Goal: Task Accomplishment & Management: Manage account settings

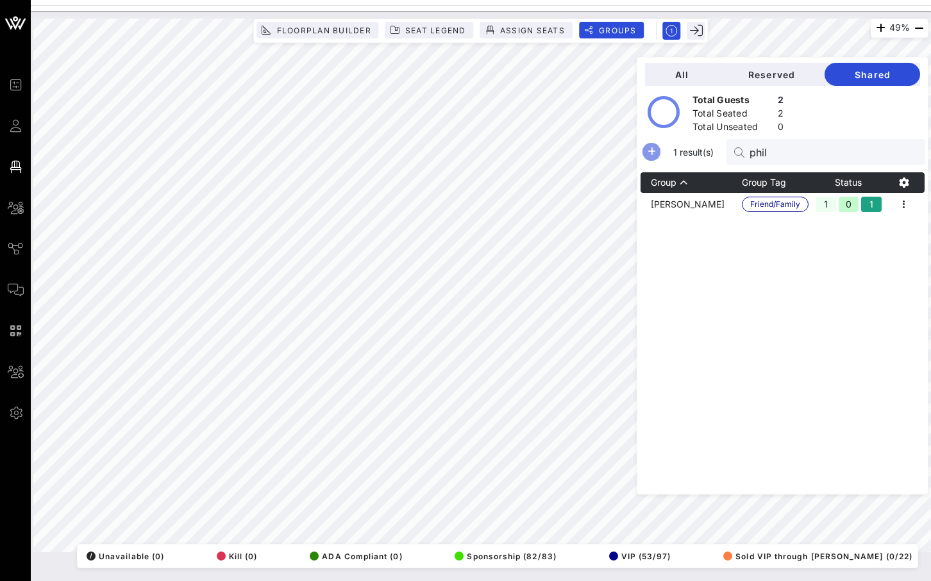
click at [659, 155] on icon "button" at bounding box center [650, 151] width 15 height 15
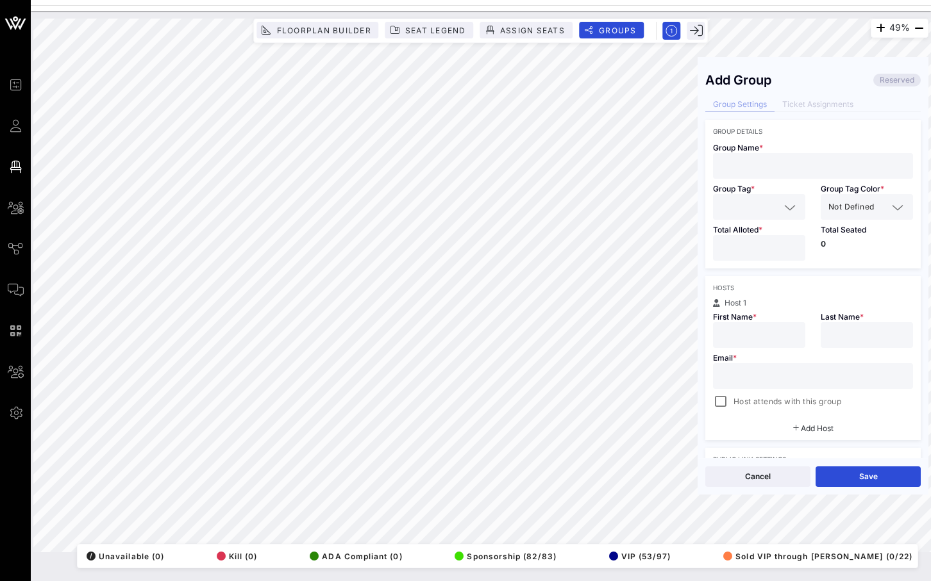
click at [757, 158] on input "text" at bounding box center [812, 166] width 185 height 17
click at [739, 375] on input "text" at bounding box center [812, 376] width 185 height 17
paste input "[EMAIL_ADDRESS][DOMAIN_NAME]"
type input "[EMAIL_ADDRESS][DOMAIN_NAME]"
click at [757, 174] on div at bounding box center [812, 166] width 185 height 26
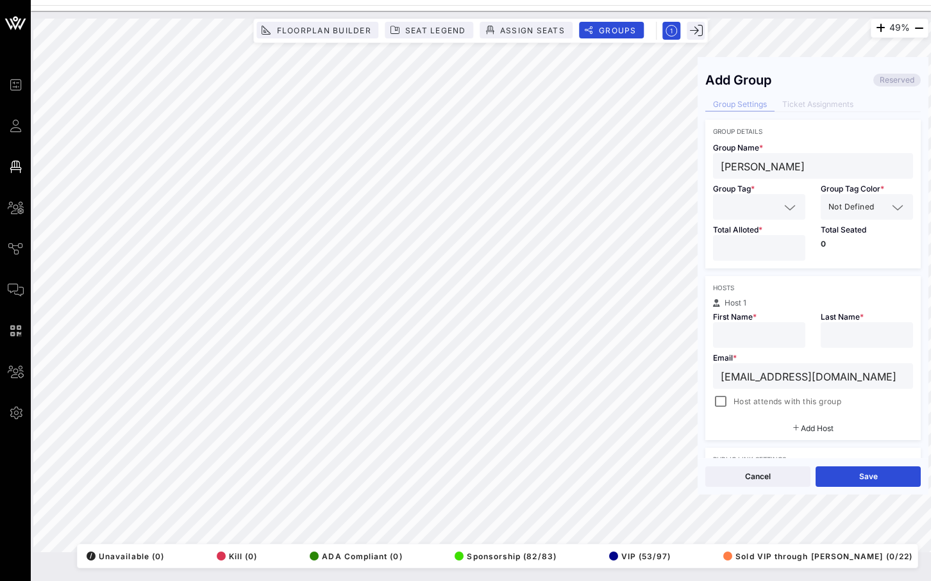
type input "[PERSON_NAME]"
click at [770, 210] on input "text" at bounding box center [749, 207] width 59 height 17
type input "pm"
click at [743, 240] on span "DD/PM" at bounding box center [744, 238] width 26 height 14
click at [792, 245] on input "*" at bounding box center [758, 248] width 77 height 17
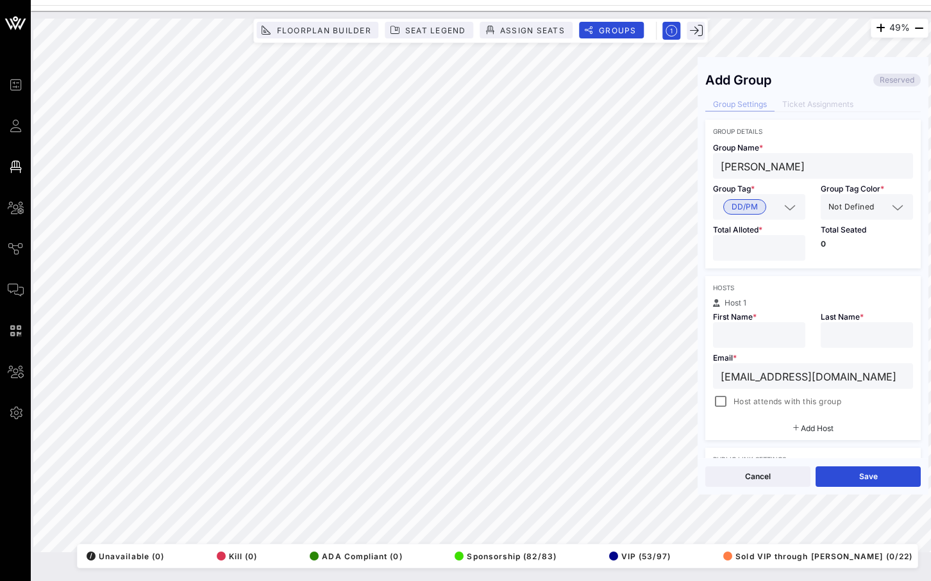
click at [792, 245] on input "*" at bounding box center [758, 248] width 77 height 17
type input "*"
click at [792, 245] on input "*" at bounding box center [758, 248] width 77 height 17
click at [864, 215] on div "Not Defined" at bounding box center [857, 207] width 59 height 17
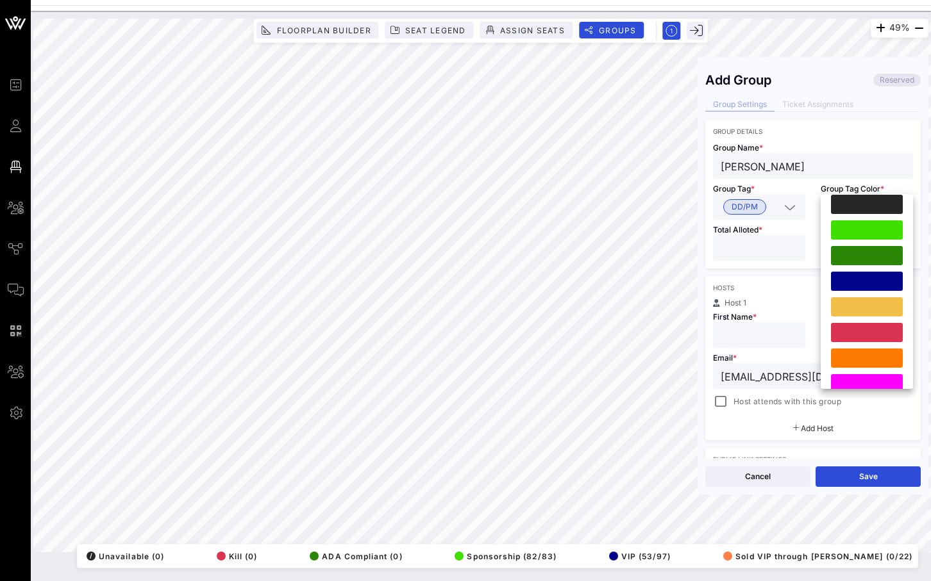
scroll to position [323, 0]
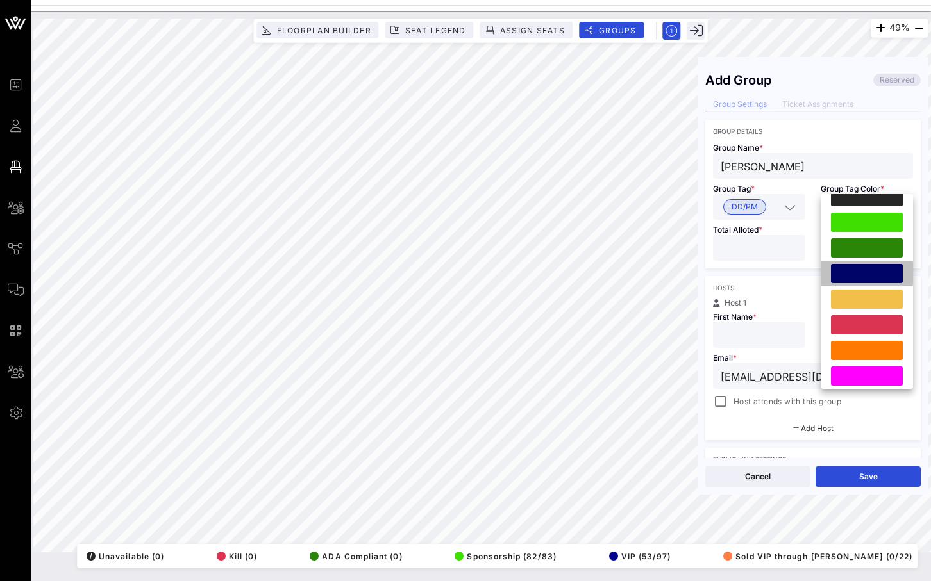
click at [870, 267] on div at bounding box center [867, 273] width 72 height 19
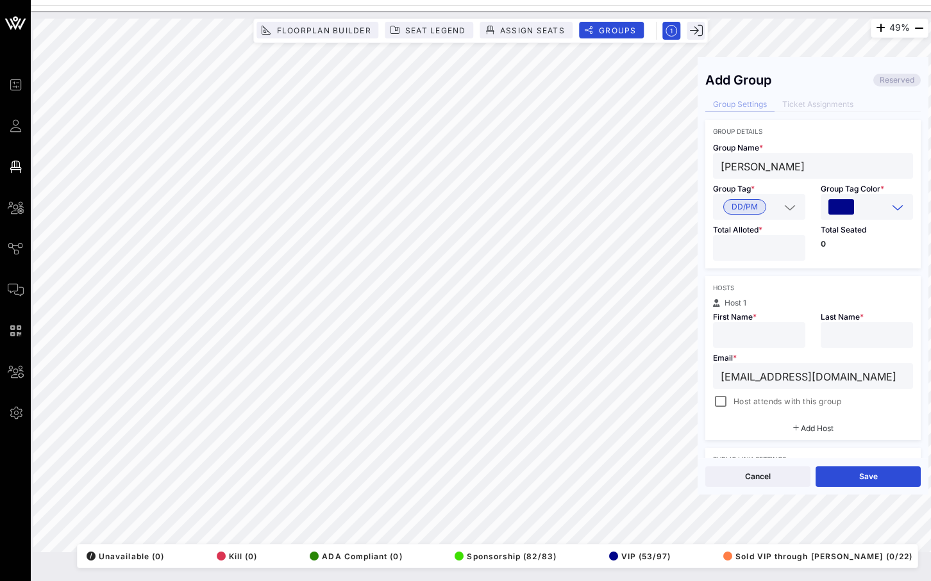
click at [759, 335] on input "text" at bounding box center [758, 335] width 77 height 17
type input "Dell"
click at [850, 341] on input "text" at bounding box center [866, 335] width 77 height 17
type input "[PERSON_NAME]"
click at [723, 405] on div at bounding box center [720, 402] width 18 height 18
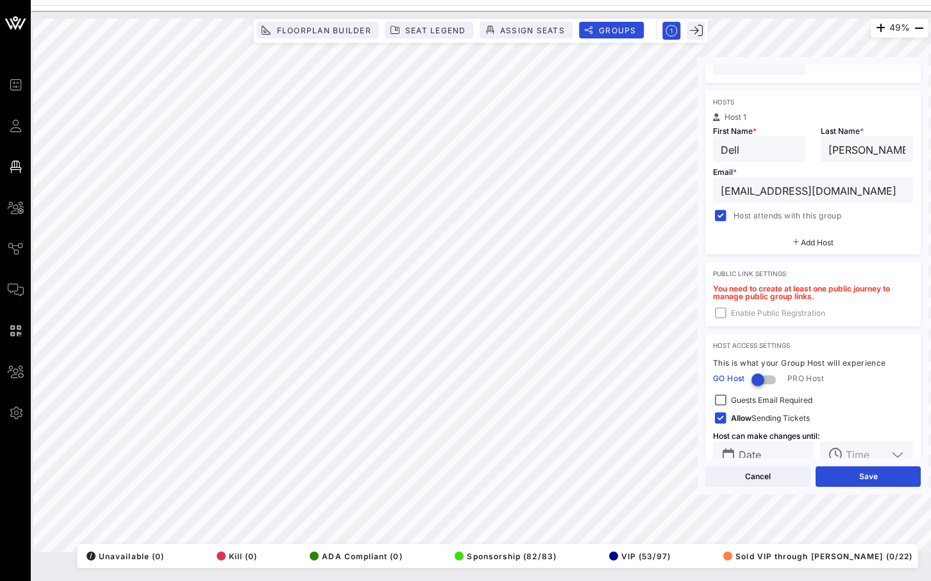
scroll to position [215, 0]
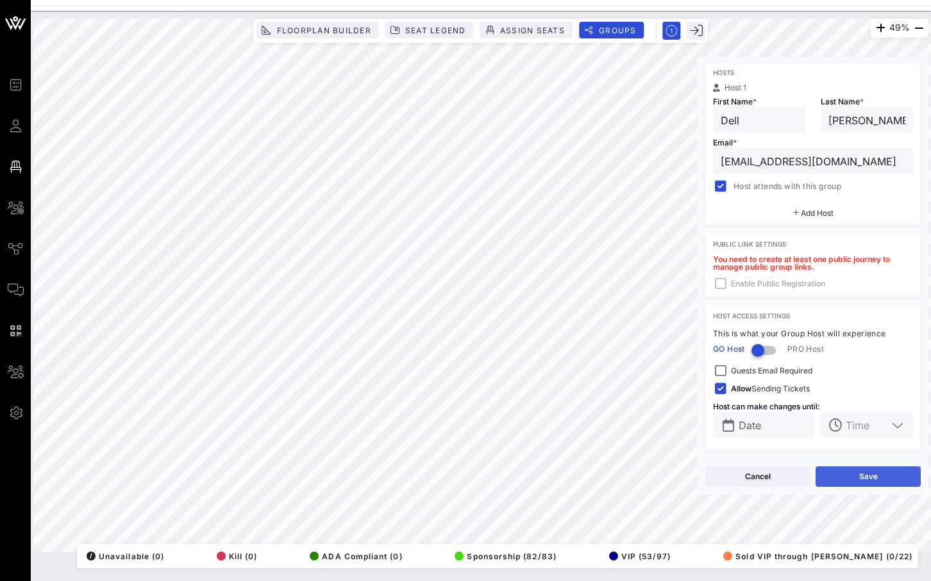
click at [845, 479] on button "Save" at bounding box center [867, 477] width 105 height 21
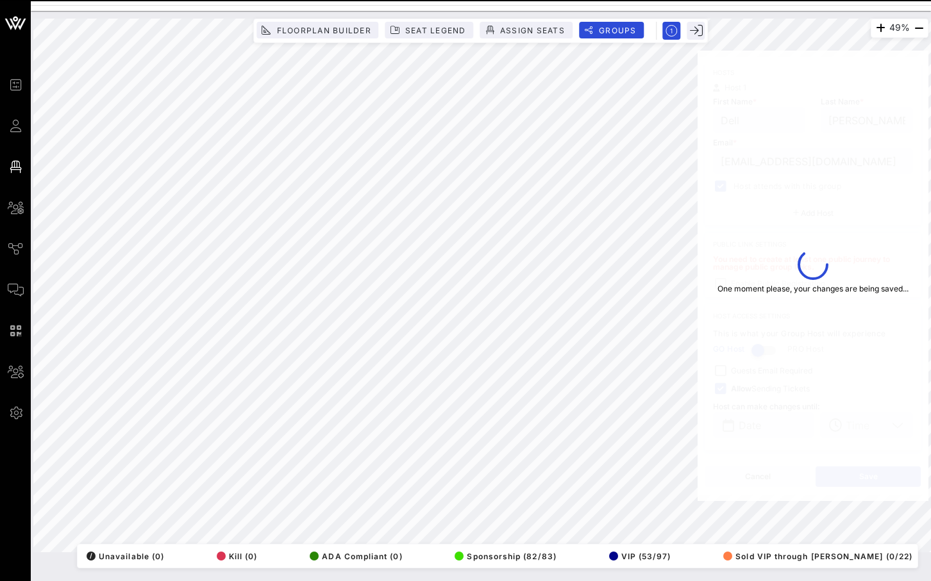
type input "Dell"
type input "[PERSON_NAME]"
type input "[EMAIL_ADDRESS][DOMAIN_NAME]"
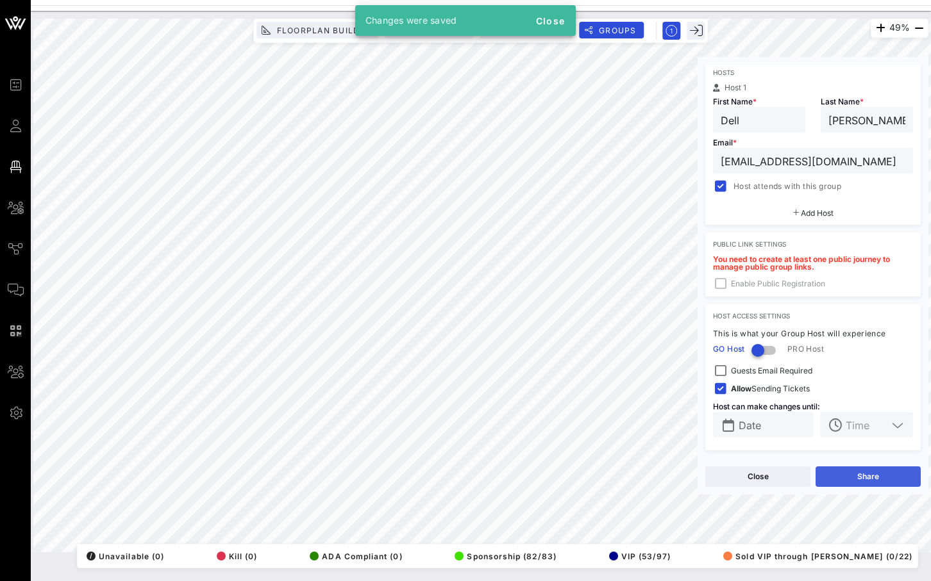
click at [845, 479] on button "Share" at bounding box center [867, 477] width 105 height 21
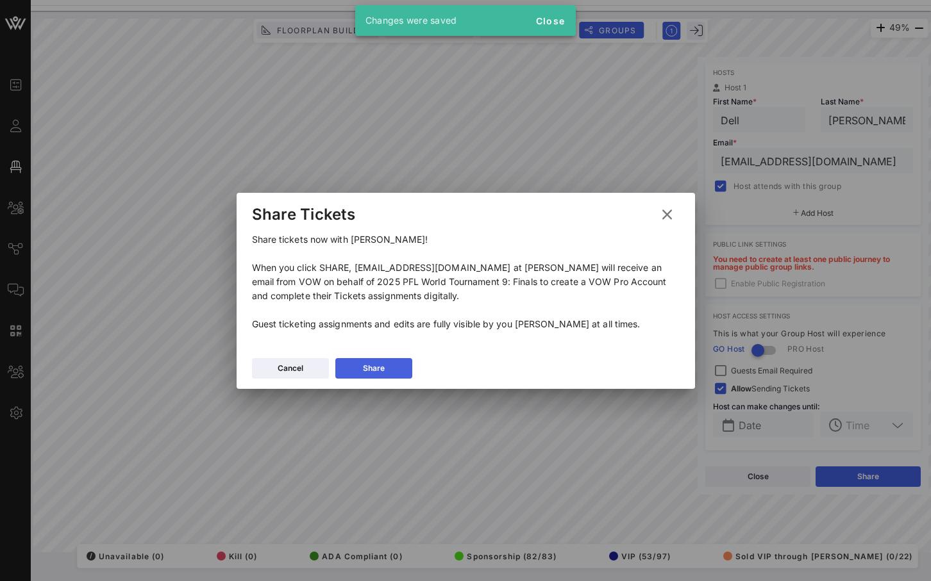
click at [395, 361] on button "Share" at bounding box center [373, 368] width 77 height 21
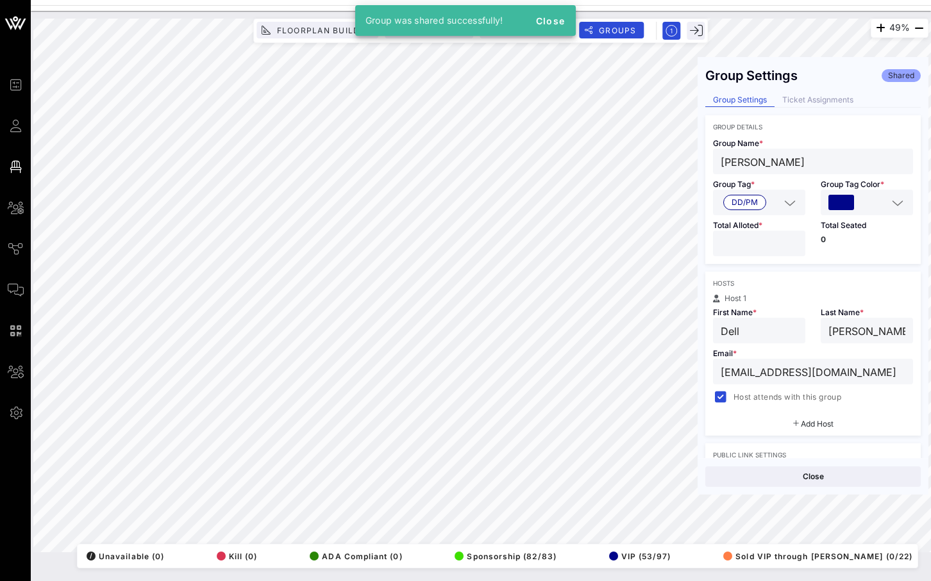
scroll to position [0, 0]
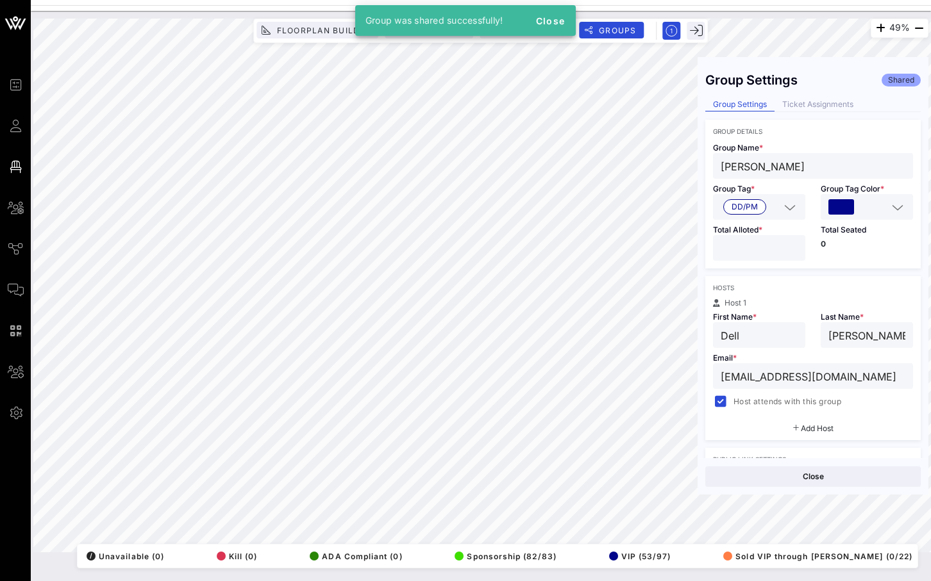
click at [832, 114] on div "Group Settings Shared Group Settings Ticket Assignments Group Details Group Nam…" at bounding box center [812, 261] width 231 height 393
click at [835, 105] on div "Ticket Assignments" at bounding box center [817, 104] width 87 height 13
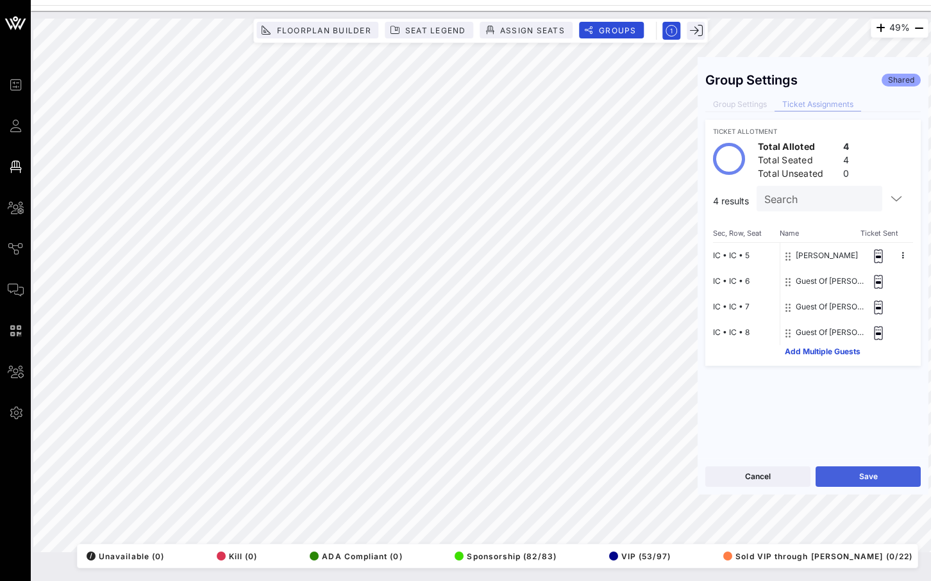
click at [827, 474] on button "Save" at bounding box center [867, 477] width 105 height 21
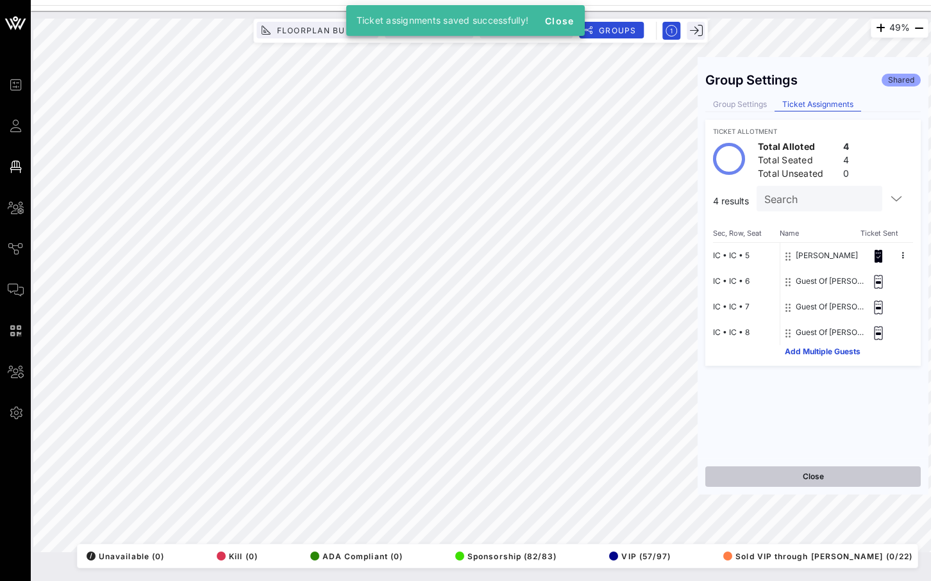
click at [815, 469] on button "Close" at bounding box center [812, 477] width 215 height 21
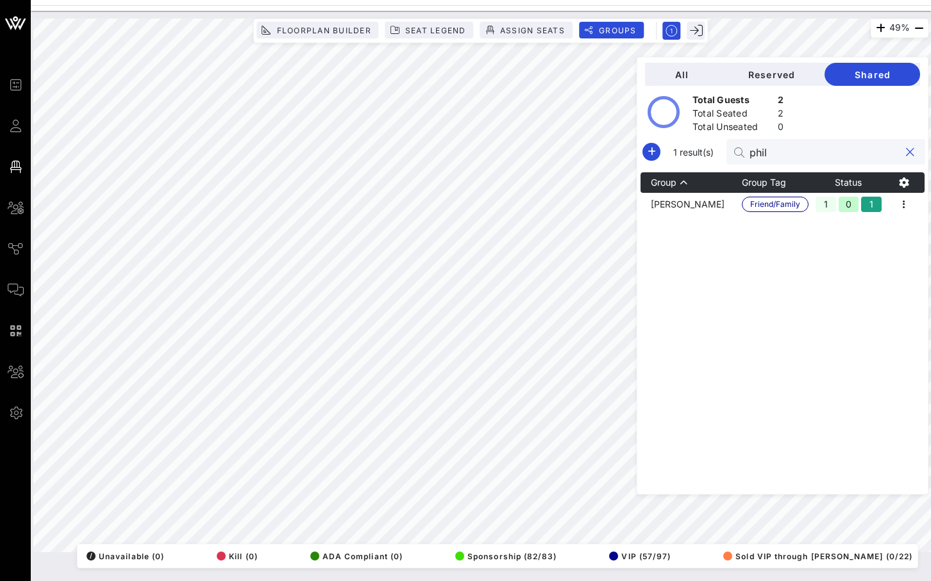
drag, startPoint x: 823, startPoint y: 157, endPoint x: 750, endPoint y: 157, distance: 73.7
click at [750, 157] on div "1 result(s) phil" at bounding box center [782, 152] width 285 height 26
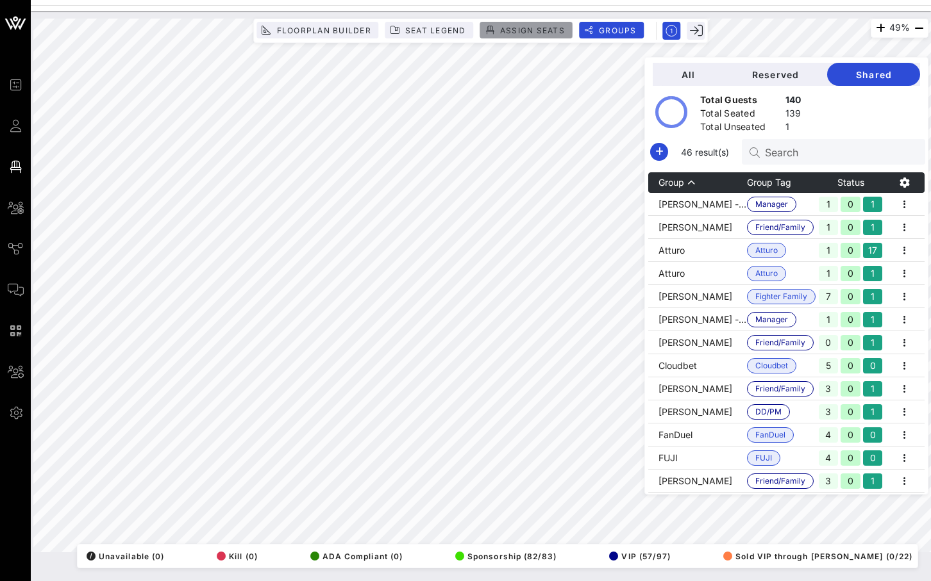
click at [520, 35] on button "Assign Seats" at bounding box center [526, 30] width 92 height 17
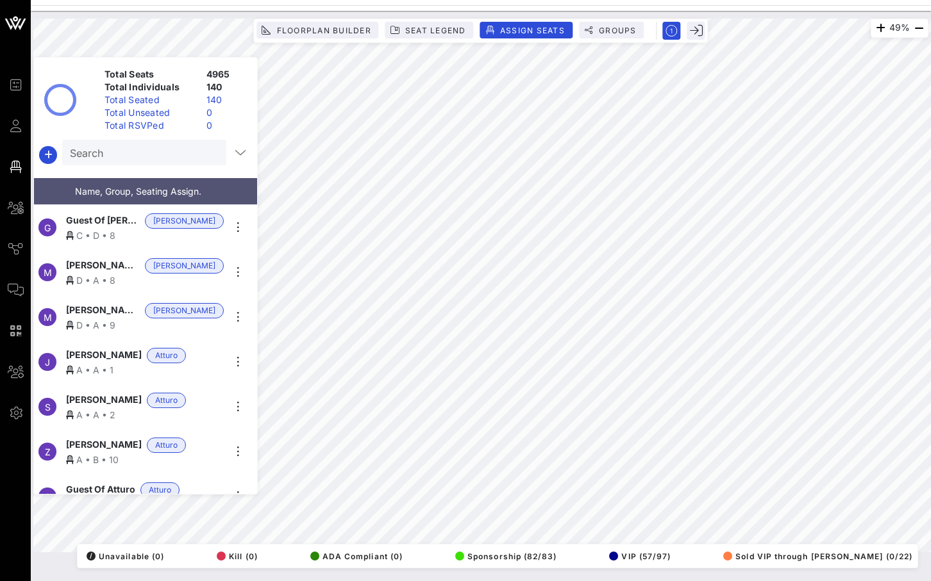
click at [160, 128] on div "Total RSVPed" at bounding box center [150, 125] width 102 height 13
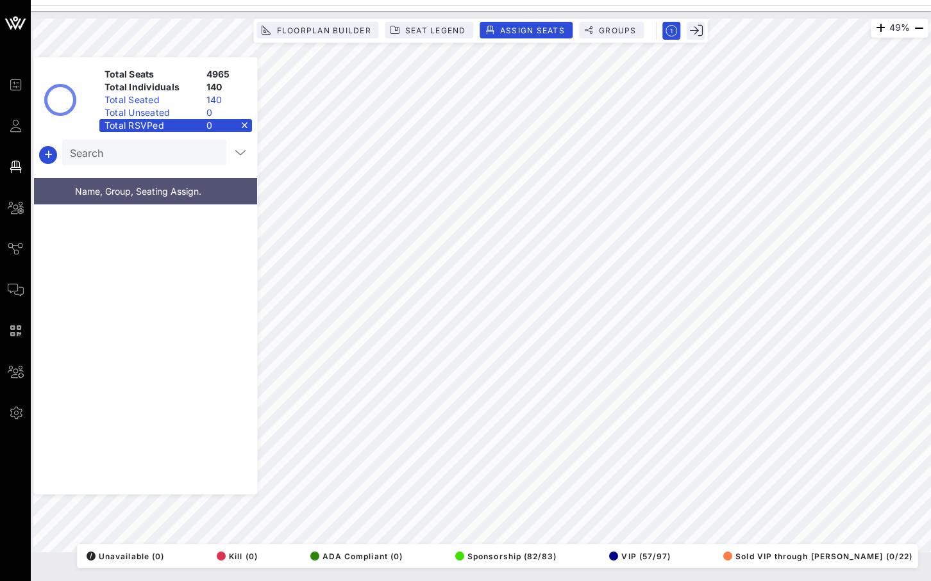
click at [160, 113] on div "Total Unseated" at bounding box center [150, 112] width 102 height 13
click at [240, 126] on div "0" at bounding box center [226, 125] width 51 height 13
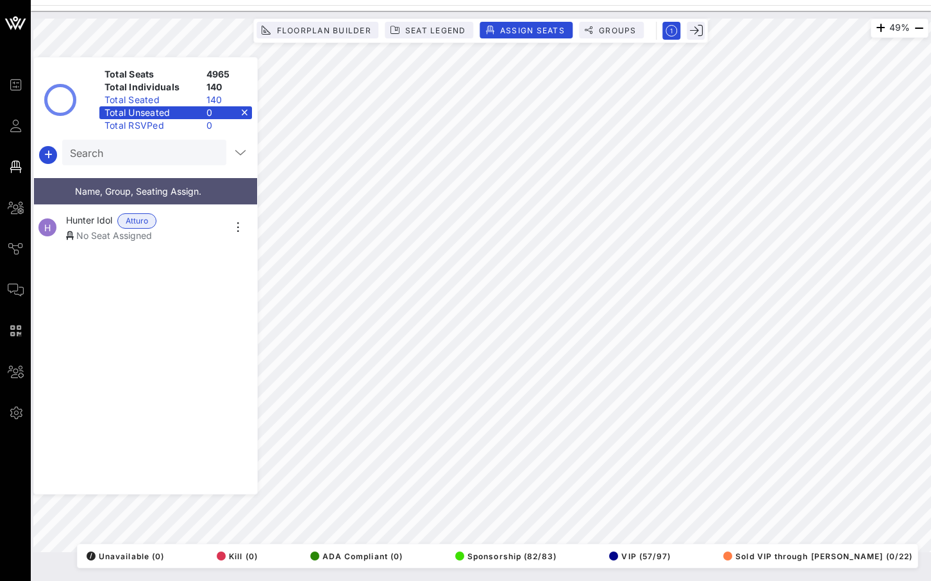
click at [197, 233] on div "No Seat Assigned" at bounding box center [145, 235] width 158 height 13
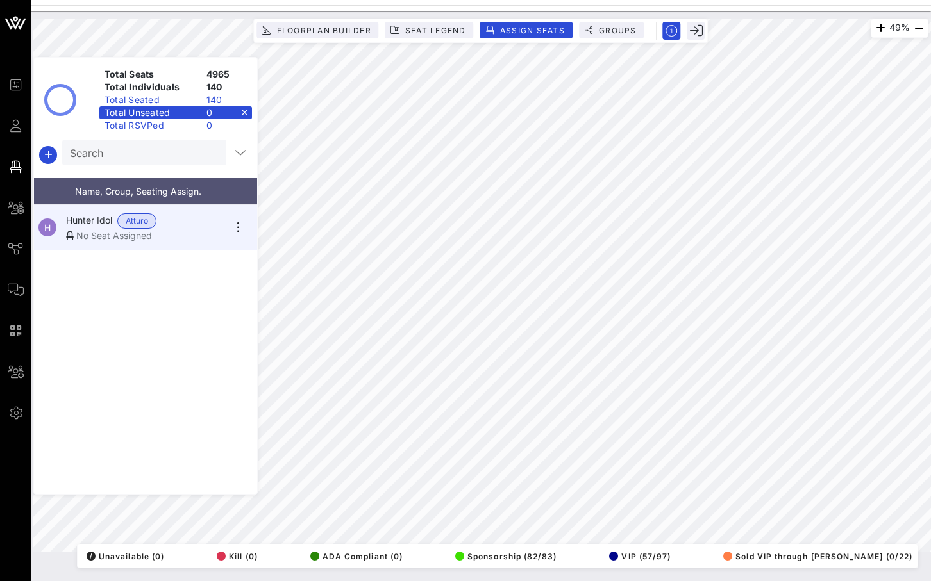
click at [197, 233] on div "No Seat Assigned" at bounding box center [145, 235] width 158 height 13
click at [212, 290] on div "H Hunter Idol Atturo No Seat Assigned" at bounding box center [145, 349] width 223 height 289
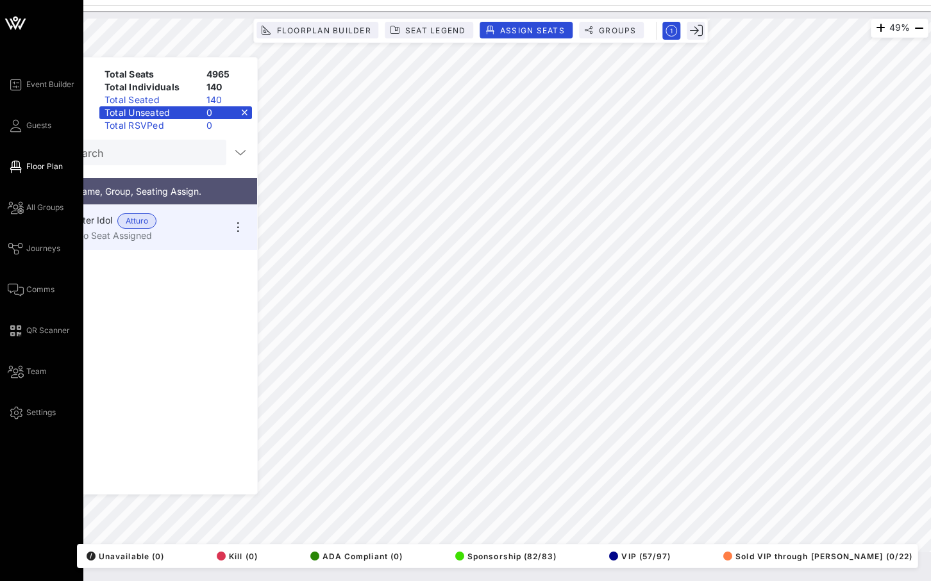
click at [15, 94] on div "Event Builder Guests Floor Plan All Groups Journeys Comms QR Scanner Team Setti…" at bounding box center [46, 248] width 76 height 343
click at [18, 119] on link "Guests" at bounding box center [30, 125] width 44 height 15
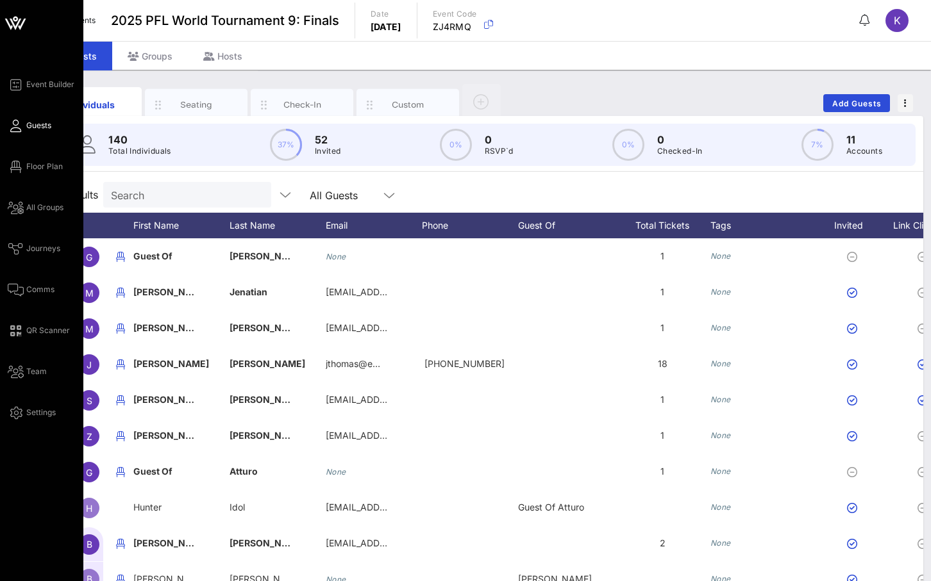
click at [17, 26] on icon at bounding box center [15, 23] width 31 height 31
click at [15, 28] on icon at bounding box center [16, 24] width 12 height 11
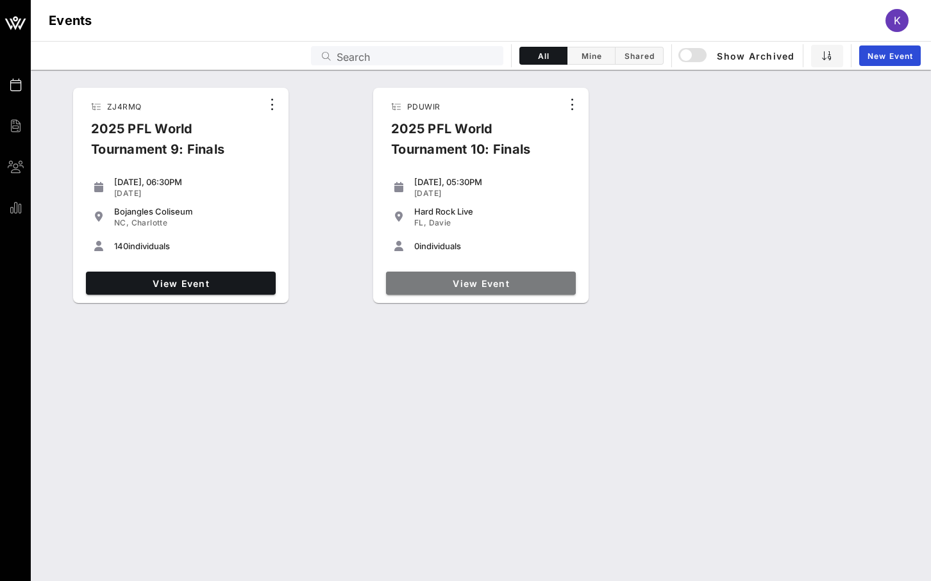
click at [502, 285] on span "View Event" at bounding box center [480, 283] width 179 height 11
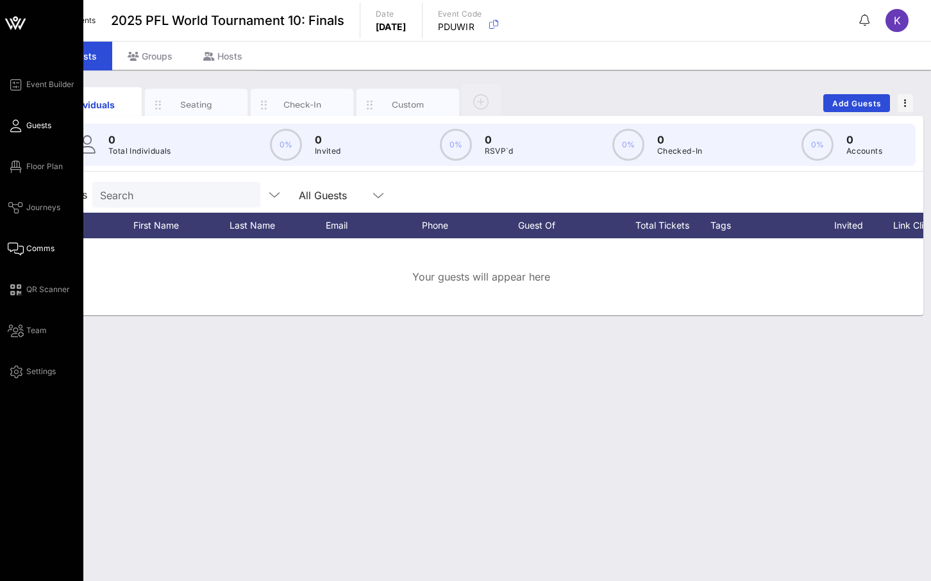
click at [42, 256] on link "Comms" at bounding box center [31, 248] width 47 height 15
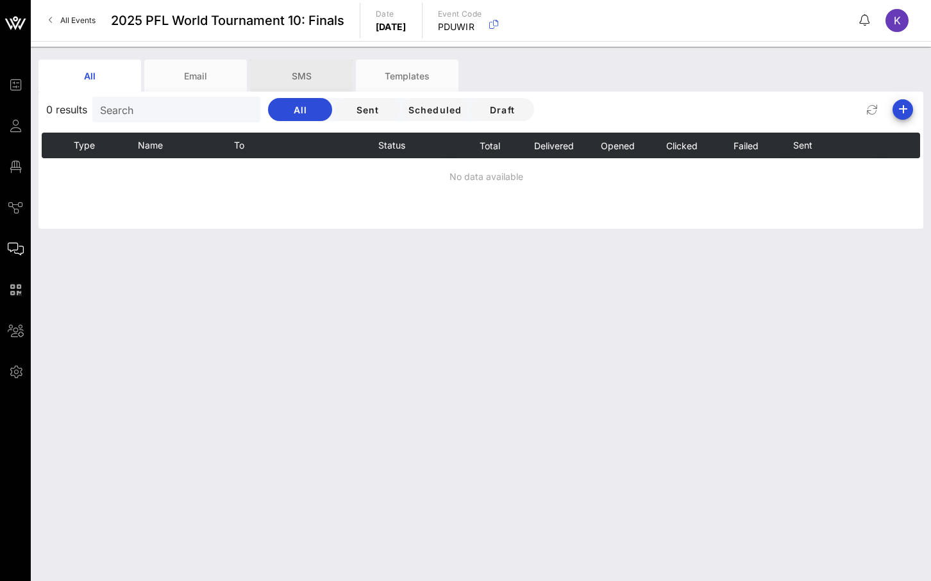
click at [312, 72] on div "SMS" at bounding box center [301, 76] width 103 height 32
click at [408, 77] on div "Templates" at bounding box center [407, 76] width 103 height 32
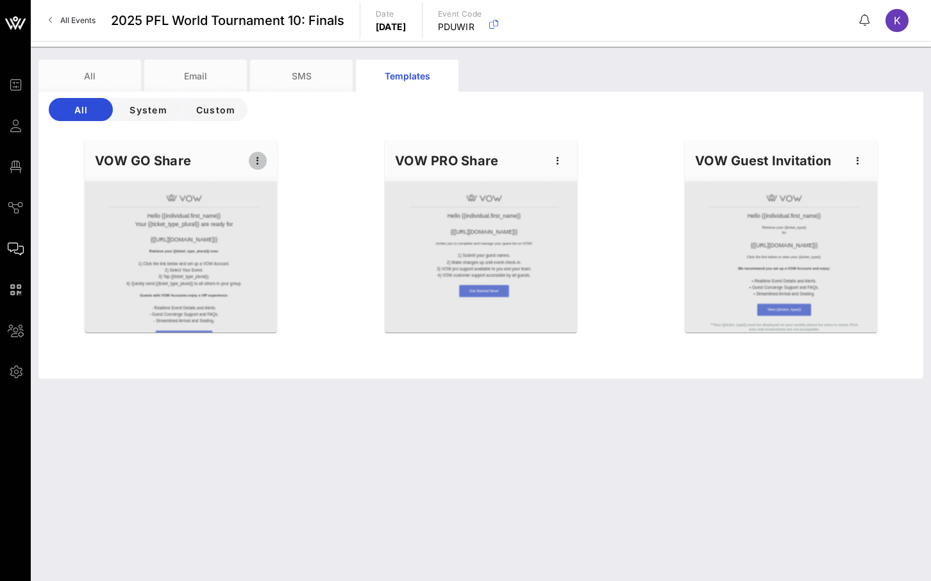
click at [258, 160] on icon "button" at bounding box center [257, 160] width 15 height 15
click at [276, 187] on div "Edit" at bounding box center [277, 183] width 32 height 10
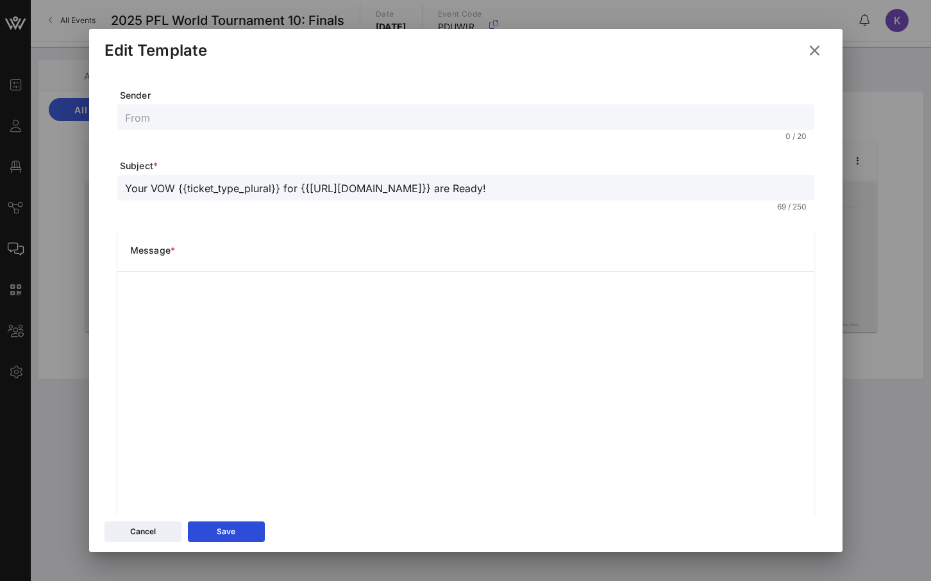
click at [709, 122] on input "text" at bounding box center [465, 117] width 681 height 17
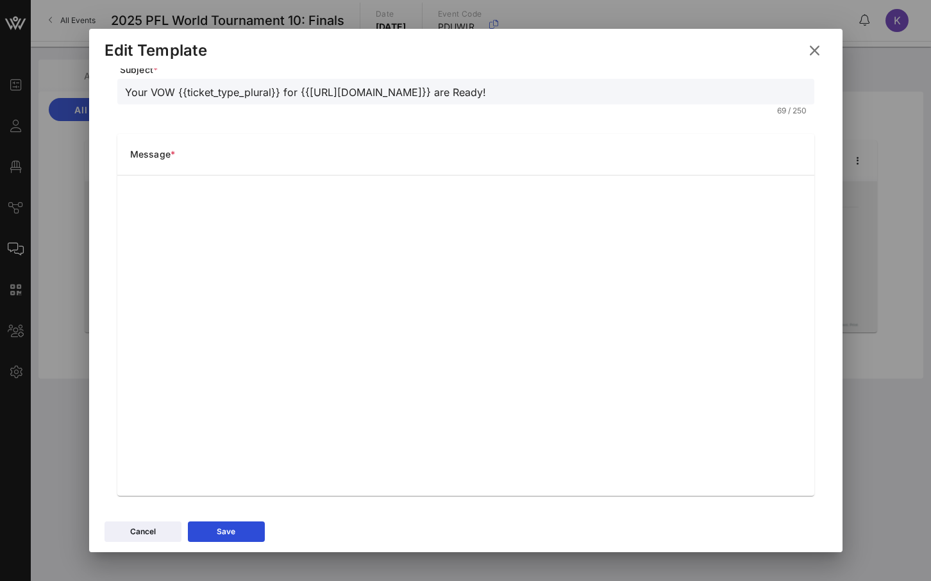
scroll to position [103, 0]
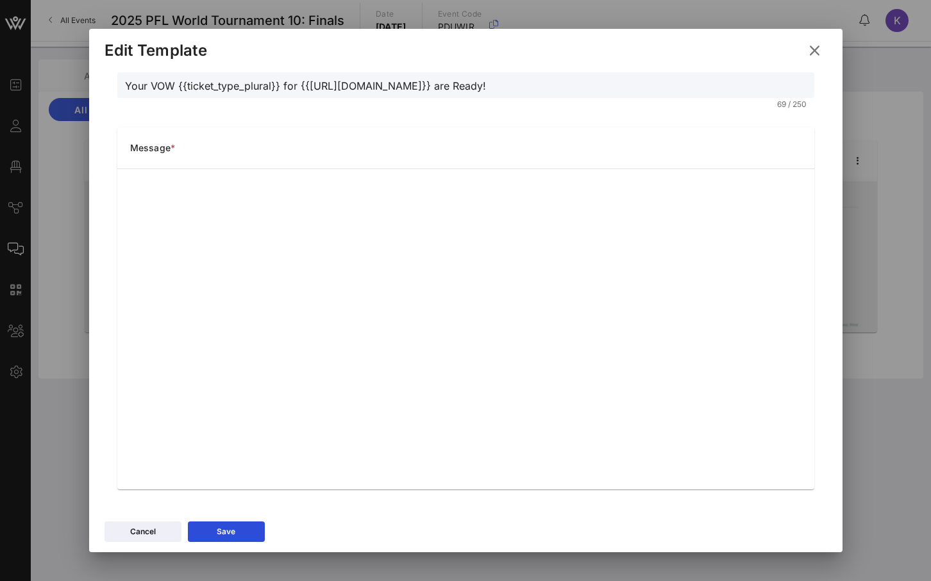
click at [454, 508] on div "Sender 0 / 20 Subject * Your VOW {{ticket_type_plural}} for {{event_details.nam…" at bounding box center [465, 292] width 753 height 446
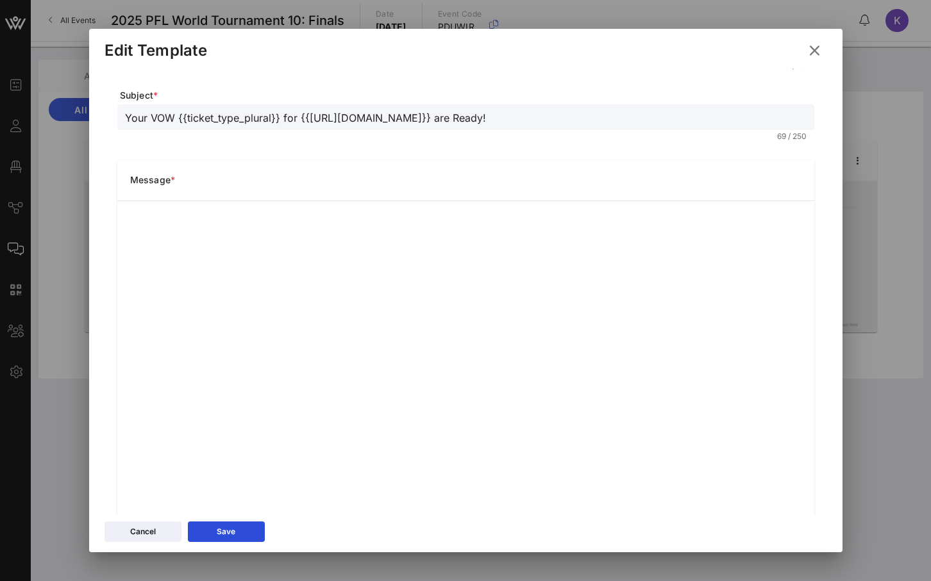
scroll to position [70, 0]
click at [242, 533] on button "Save" at bounding box center [226, 532] width 77 height 21
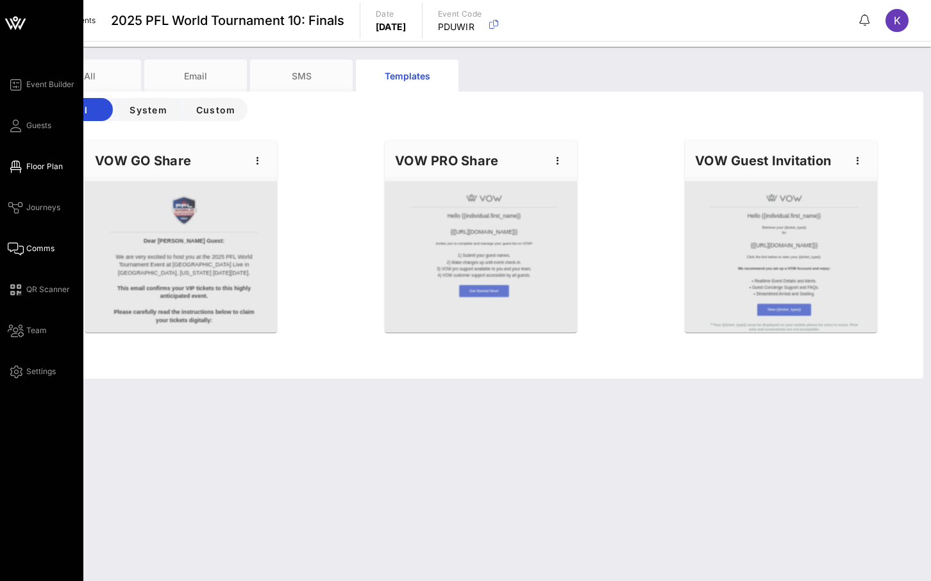
click at [35, 168] on span "Floor Plan" at bounding box center [44, 167] width 37 height 12
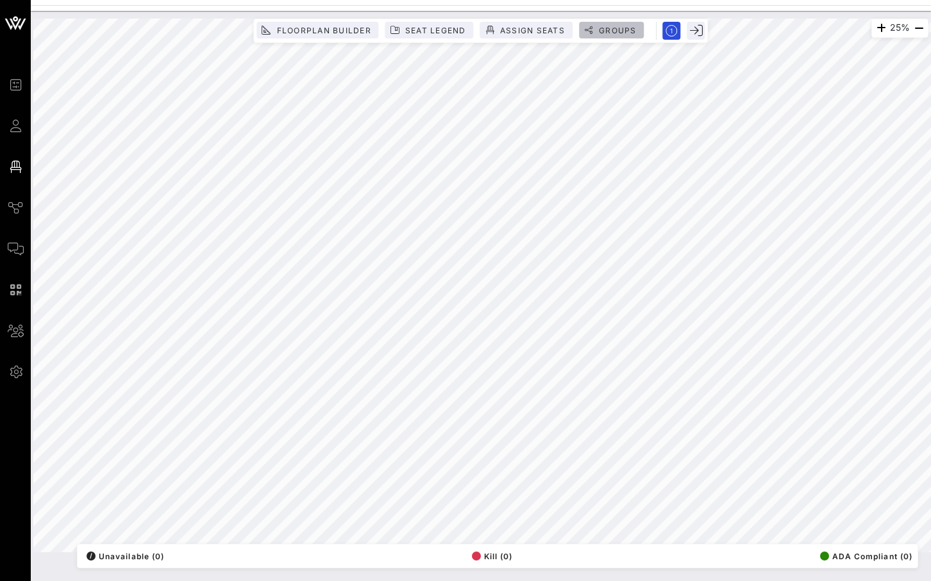
click at [622, 29] on span "Groups" at bounding box center [617, 31] width 38 height 10
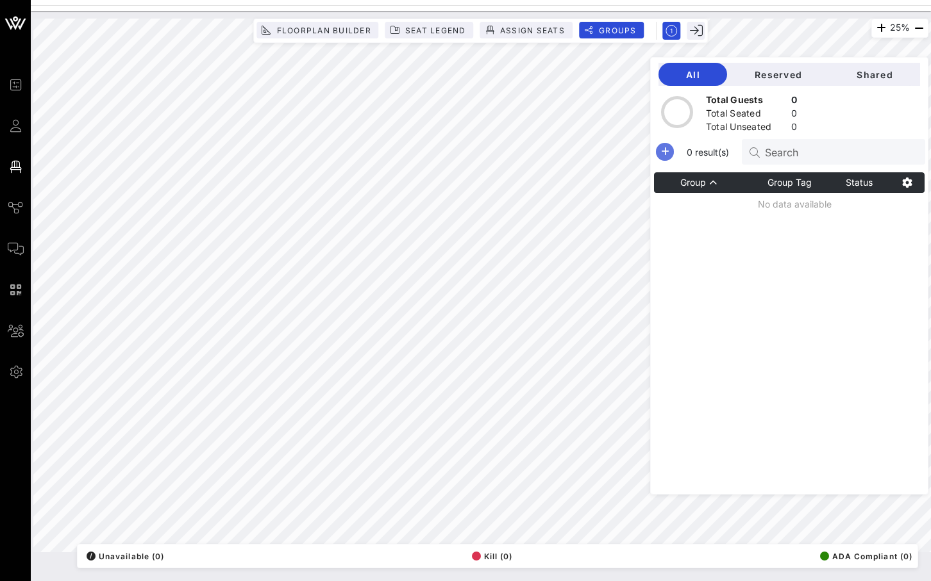
click at [672, 150] on icon "button" at bounding box center [664, 151] width 15 height 15
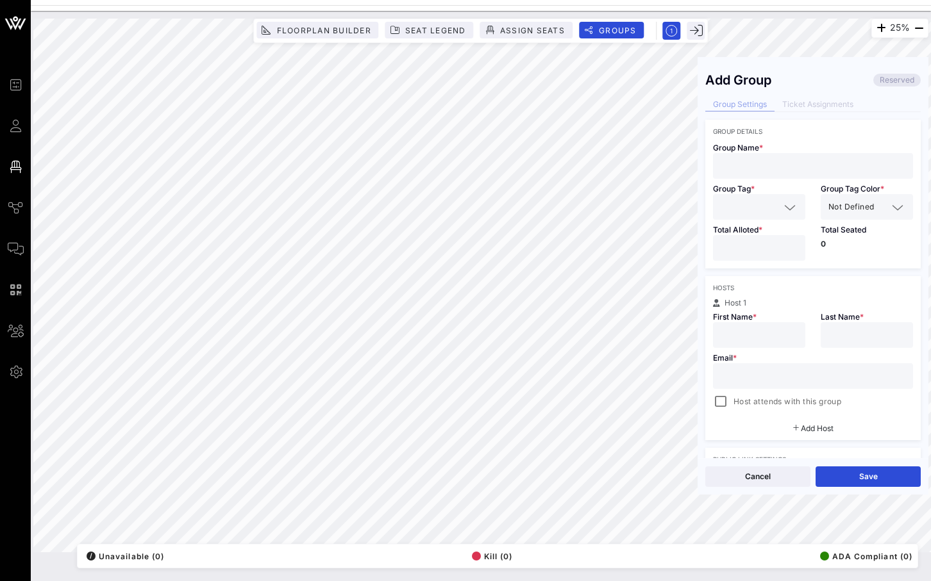
click at [766, 175] on div at bounding box center [812, 166] width 185 height 26
paste input "Alex Monul"
type input "Alex Monul - Donn Davis"
click at [791, 244] on input "*" at bounding box center [758, 248] width 77 height 17
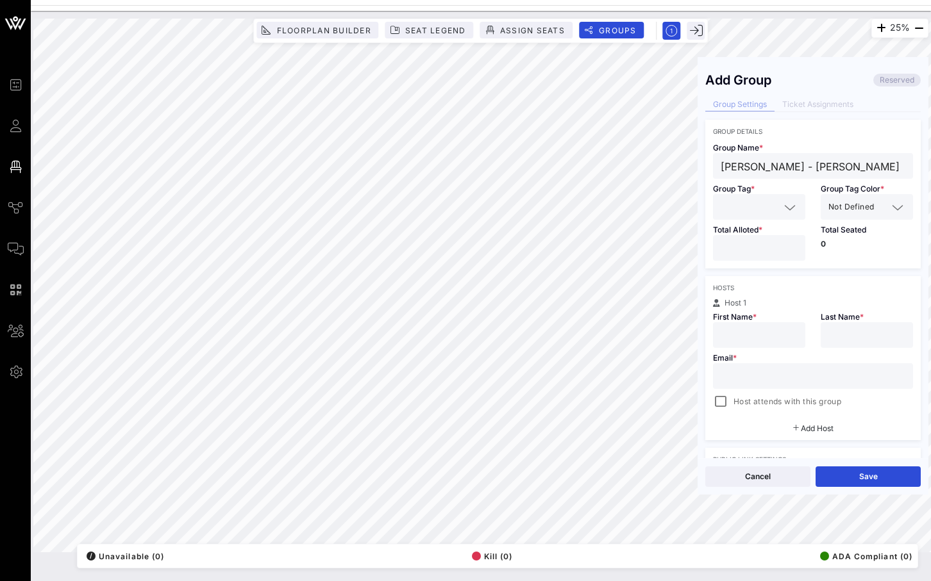
click at [791, 244] on input "*" at bounding box center [758, 248] width 77 height 17
type input "*"
click at [791, 244] on input "*" at bounding box center [758, 248] width 77 height 17
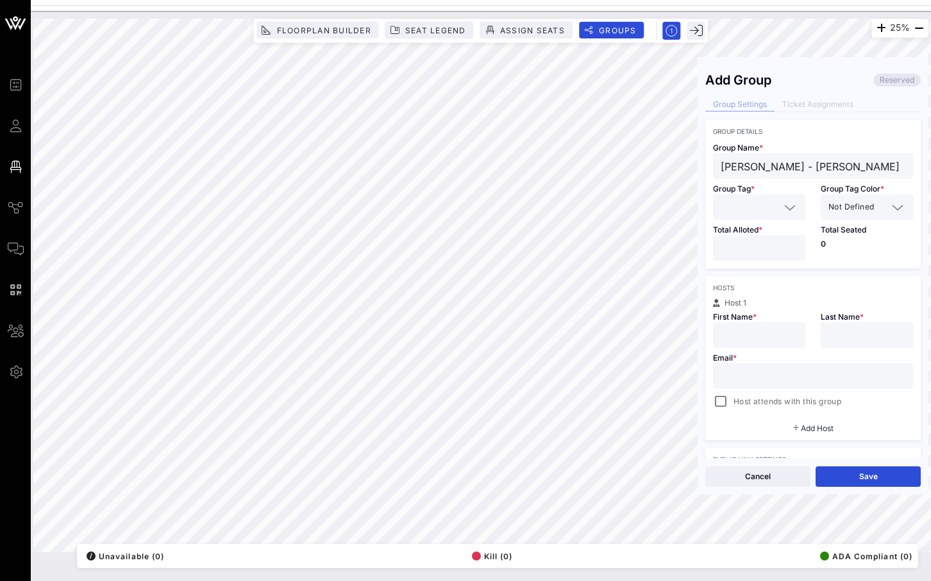
click at [787, 209] on icon at bounding box center [790, 207] width 12 height 15
type input "DD/PM"
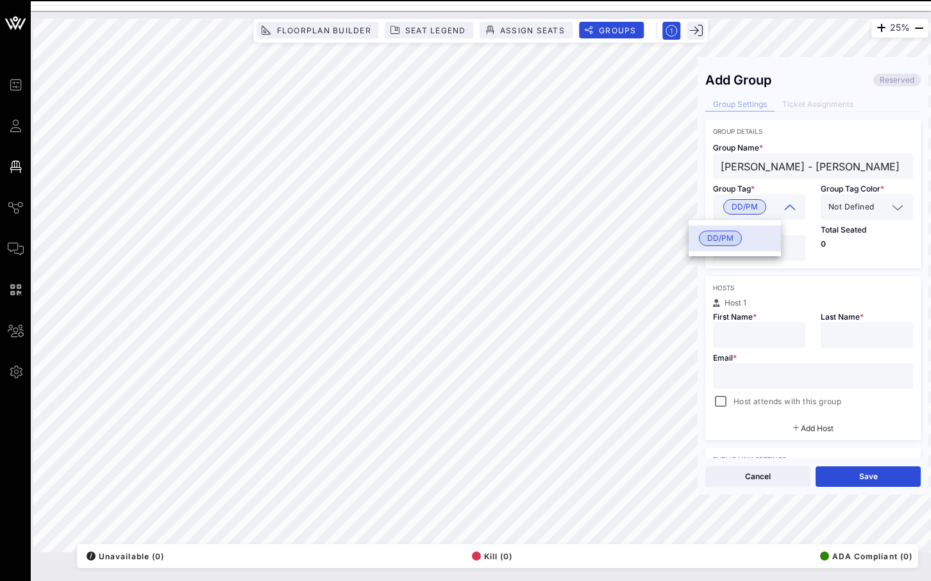
click at [850, 214] on div "Not Defined" at bounding box center [857, 207] width 59 height 17
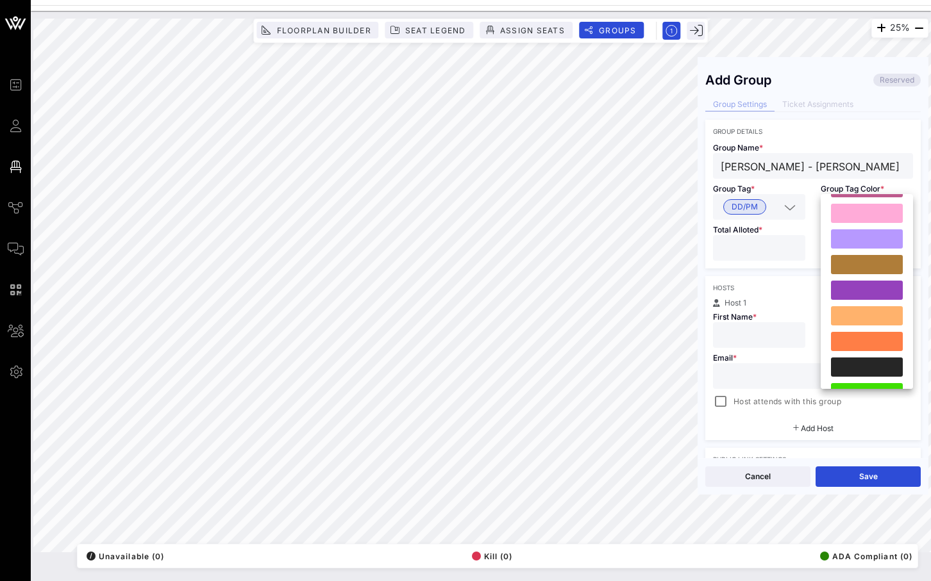
scroll to position [272, 0]
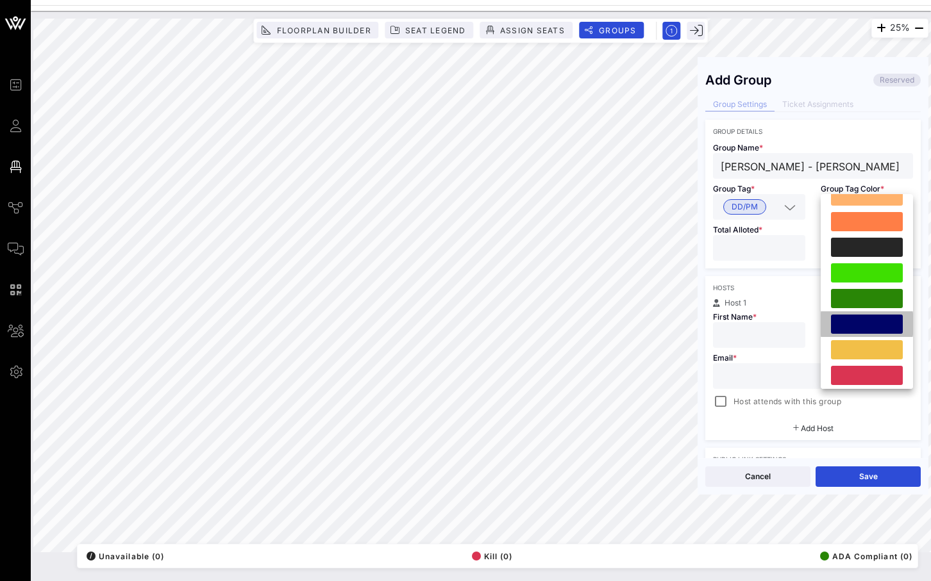
click at [861, 322] on div at bounding box center [867, 324] width 72 height 19
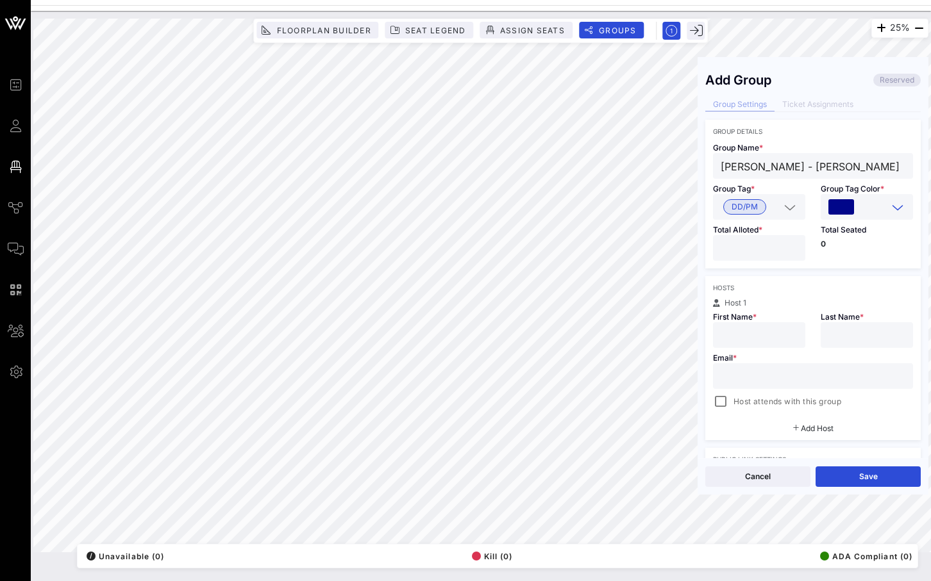
drag, startPoint x: 773, startPoint y: 169, endPoint x: 749, endPoint y: 169, distance: 23.7
click at [749, 169] on input "Alex Monul - Donn Davis" at bounding box center [812, 166] width 185 height 17
click at [693, 163] on div "25% Floorplan Builder Seat Legend Assign Seats Groups Exit Add Group Reserved G…" at bounding box center [480, 286] width 895 height 534
click at [747, 332] on input "text" at bounding box center [758, 335] width 77 height 17
paste input "Alex Monul"
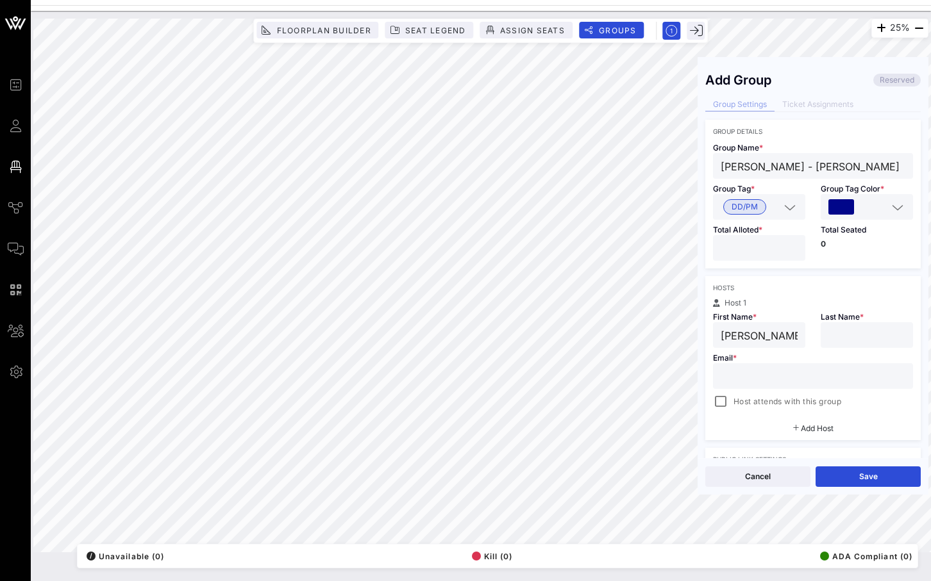
drag, startPoint x: 786, startPoint y: 339, endPoint x: 743, endPoint y: 339, distance: 43.6
click at [743, 339] on input "Alex Monul" at bounding box center [758, 335] width 77 height 17
type input "Alex"
click at [838, 335] on input "text" at bounding box center [866, 335] width 77 height 17
paste input "Monul"
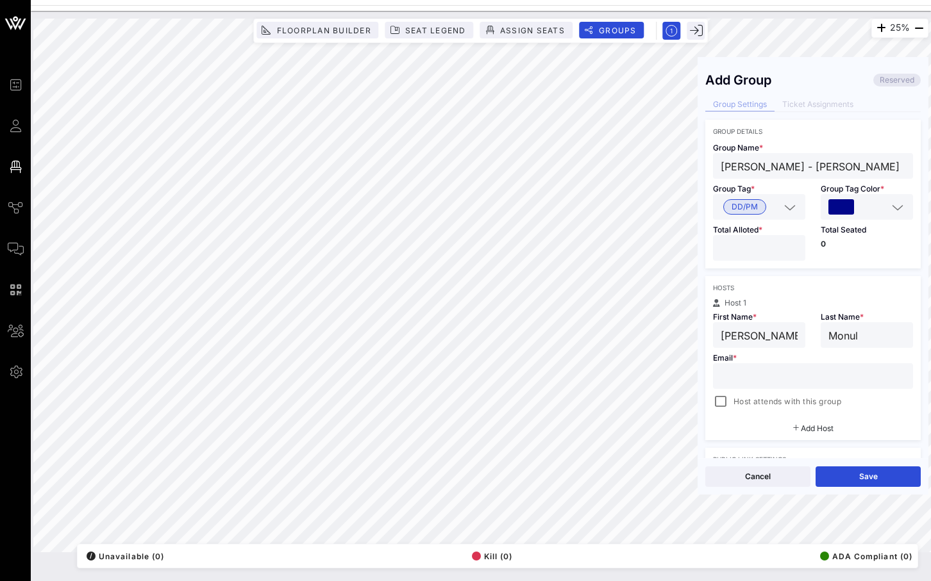
type input "Monul"
click at [738, 371] on input "text" at bounding box center [812, 376] width 185 height 17
paste input "amonul@troghawley.com"
type input "amonul@troghawley.com"
click at [722, 405] on div at bounding box center [720, 402] width 18 height 18
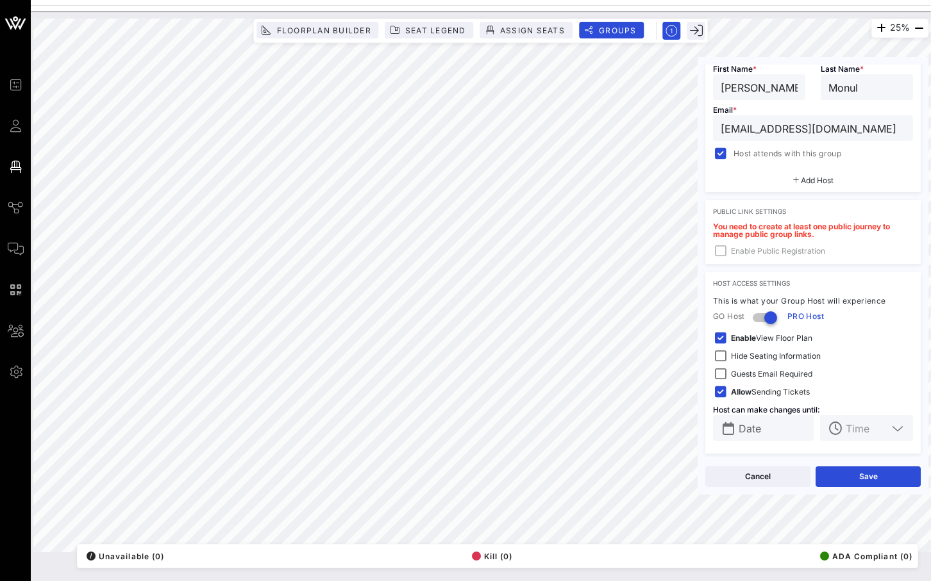
scroll to position [251, 0]
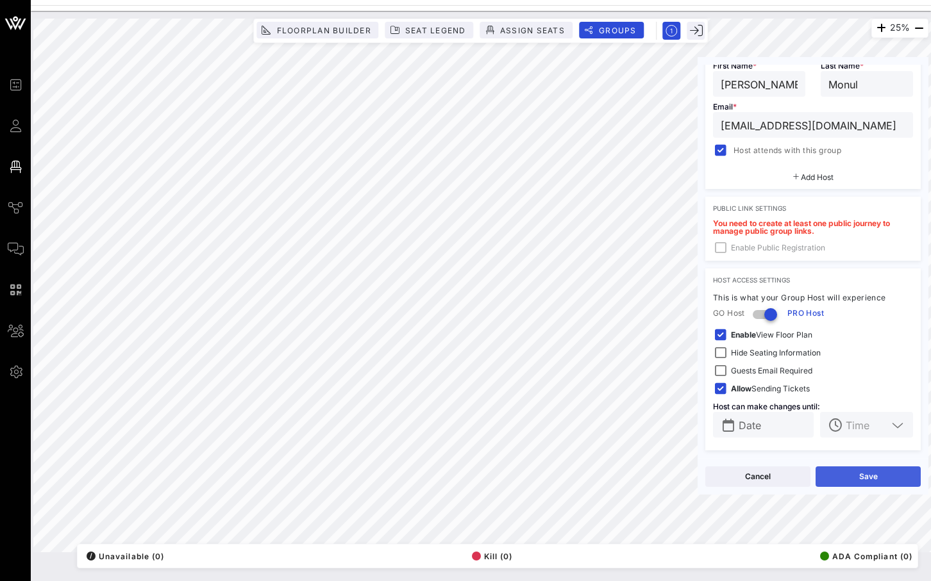
click at [850, 480] on button "Save" at bounding box center [867, 477] width 105 height 21
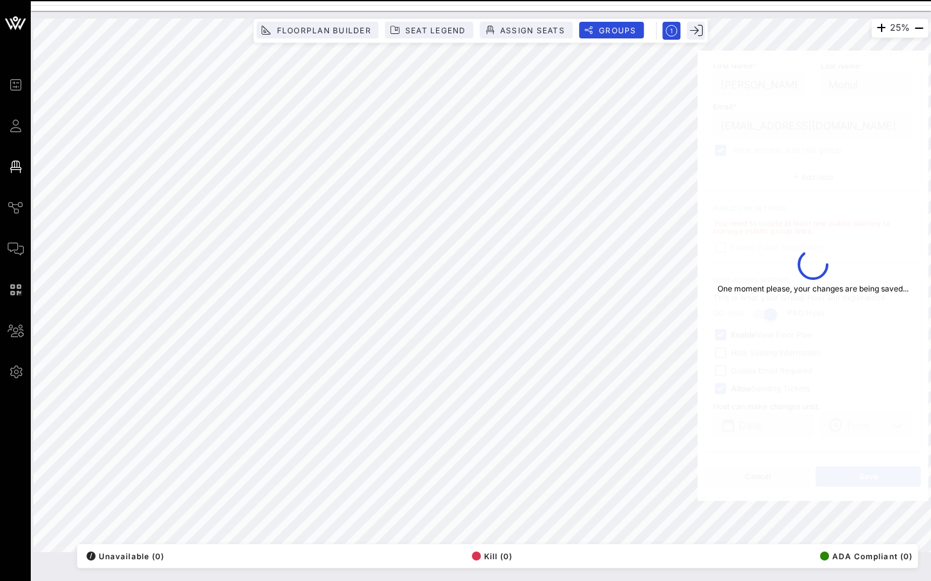
type input "Alexandru"
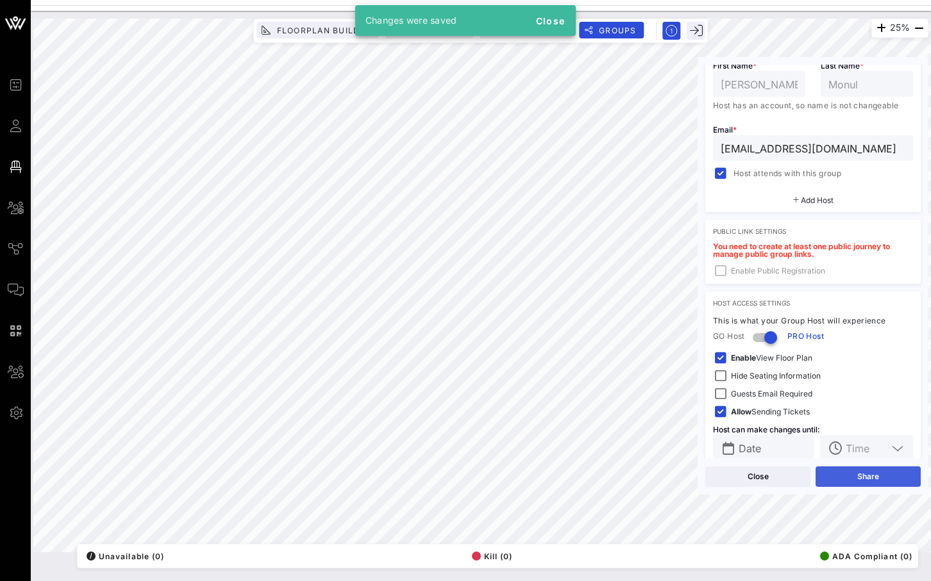
click at [857, 480] on button "Share" at bounding box center [867, 477] width 105 height 21
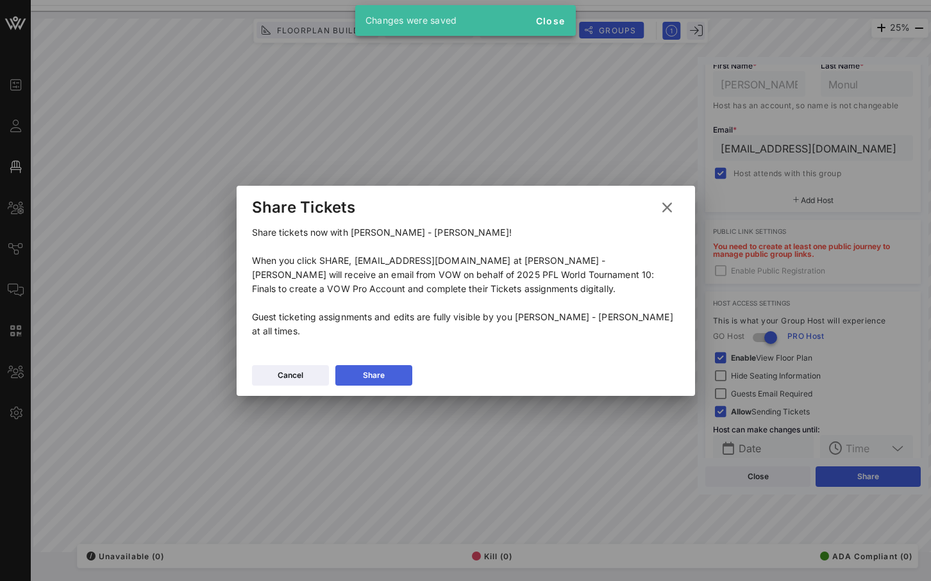
click at [365, 369] on div "Share" at bounding box center [374, 375] width 22 height 13
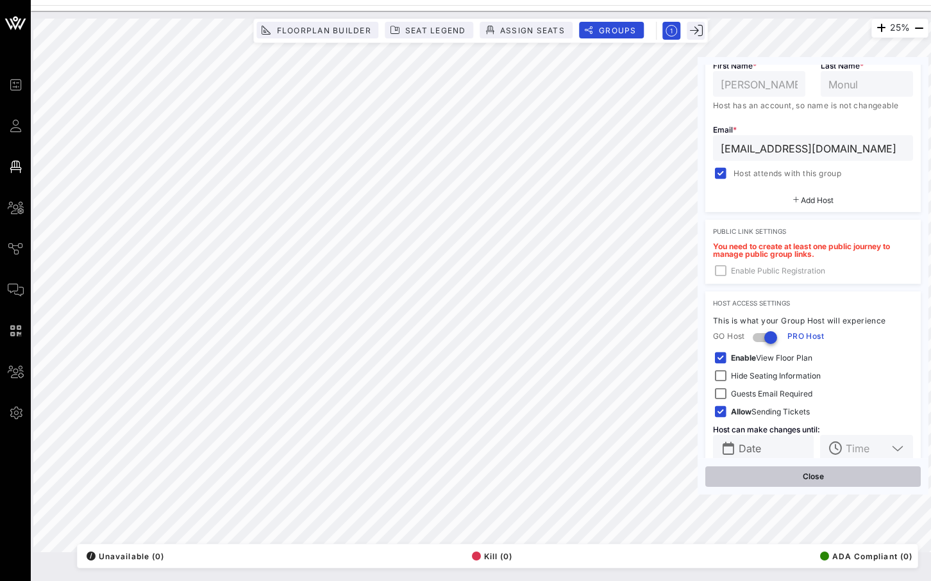
click at [826, 488] on div "Close" at bounding box center [812, 476] width 231 height 37
click at [826, 486] on button "Close" at bounding box center [812, 477] width 215 height 21
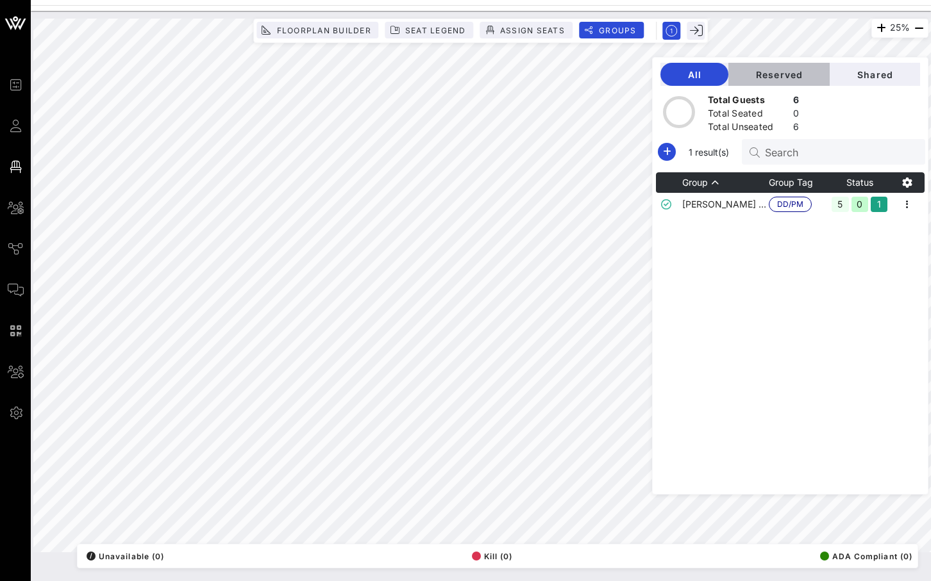
click at [799, 68] on button "Reserved" at bounding box center [778, 74] width 101 height 23
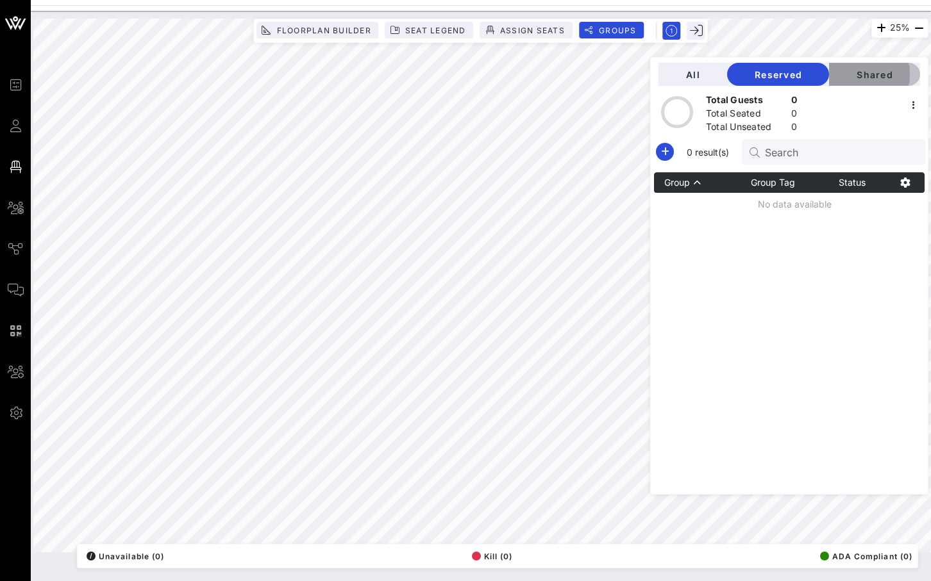
click at [872, 72] on span "Shared" at bounding box center [874, 74] width 70 height 11
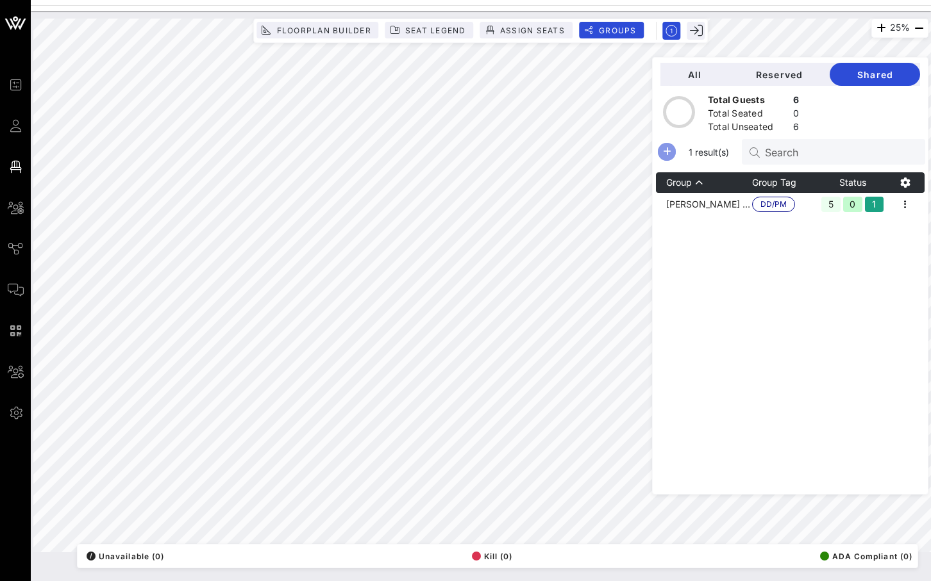
click at [674, 154] on icon "button" at bounding box center [666, 151] width 15 height 15
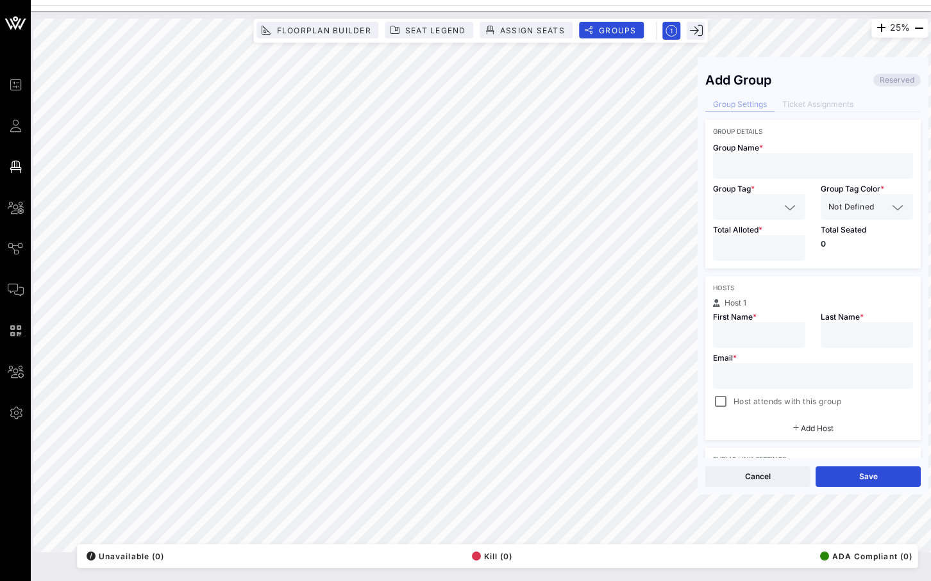
click at [738, 165] on input "text" at bounding box center [812, 166] width 185 height 17
paste input "Brad Pence"
type input "Brad Pence - Donn Davis"
click at [745, 335] on input "text" at bounding box center [758, 335] width 77 height 17
paste input "Brad Pence"
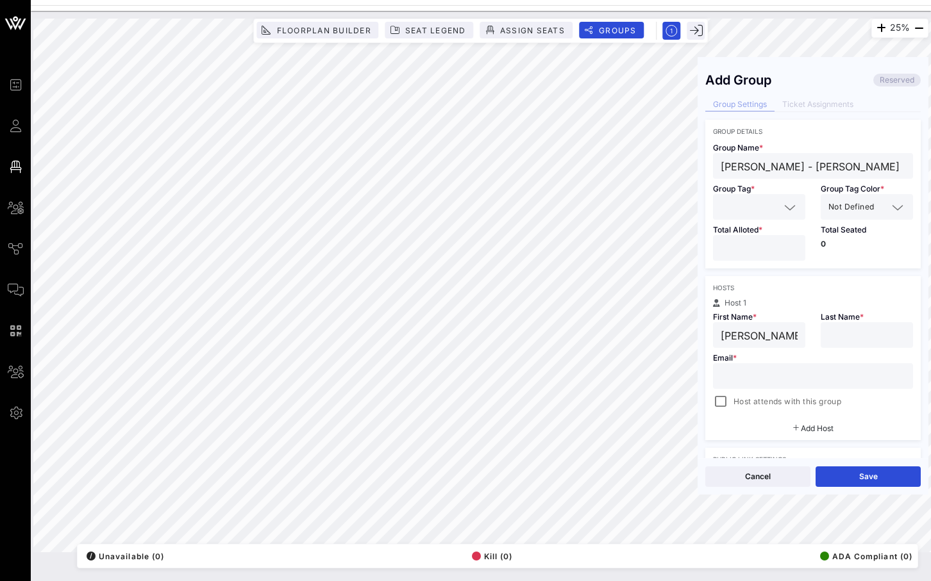
drag, startPoint x: 775, startPoint y: 339, endPoint x: 746, endPoint y: 338, distance: 29.5
click at [746, 338] on input "Brad Pence" at bounding box center [758, 335] width 77 height 17
type input "Brad"
click at [844, 342] on input "text" at bounding box center [866, 335] width 77 height 17
paste input "Pence"
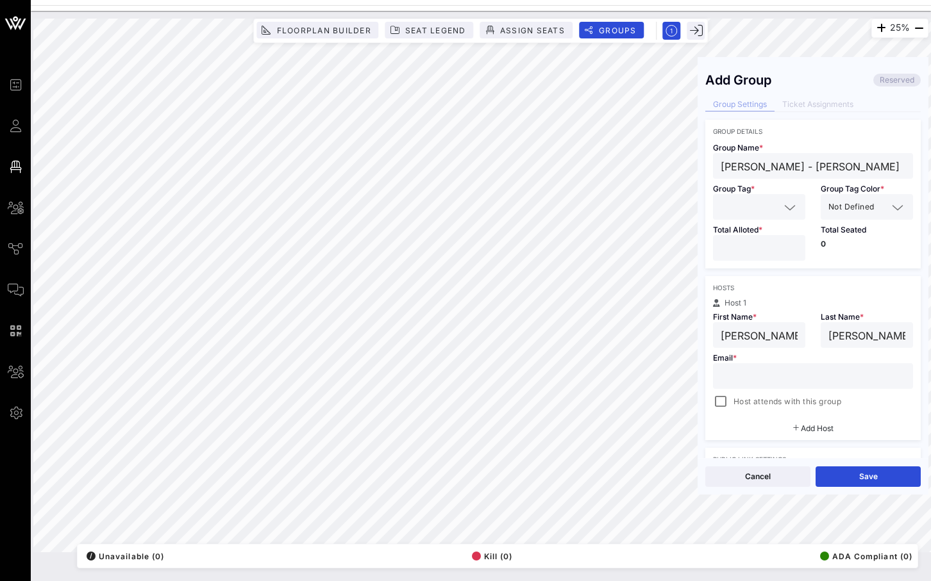
type input "Pence"
click at [793, 245] on input "*" at bounding box center [758, 248] width 77 height 17
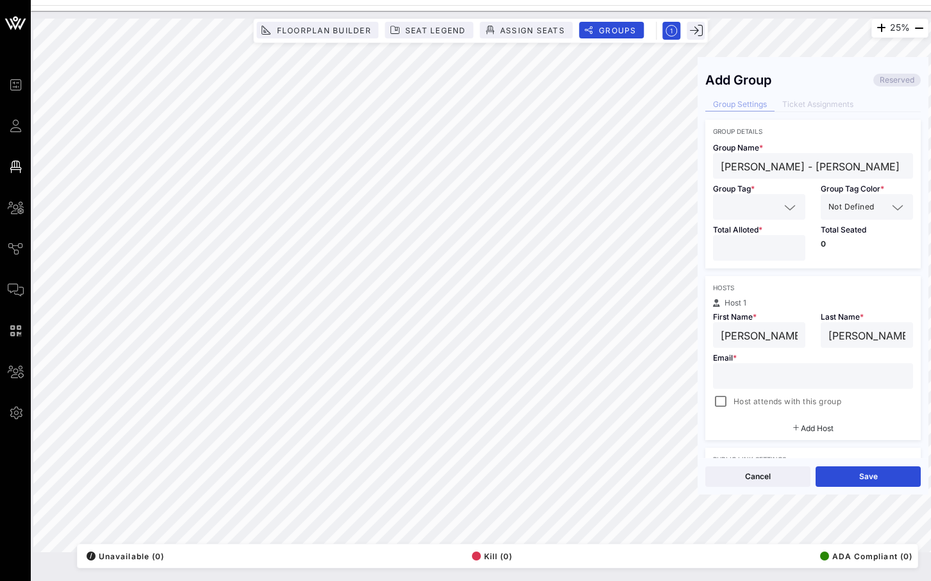
click at [793, 245] on input "*" at bounding box center [758, 248] width 77 height 17
type input "*"
click at [793, 245] on input "*" at bounding box center [758, 248] width 77 height 17
click at [790, 213] on icon at bounding box center [790, 207] width 12 height 15
click at [757, 249] on div "DD/PM" at bounding box center [759, 239] width 92 height 26
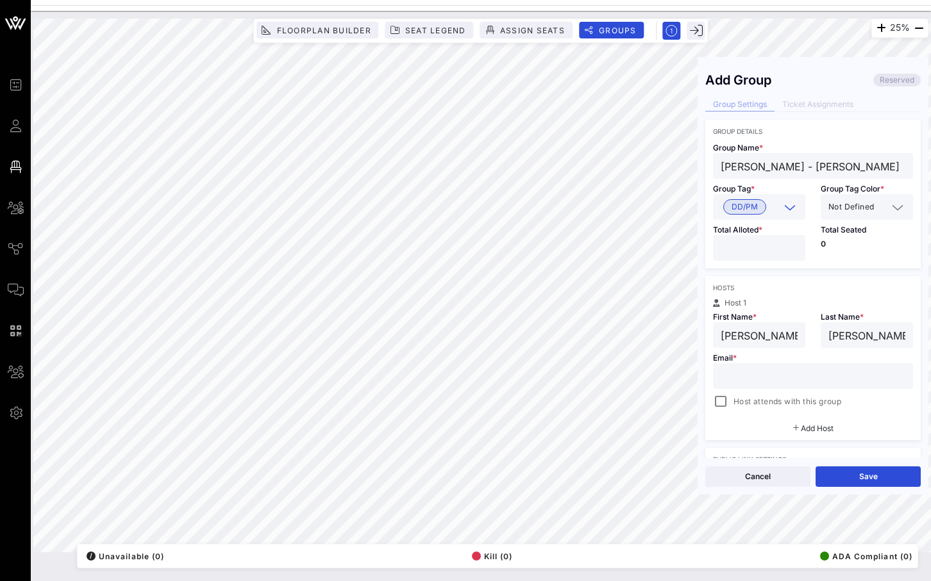
click at [881, 217] on div "Not Defined" at bounding box center [866, 207] width 77 height 26
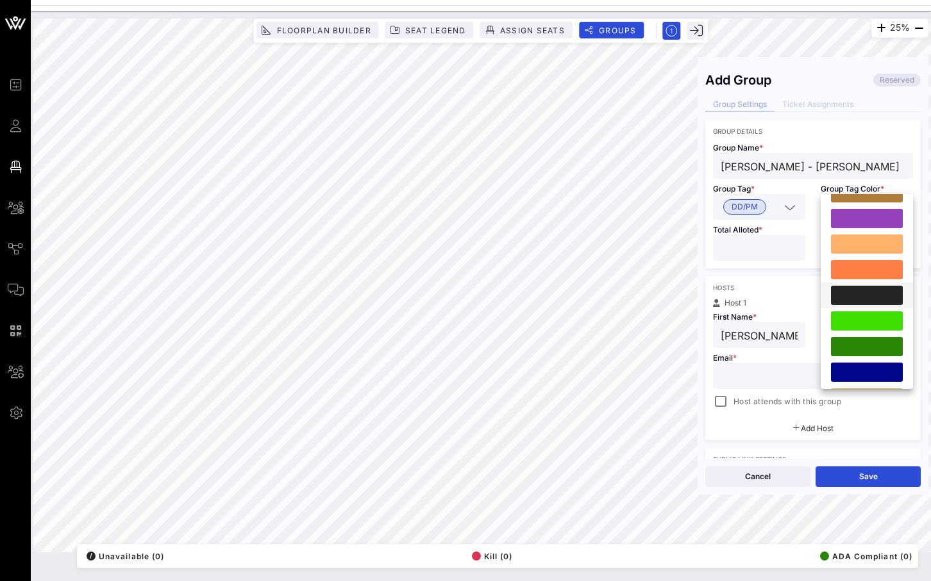
scroll to position [242, 0]
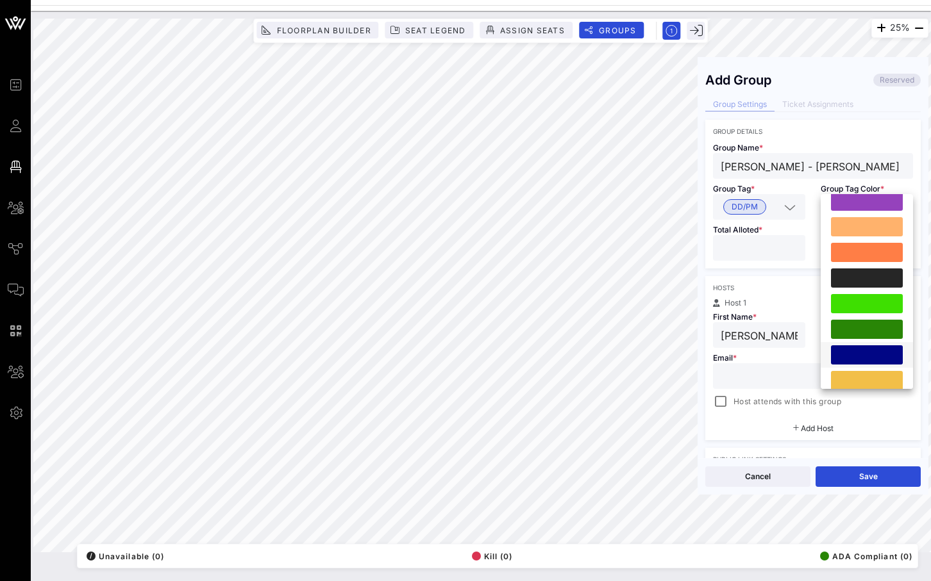
click at [857, 349] on div at bounding box center [867, 354] width 72 height 19
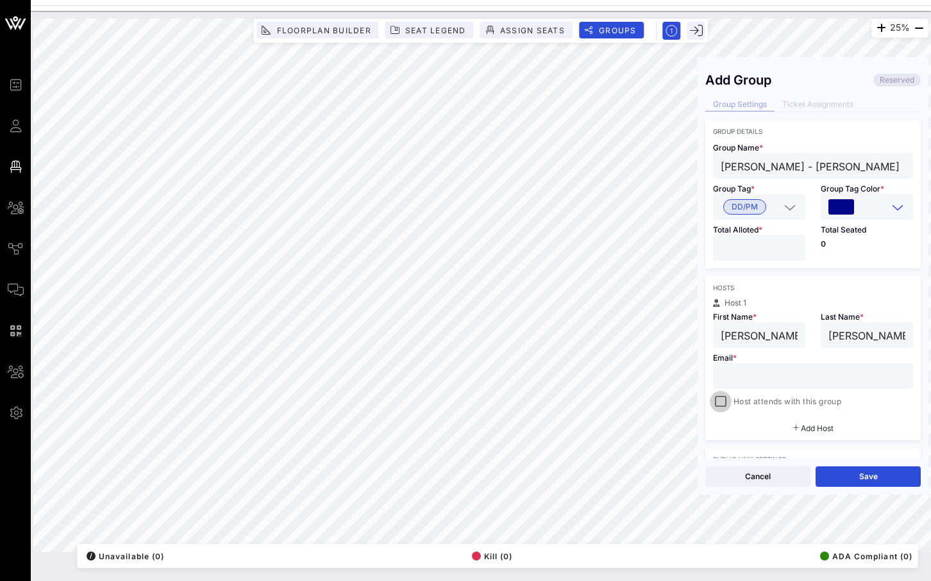
click at [719, 404] on div at bounding box center [720, 402] width 18 height 18
click at [780, 376] on input "text" at bounding box center [812, 376] width 185 height 17
paste input "bpence@icat.com"
type input "bpence@icat.com"
click at [858, 479] on button "Save" at bounding box center [867, 477] width 105 height 21
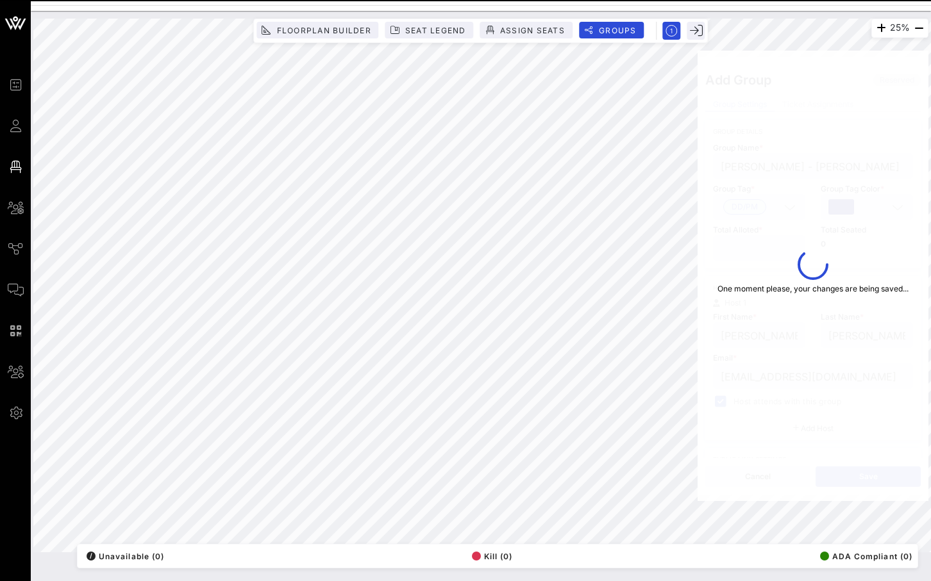
type input "Brad Pence - Donn Davis"
type input "Brad"
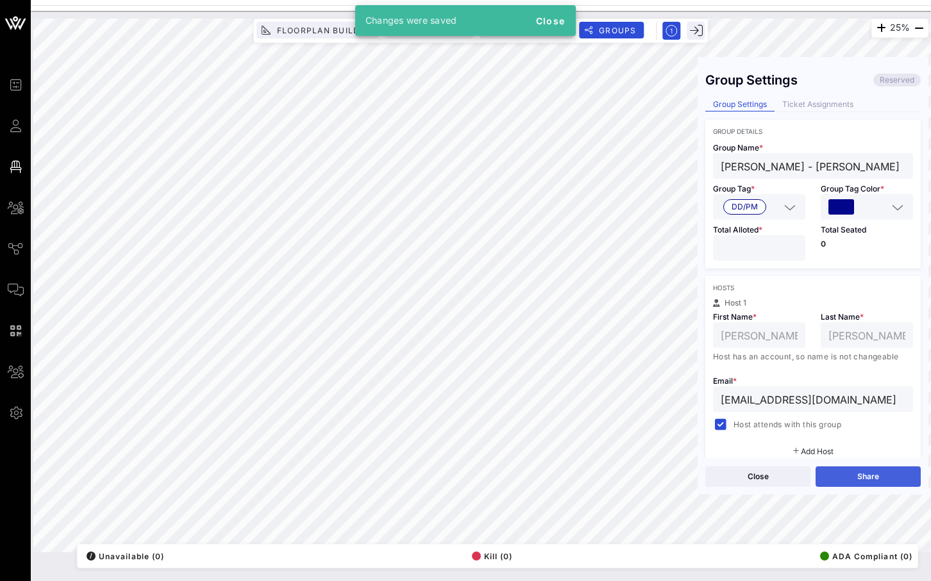
click at [857, 478] on button "Share" at bounding box center [867, 477] width 105 height 21
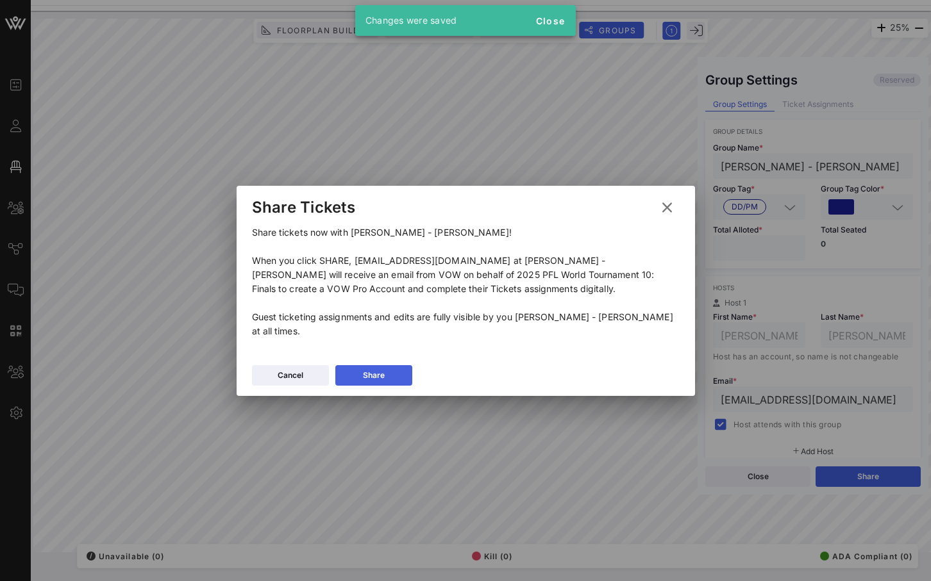
click at [372, 365] on button "Share" at bounding box center [373, 375] width 77 height 21
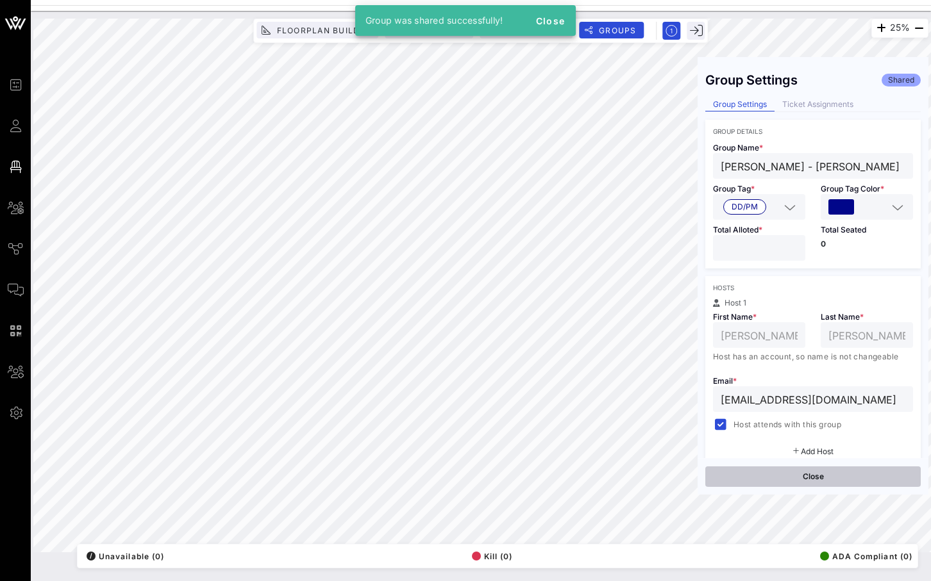
click at [749, 482] on button "Close" at bounding box center [812, 477] width 215 height 21
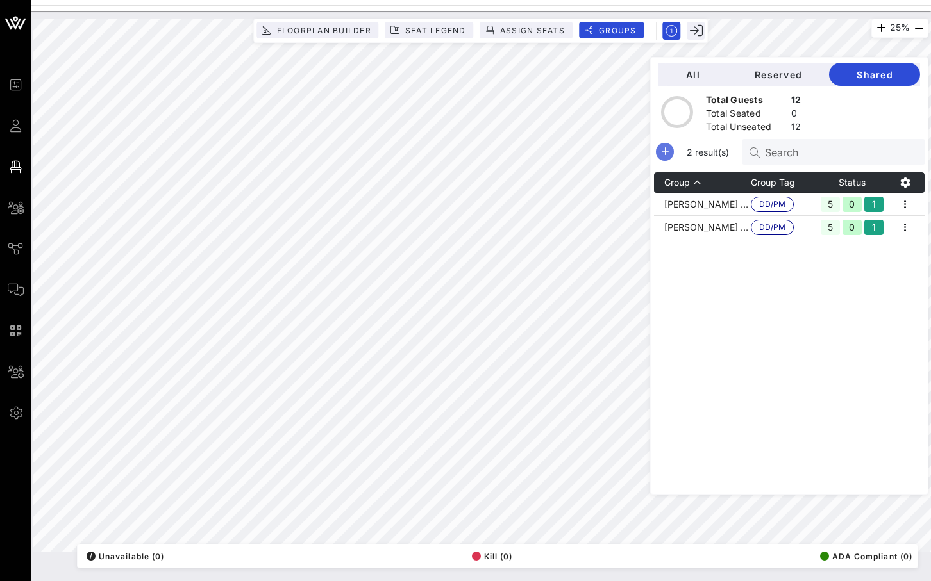
click at [672, 157] on icon "button" at bounding box center [664, 151] width 15 height 15
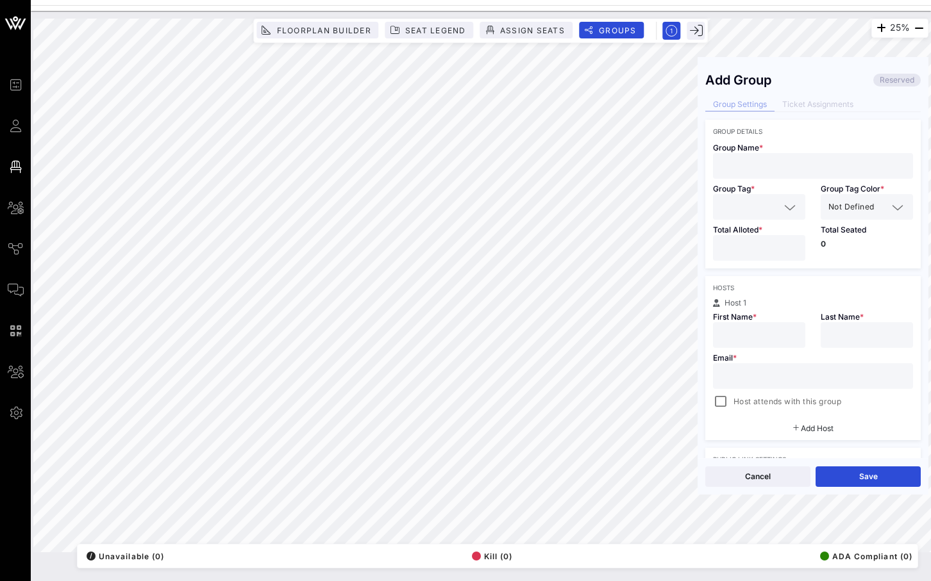
click at [771, 165] on input "text" at bounding box center [812, 166] width 185 height 17
paste input "Daniel Leff"
type input "Daniel Leff - Donn Davis"
click at [775, 210] on input "text" at bounding box center [749, 207] width 59 height 17
click at [754, 238] on span "DD/PM" at bounding box center [744, 238] width 26 height 14
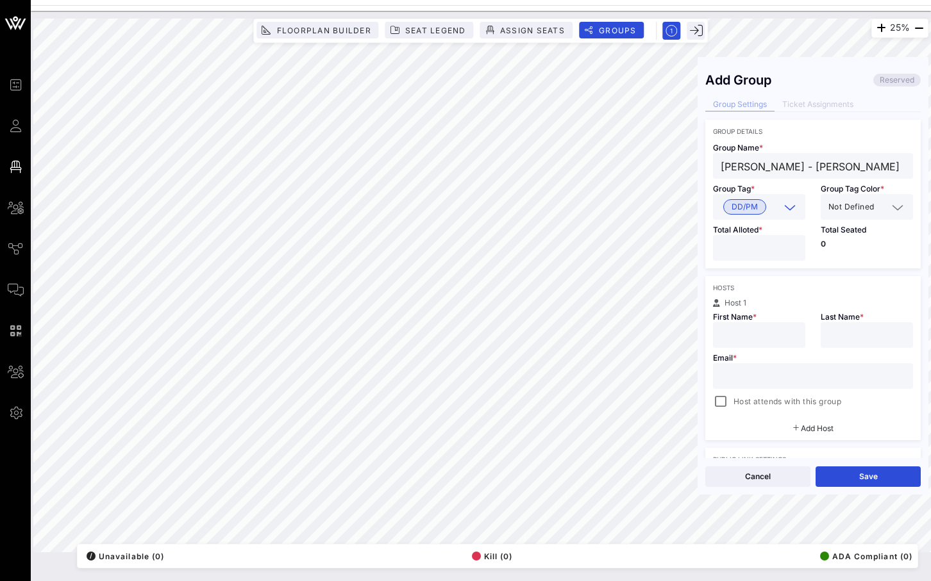
click at [873, 208] on span "Not Defined" at bounding box center [851, 207] width 46 height 13
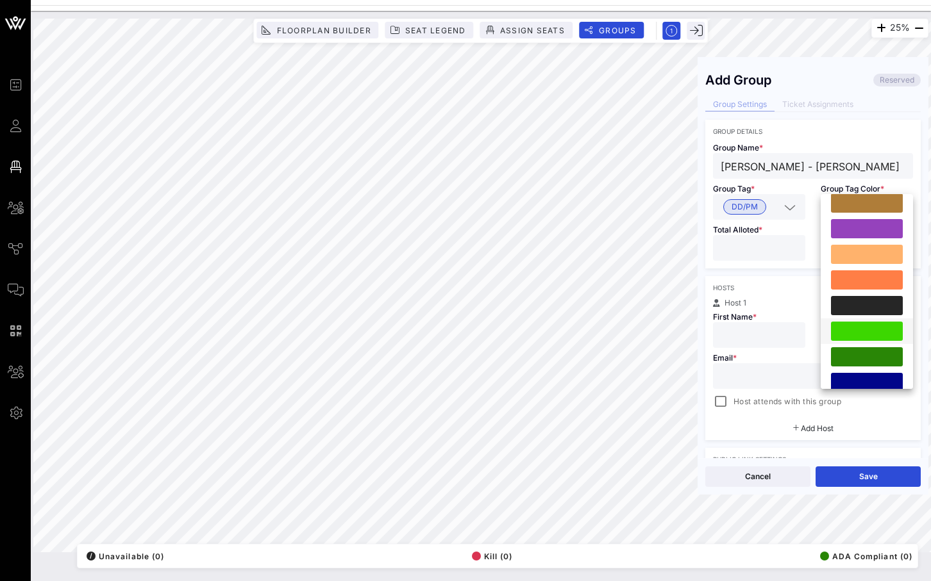
scroll to position [234, 0]
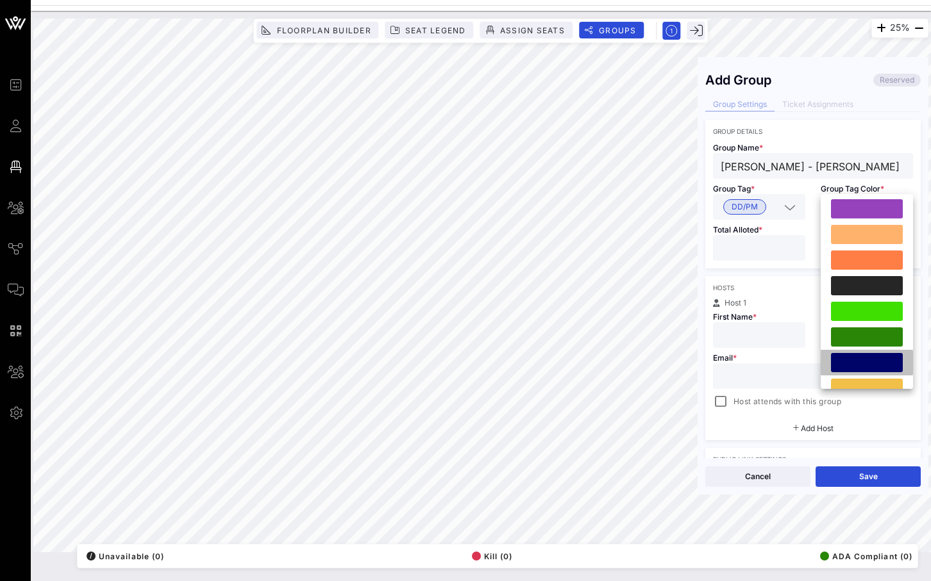
click at [863, 358] on div at bounding box center [867, 362] width 72 height 19
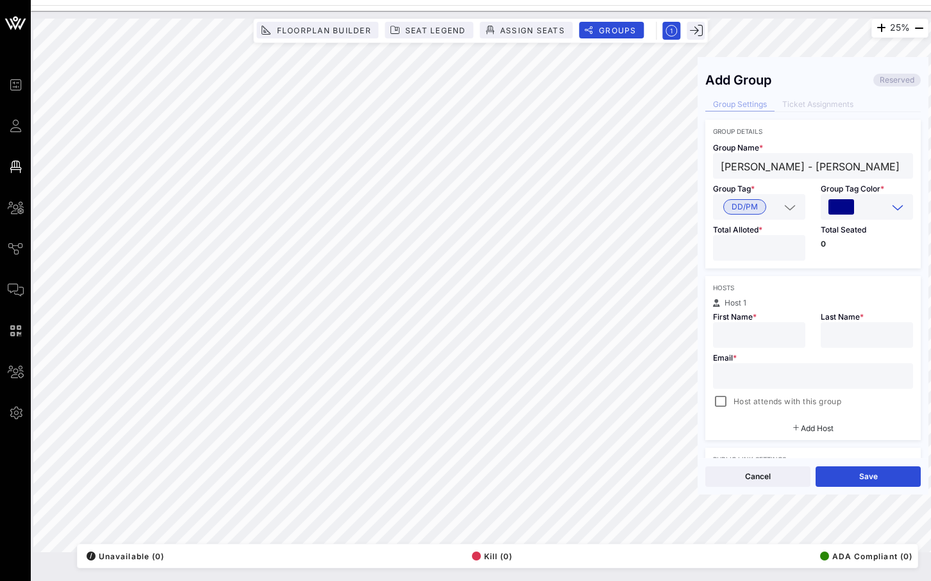
click at [793, 243] on input "*" at bounding box center [758, 248] width 77 height 17
type input "*"
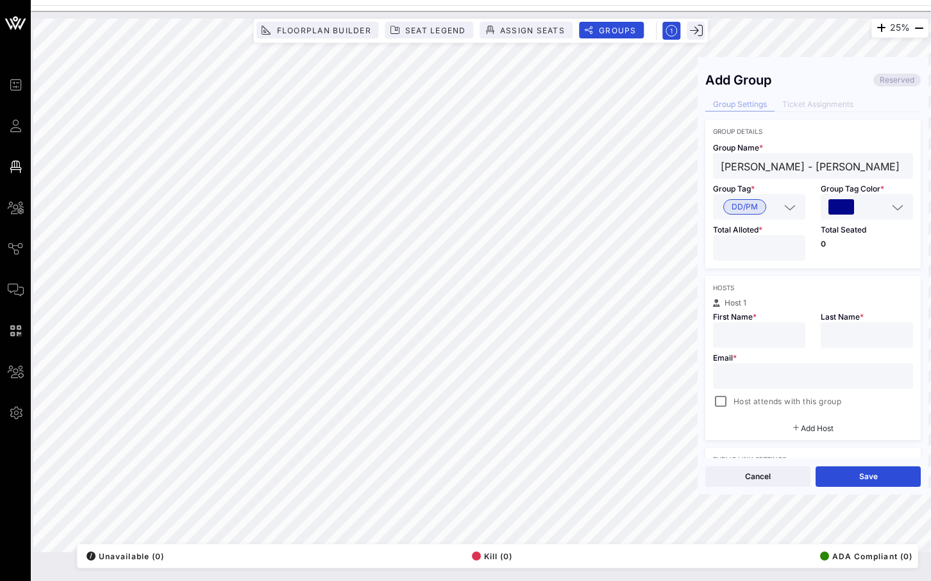
click at [793, 243] on input "*" at bounding box center [758, 248] width 77 height 17
click at [751, 325] on div at bounding box center [758, 335] width 77 height 26
click at [728, 339] on input "daniel" at bounding box center [758, 335] width 77 height 17
type input "Daniel"
click at [833, 339] on input "text" at bounding box center [866, 335] width 77 height 17
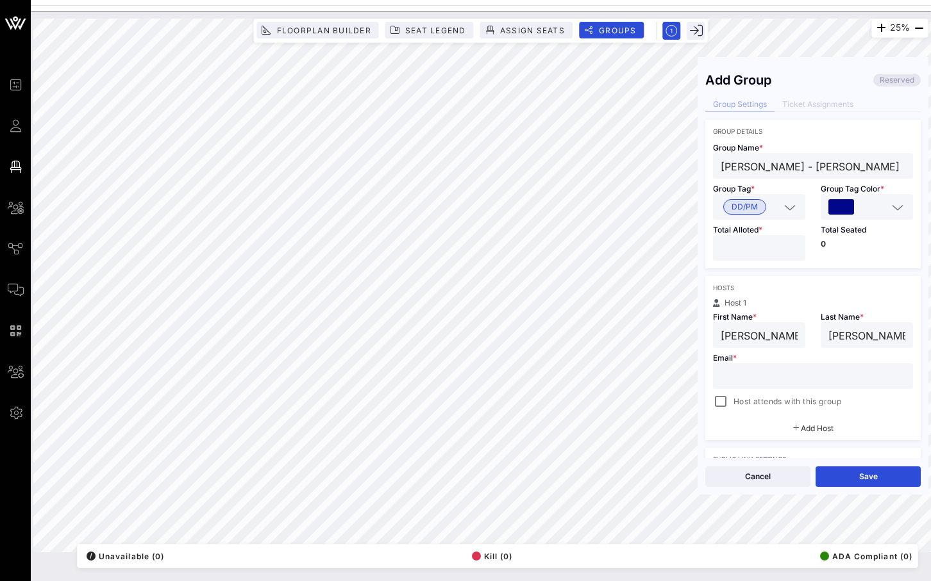
type input "Leff"
click at [767, 372] on input "text" at bounding box center [812, 376] width 185 height 17
paste input "daniel@waverleycapital.com"
type input "daniel@waverleycapital.com"
click at [718, 406] on div at bounding box center [720, 402] width 18 height 18
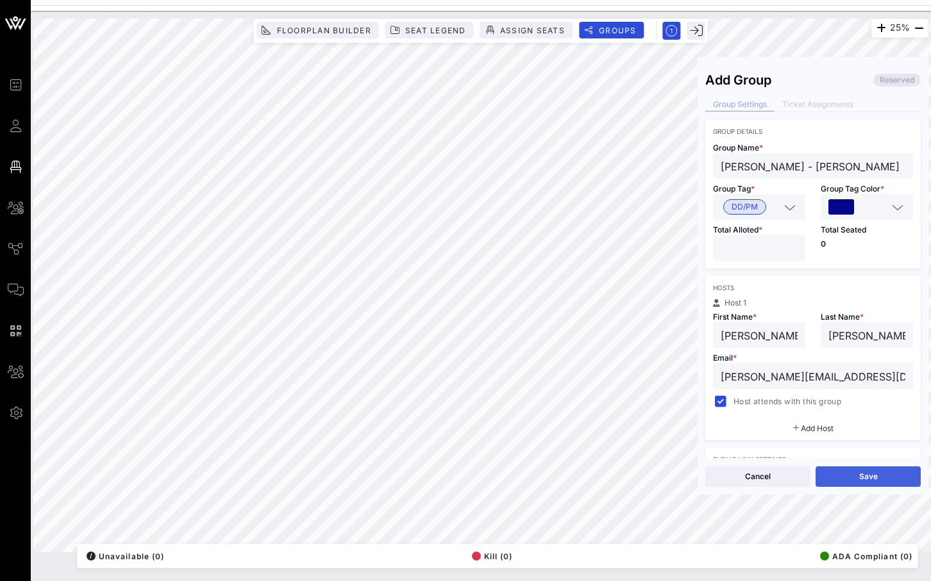
click at [884, 481] on button "Save" at bounding box center [867, 477] width 105 height 21
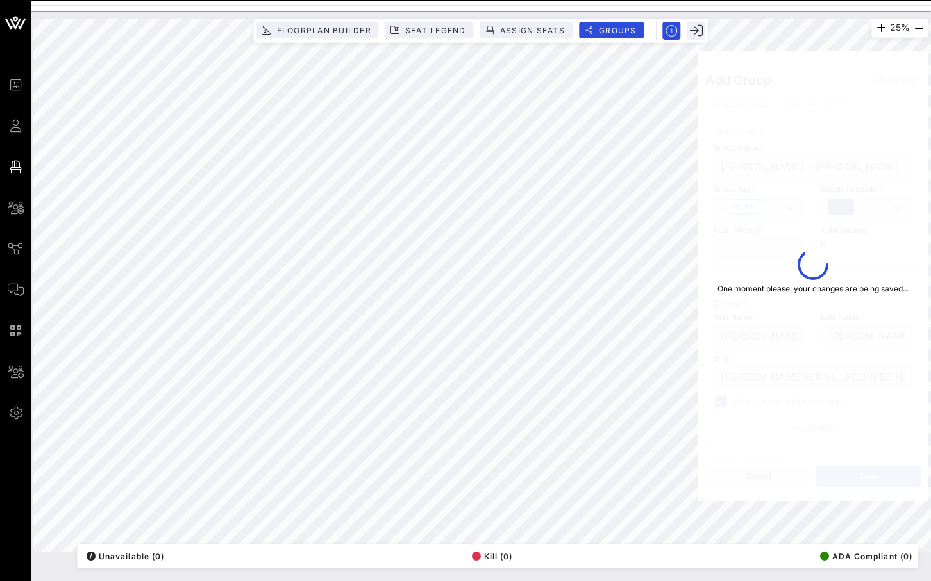
type input "Daniel Leff - Donn Davis"
type input "Daniel"
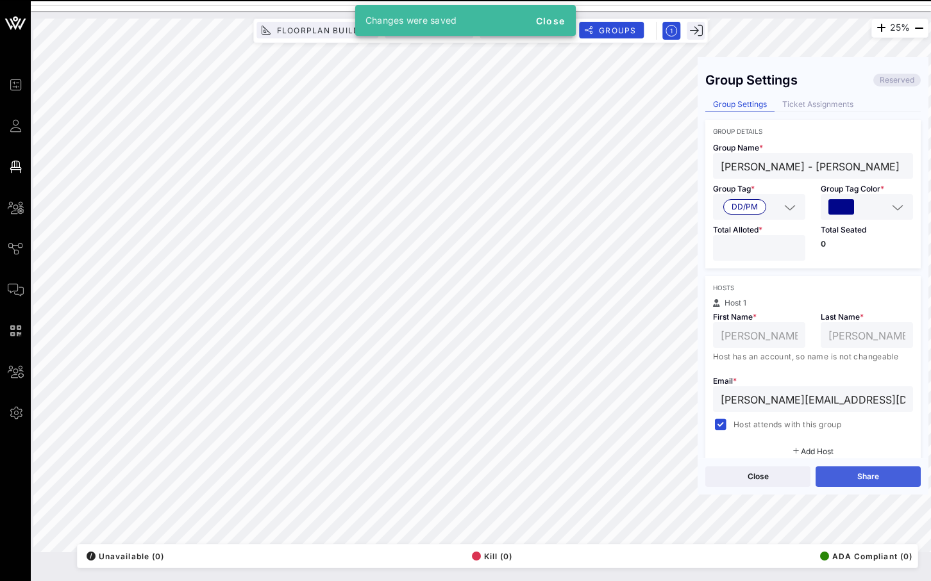
click at [861, 478] on button "Share" at bounding box center [867, 477] width 105 height 21
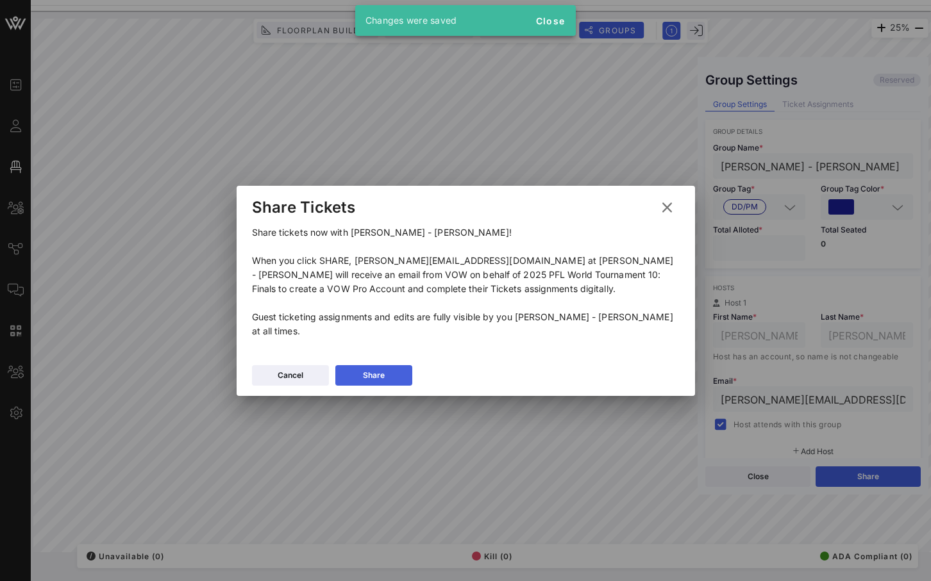
click at [367, 369] on div "Share" at bounding box center [374, 375] width 22 height 13
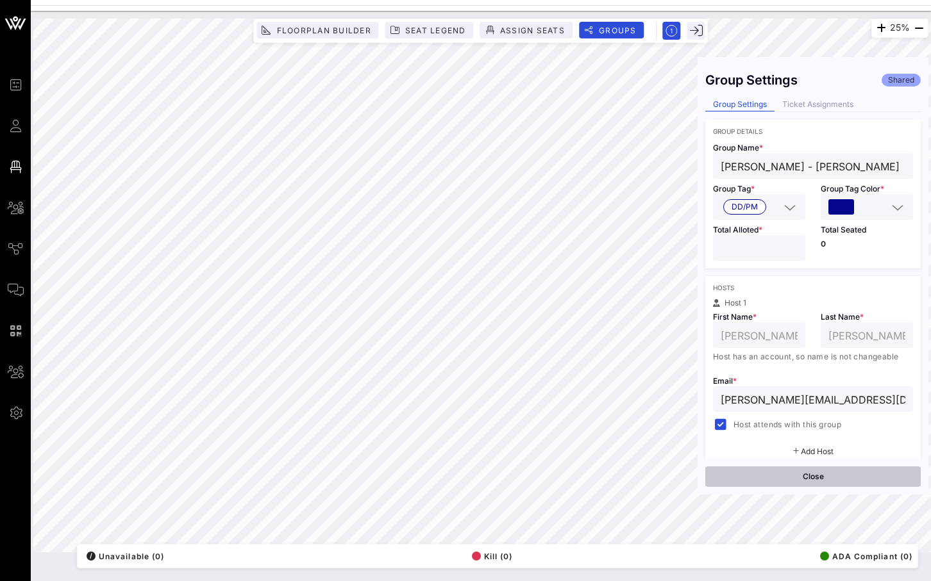
click at [793, 476] on button "Close" at bounding box center [812, 477] width 215 height 21
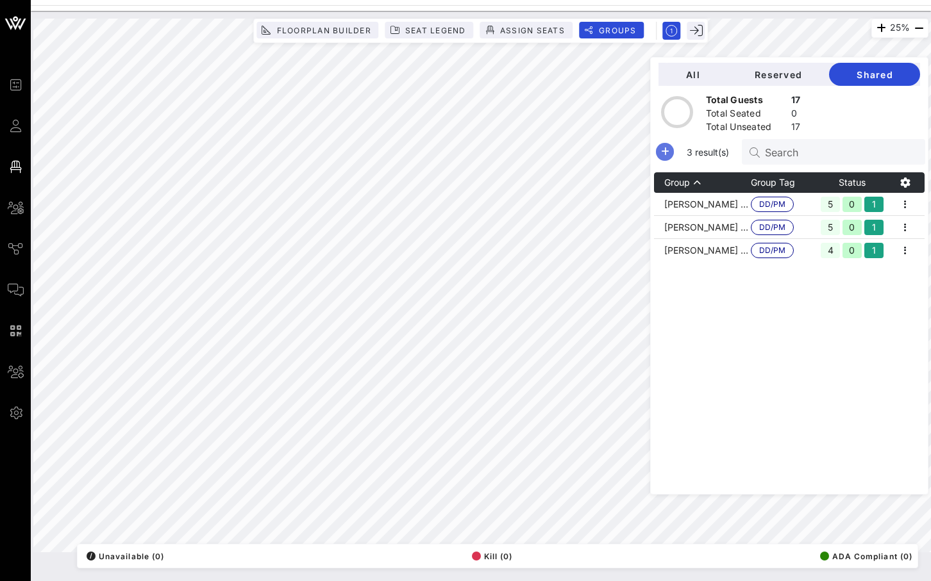
click at [672, 153] on icon "button" at bounding box center [664, 151] width 15 height 15
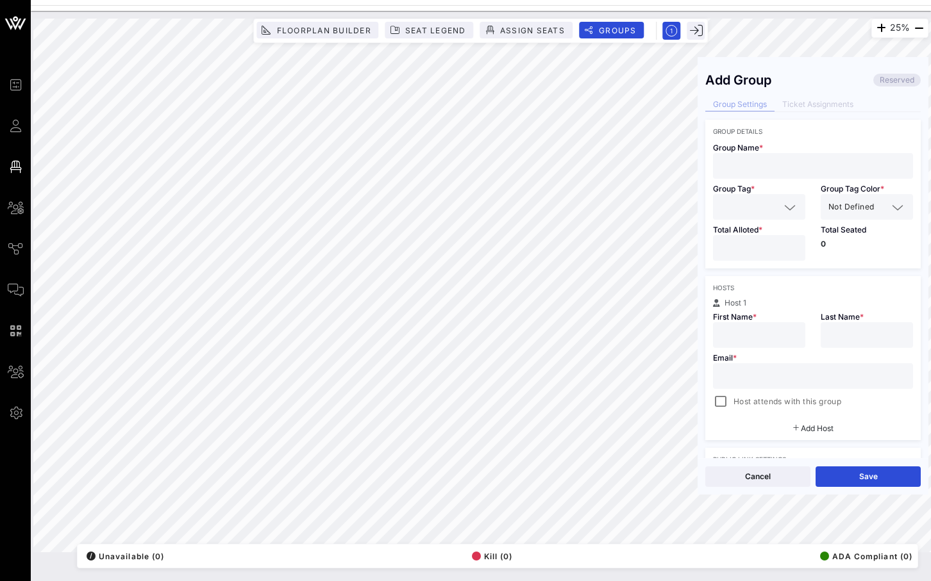
click at [779, 167] on input "text" at bounding box center [812, 166] width 185 height 17
paste input "Jeff Shine"
type input "Jeff Shine"
click at [764, 203] on input "text" at bounding box center [749, 207] width 59 height 17
click at [749, 233] on span "DD/PM" at bounding box center [744, 238] width 26 height 14
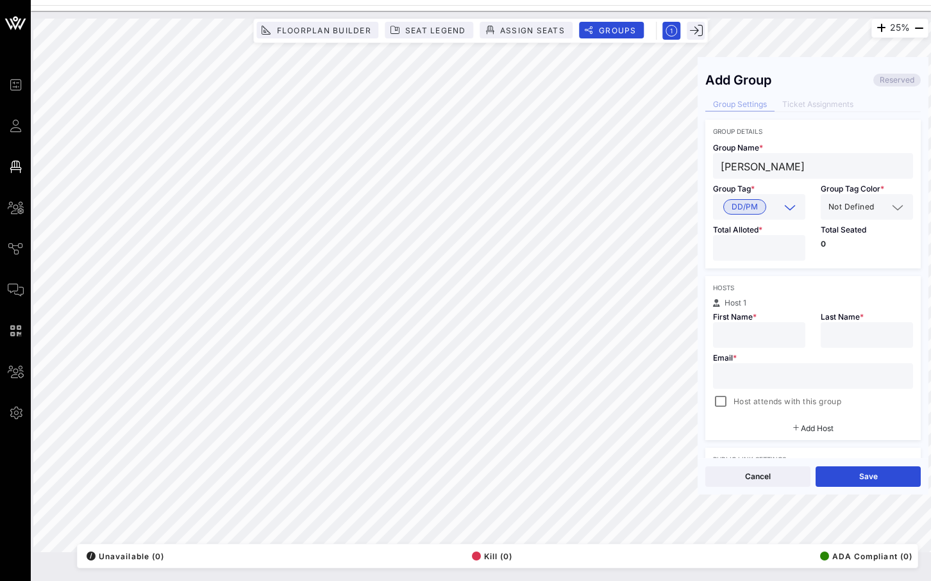
click at [870, 209] on span "Not Defined" at bounding box center [851, 207] width 46 height 13
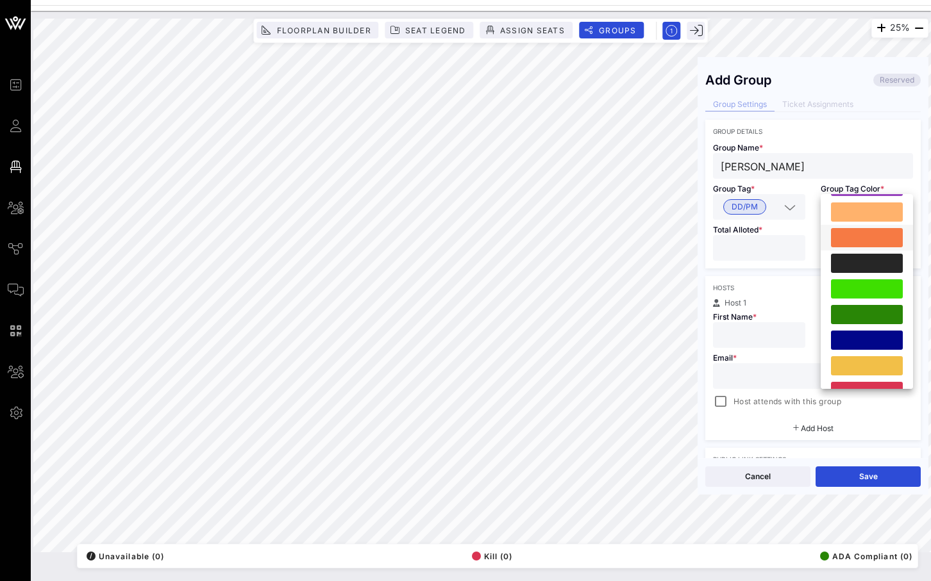
scroll to position [274, 0]
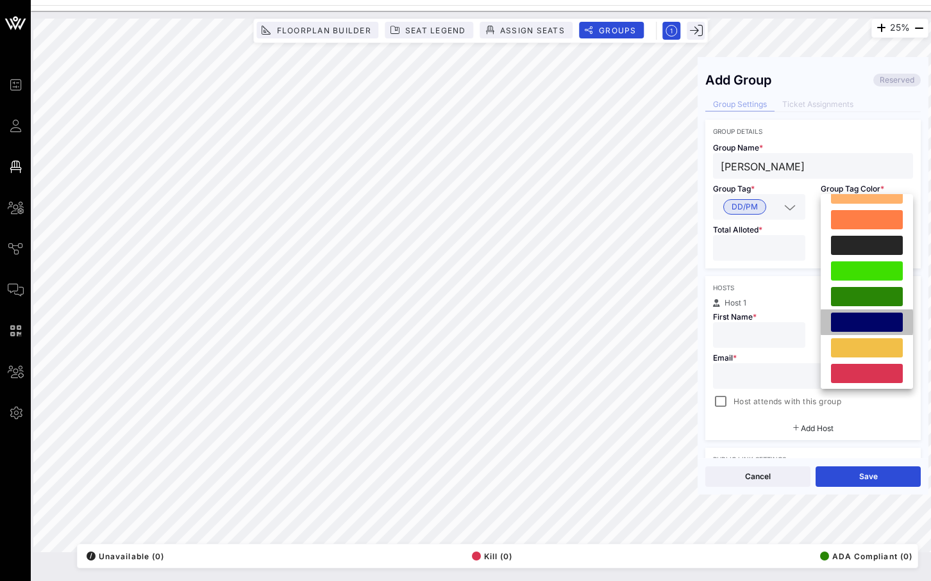
click at [865, 311] on div at bounding box center [866, 323] width 92 height 26
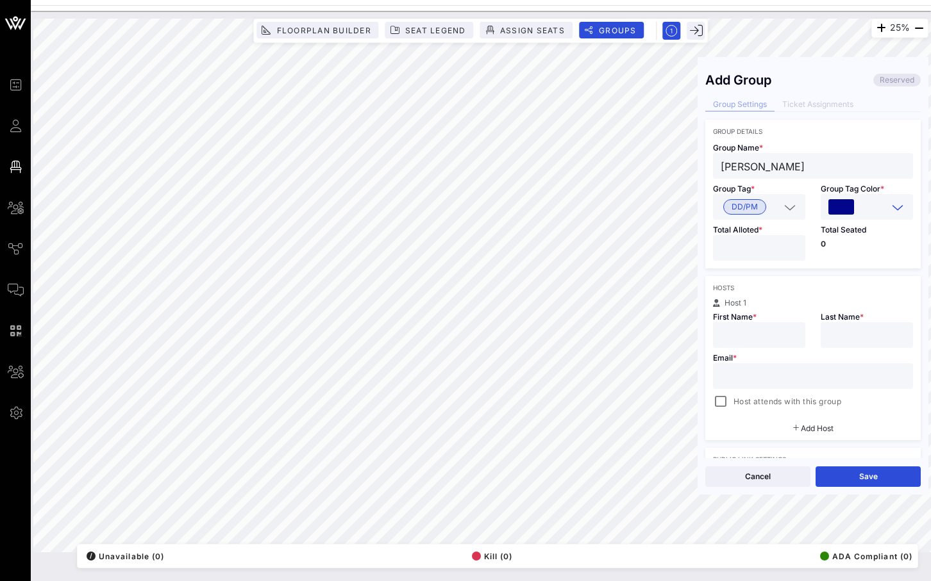
click at [792, 242] on input "*" at bounding box center [758, 248] width 77 height 17
type input "*"
click at [792, 242] on input "*" at bounding box center [758, 248] width 77 height 17
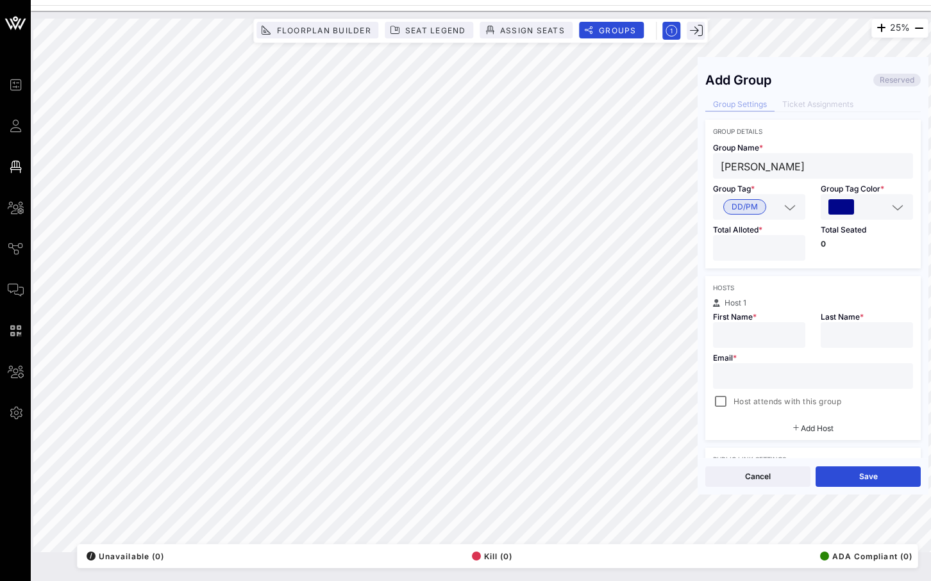
click at [747, 335] on input "text" at bounding box center [758, 335] width 77 height 17
type input "K"
click at [695, 165] on div "25% Floorplan Builder Seat Legend Assign Seats Groups Exit Add Group Reserved G…" at bounding box center [480, 286] width 895 height 534
paste input "Jeff Shine"
click at [738, 329] on input "text" at bounding box center [758, 335] width 77 height 17
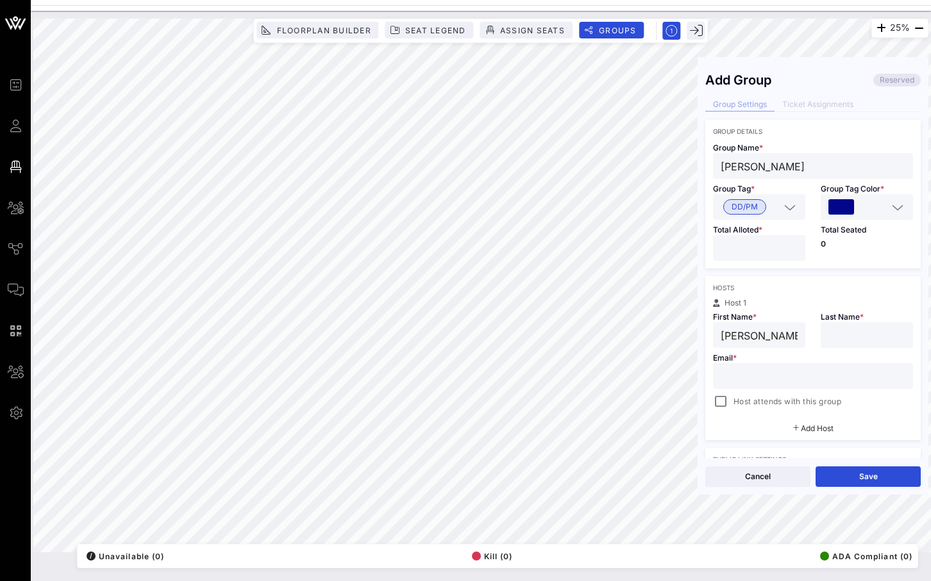
drag, startPoint x: 778, startPoint y: 335, endPoint x: 744, endPoint y: 334, distance: 34.0
click at [744, 334] on input "Jeff Shine" at bounding box center [758, 335] width 77 height 17
type input "Jeff"
click at [868, 338] on input "text" at bounding box center [866, 335] width 77 height 17
paste input "Shine"
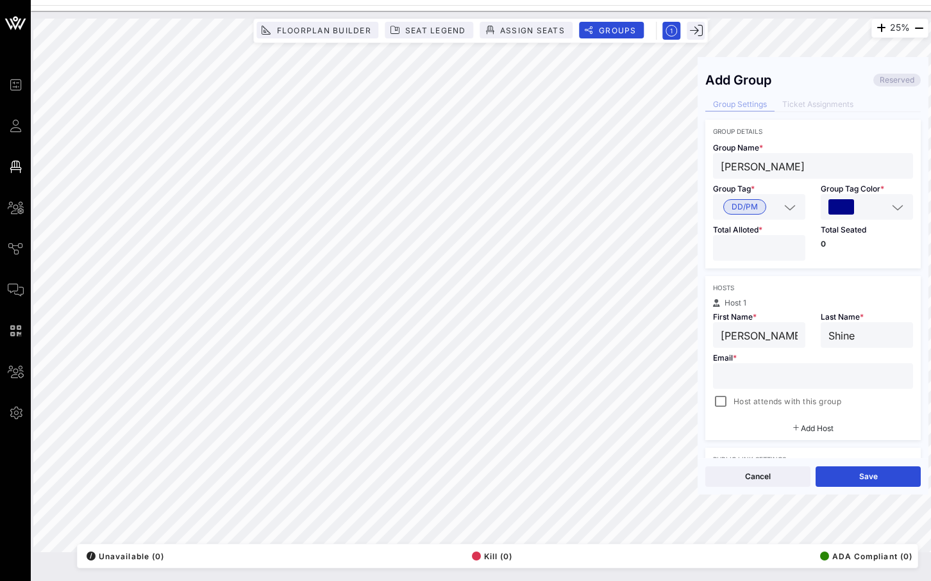
type input "Shine"
click at [759, 380] on input "text" at bounding box center [812, 376] width 185 height 17
paste input "" jshine@s1f.com""
click at [731, 377] on input "" jshine@s1f.com"" at bounding box center [812, 376] width 185 height 17
click at [813, 376] on input "jshine@s1f.com"" at bounding box center [812, 376] width 185 height 17
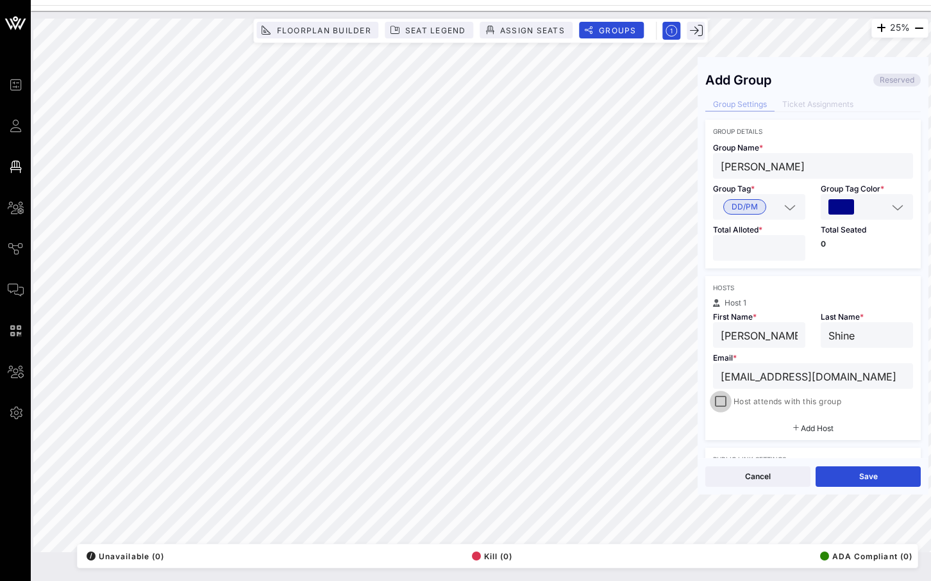
type input "jshine@s1f.com"
drag, startPoint x: 723, startPoint y: 404, endPoint x: 746, endPoint y: 414, distance: 25.2
click at [723, 404] on div at bounding box center [720, 402] width 18 height 18
click at [876, 476] on button "Save" at bounding box center [867, 477] width 105 height 21
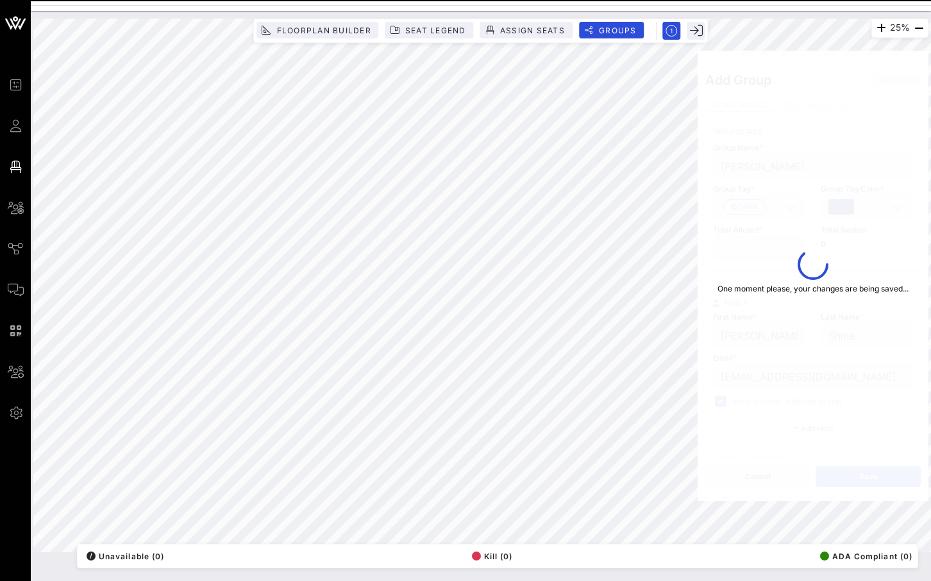
type input "Jeff Shine"
type input "Jeff"
type input "Shine"
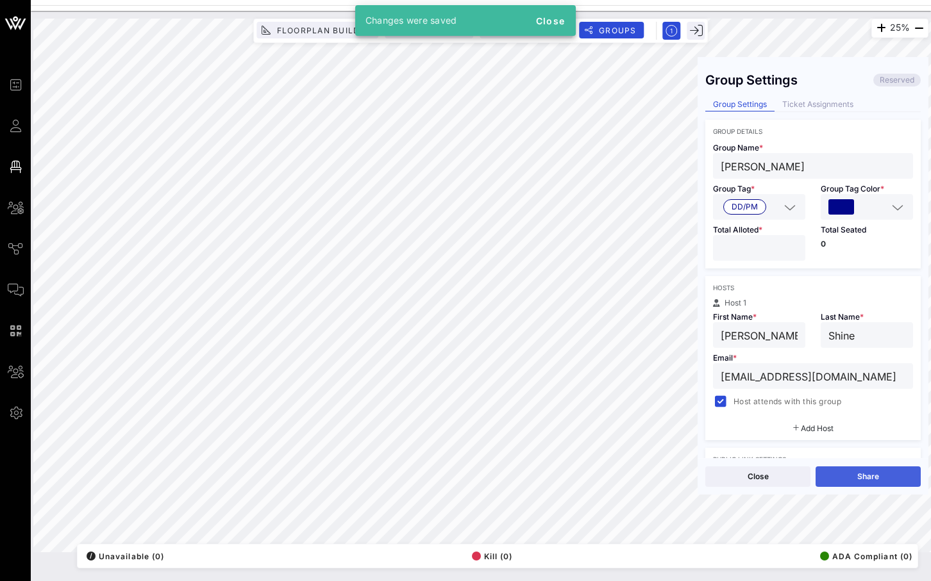
click at [853, 475] on button "Share" at bounding box center [867, 477] width 105 height 21
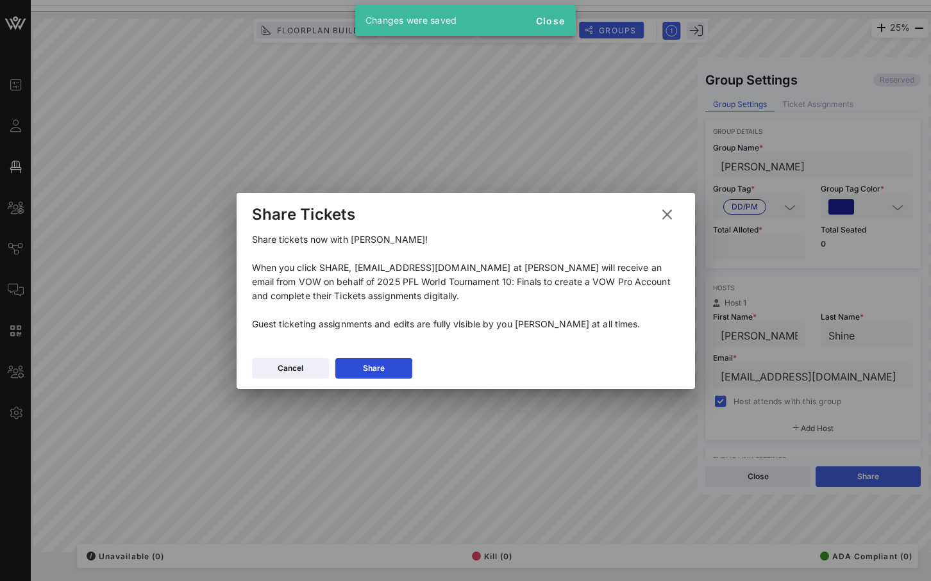
click at [663, 219] on icon at bounding box center [666, 214] width 20 height 19
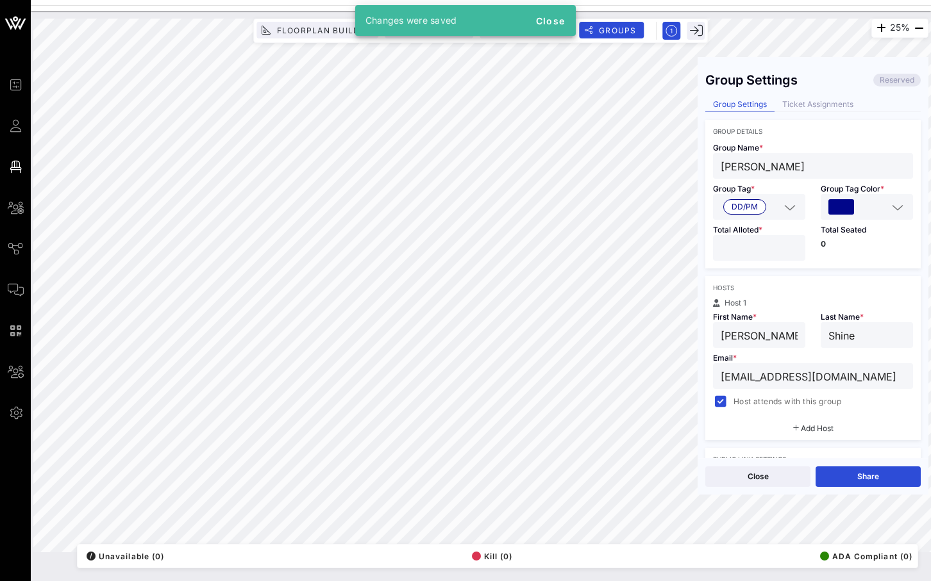
click at [797, 247] on input "*" at bounding box center [758, 248] width 77 height 17
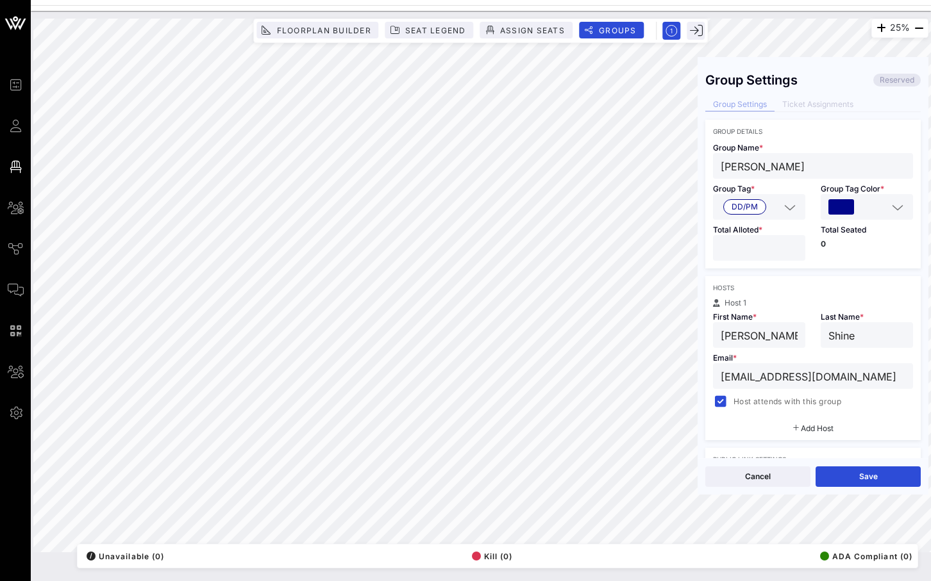
type input "*"
click at [793, 246] on input "*" at bounding box center [758, 248] width 77 height 17
click at [831, 476] on button "Save" at bounding box center [867, 477] width 105 height 21
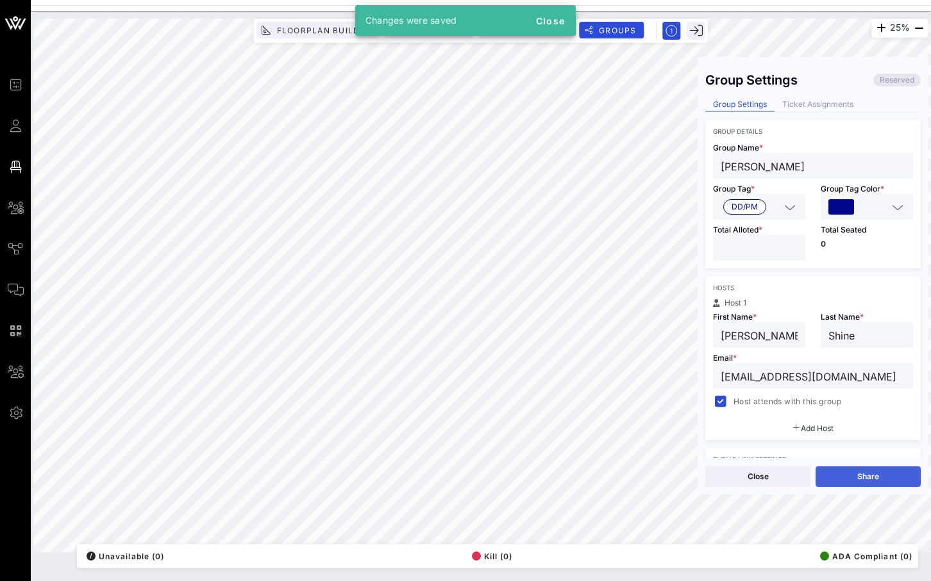
click at [844, 476] on button "Share" at bounding box center [867, 477] width 105 height 21
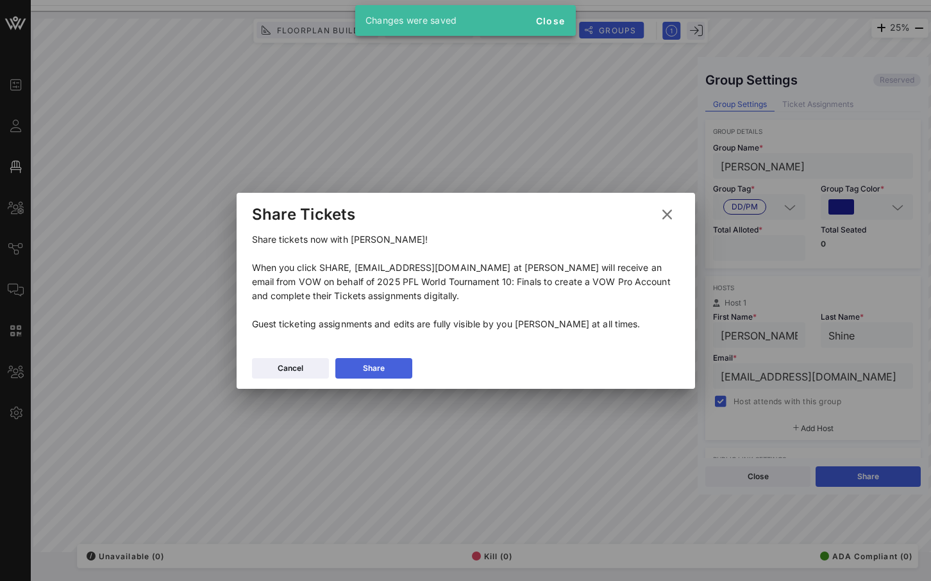
click at [403, 370] on button "Share" at bounding box center [373, 368] width 77 height 21
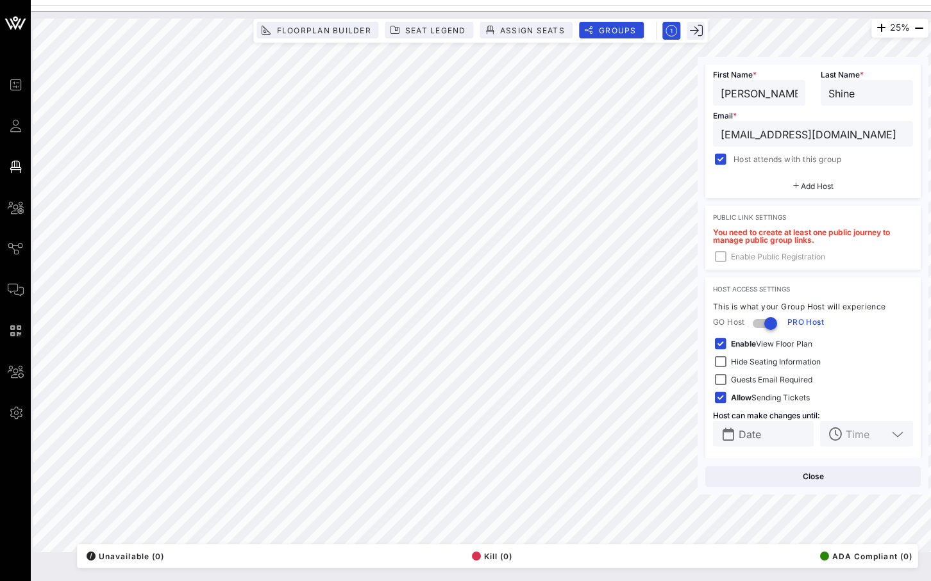
scroll to position [251, 0]
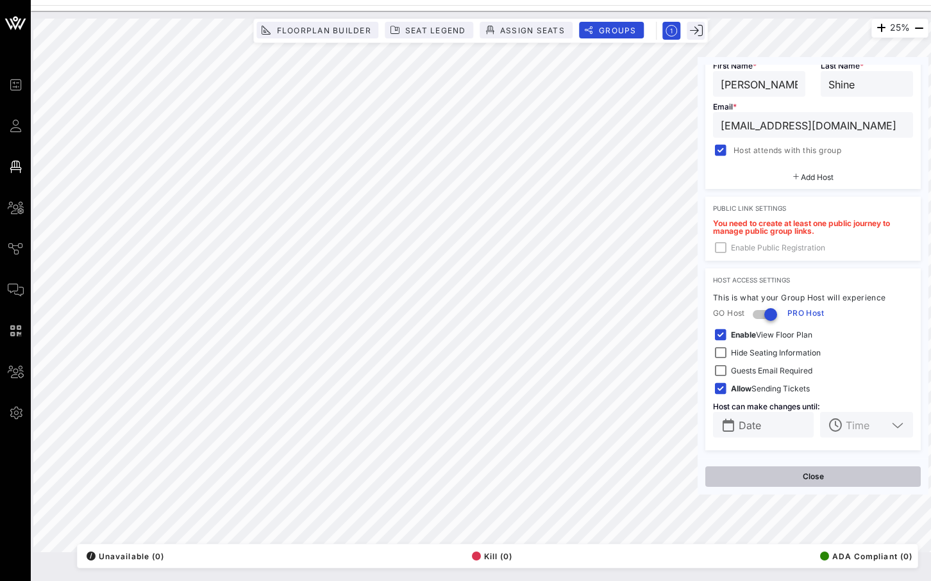
click at [804, 474] on button "Close" at bounding box center [812, 477] width 215 height 21
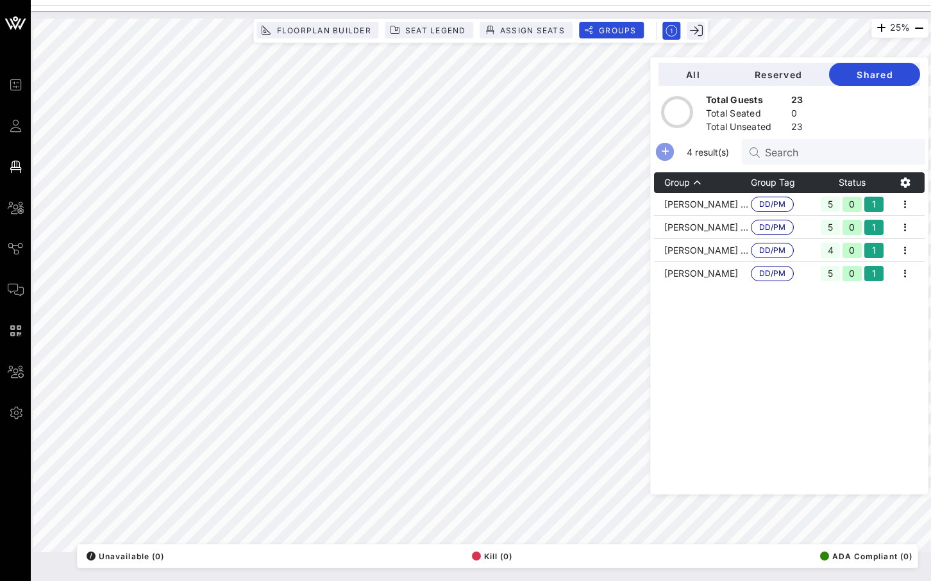
click at [672, 155] on icon "button" at bounding box center [664, 151] width 15 height 15
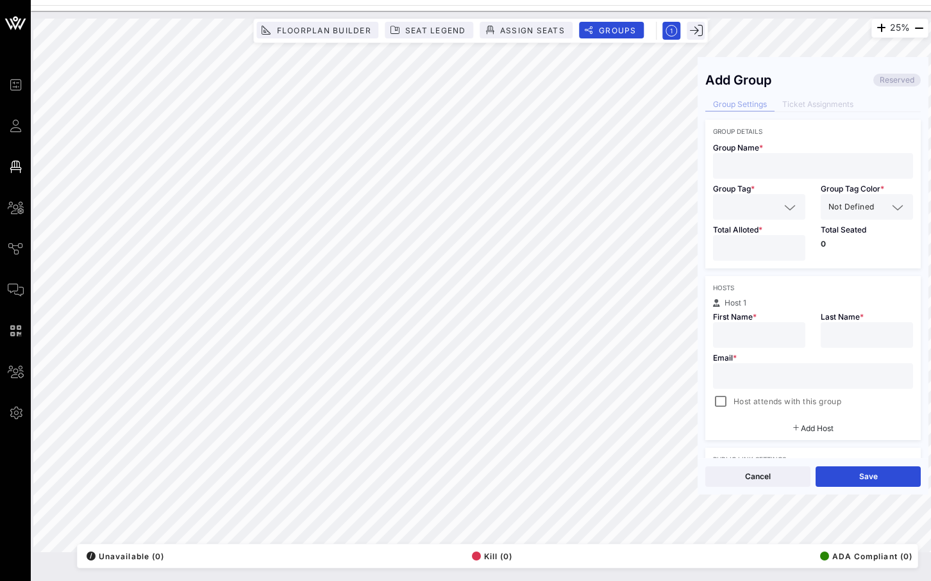
click at [748, 170] on input "text" at bounding box center [812, 166] width 185 height 17
paste input "Aaron Berkey"
type input "Aaron Berkey"
click at [766, 203] on input "text" at bounding box center [749, 207] width 59 height 17
click at [747, 250] on div "DD/PM" at bounding box center [759, 239] width 92 height 26
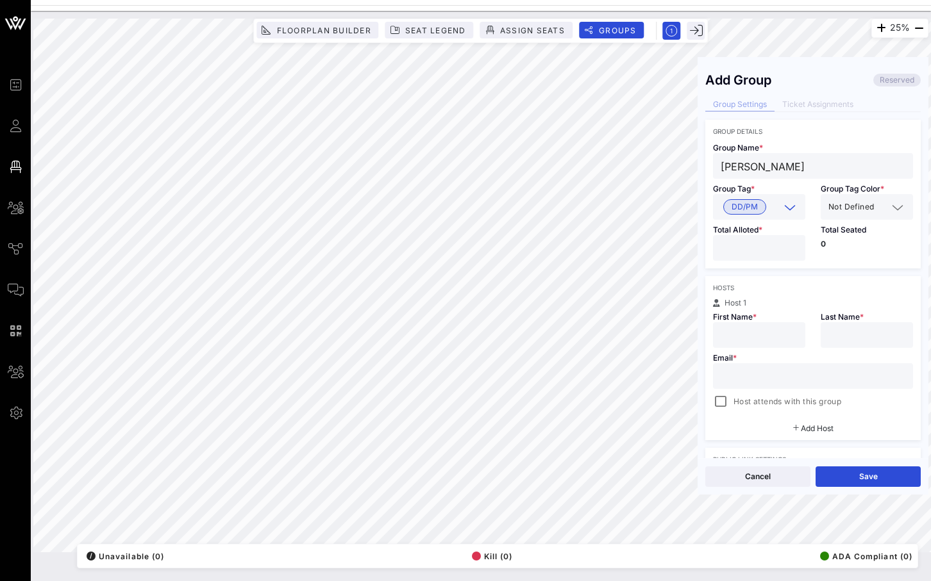
click at [792, 238] on div at bounding box center [758, 248] width 77 height 26
click at [792, 240] on input "number" at bounding box center [758, 248] width 77 height 17
click at [791, 243] on input "*" at bounding box center [758, 248] width 77 height 17
type input "*"
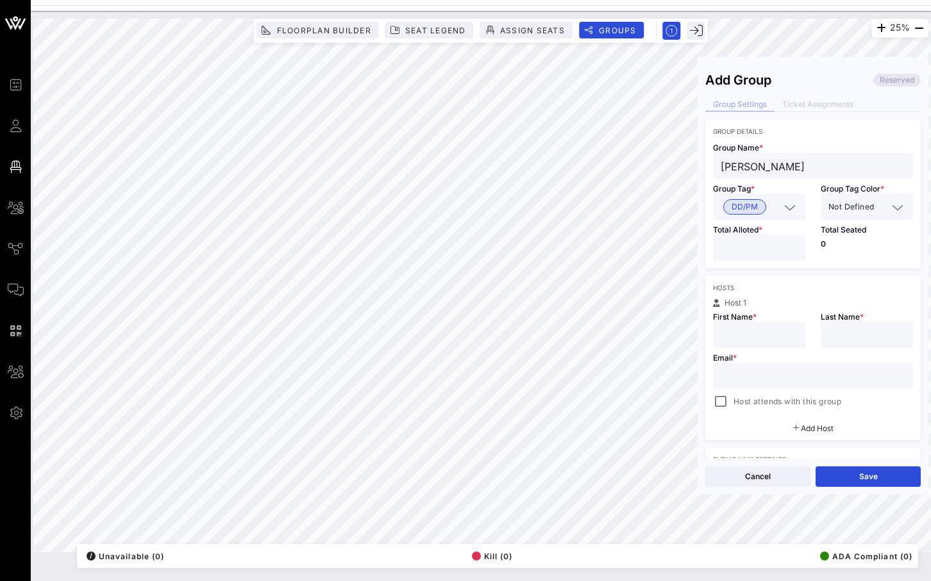
click at [791, 243] on input "*" at bounding box center [758, 248] width 77 height 17
click at [743, 338] on input "text" at bounding box center [758, 335] width 77 height 17
paste input "Aaron Berkey"
drag, startPoint x: 797, startPoint y: 335, endPoint x: 752, endPoint y: 336, distance: 44.3
click at [752, 336] on input "Aaron Berkey" at bounding box center [758, 335] width 77 height 17
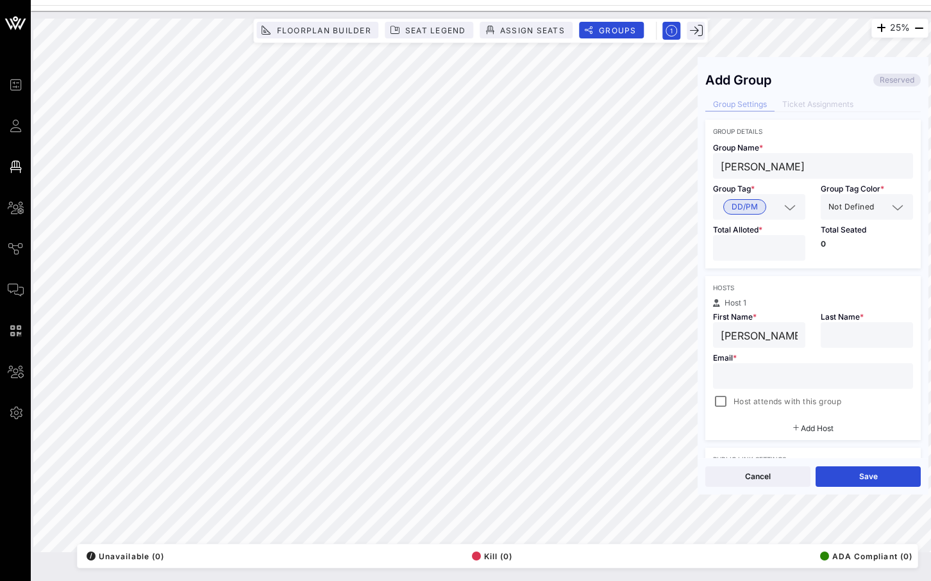
type input "Aaron"
click at [850, 336] on input "text" at bounding box center [866, 335] width 77 height 17
paste input "Berkey"
type input "Berkey"
click at [722, 374] on input "text" at bounding box center [812, 376] width 185 height 17
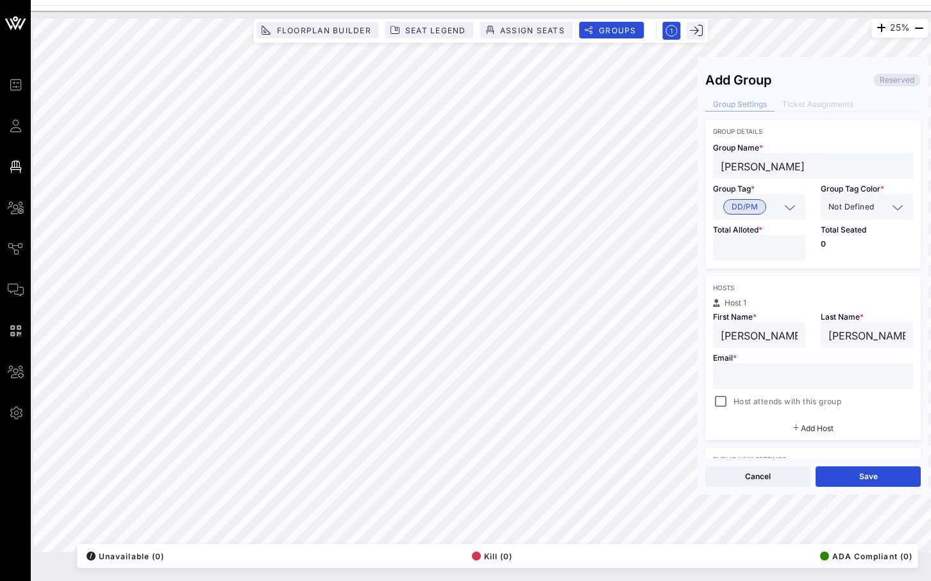
paste input "aaron.berkey@okeanos.vc"
type input "aaron.berkey@okeanos.vc"
click at [722, 395] on div at bounding box center [720, 402] width 18 height 18
click at [889, 206] on div at bounding box center [896, 207] width 15 height 15
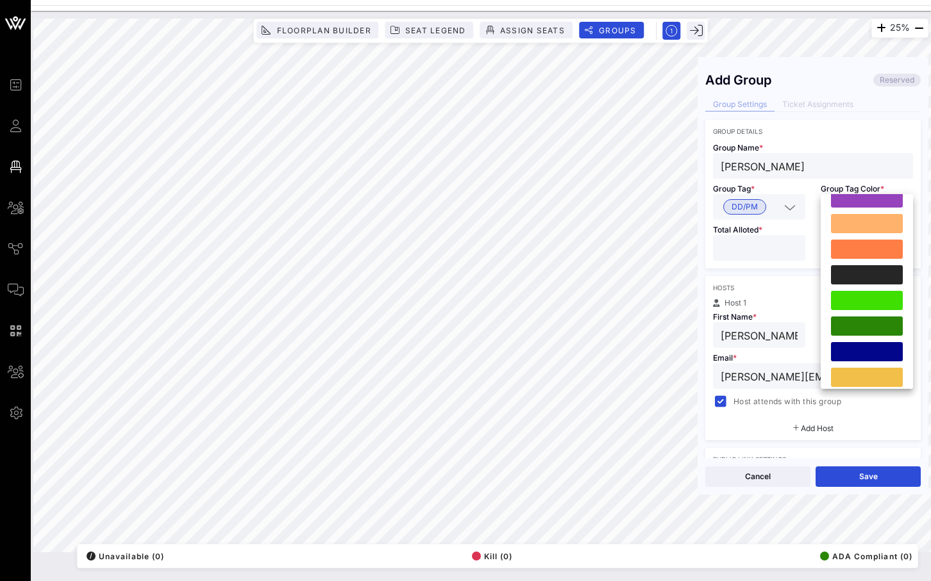
scroll to position [252, 0]
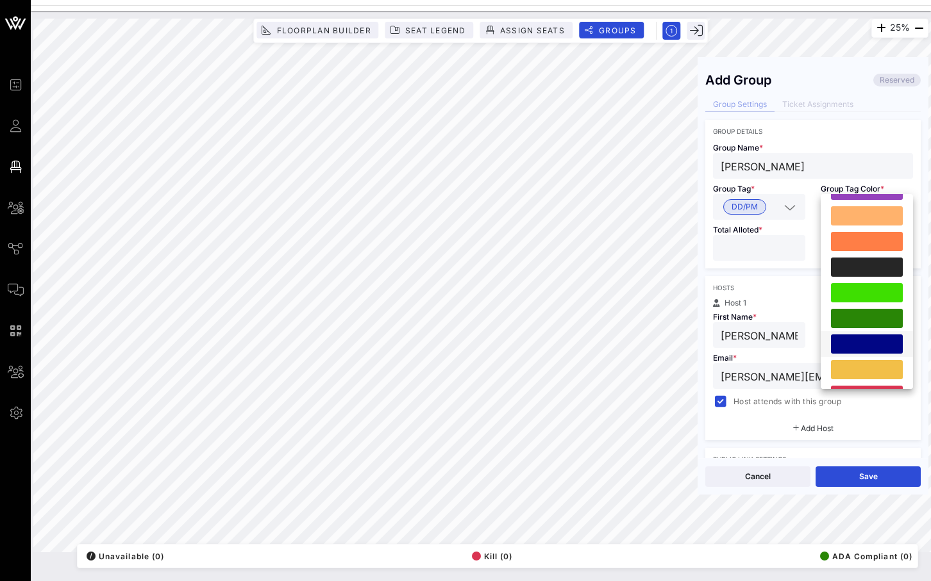
click at [841, 333] on div at bounding box center [866, 344] width 92 height 26
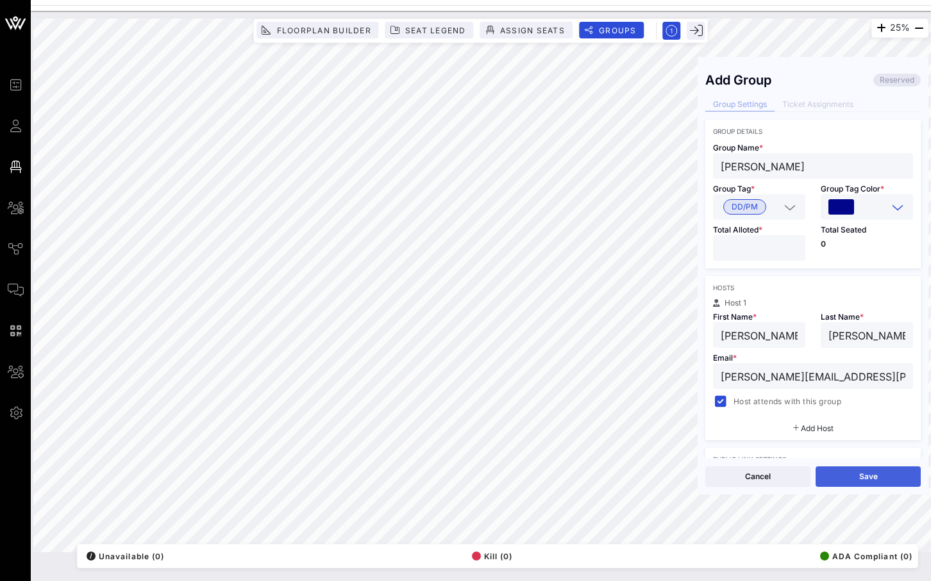
click at [869, 472] on button "Save" at bounding box center [867, 477] width 105 height 21
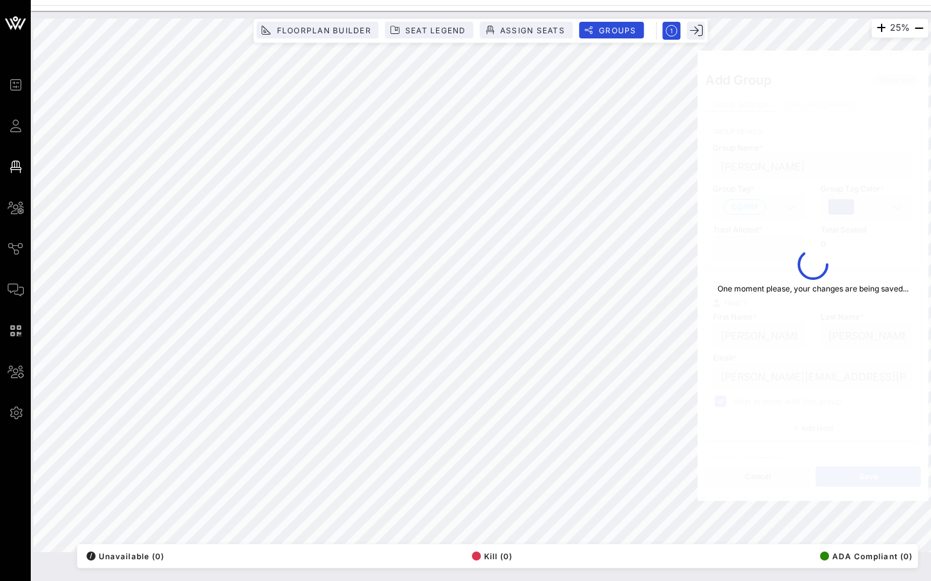
type input "Aaron"
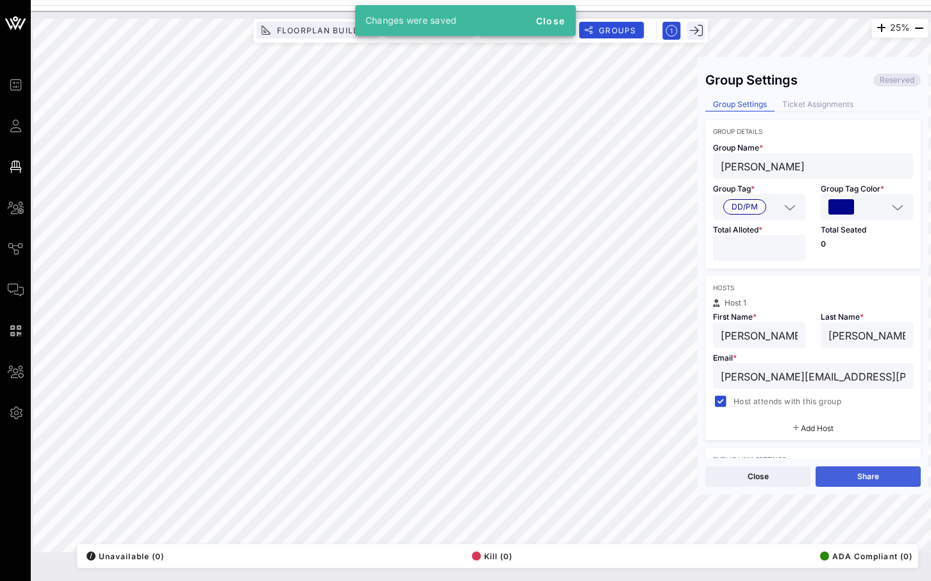
click at [850, 475] on button "Share" at bounding box center [867, 477] width 105 height 21
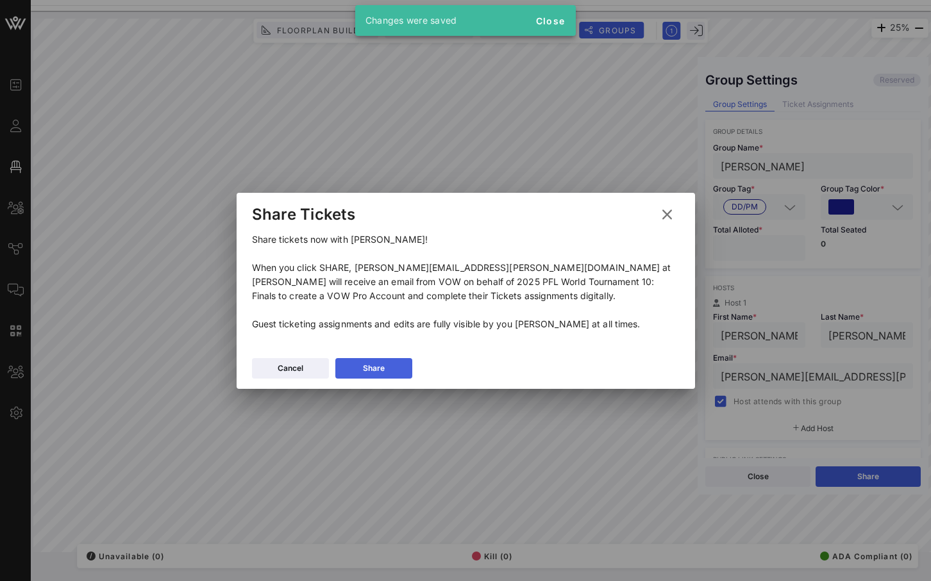
click at [350, 368] on button "Share" at bounding box center [373, 368] width 77 height 21
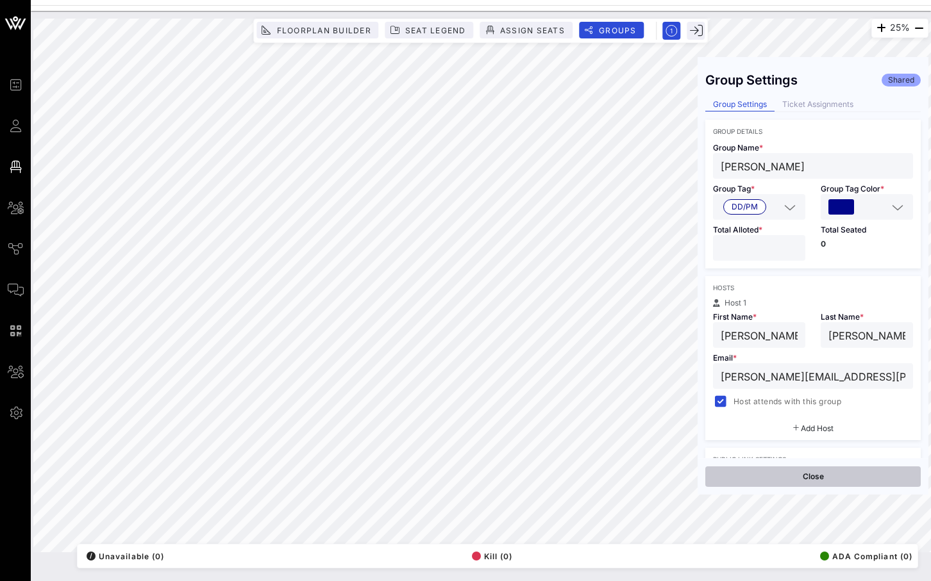
click at [800, 478] on button "Close" at bounding box center [812, 477] width 215 height 21
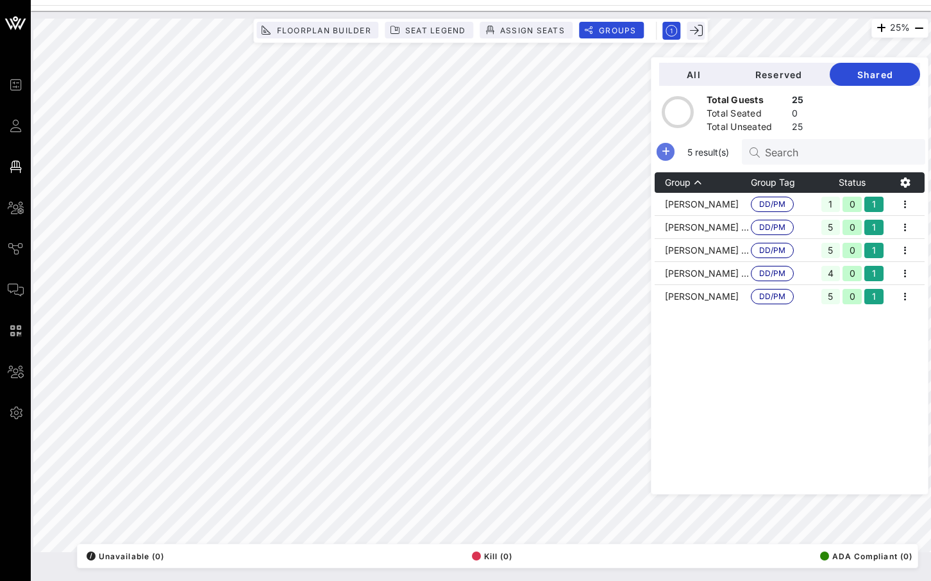
click at [673, 151] on icon "button" at bounding box center [665, 151] width 15 height 15
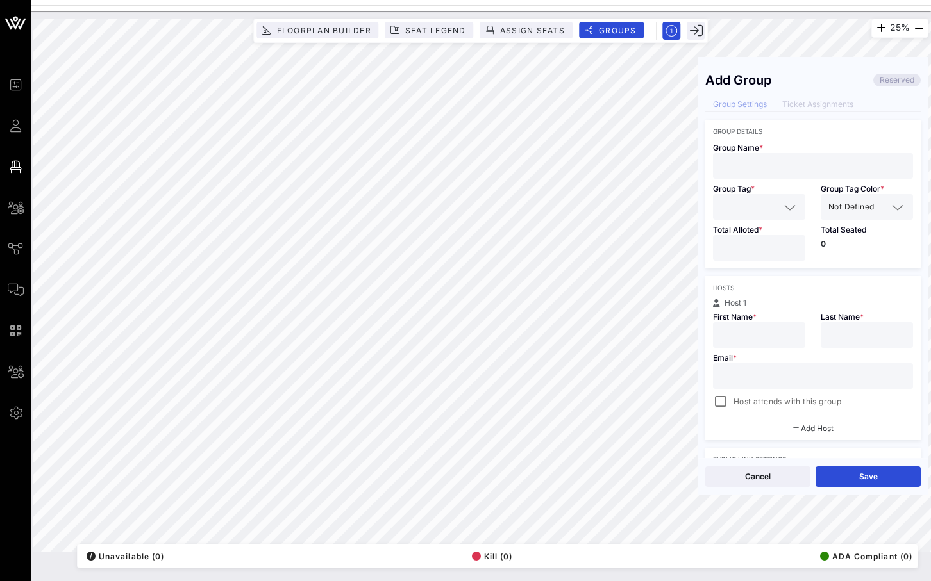
click at [778, 156] on div at bounding box center [812, 166] width 185 height 26
paste input "Ray Suero"
type input "Ray Suero"
click at [767, 199] on input "text" at bounding box center [749, 207] width 59 height 17
click at [756, 234] on span "DD/PM" at bounding box center [744, 238] width 26 height 14
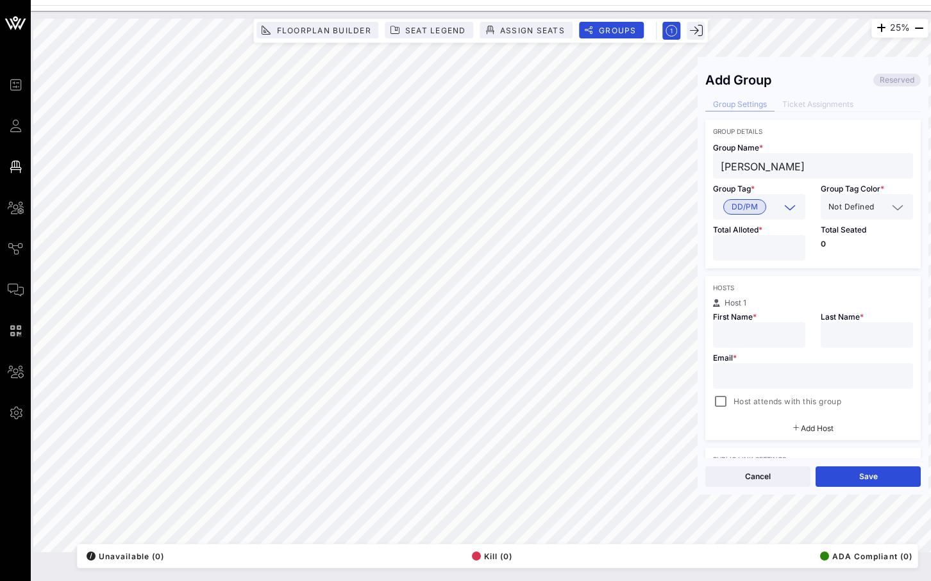
click at [790, 242] on input "*" at bounding box center [758, 248] width 77 height 17
type input "*"
click at [790, 242] on input "*" at bounding box center [758, 248] width 77 height 17
click at [877, 213] on input "text" at bounding box center [881, 207] width 11 height 17
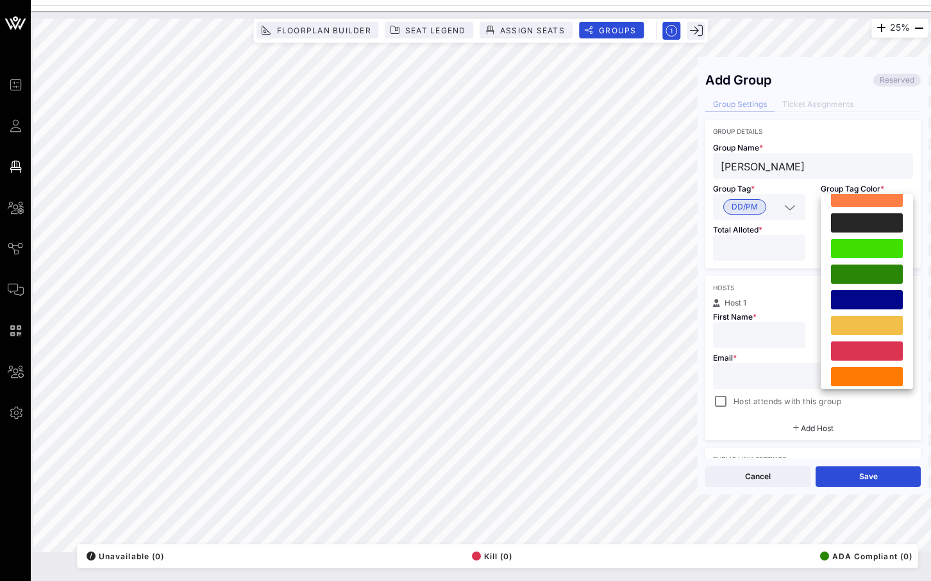
scroll to position [306, 0]
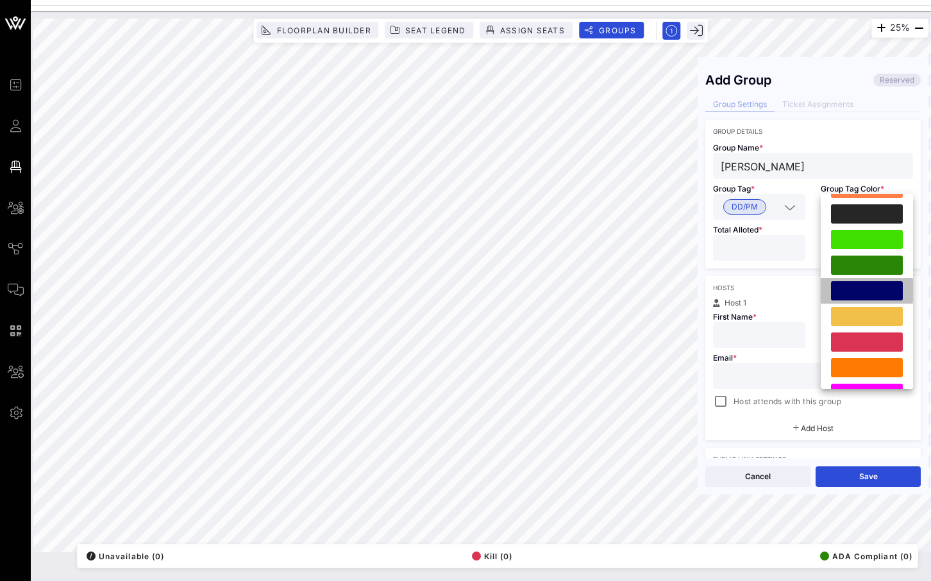
click at [869, 294] on div at bounding box center [867, 290] width 72 height 19
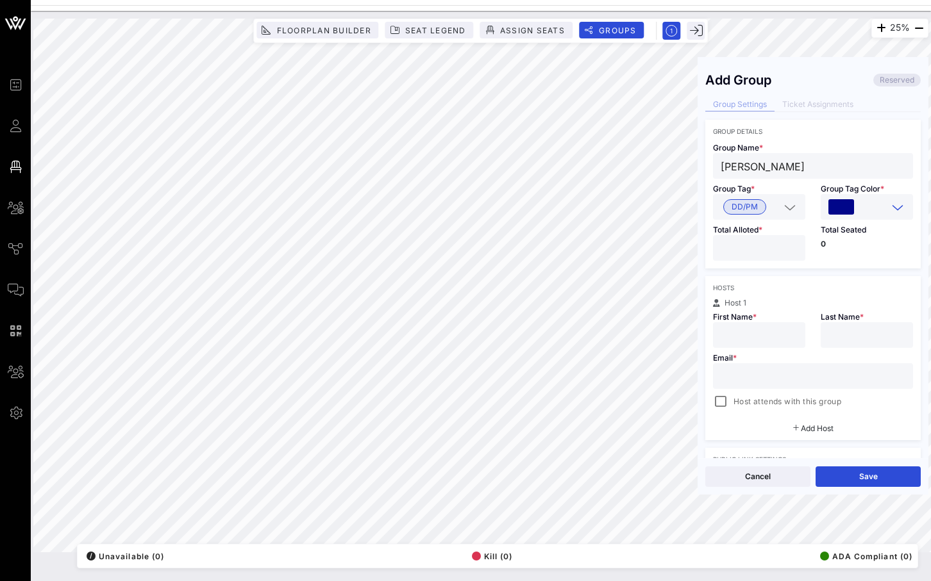
click at [787, 372] on input "text" at bounding box center [812, 376] width 185 height 17
paste input "Seanek25@gmail.com"
type input "Seanek25@gmail.com"
click at [763, 329] on input "text" at bounding box center [758, 335] width 77 height 17
type input "Ray"
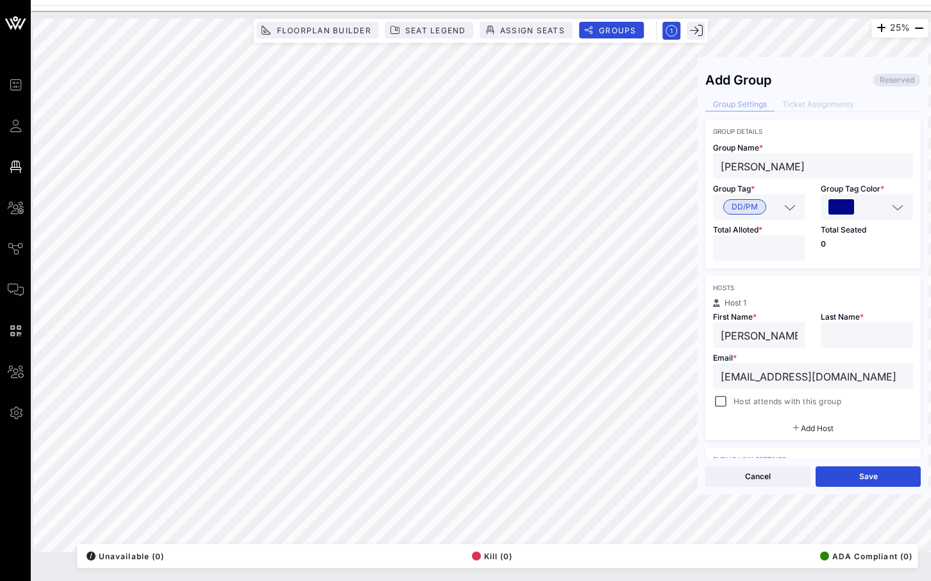
click at [898, 335] on input "text" at bounding box center [866, 335] width 77 height 17
type input "Suero"
click at [719, 399] on div at bounding box center [720, 402] width 18 height 18
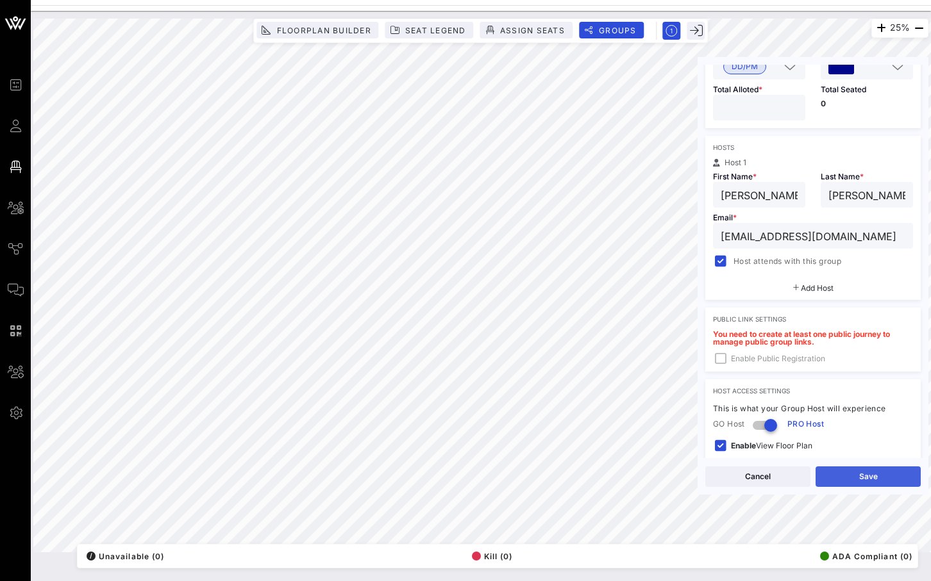
scroll to position [141, 0]
click at [851, 477] on button "Save" at bounding box center [867, 477] width 105 height 21
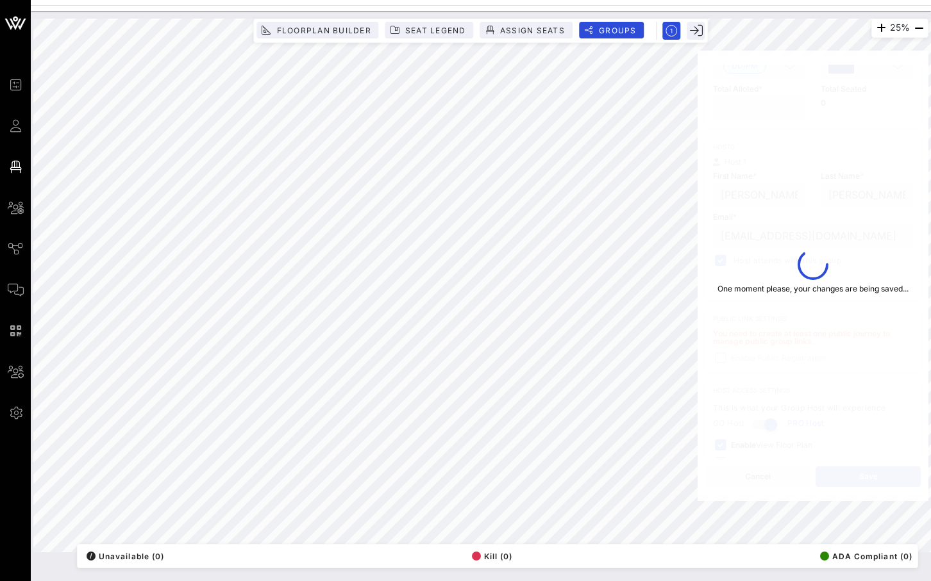
type input "seanek25@gmail.com"
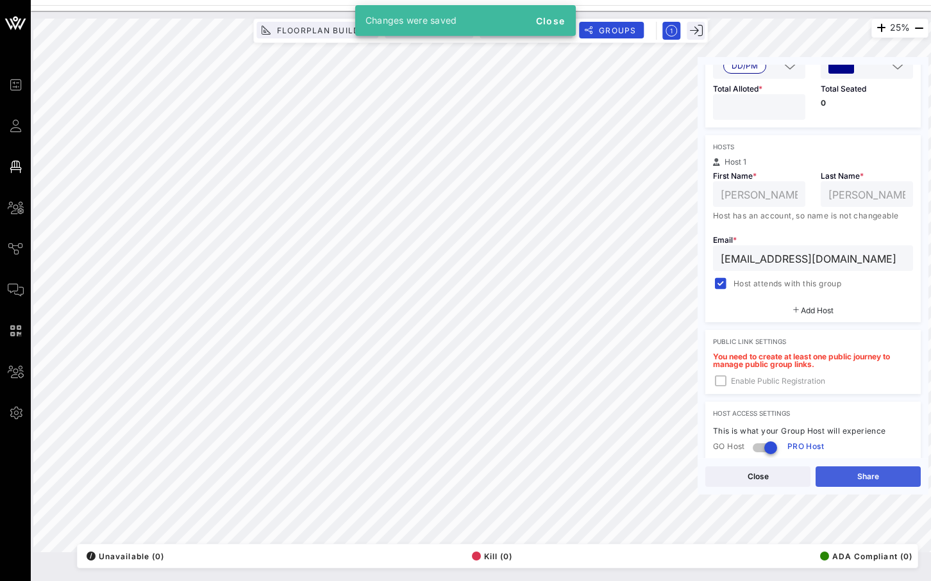
click at [847, 477] on button "Share" at bounding box center [867, 477] width 105 height 21
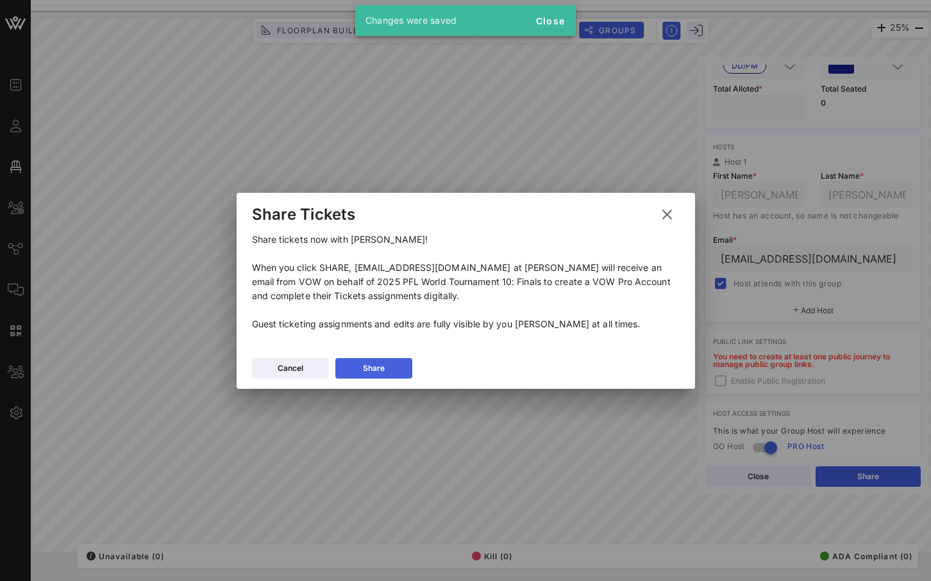
click at [361, 369] on button "Share" at bounding box center [373, 368] width 77 height 21
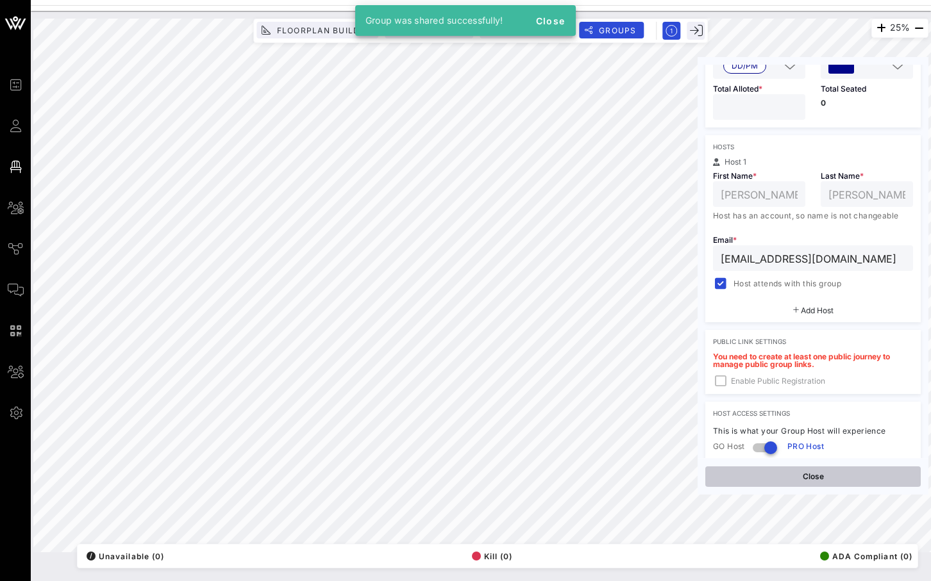
click at [813, 475] on button "Close" at bounding box center [812, 477] width 215 height 21
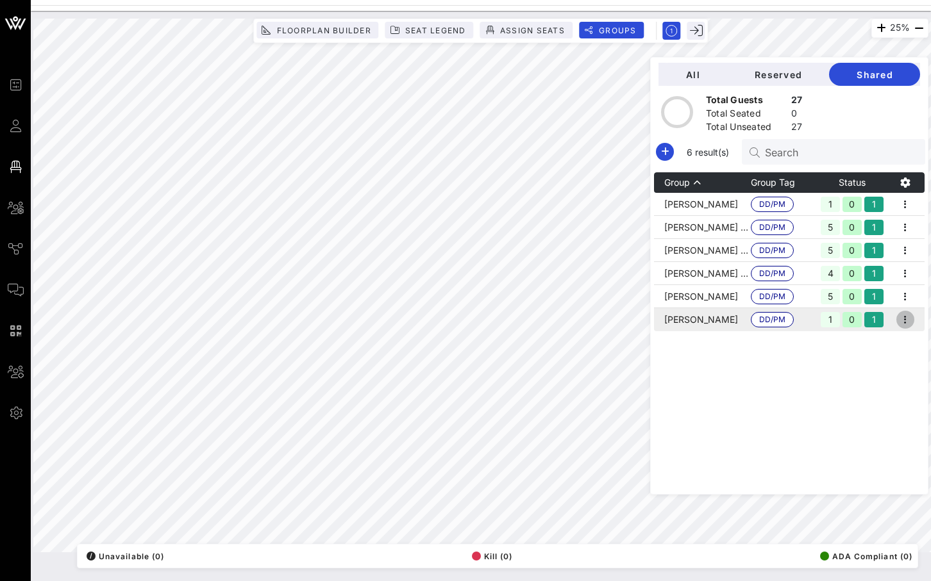
click at [901, 315] on icon "button" at bounding box center [904, 319] width 15 height 15
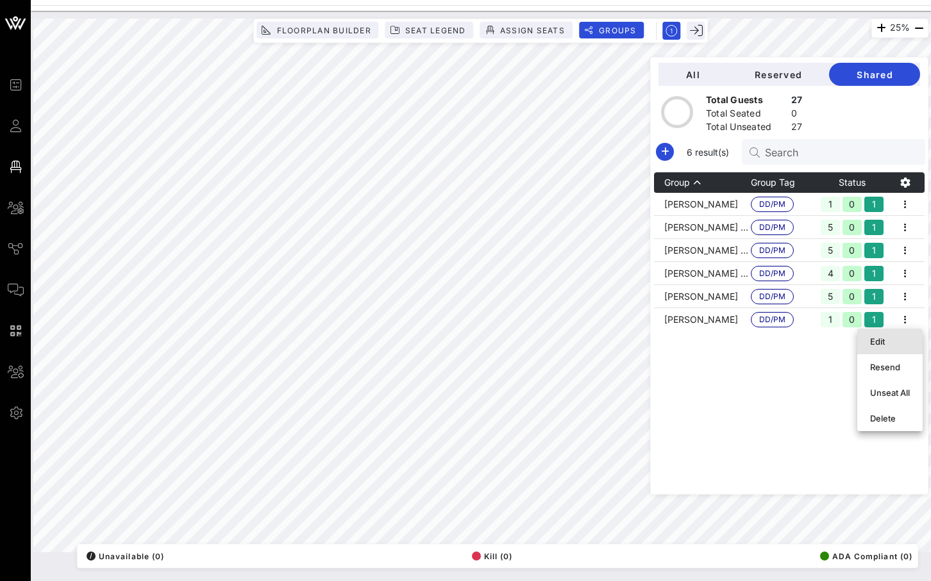
click at [882, 338] on div "Edit" at bounding box center [890, 341] width 40 height 10
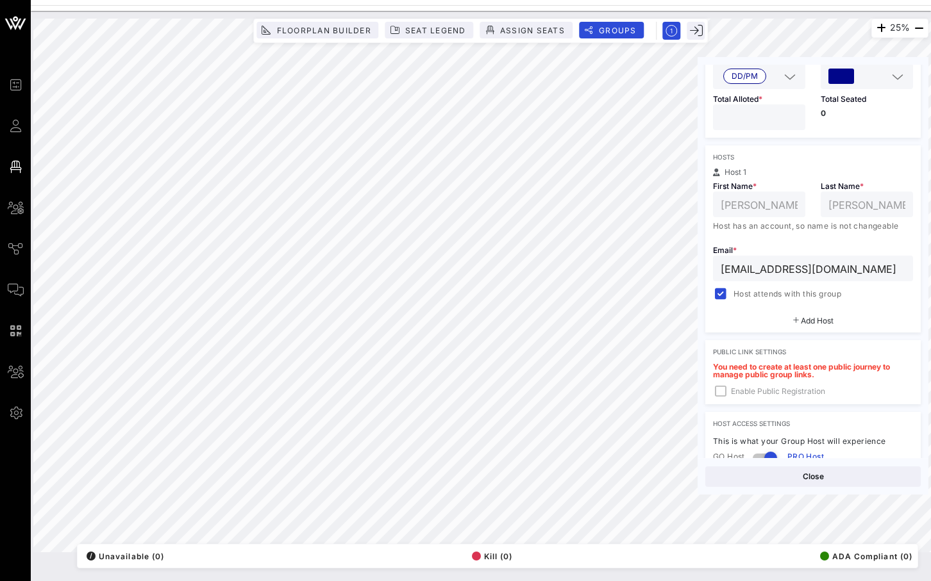
scroll to position [274, 0]
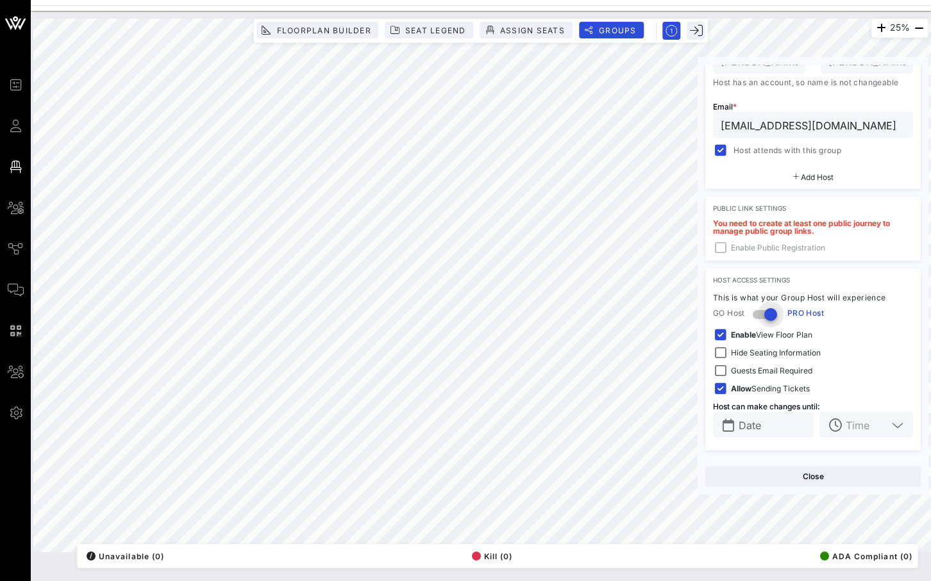
click at [780, 316] on div at bounding box center [770, 315] width 22 height 22
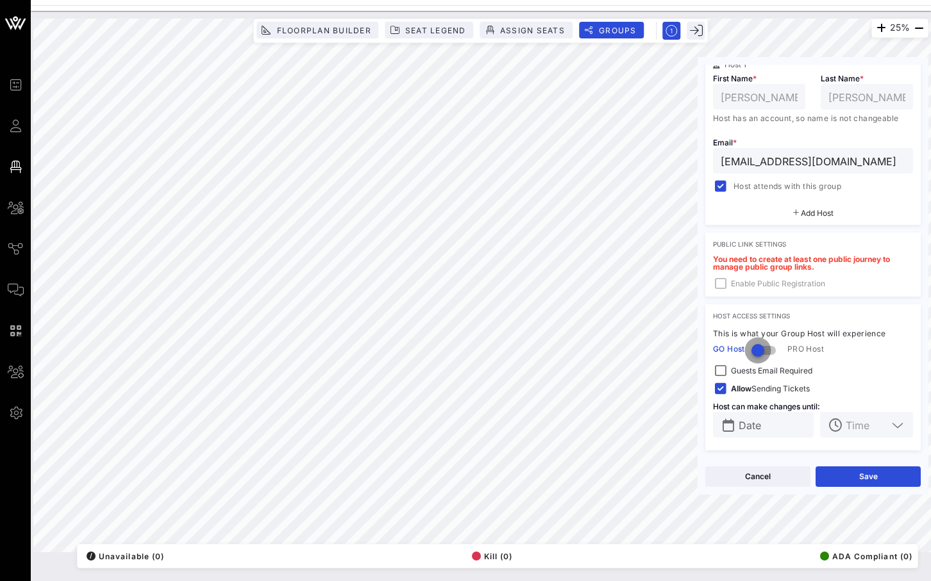
scroll to position [238, 0]
click at [855, 480] on button "Save" at bounding box center [867, 477] width 105 height 21
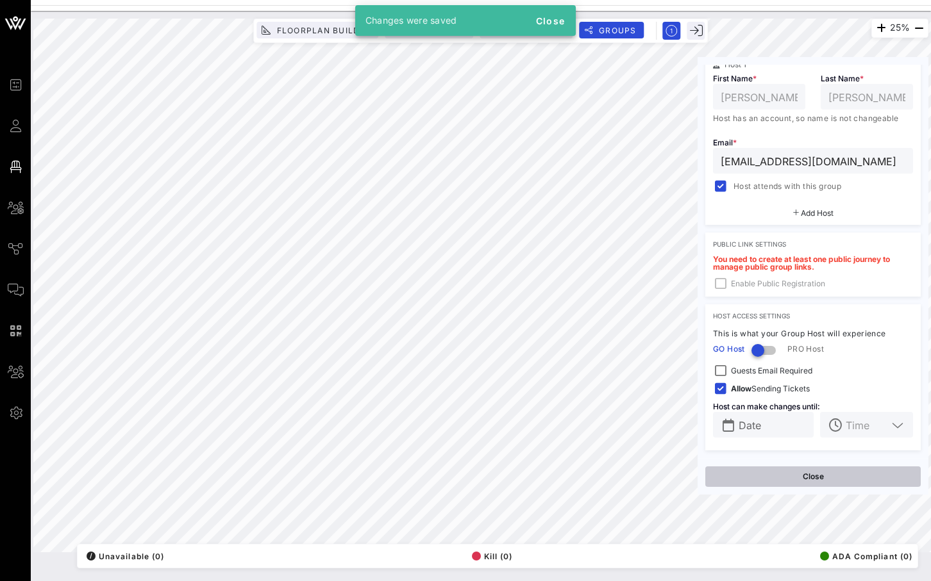
click at [815, 479] on button "Close" at bounding box center [812, 477] width 215 height 21
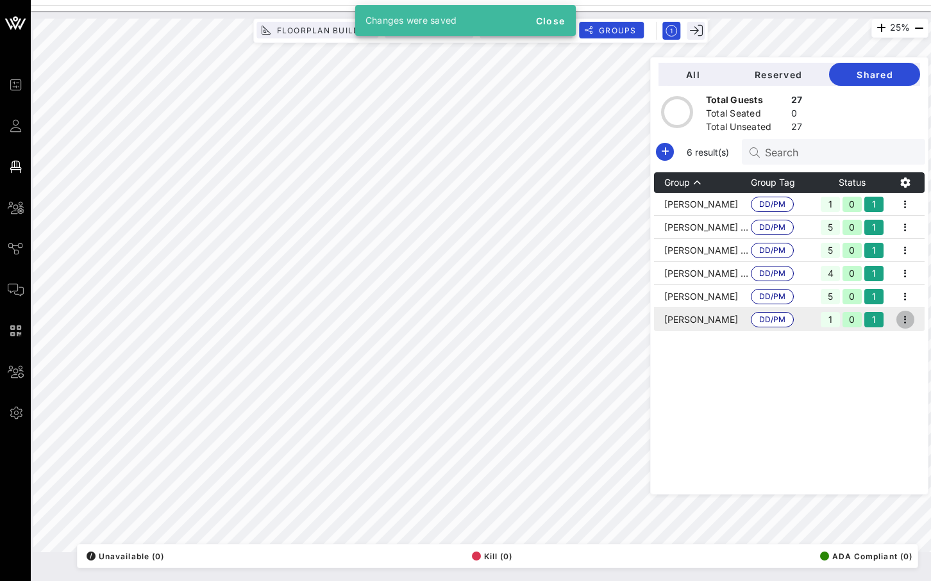
click at [907, 319] on icon "button" at bounding box center [904, 319] width 15 height 15
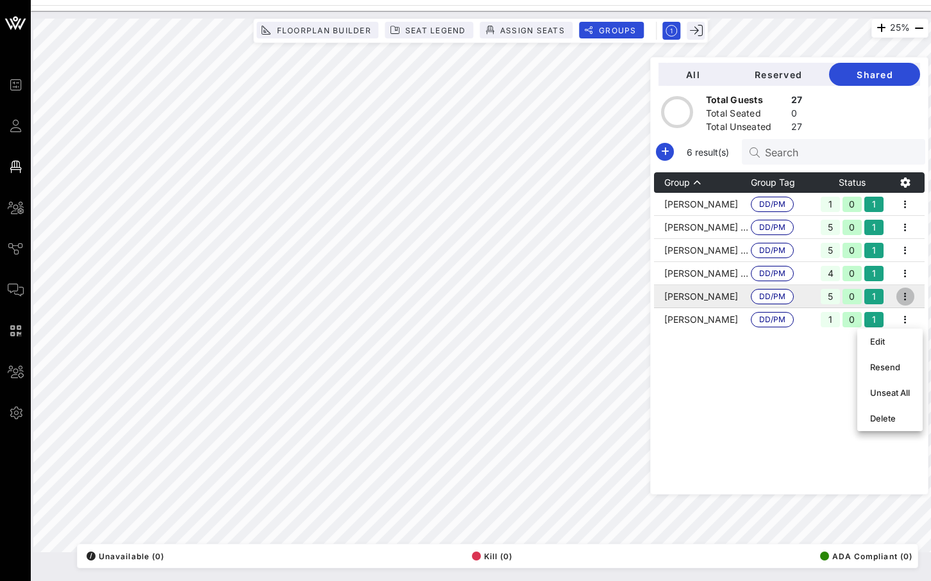
click at [904, 296] on icon "button" at bounding box center [904, 296] width 15 height 15
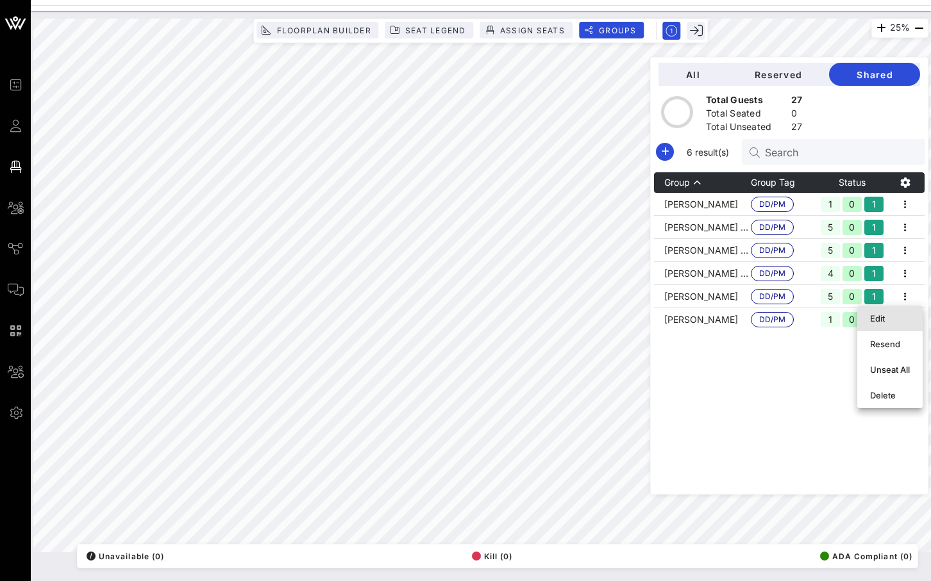
click at [900, 326] on div "Edit" at bounding box center [890, 318] width 40 height 21
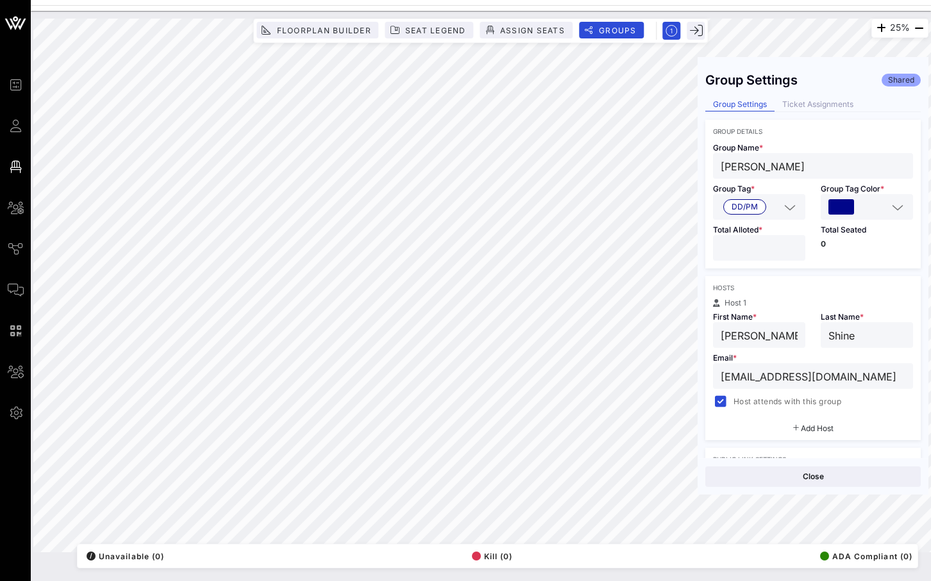
scroll to position [251, 0]
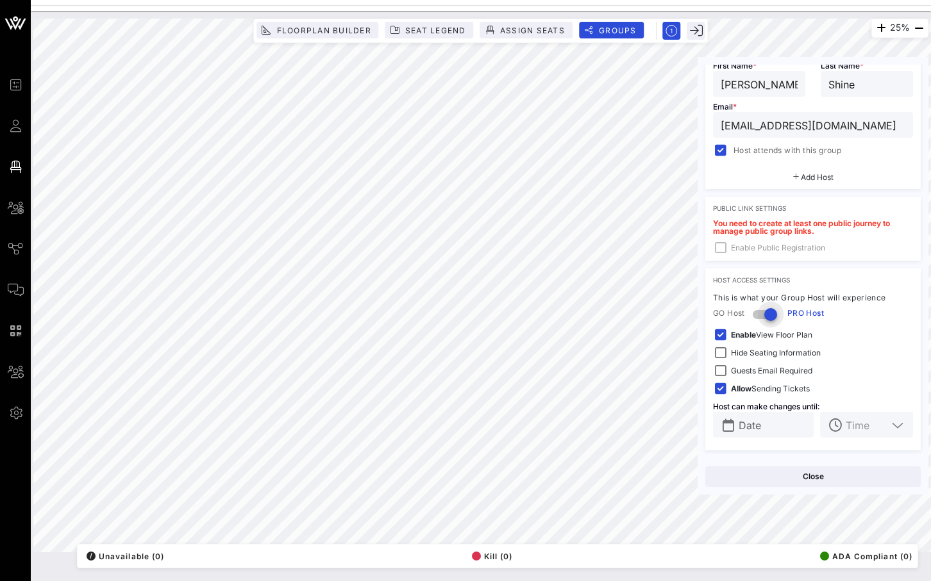
click at [772, 313] on div at bounding box center [770, 315] width 22 height 22
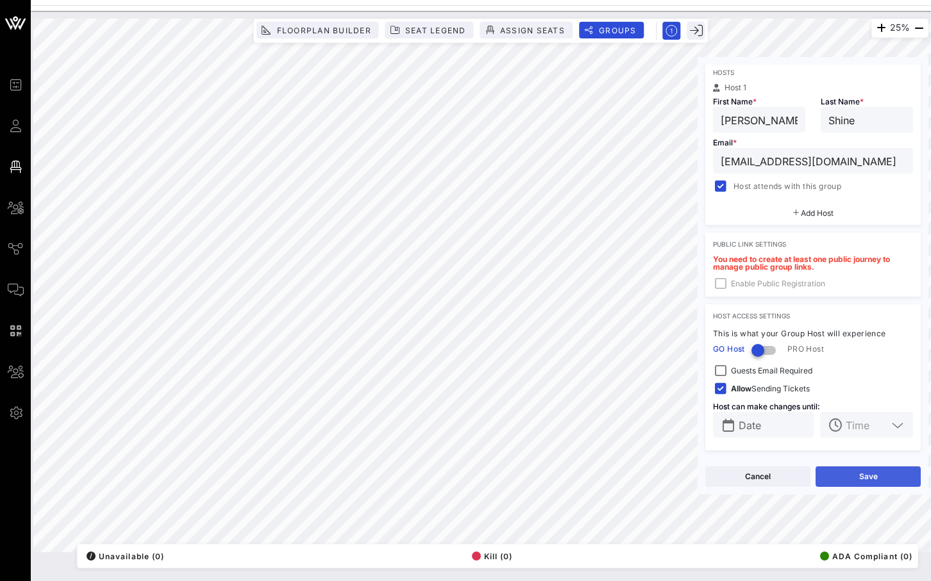
click at [852, 473] on button "Save" at bounding box center [867, 477] width 105 height 21
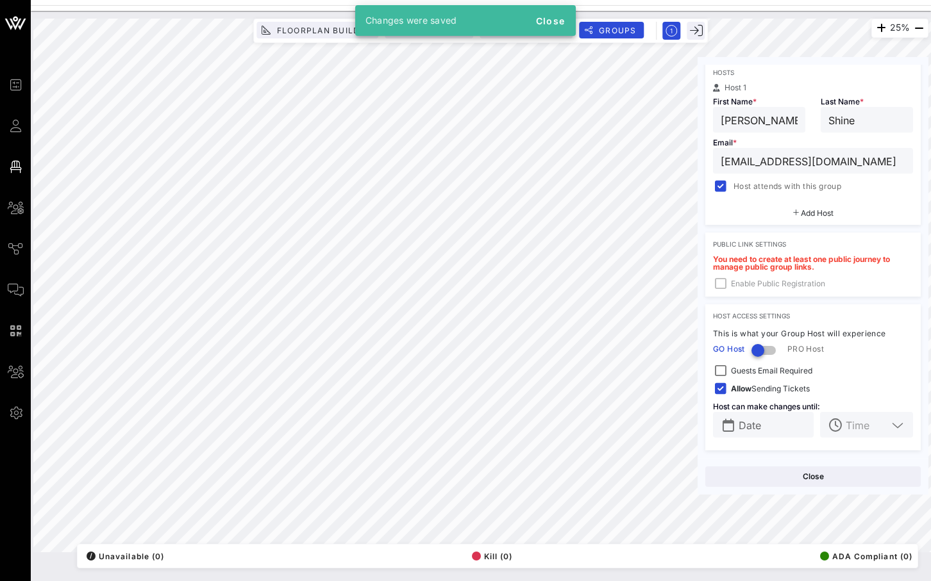
click at [787, 465] on div "Close" at bounding box center [812, 476] width 231 height 37
click at [787, 479] on button "Close" at bounding box center [812, 477] width 215 height 21
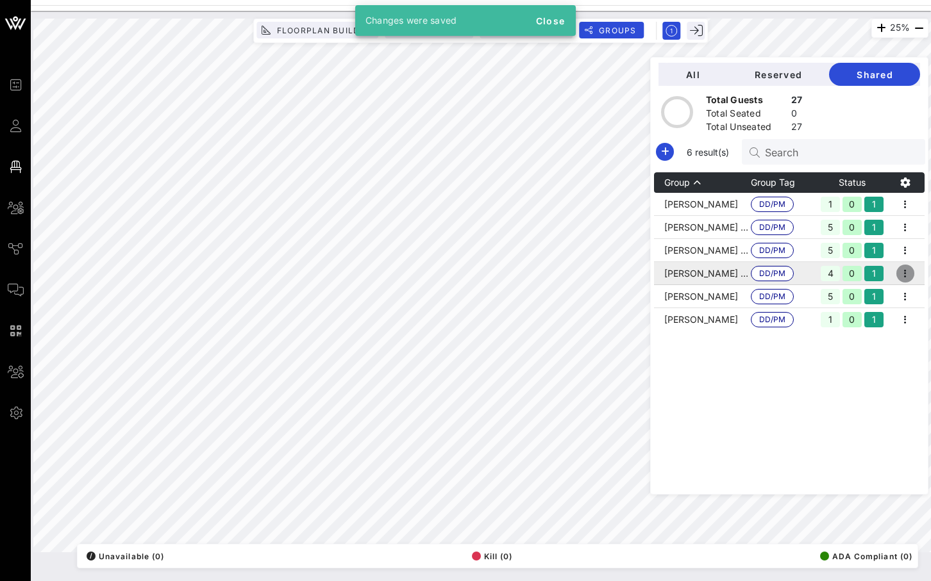
click at [913, 270] on icon "button" at bounding box center [904, 273] width 15 height 15
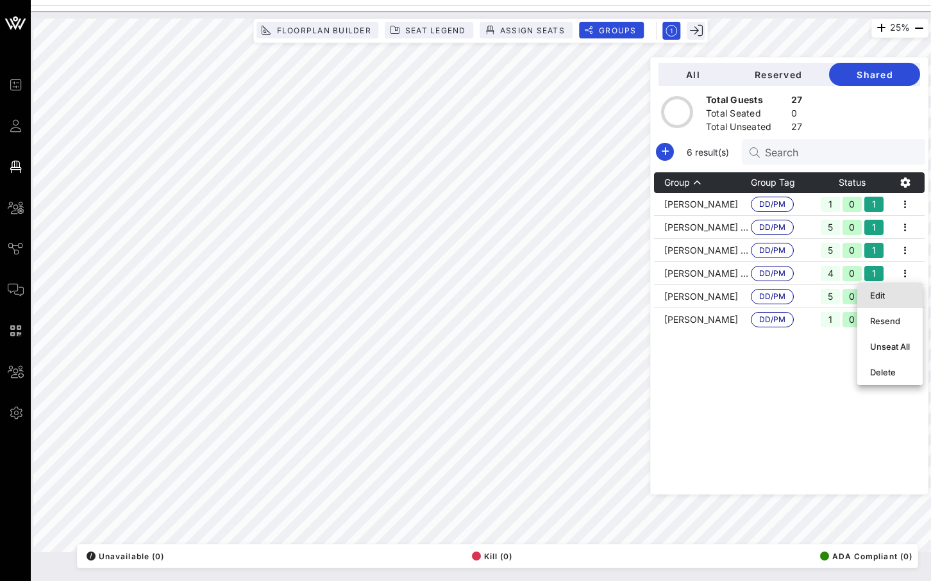
click at [886, 304] on div "Edit" at bounding box center [890, 295] width 40 height 21
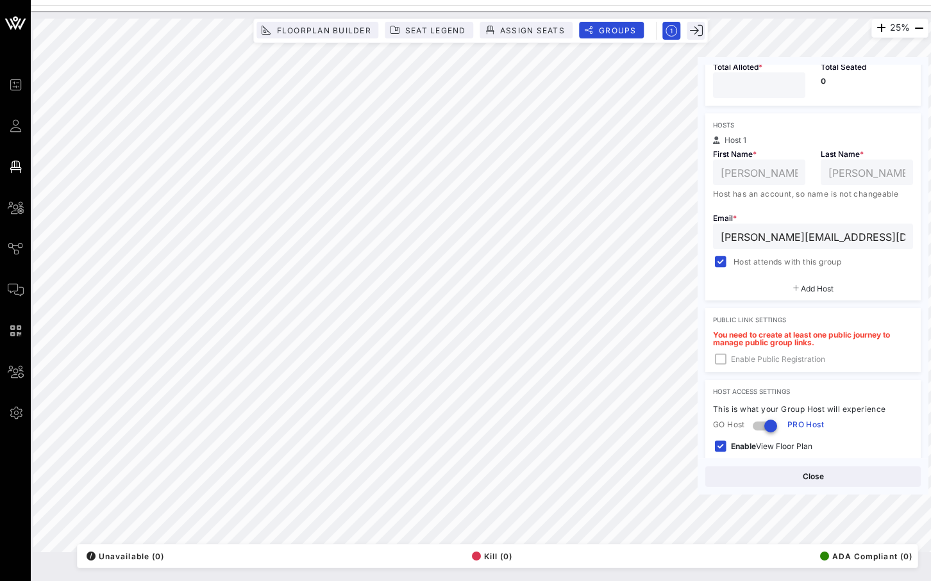
scroll to position [274, 0]
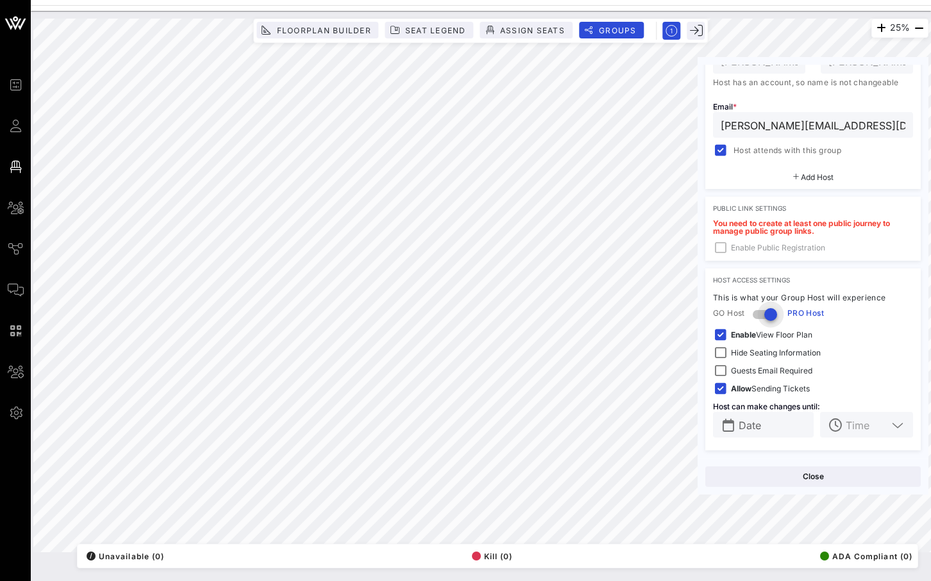
click at [776, 318] on div at bounding box center [770, 315] width 22 height 22
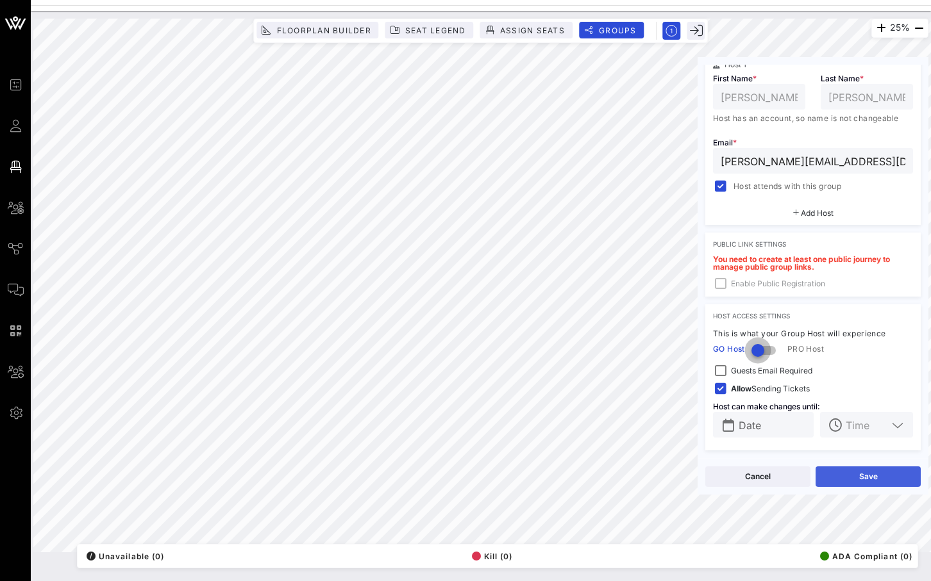
scroll to position [238, 0]
click at [856, 475] on button "Save" at bounding box center [867, 477] width 105 height 21
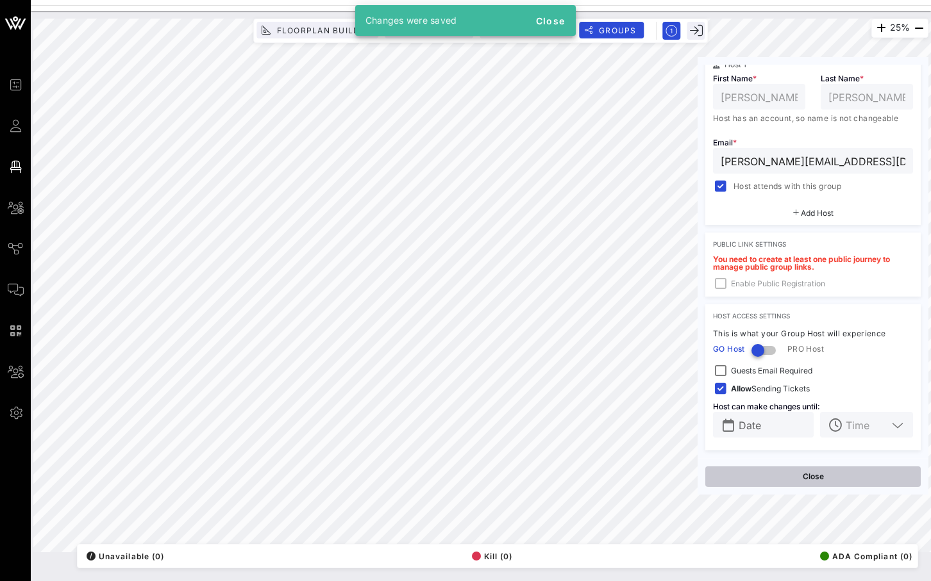
click at [799, 480] on button "Close" at bounding box center [812, 477] width 215 height 21
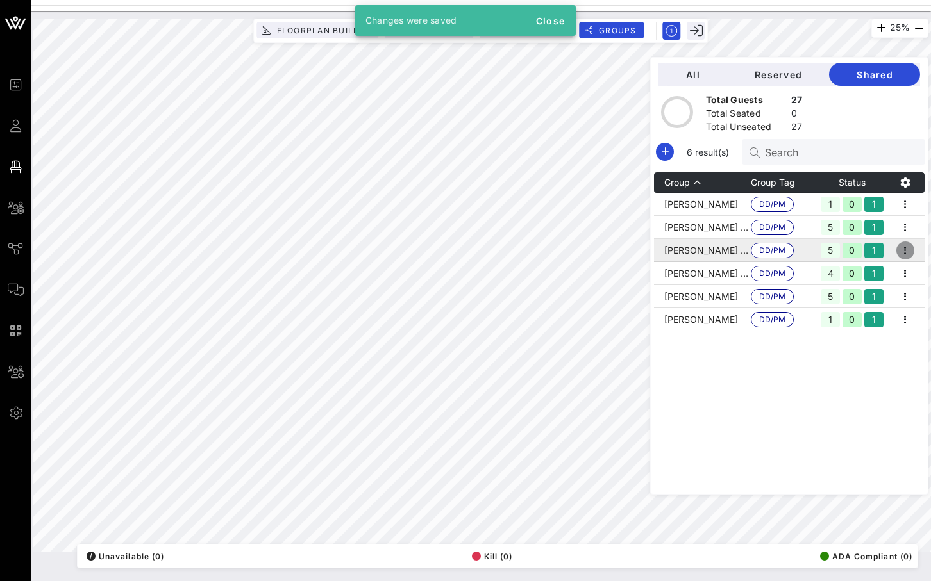
click at [909, 248] on icon "button" at bounding box center [904, 250] width 15 height 15
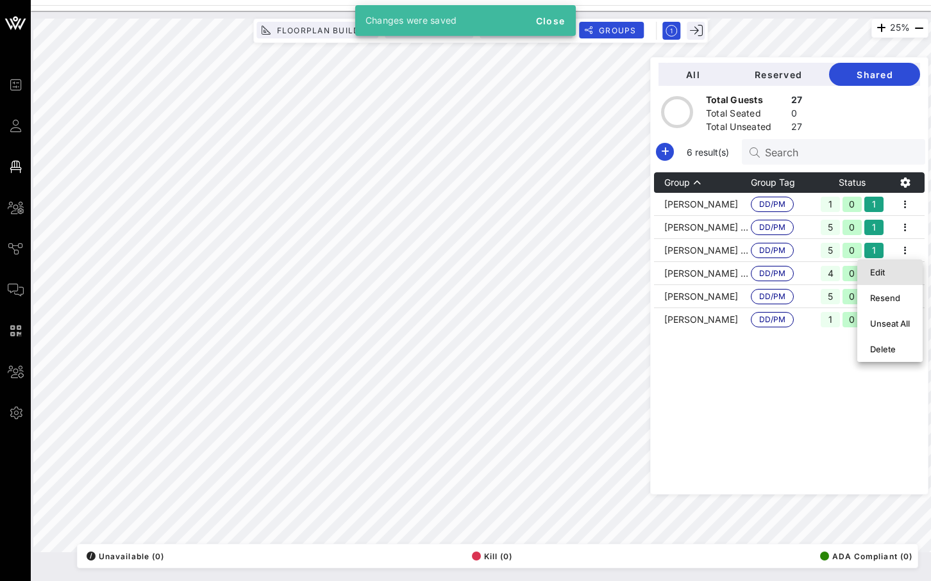
click at [905, 270] on div "Edit" at bounding box center [890, 272] width 40 height 10
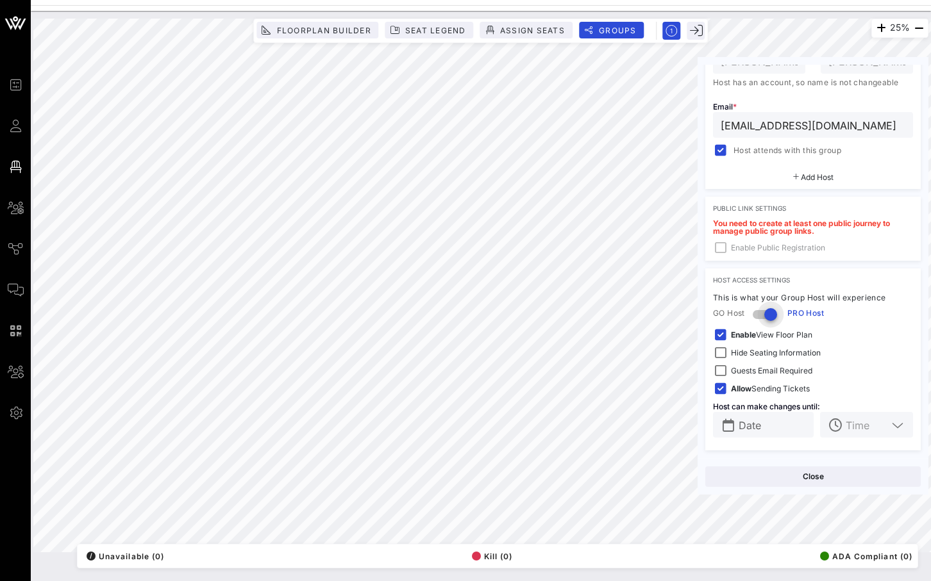
click at [772, 313] on div at bounding box center [770, 315] width 22 height 22
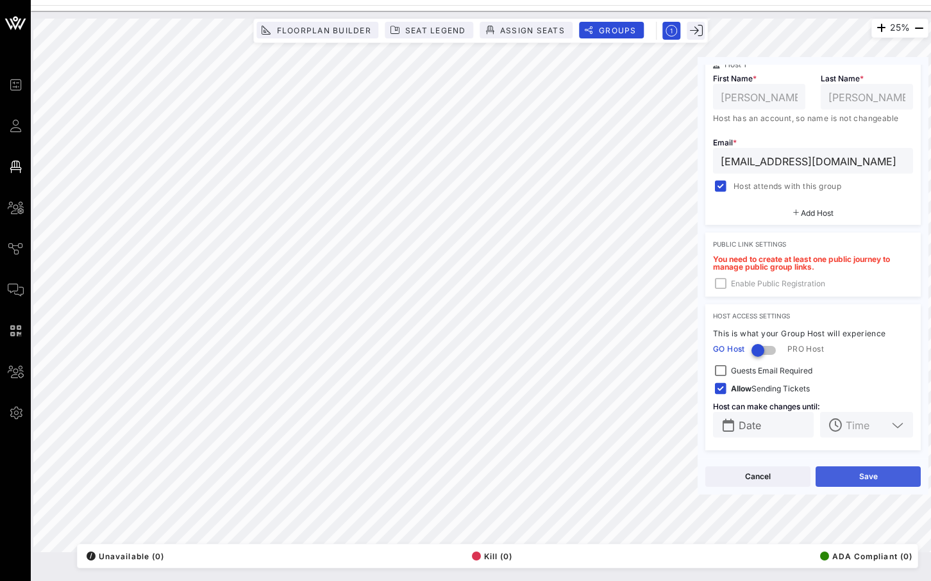
click at [829, 477] on button "Save" at bounding box center [867, 477] width 105 height 21
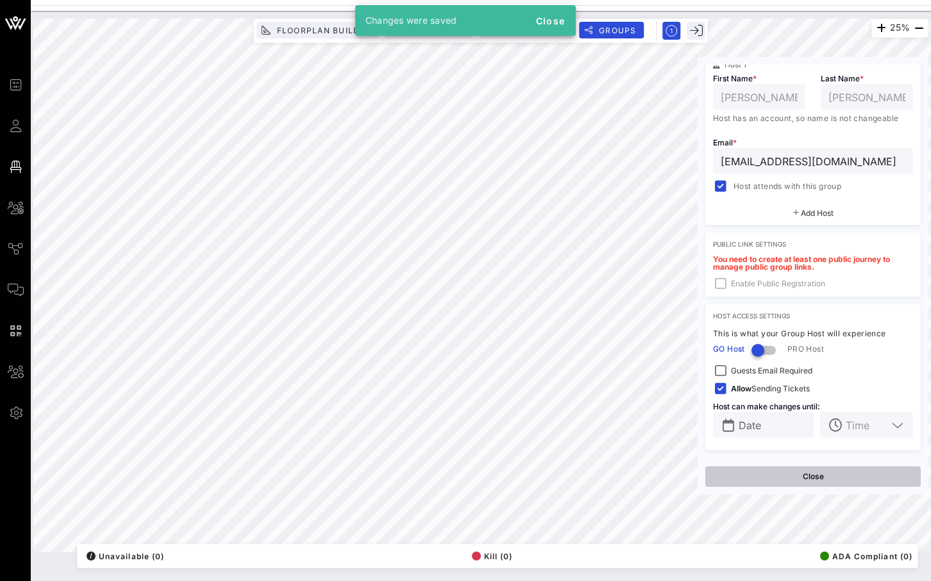
click at [775, 479] on button "Close" at bounding box center [812, 477] width 215 height 21
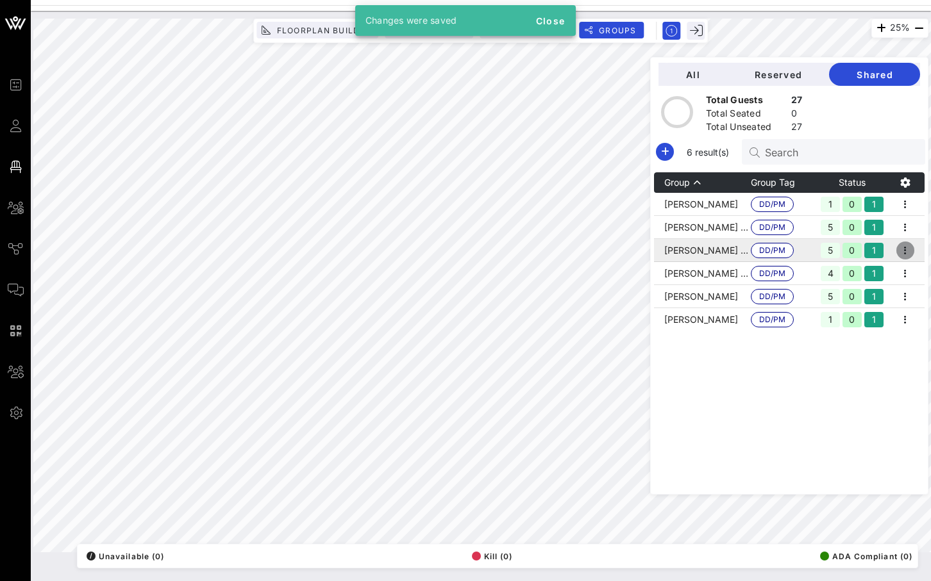
click at [904, 249] on icon "button" at bounding box center [904, 250] width 15 height 15
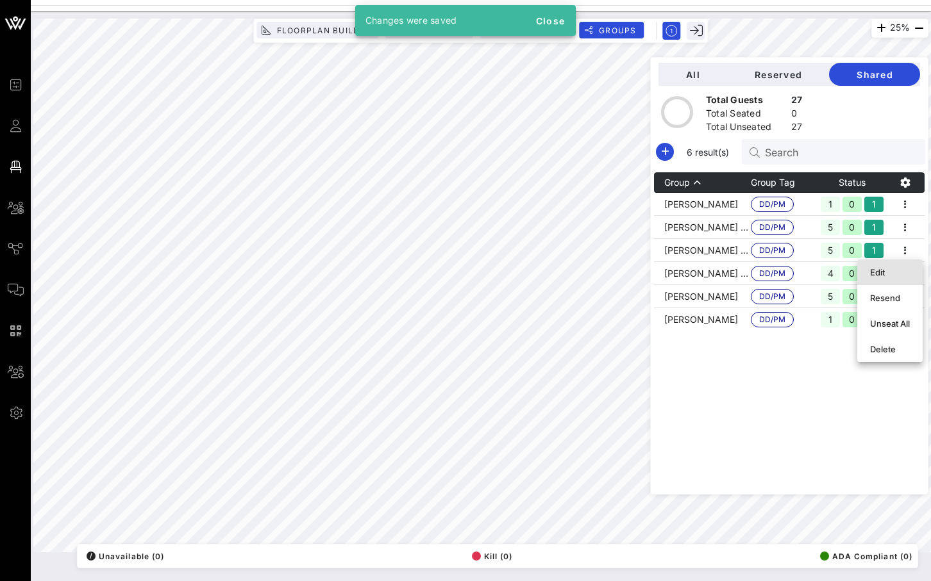
click at [883, 274] on div "Edit" at bounding box center [890, 272] width 40 height 10
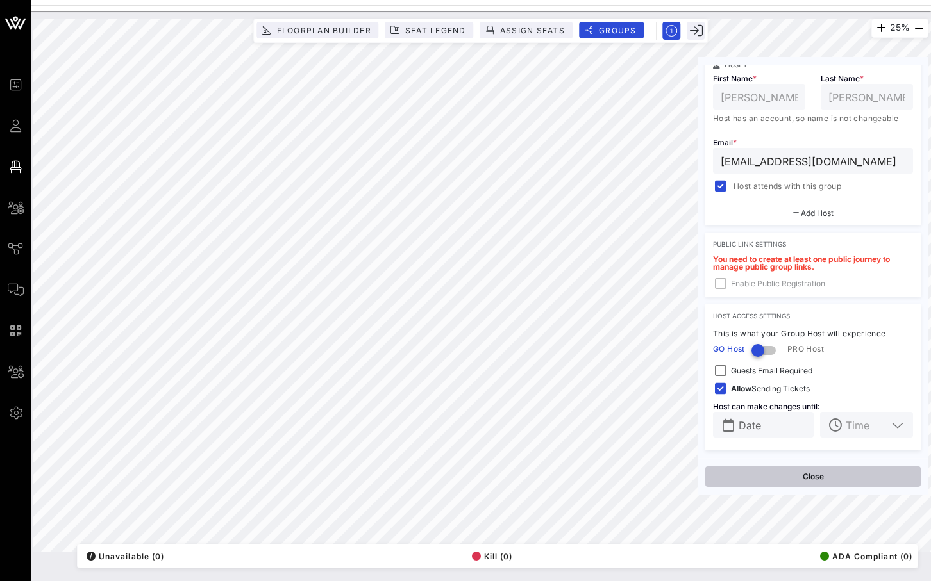
click at [849, 483] on button "Close" at bounding box center [812, 477] width 215 height 21
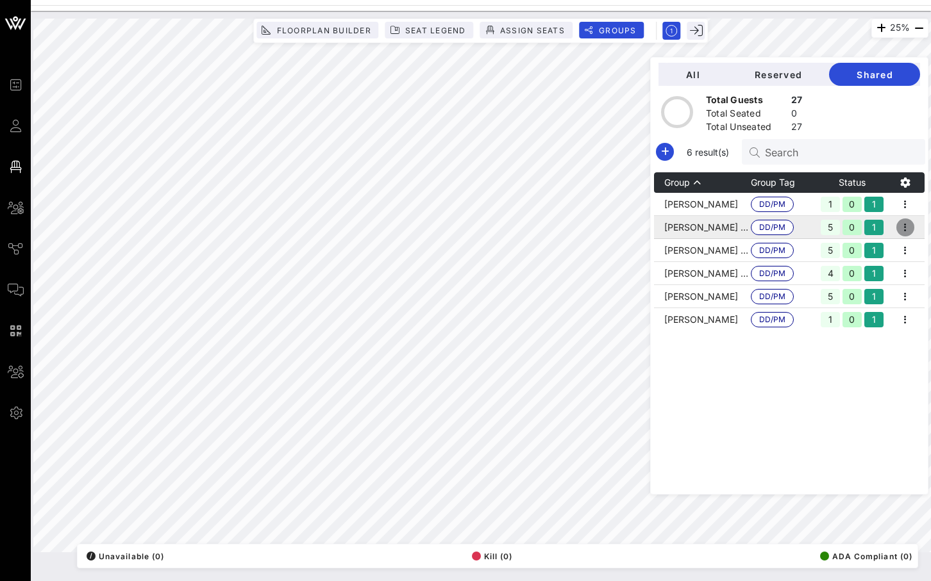
click at [903, 224] on icon "button" at bounding box center [904, 227] width 15 height 15
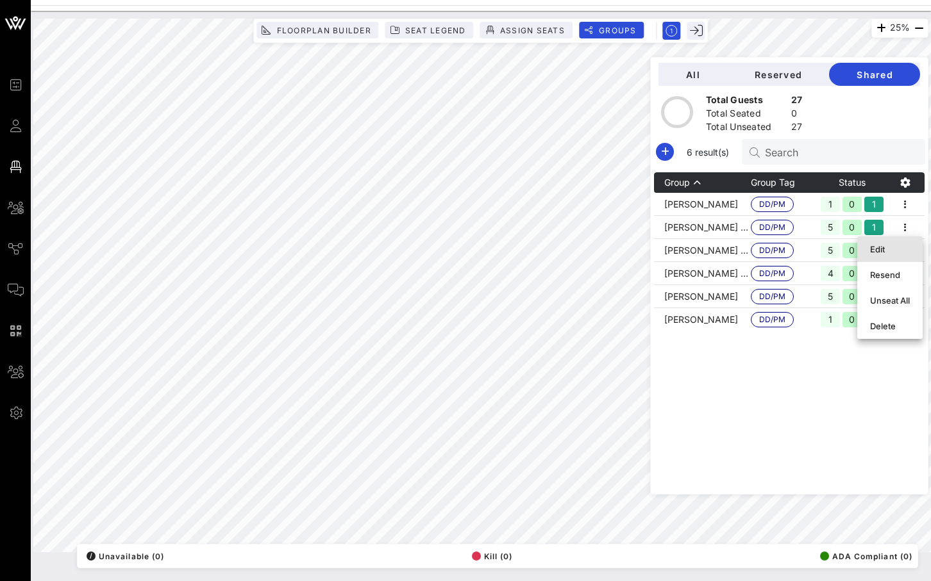
click at [876, 251] on div "Edit" at bounding box center [890, 249] width 40 height 10
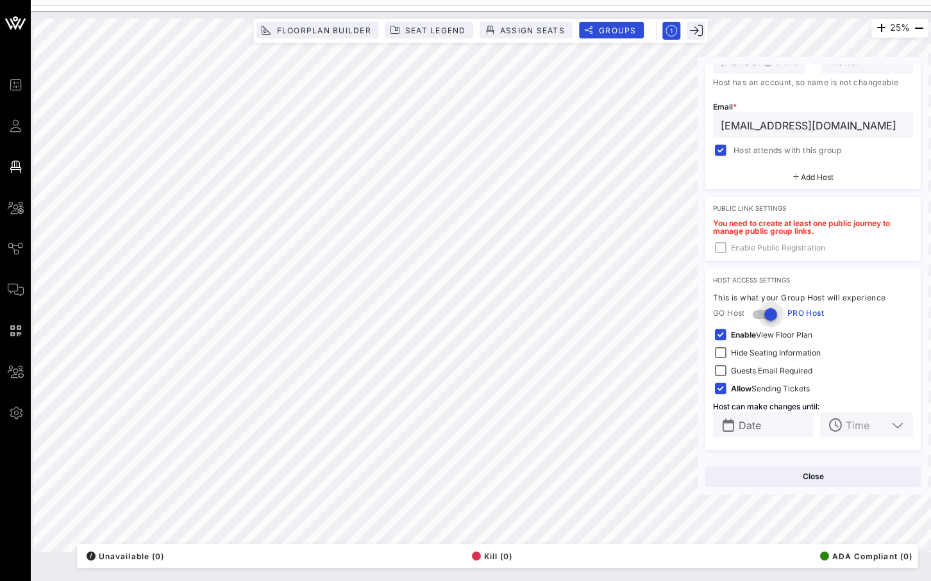
click at [770, 313] on div at bounding box center [770, 315] width 22 height 22
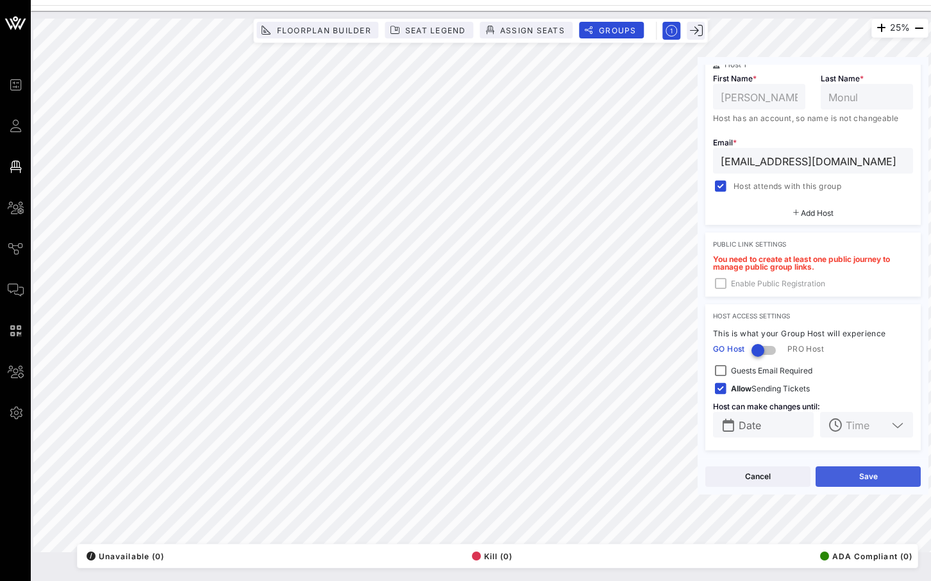
click at [838, 472] on button "Save" at bounding box center [867, 477] width 105 height 21
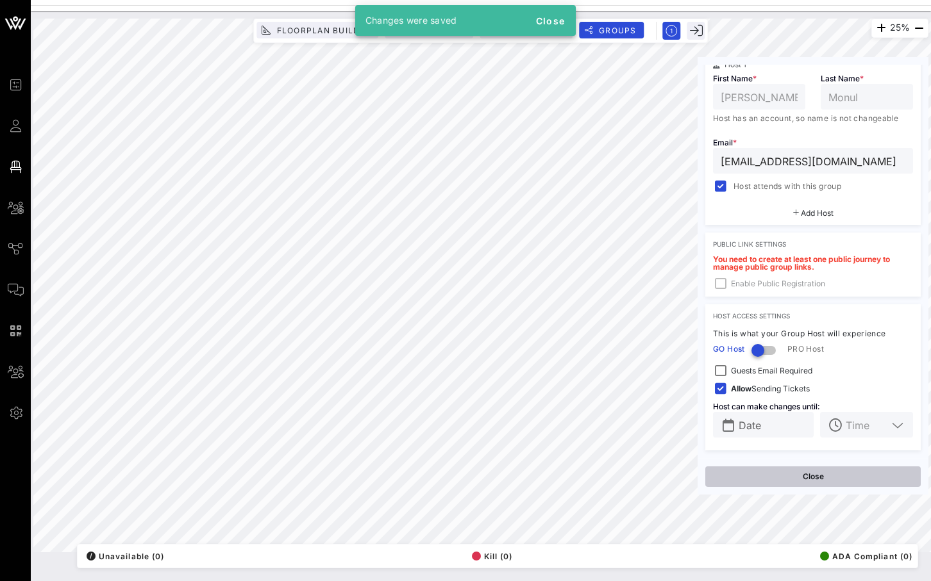
click at [803, 470] on button "Close" at bounding box center [812, 477] width 215 height 21
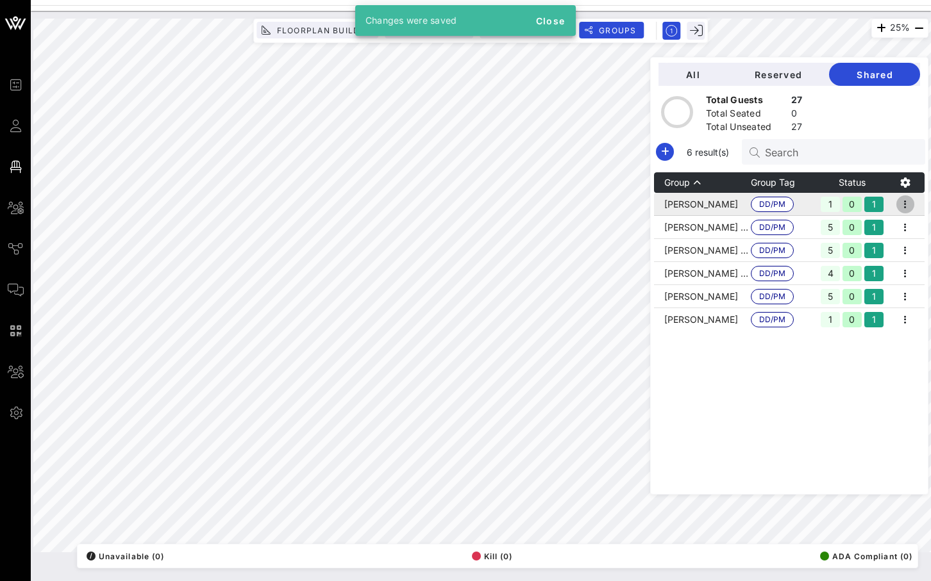
click at [908, 209] on icon "button" at bounding box center [904, 204] width 15 height 15
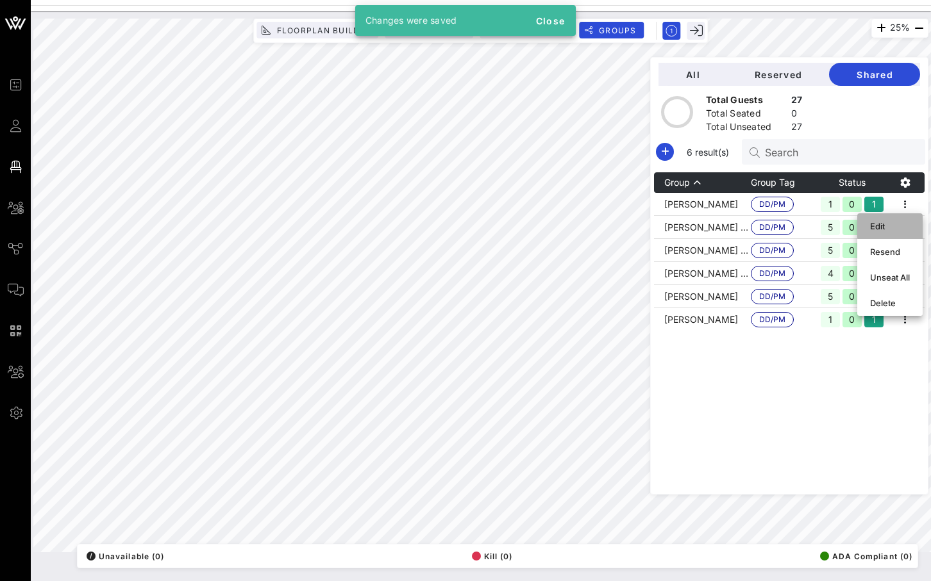
click at [895, 222] on div "Edit" at bounding box center [890, 226] width 40 height 10
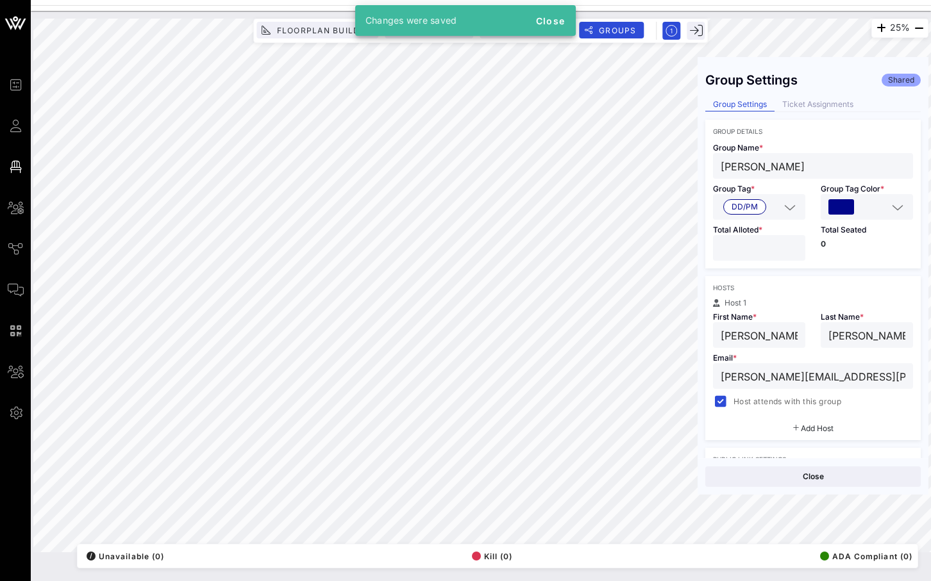
scroll to position [251, 0]
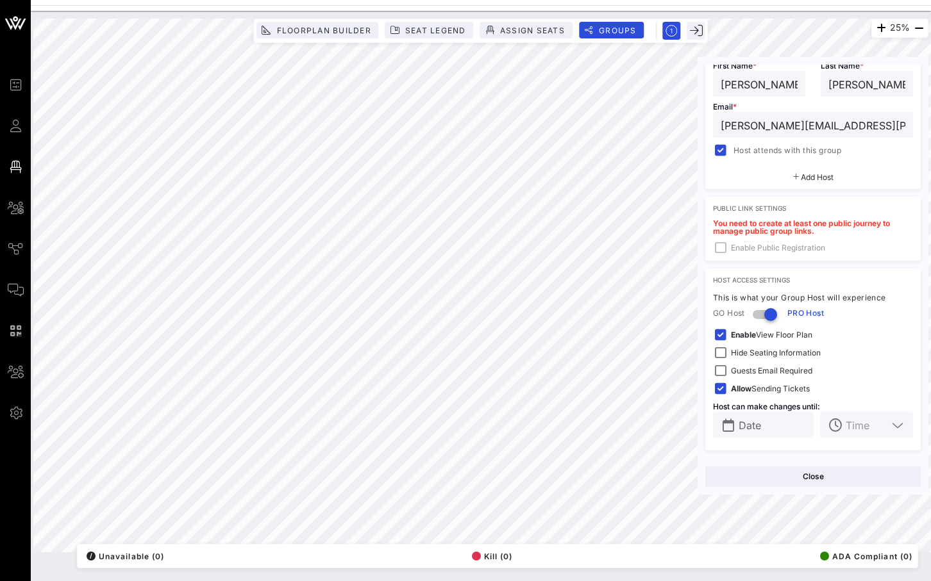
click at [774, 322] on div at bounding box center [770, 315] width 22 height 22
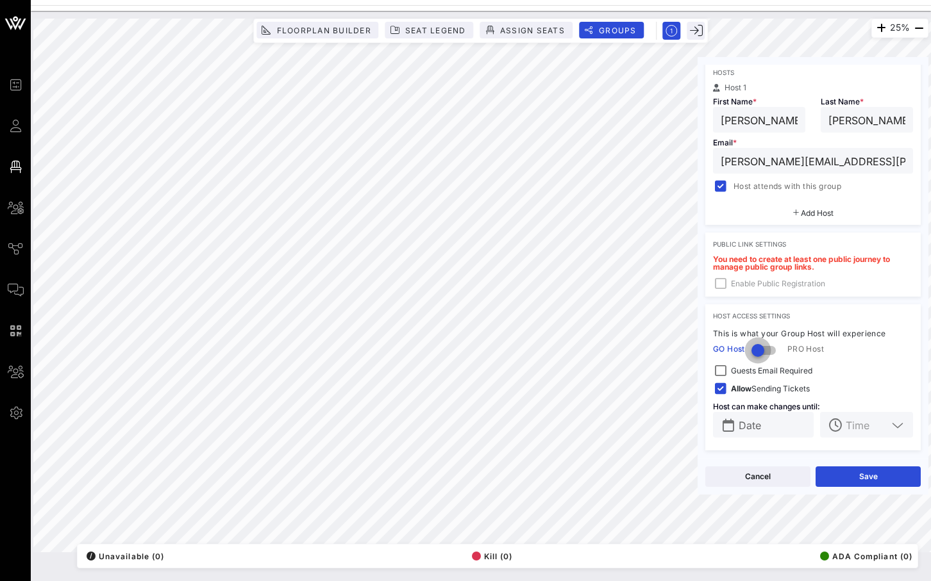
scroll to position [215, 0]
click at [843, 482] on button "Save" at bounding box center [867, 477] width 105 height 21
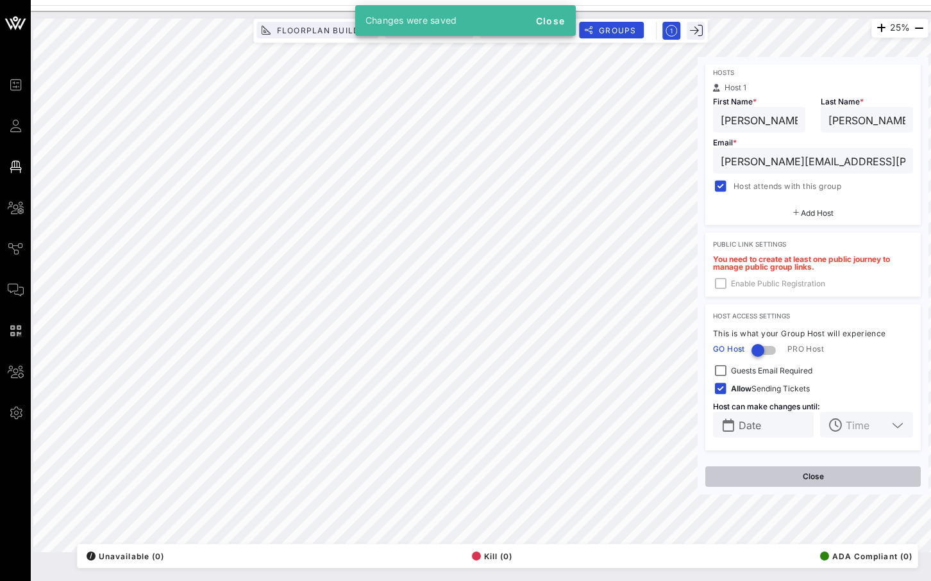
click at [788, 470] on button "Close" at bounding box center [812, 477] width 215 height 21
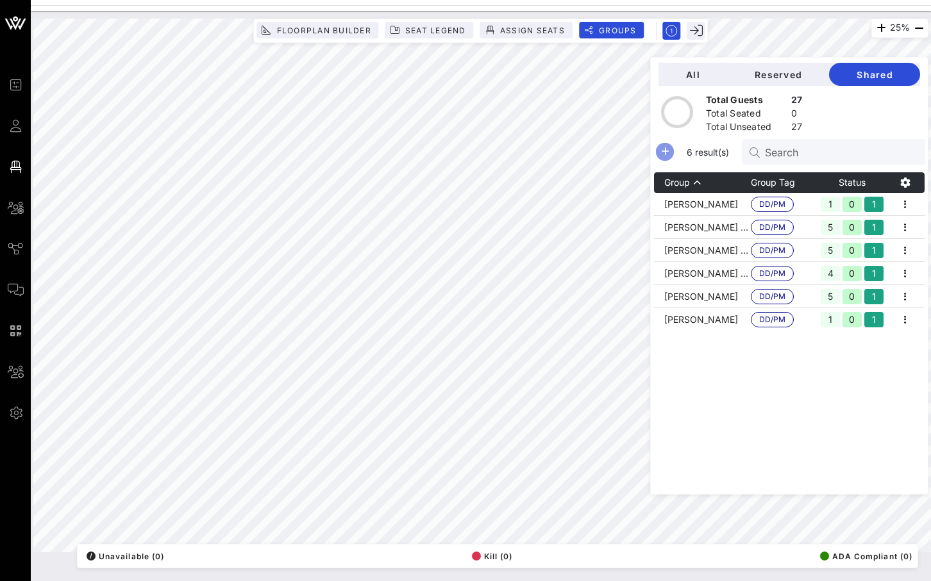
click at [672, 147] on icon "button" at bounding box center [664, 151] width 15 height 15
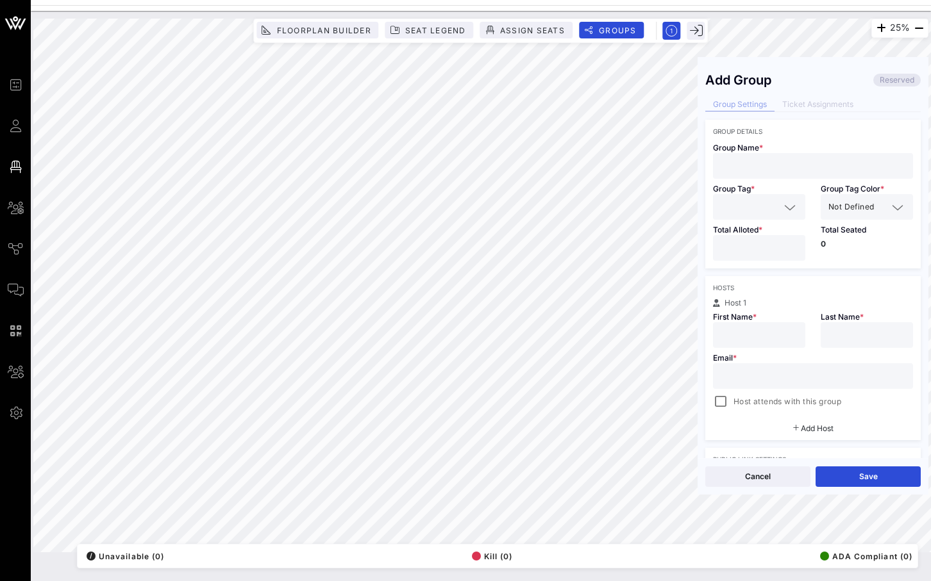
click at [795, 164] on input "text" at bounding box center [812, 166] width 185 height 17
paste input "Nabil Daniel Abdel-Kader"
type input "Nabil Daniel Abdel-Kader"
click at [778, 209] on input "text" at bounding box center [749, 207] width 59 height 17
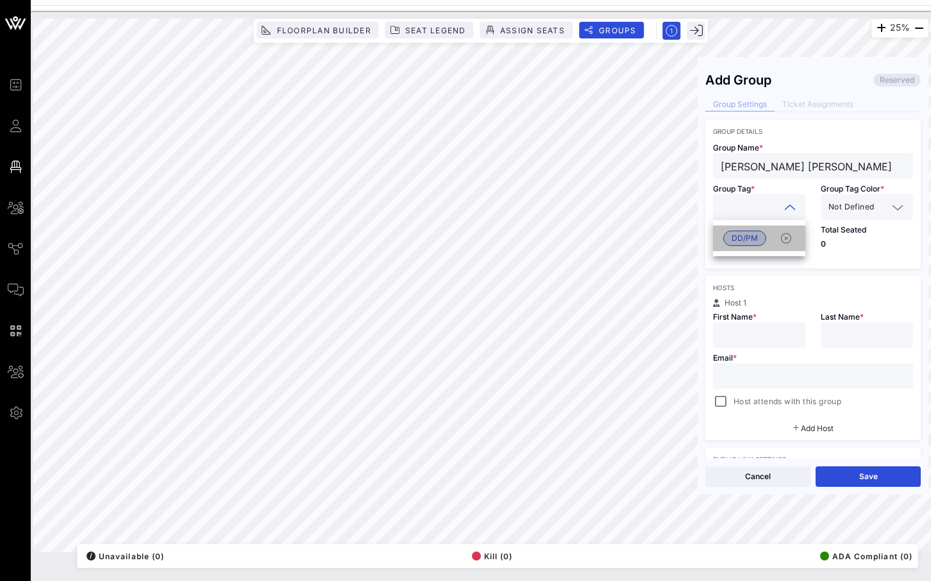
click at [757, 240] on span "DD/PM" at bounding box center [744, 238] width 43 height 15
click at [839, 216] on div "Not Defined" at bounding box center [866, 207] width 77 height 26
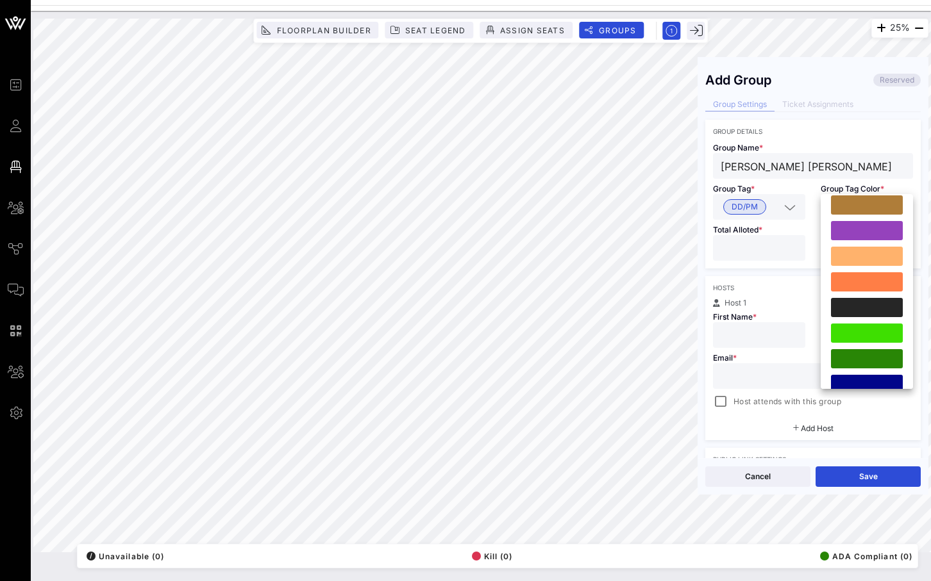
scroll to position [238, 0]
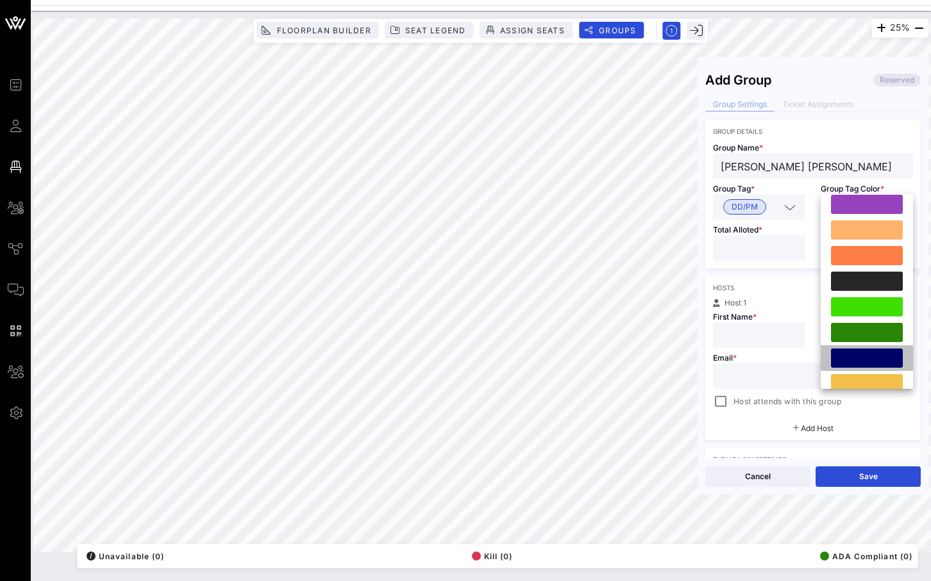
click at [844, 354] on div at bounding box center [867, 358] width 72 height 19
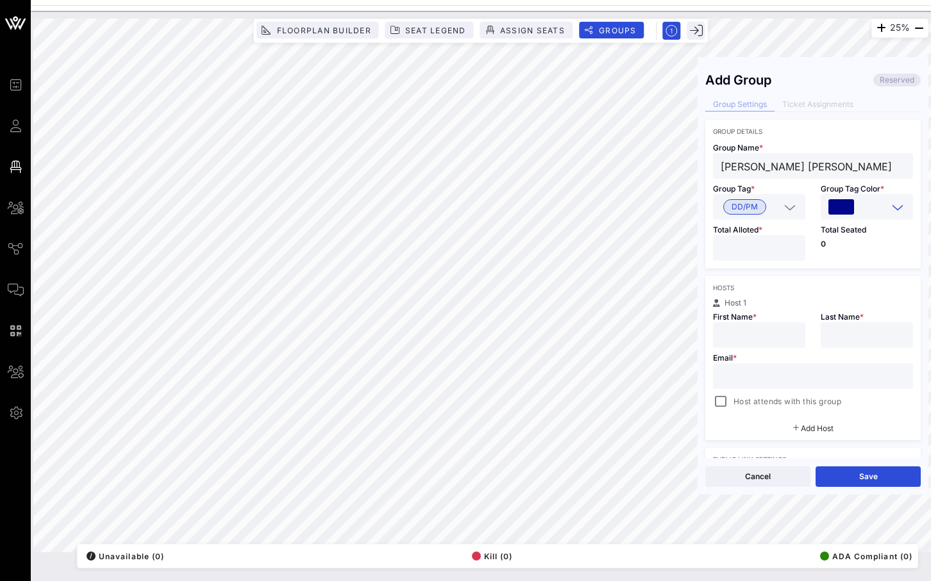
click at [793, 243] on input "*" at bounding box center [758, 248] width 77 height 17
type input "*"
click at [793, 243] on input "*" at bounding box center [758, 248] width 77 height 17
click at [741, 342] on input "text" at bounding box center [758, 335] width 77 height 17
paste input "Nabil Daniel Abdel-Kader"
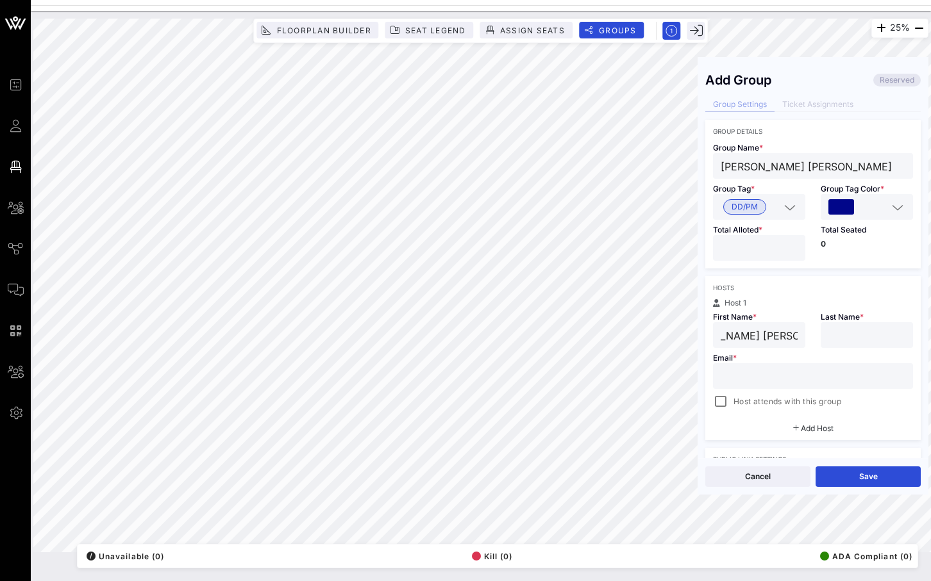
scroll to position [1, 0]
drag, startPoint x: 735, startPoint y: 336, endPoint x: 827, endPoint y: 337, distance: 91.7
click at [827, 337] on div "Host 1 First Name * Nabil Daniel Abdel-Kader Last Name * Email * Host attends w…" at bounding box center [812, 354] width 215 height 110
type input "Nabil Daniel"
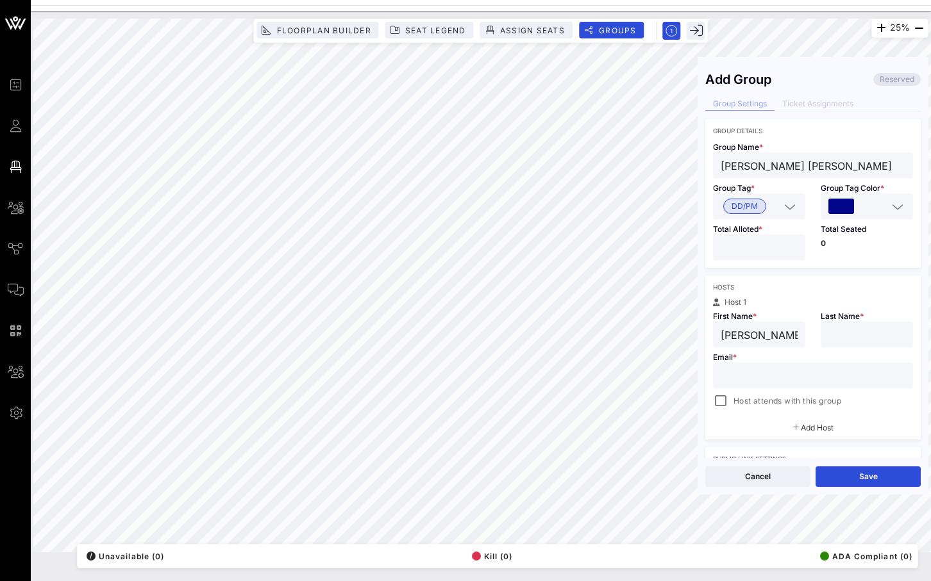
click at [850, 333] on input "text" at bounding box center [866, 334] width 77 height 17
paste input "Abdel-Kader"
type input "Abdel-Kader"
click at [826, 364] on div at bounding box center [812, 376] width 185 height 26
paste input "pianomandan25@msn.com"
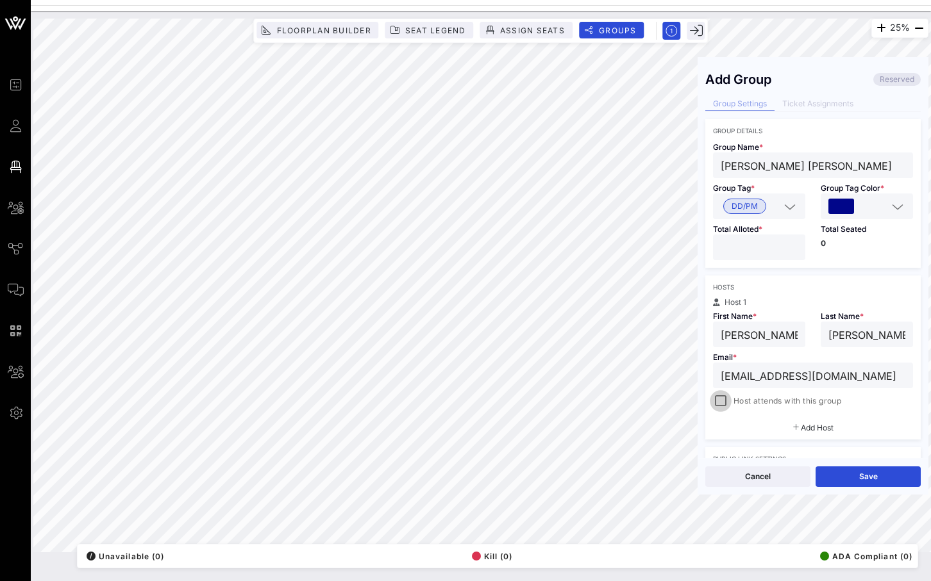
type input "pianomandan25@msn.com"
click at [717, 398] on div at bounding box center [720, 401] width 18 height 18
click at [897, 486] on button "Save" at bounding box center [867, 477] width 105 height 21
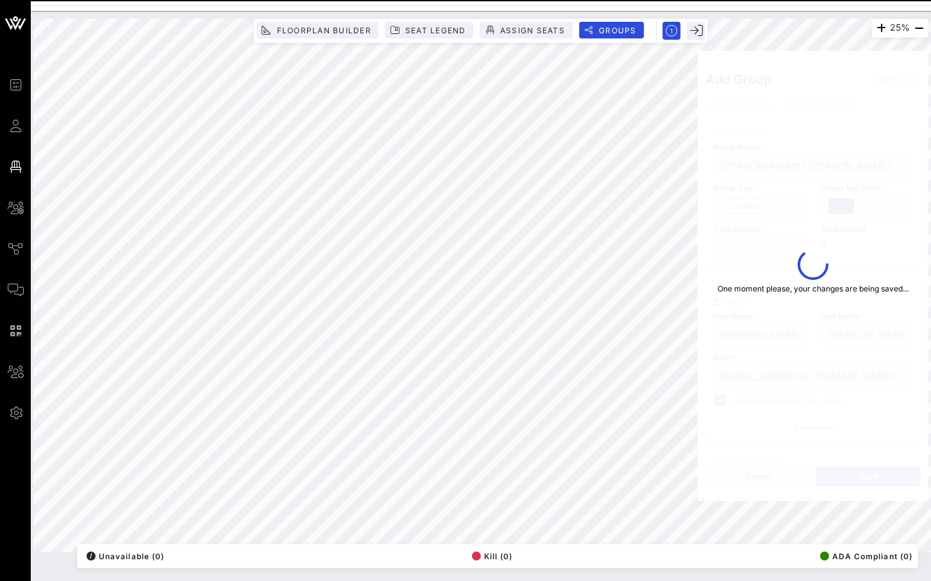
type input "Nabil Daniel"
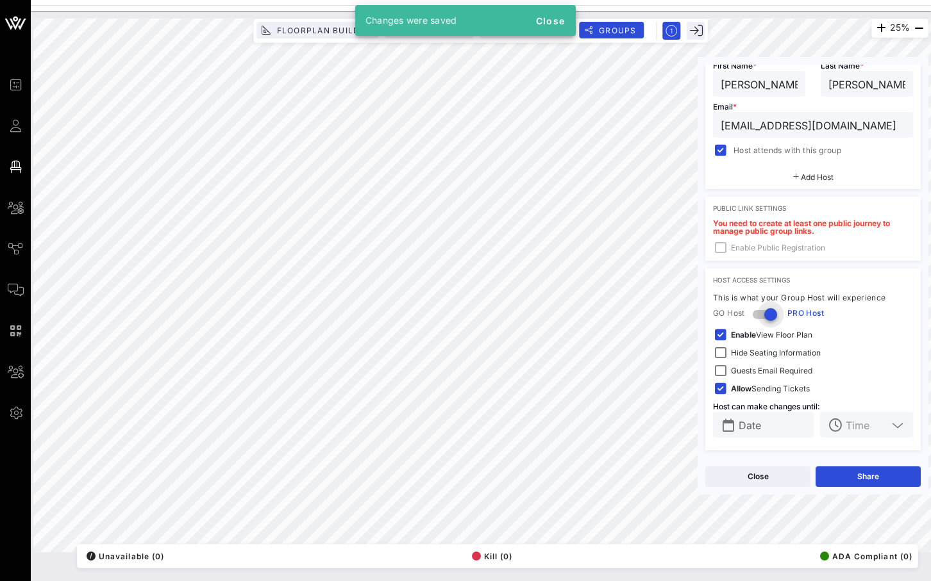
click at [771, 320] on div at bounding box center [770, 315] width 22 height 22
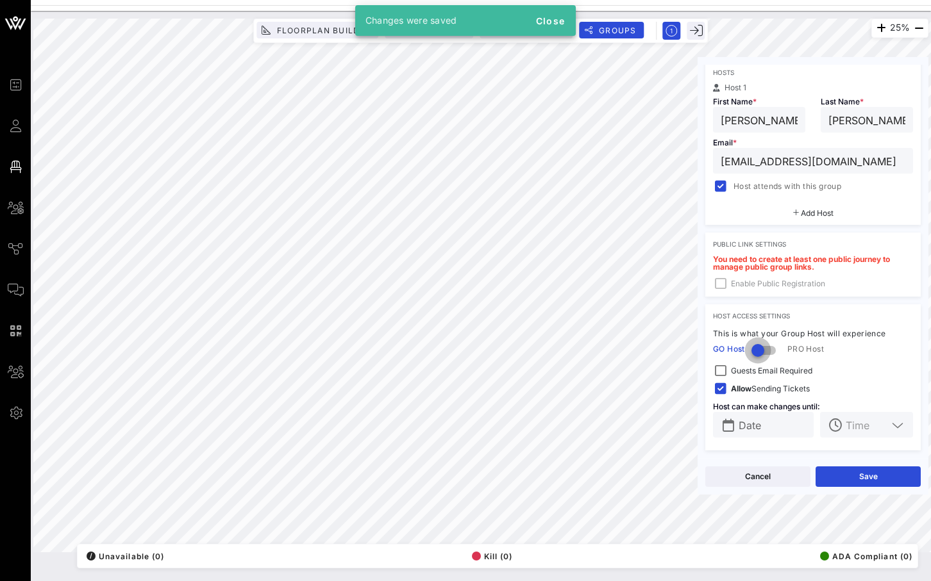
scroll to position [215, 0]
click at [859, 482] on button "Save" at bounding box center [867, 477] width 105 height 21
click at [839, 479] on button "Share" at bounding box center [867, 477] width 105 height 21
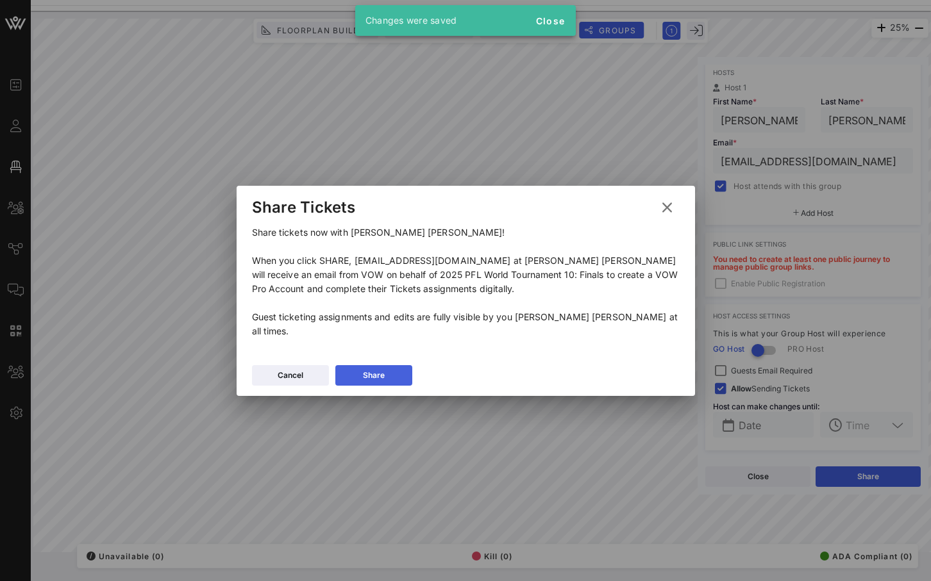
click at [397, 366] on button "Share" at bounding box center [373, 375] width 77 height 21
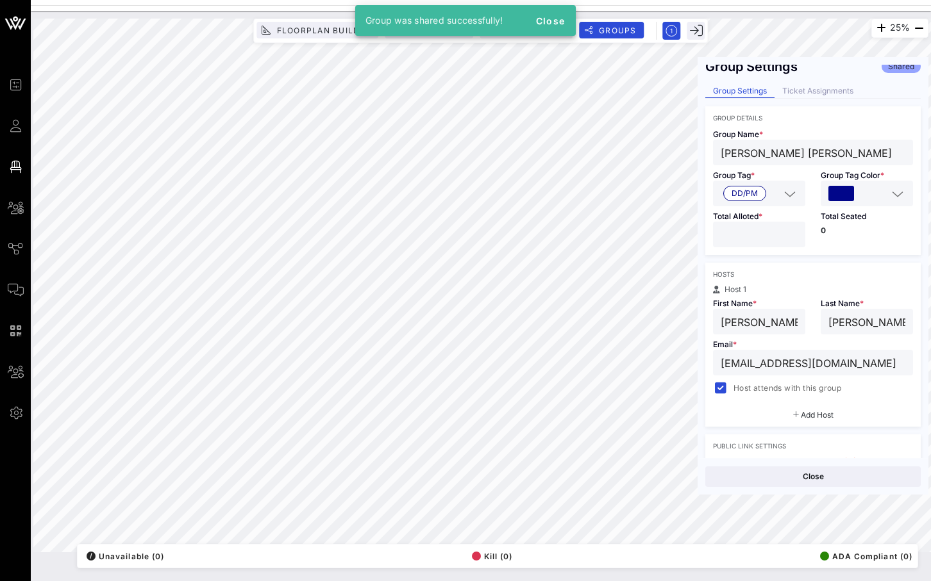
scroll to position [0, 0]
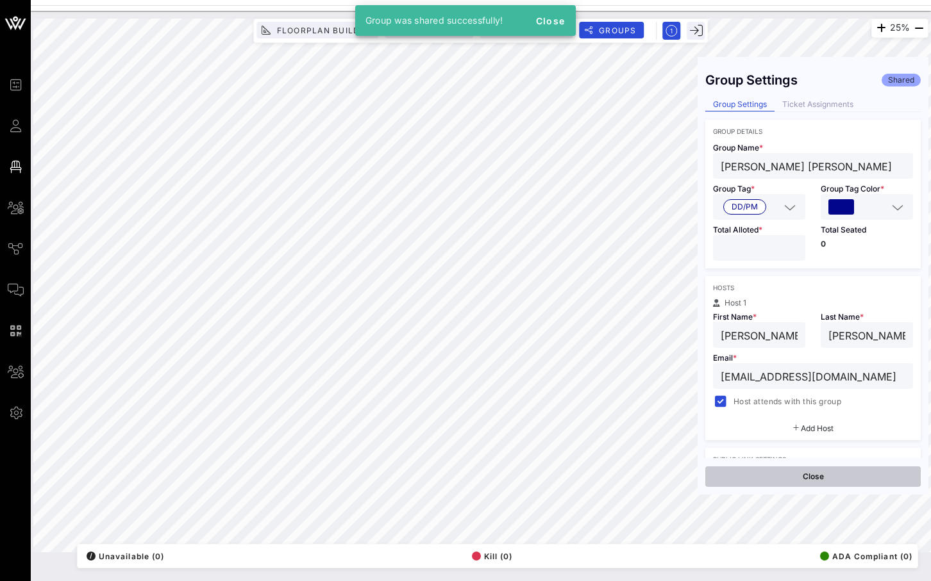
click at [838, 472] on button "Close" at bounding box center [812, 477] width 215 height 21
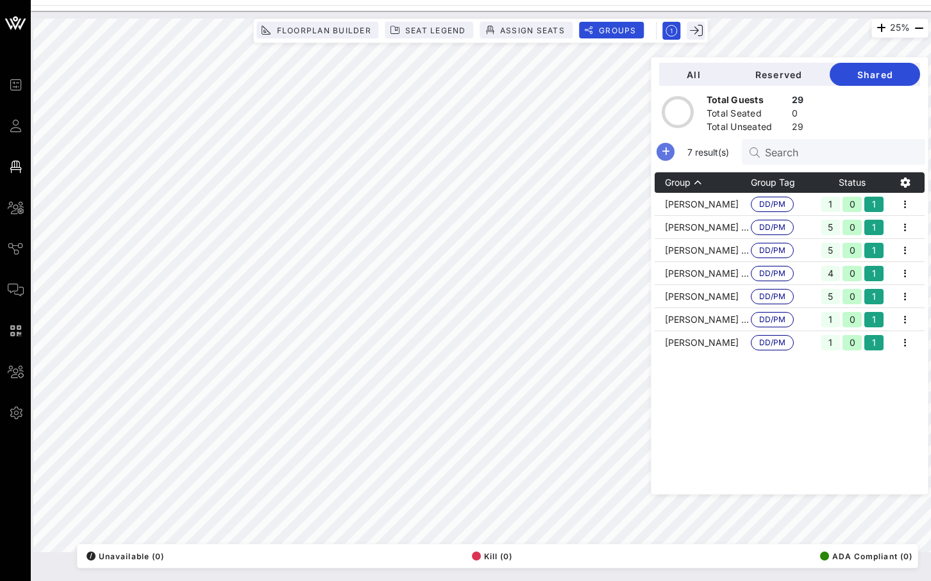
click at [673, 151] on icon "button" at bounding box center [665, 151] width 15 height 15
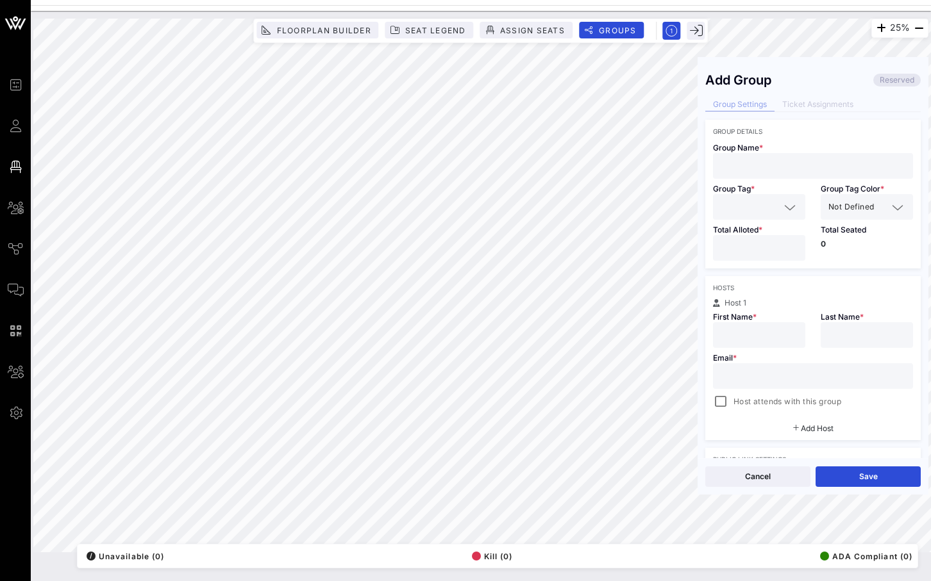
click at [784, 166] on input "text" at bounding box center [812, 166] width 185 height 17
paste input "Marc Denunzio"
type input "Marc Denunzio"
click at [747, 206] on input "text" at bounding box center [749, 207] width 59 height 17
click at [751, 242] on span "DD/PM" at bounding box center [744, 238] width 26 height 14
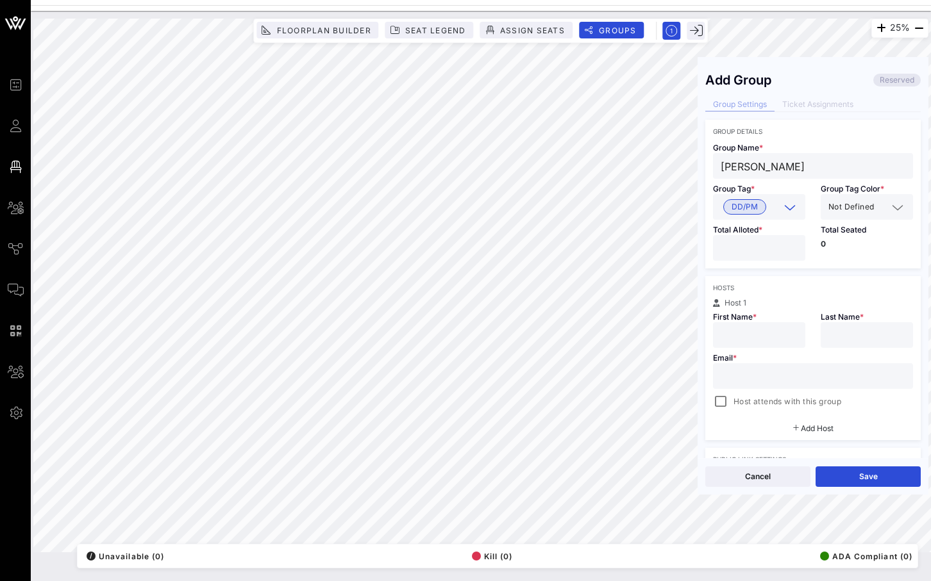
click at [863, 219] on div "Not Defined" at bounding box center [866, 207] width 77 height 26
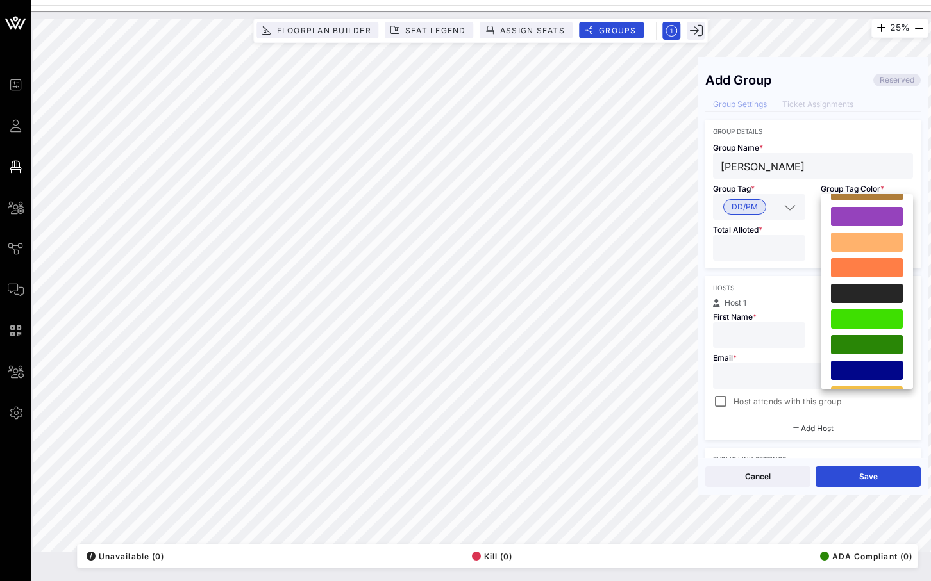
scroll to position [237, 0]
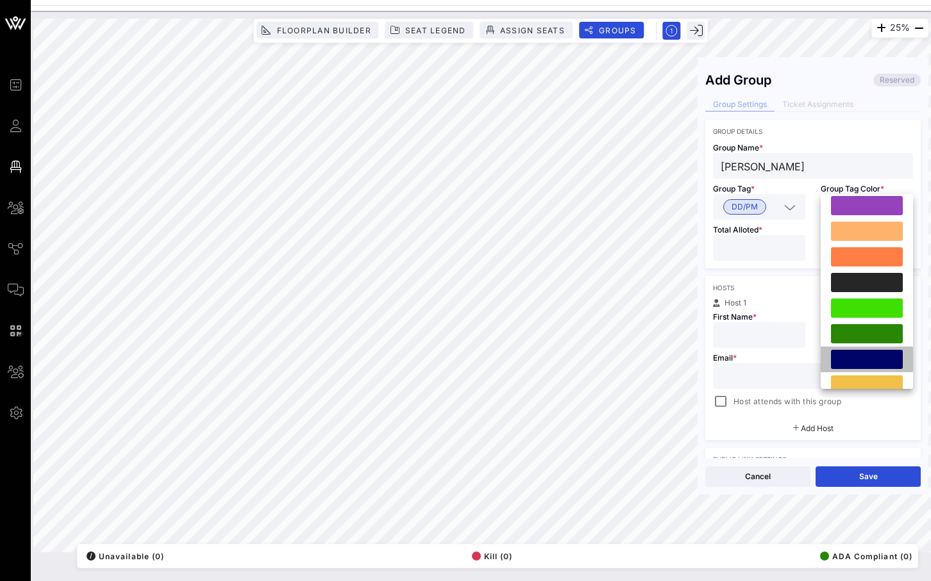
click at [856, 358] on div at bounding box center [867, 359] width 72 height 19
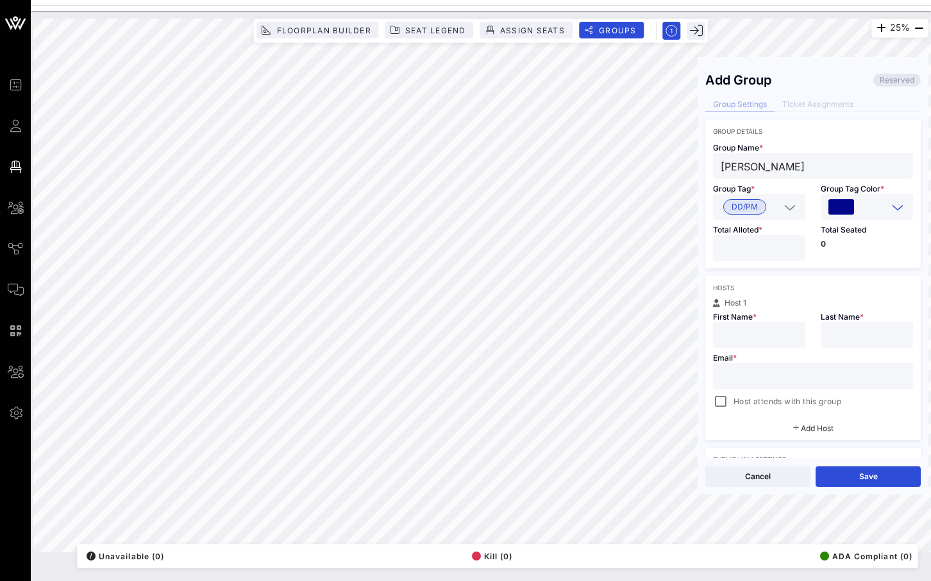
click at [786, 383] on input "text" at bounding box center [812, 376] width 185 height 17
paste input "Marcdenunzio@optonline.net"
type input "Marcdenunzio@optonline.net"
click at [716, 401] on div at bounding box center [720, 402] width 18 height 18
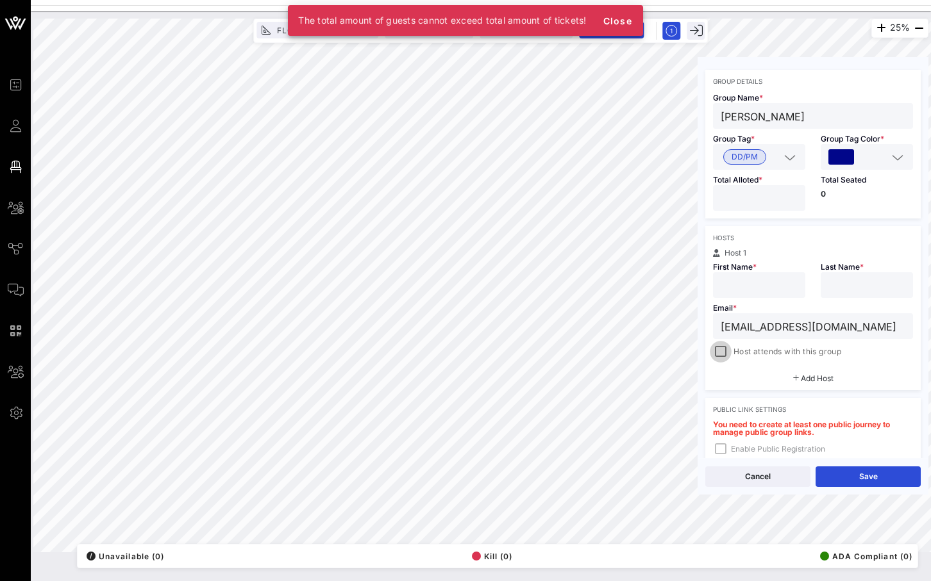
scroll to position [54, 0]
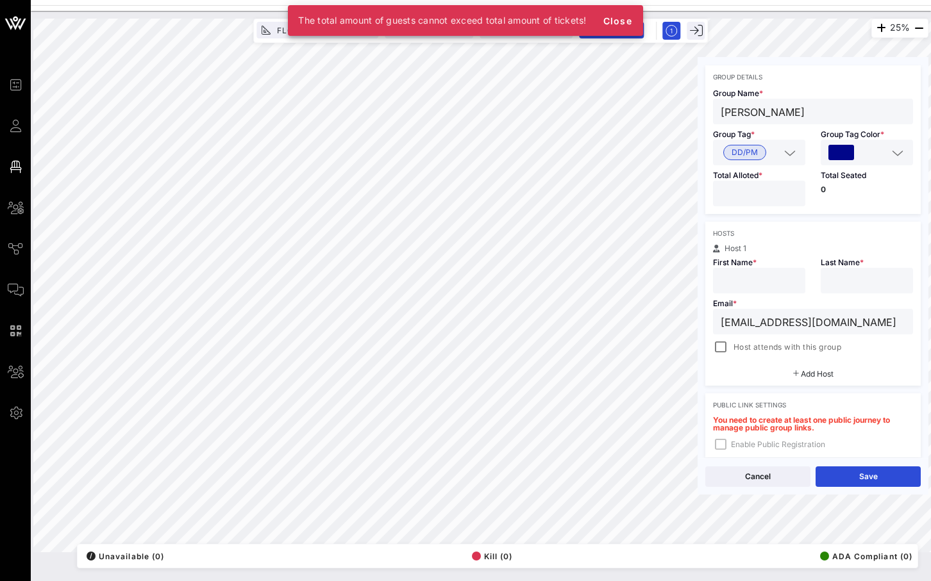
click at [721, 448] on div "You need to create at least one public journey to manage public group links. En…" at bounding box center [812, 437] width 215 height 41
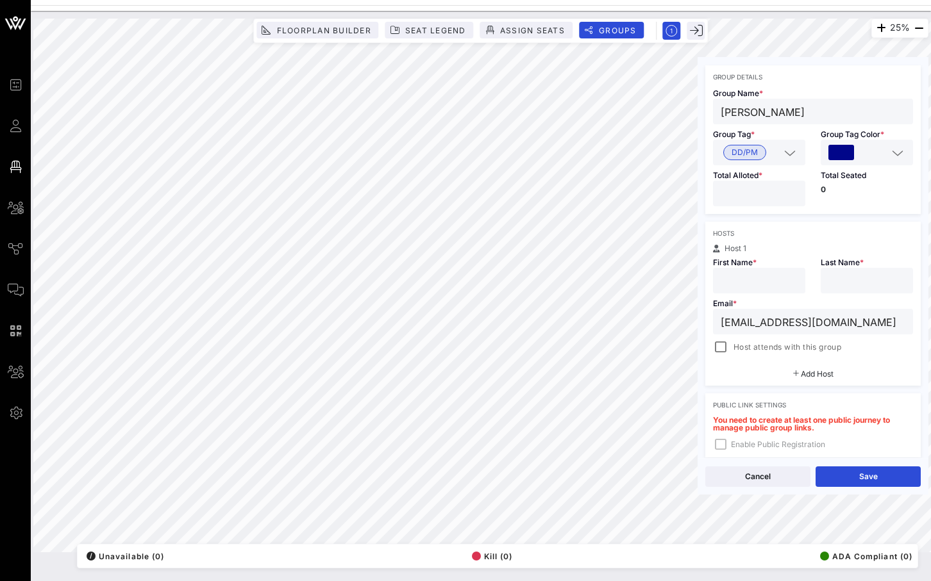
click at [792, 190] on input "*" at bounding box center [758, 193] width 77 height 17
type input "*"
click at [792, 190] on input "*" at bounding box center [758, 193] width 77 height 17
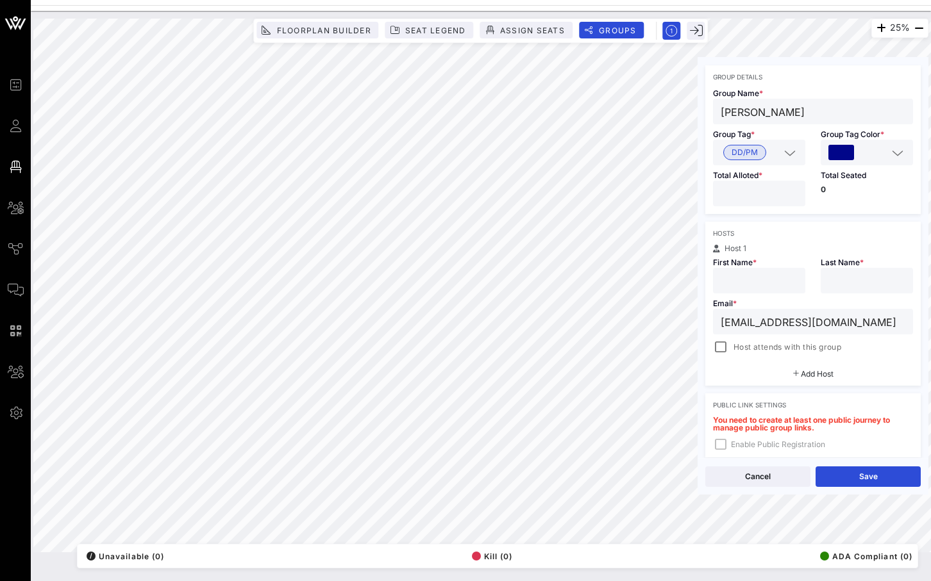
click at [692, 117] on div "25% Floorplan Builder Seat Legend Assign Seats Groups Exit Add Group Reserved G…" at bounding box center [480, 286] width 895 height 534
click at [725, 282] on input "text" at bounding box center [758, 280] width 77 height 17
paste input "Marc Denunzio"
drag, startPoint x: 797, startPoint y: 285, endPoint x: 750, endPoint y: 286, distance: 46.8
click at [750, 286] on input "Marc Denunzio" at bounding box center [758, 280] width 77 height 17
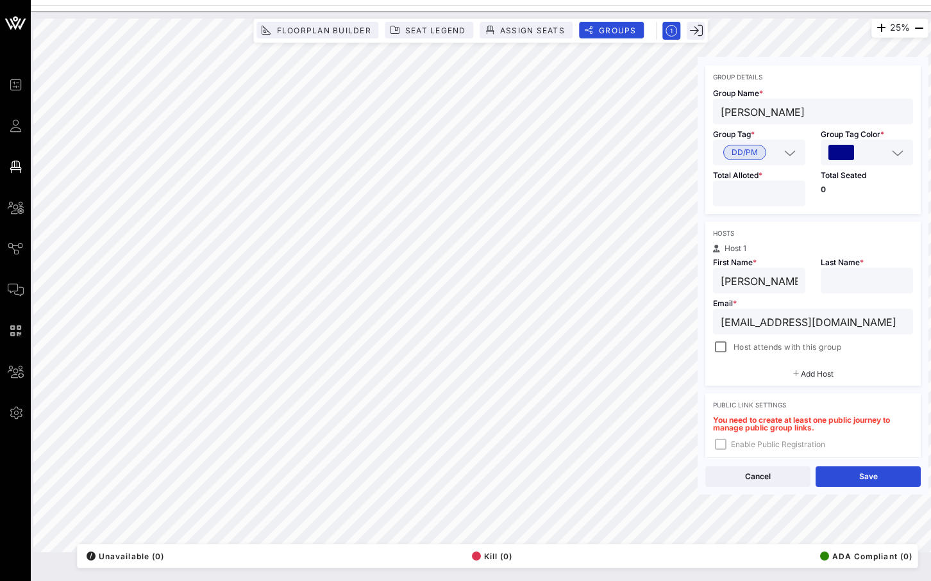
type input "Marc"
click at [827, 281] on div at bounding box center [866, 281] width 92 height 26
paste input "Denunzio"
type input "Denunzio"
click at [723, 345] on div at bounding box center [720, 347] width 18 height 18
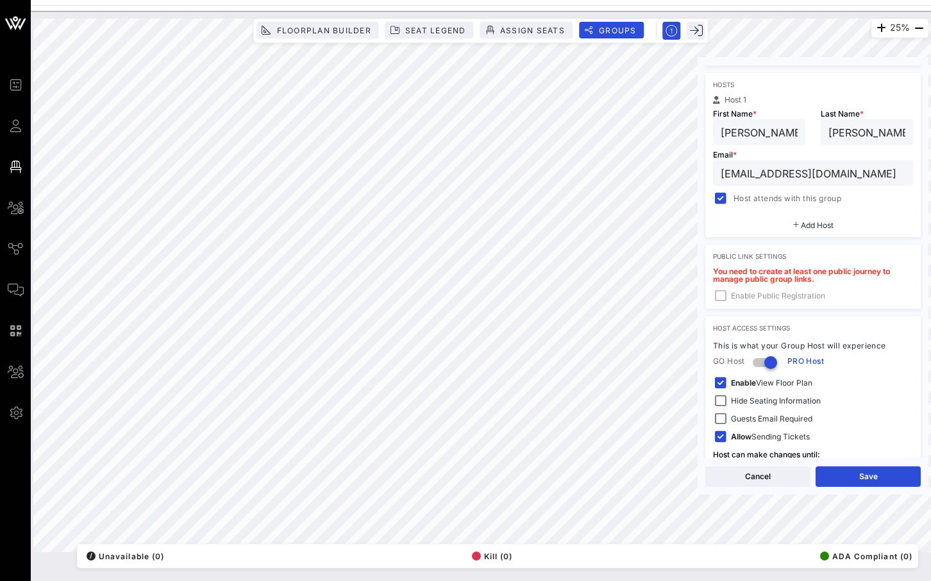
scroll to position [251, 0]
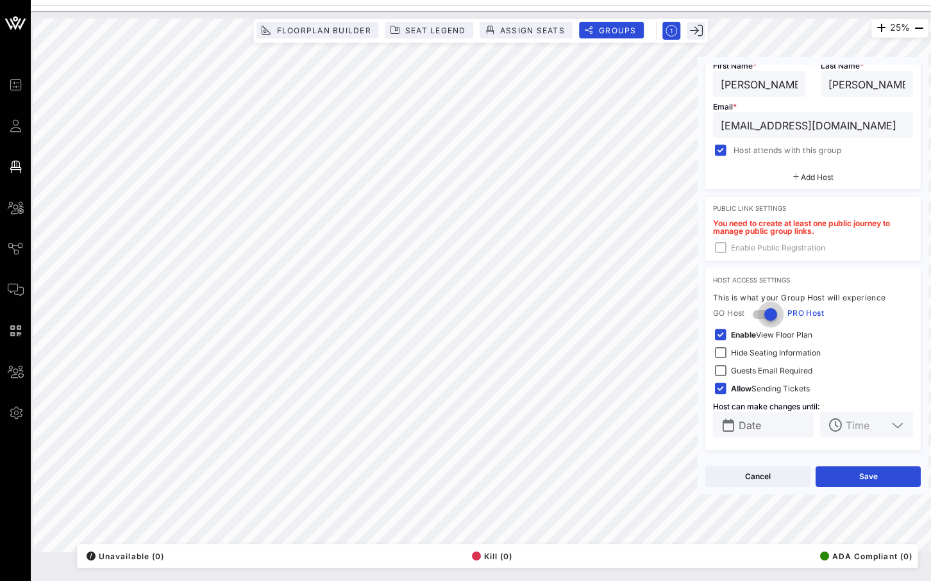
click at [775, 317] on div at bounding box center [770, 315] width 22 height 22
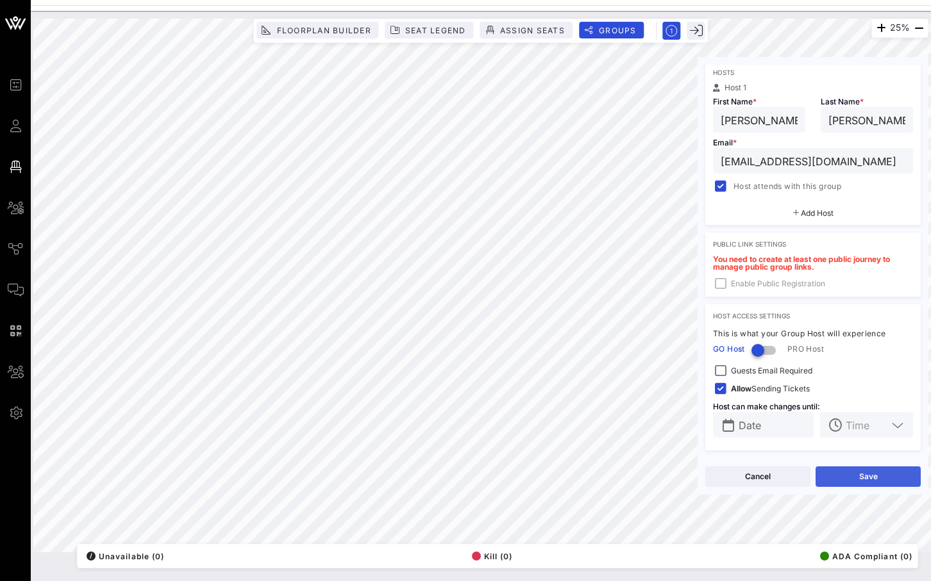
click at [870, 481] on button "Save" at bounding box center [867, 477] width 105 height 21
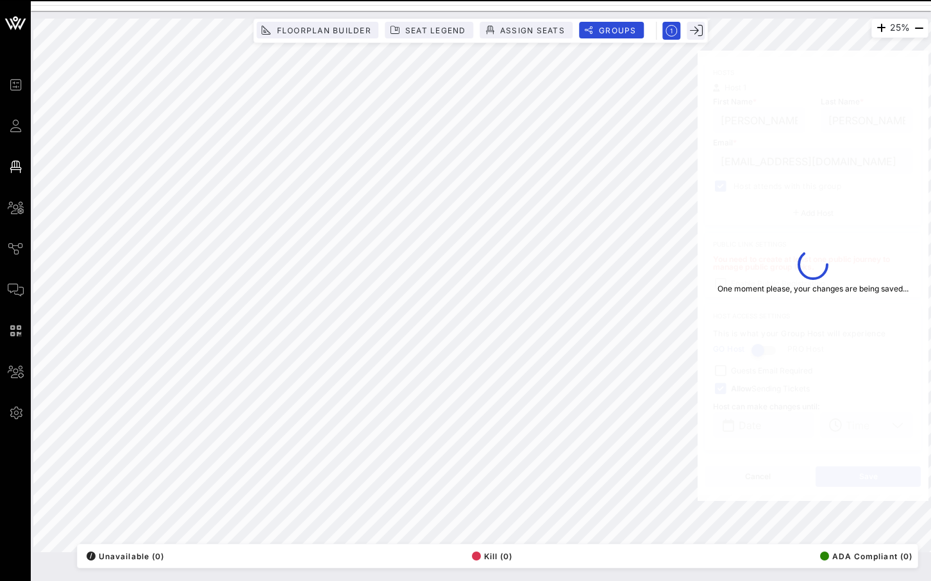
type input "Marc"
type input "marcdenunzio@optonline.net"
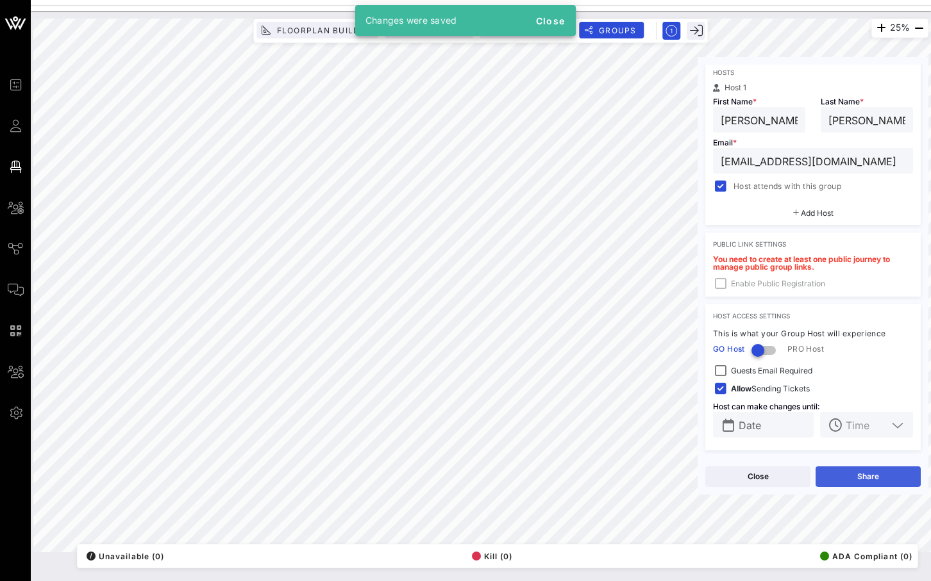
click at [870, 481] on button "Share" at bounding box center [867, 477] width 105 height 21
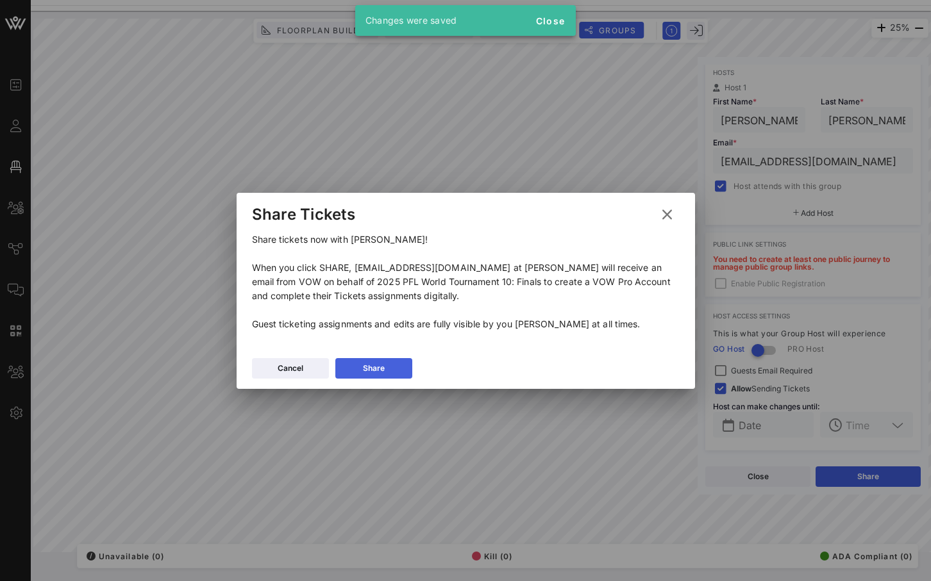
click at [377, 367] on icon at bounding box center [373, 367] width 10 height 9
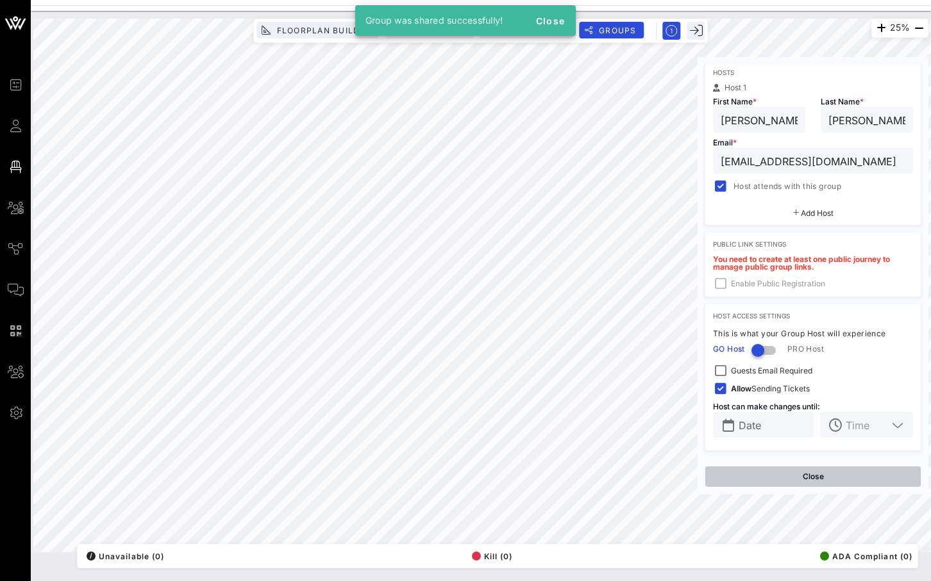
click at [828, 479] on button "Close" at bounding box center [812, 477] width 215 height 21
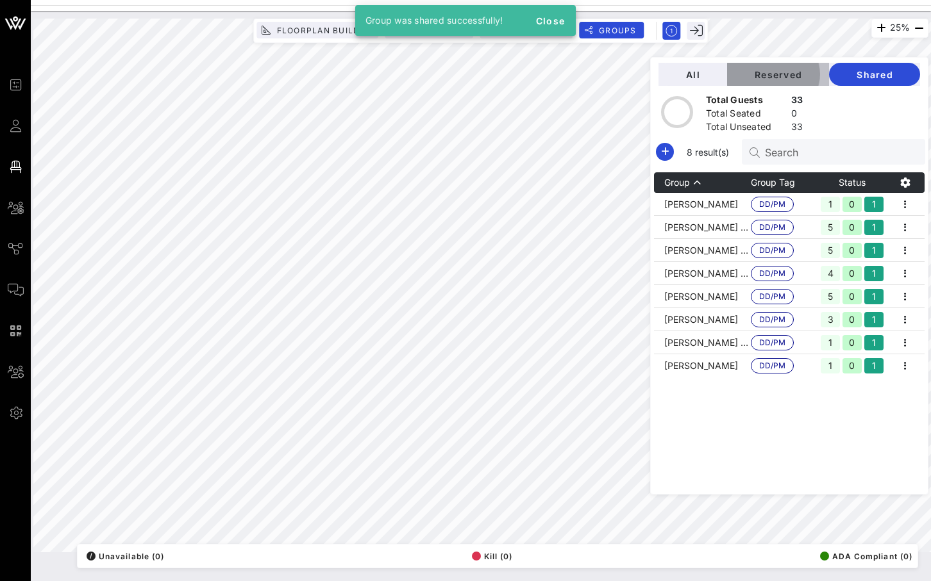
click at [786, 74] on span "Reserved" at bounding box center [777, 74] width 81 height 11
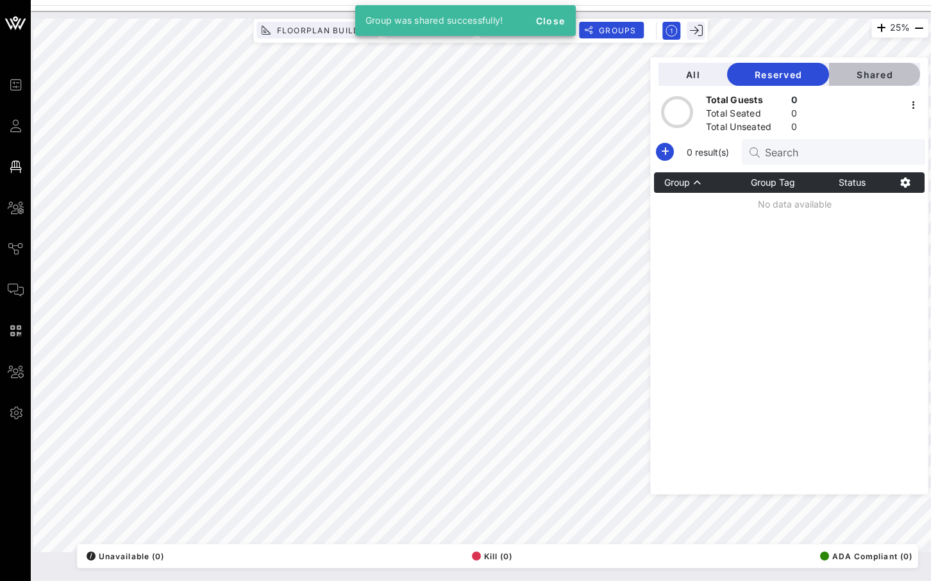
click at [873, 74] on span "Shared" at bounding box center [874, 74] width 70 height 11
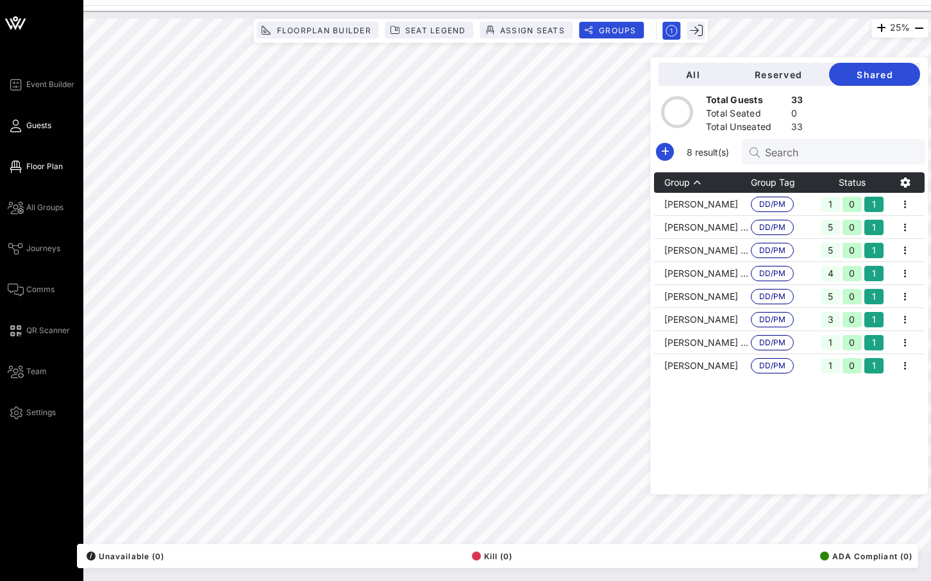
click at [24, 129] on link "Guests" at bounding box center [30, 125] width 44 height 15
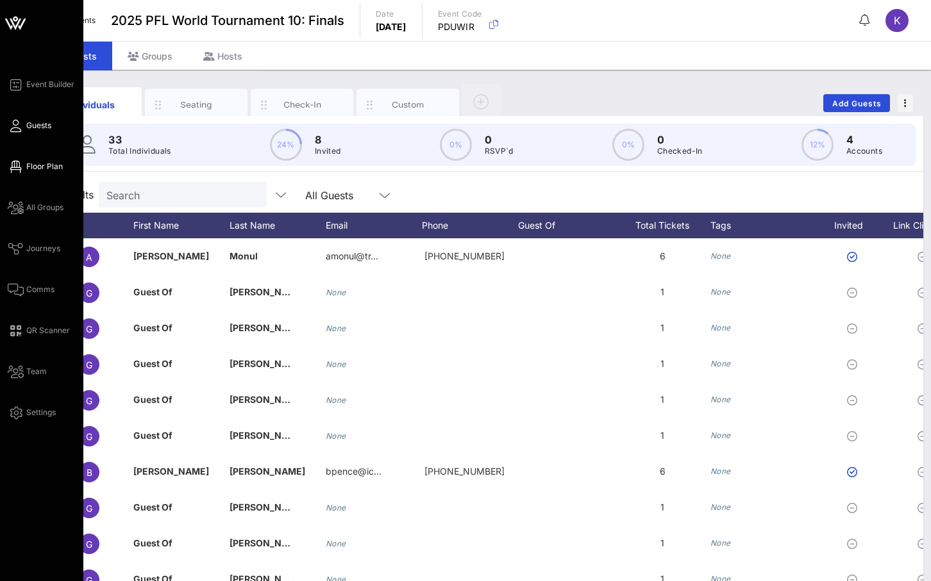
click at [31, 174] on link "Floor Plan" at bounding box center [35, 166] width 55 height 15
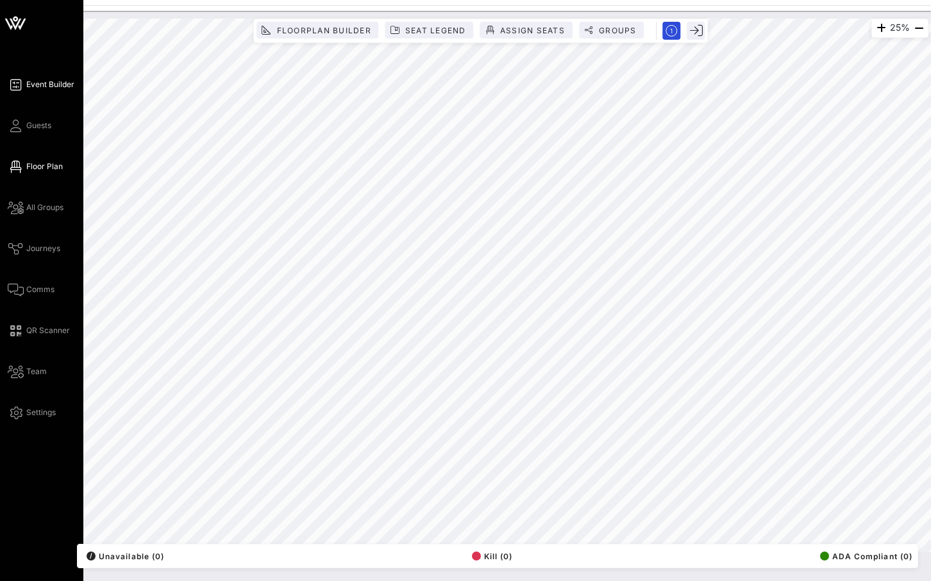
click at [42, 82] on span "Event Builder" at bounding box center [50, 85] width 48 height 12
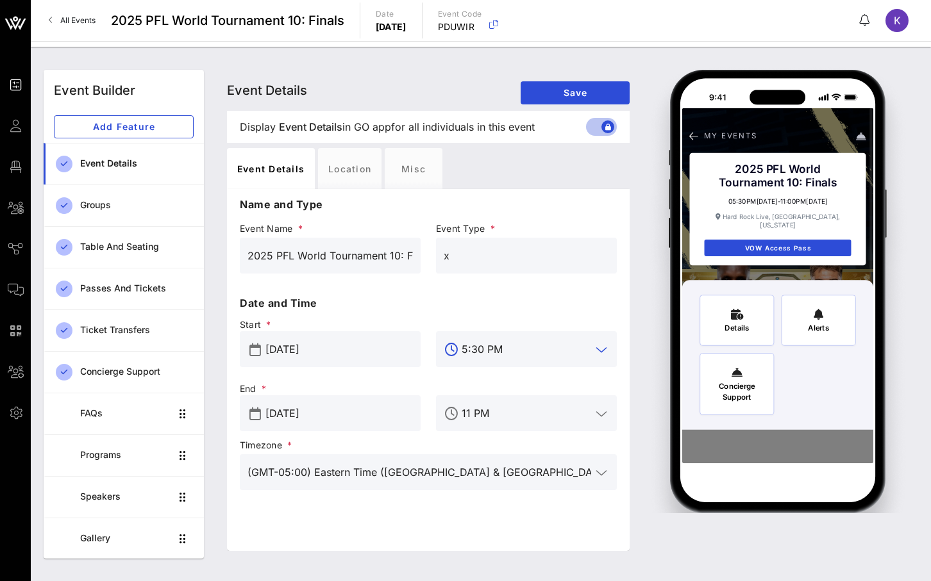
click at [495, 346] on input "5:30 PM" at bounding box center [525, 349] width 129 height 21
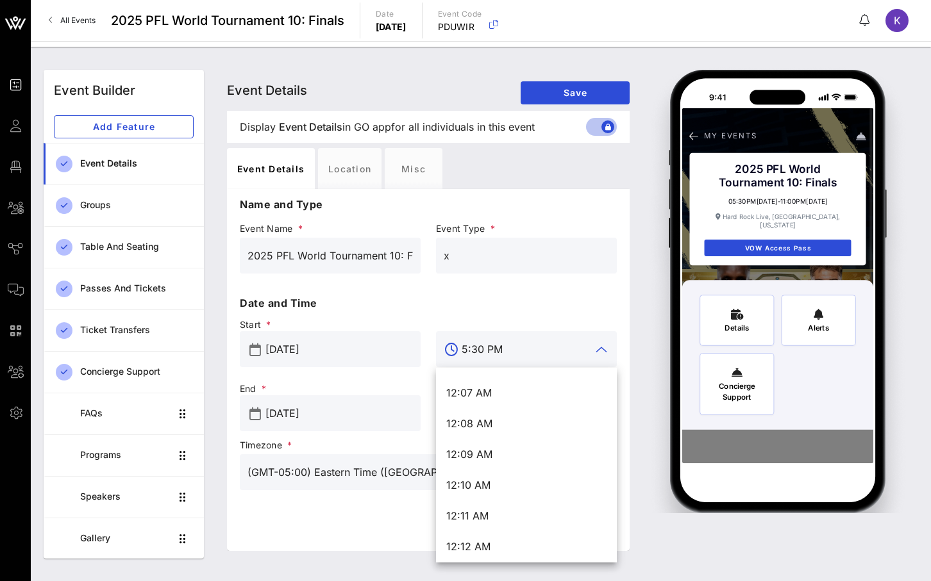
scroll to position [220, 0]
drag, startPoint x: 481, startPoint y: 346, endPoint x: 451, endPoint y: 346, distance: 30.8
click at [451, 346] on div "5:30 PM" at bounding box center [526, 349] width 181 height 36
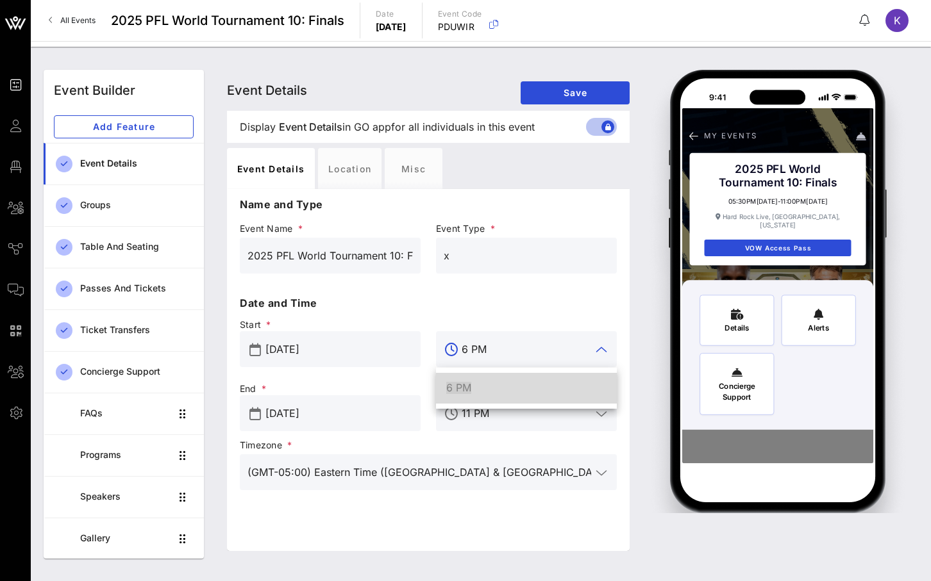
scroll to position [0, 0]
click at [483, 392] on div "6 PM" at bounding box center [526, 388] width 160 height 12
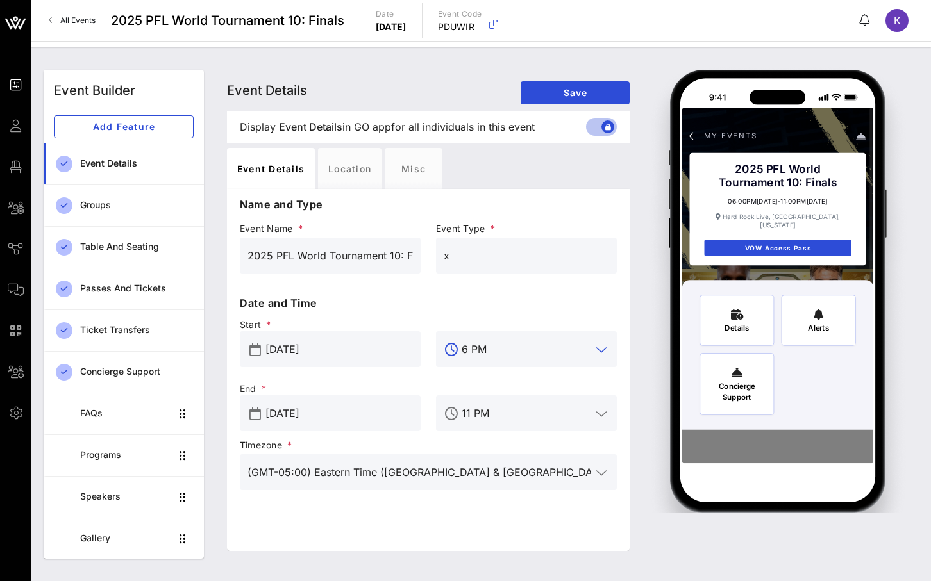
type input "6 PM"
click at [327, 354] on input "Aug 31, 2025" at bounding box center [338, 349] width 147 height 21
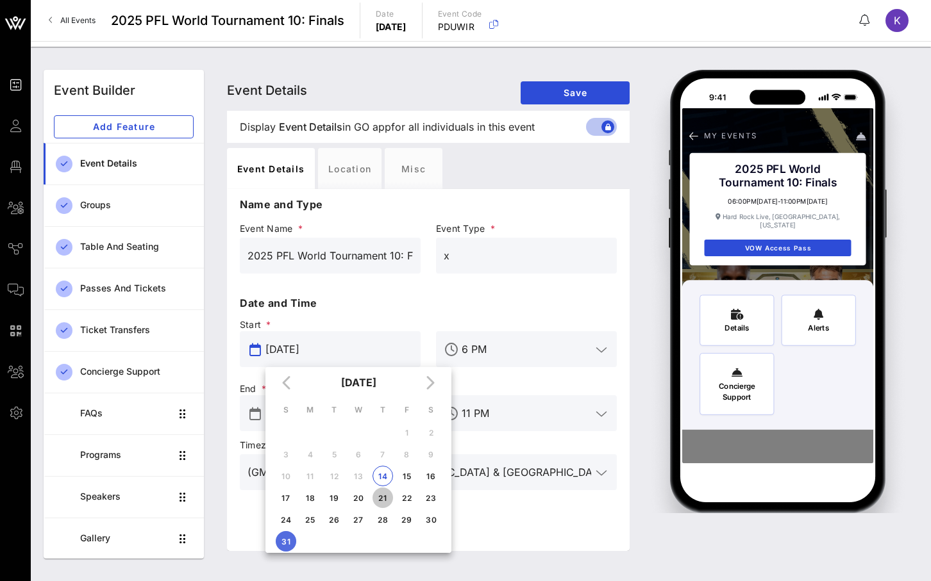
click at [383, 497] on div "21" at bounding box center [382, 498] width 21 height 10
type input "Aug 21, 2025"
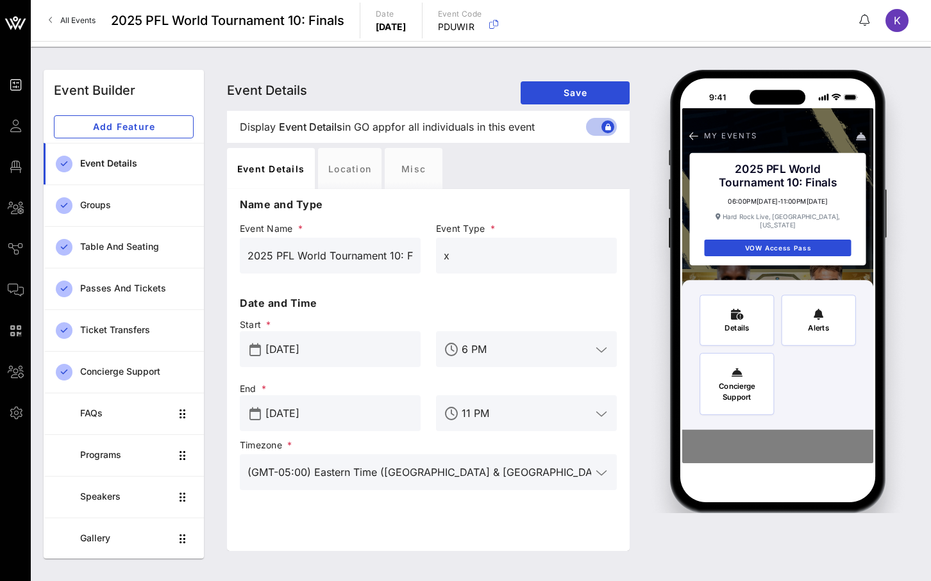
click at [340, 410] on input "Aug 31, 2025" at bounding box center [338, 413] width 147 height 21
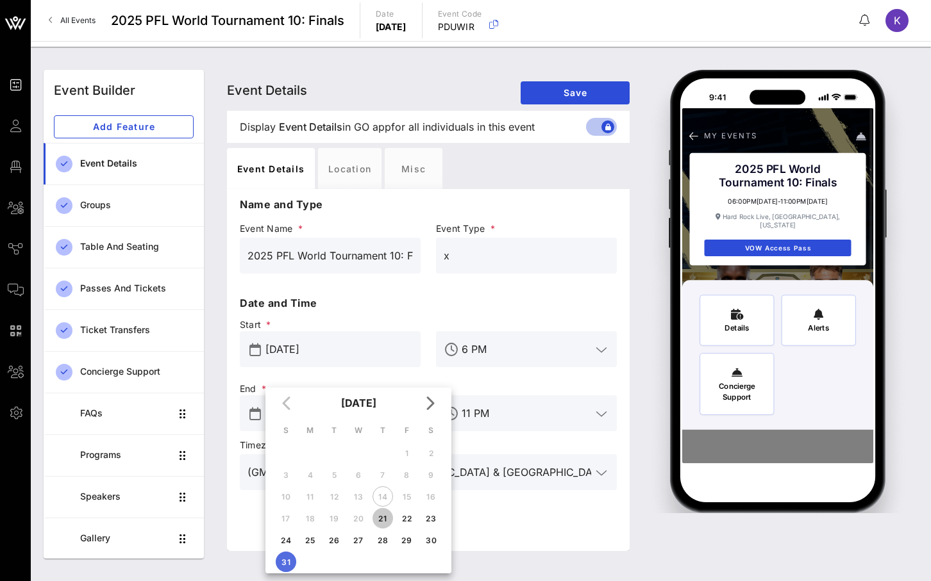
click at [384, 522] on div "21" at bounding box center [382, 519] width 21 height 10
type input "Aug 21, 2025"
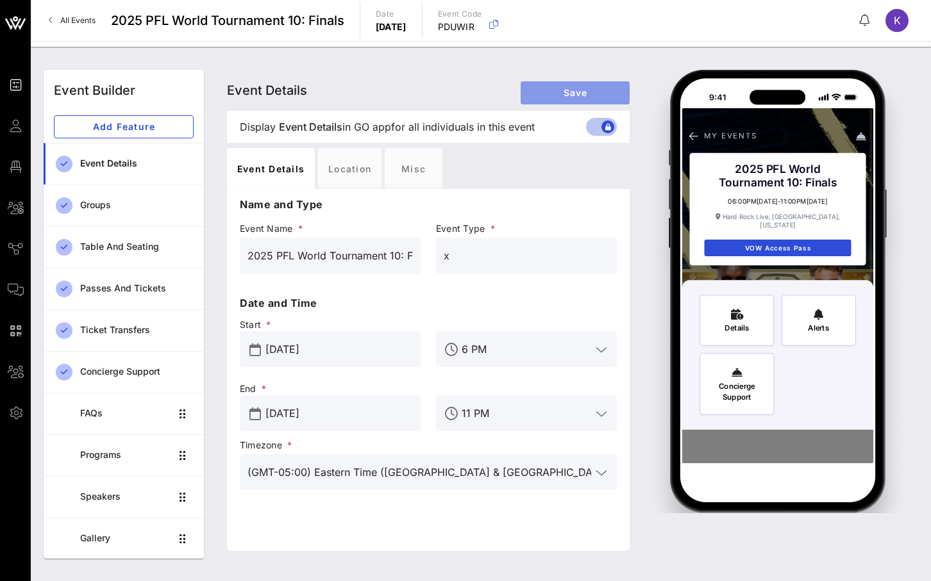
click at [578, 101] on button "Save" at bounding box center [574, 92] width 109 height 23
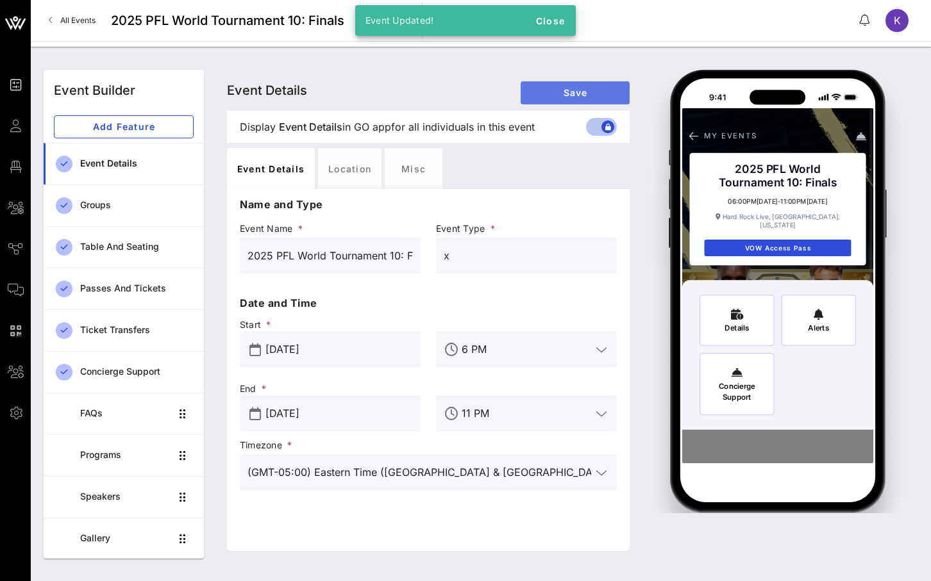
click at [600, 88] on span "Save" at bounding box center [575, 92] width 88 height 11
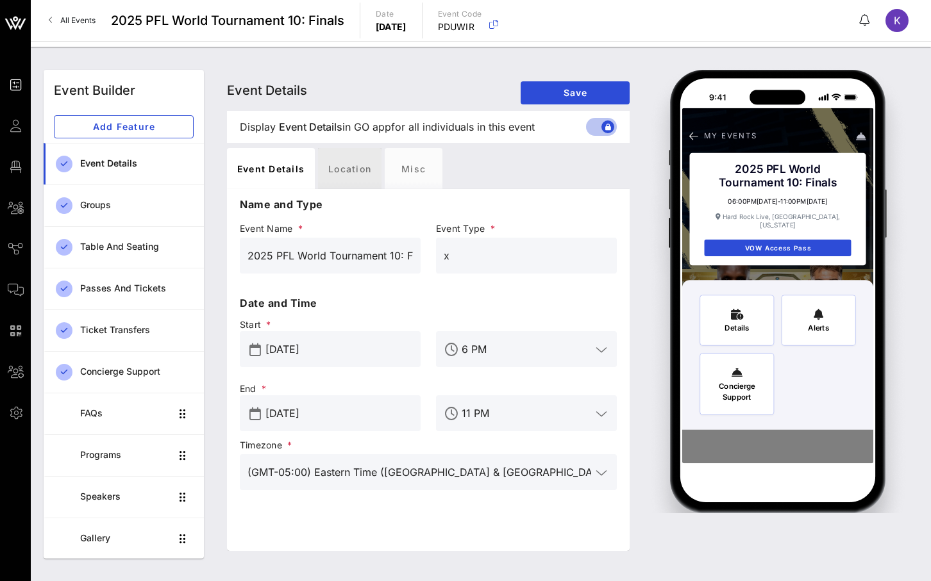
click at [336, 169] on div "Location" at bounding box center [349, 168] width 63 height 41
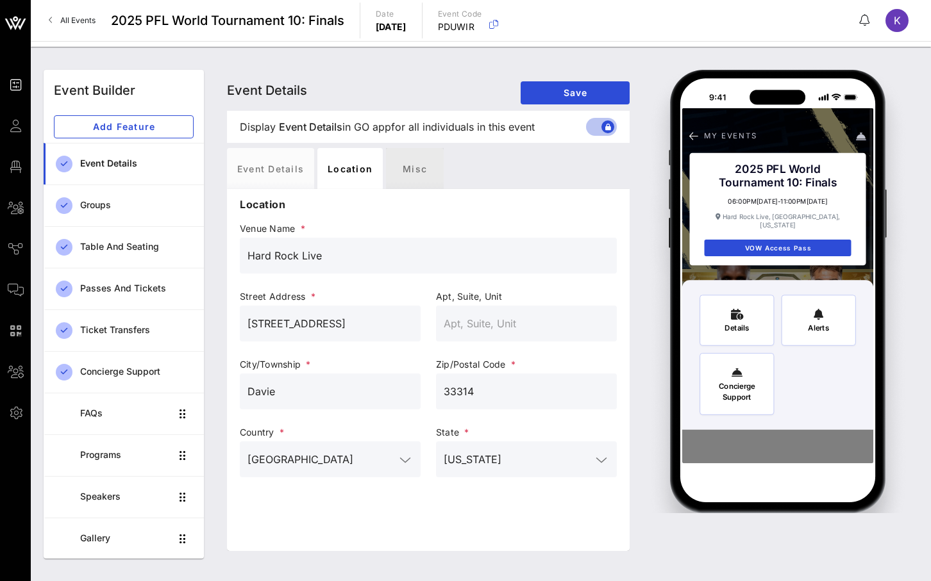
click at [413, 169] on div "Misc" at bounding box center [415, 168] width 58 height 41
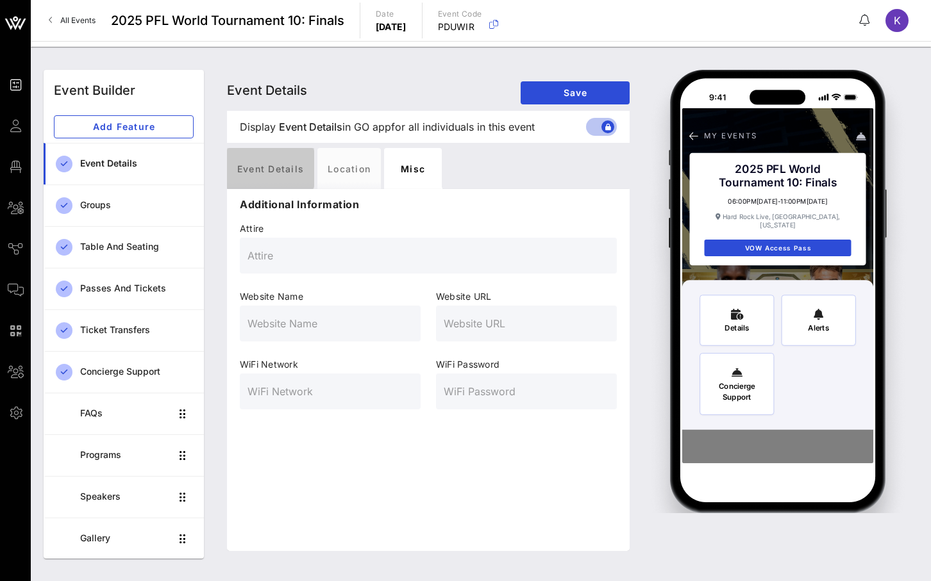
click at [277, 157] on div "Event Details" at bounding box center [270, 168] width 87 height 41
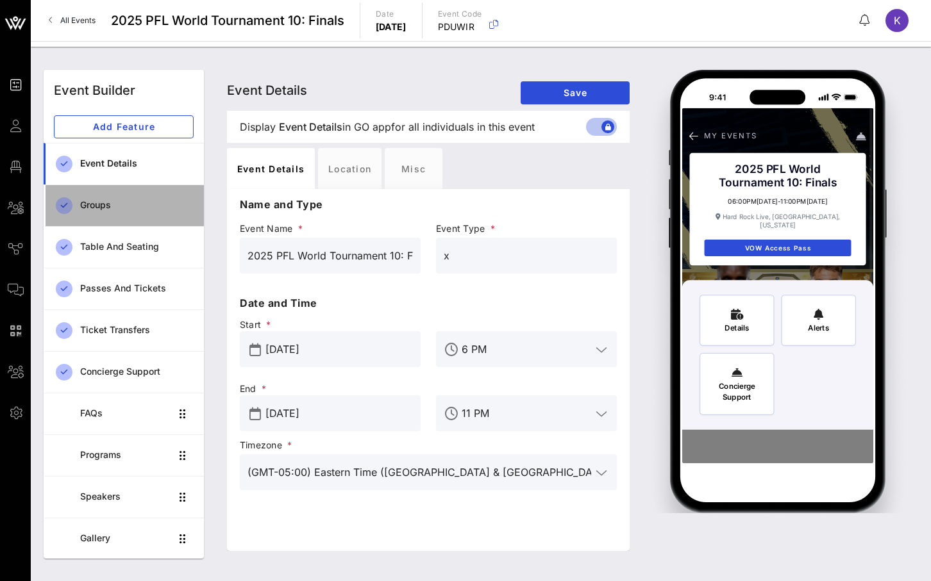
click at [124, 200] on div "Groups" at bounding box center [136, 205] width 113 height 11
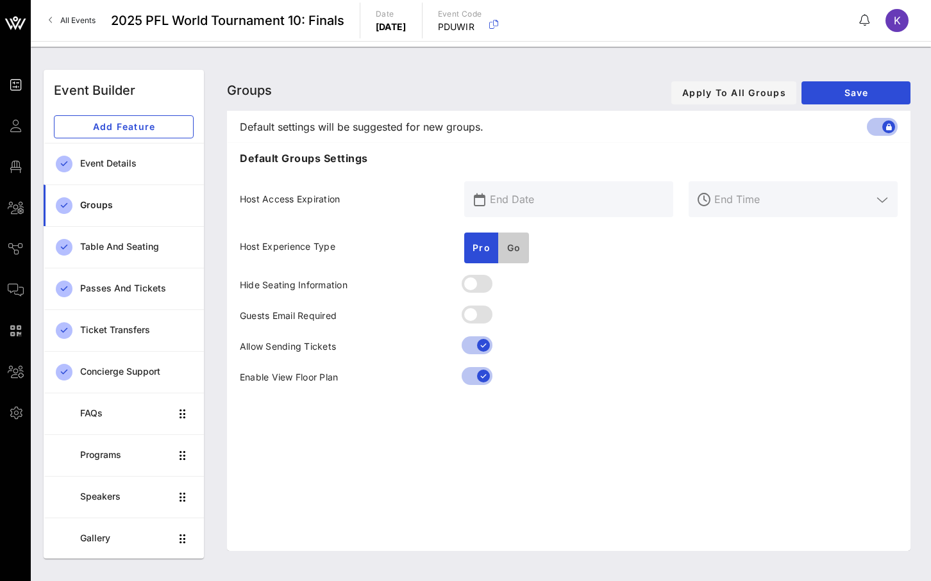
click at [519, 249] on span "Go" at bounding box center [513, 247] width 15 height 11
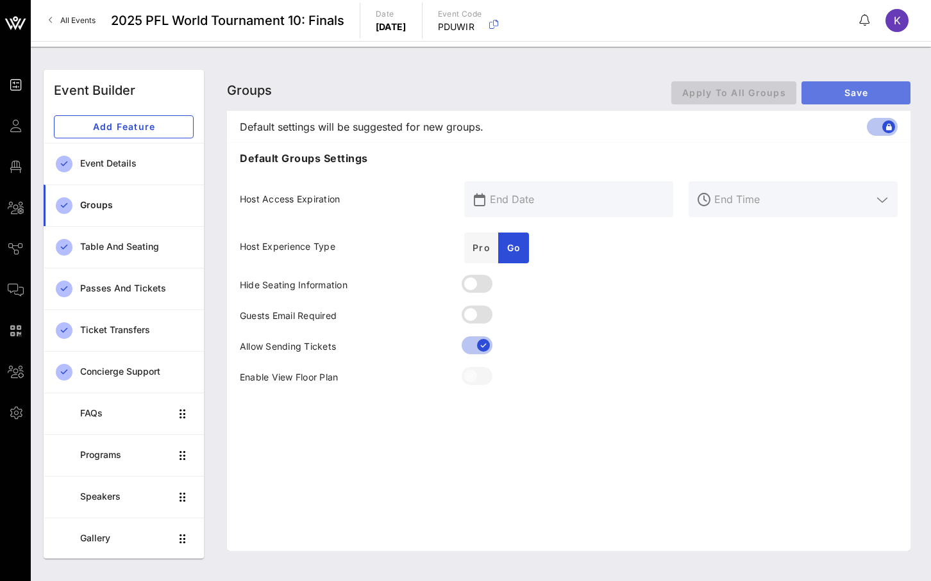
click at [861, 89] on span "Save" at bounding box center [855, 92] width 88 height 11
click at [469, 279] on div at bounding box center [470, 284] width 22 height 22
click at [488, 286] on div at bounding box center [483, 284] width 22 height 22
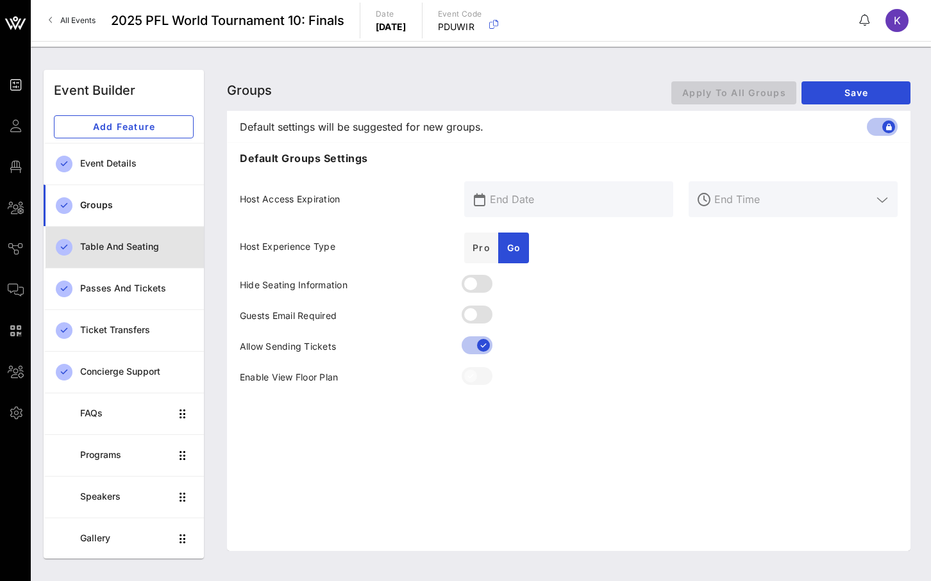
click at [126, 247] on div "Table and Seating" at bounding box center [136, 247] width 113 height 11
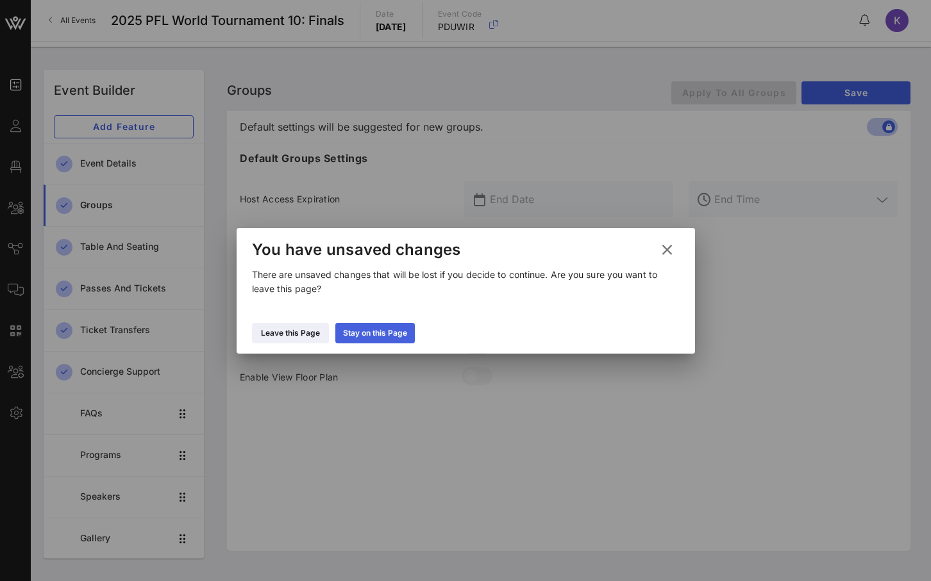
click at [351, 332] on div "Stay on this Page" at bounding box center [375, 333] width 64 height 13
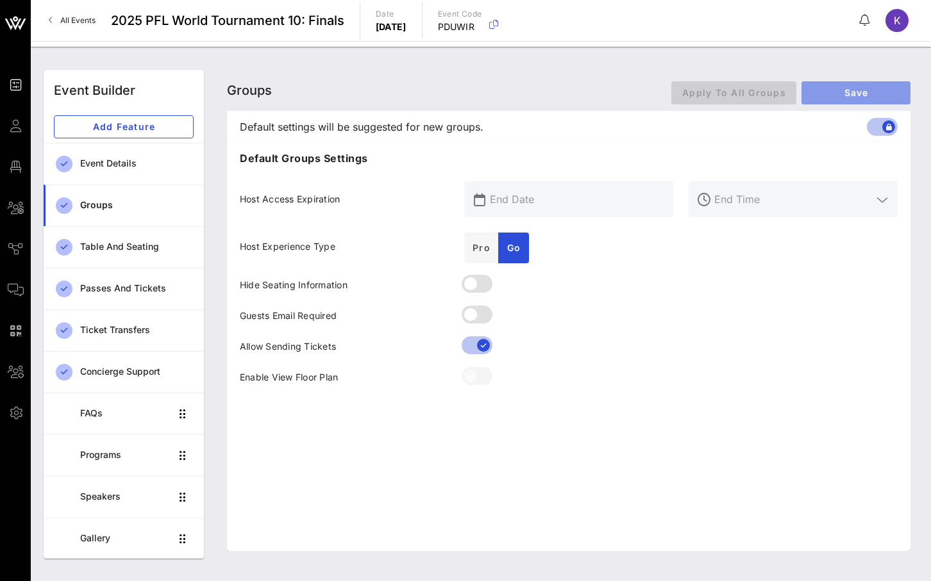
click at [857, 92] on span "Save" at bounding box center [855, 92] width 88 height 11
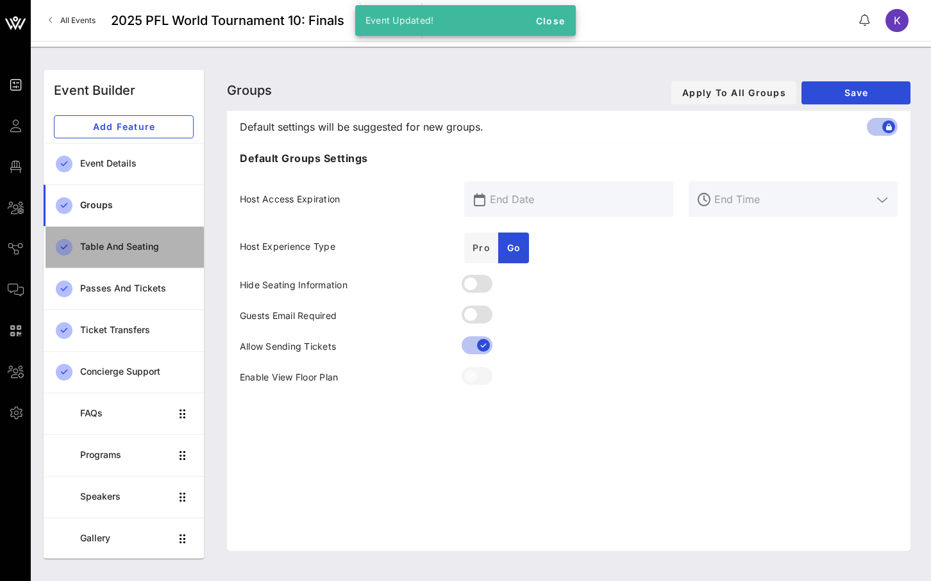
click at [144, 244] on div "Table and Seating" at bounding box center [136, 247] width 113 height 11
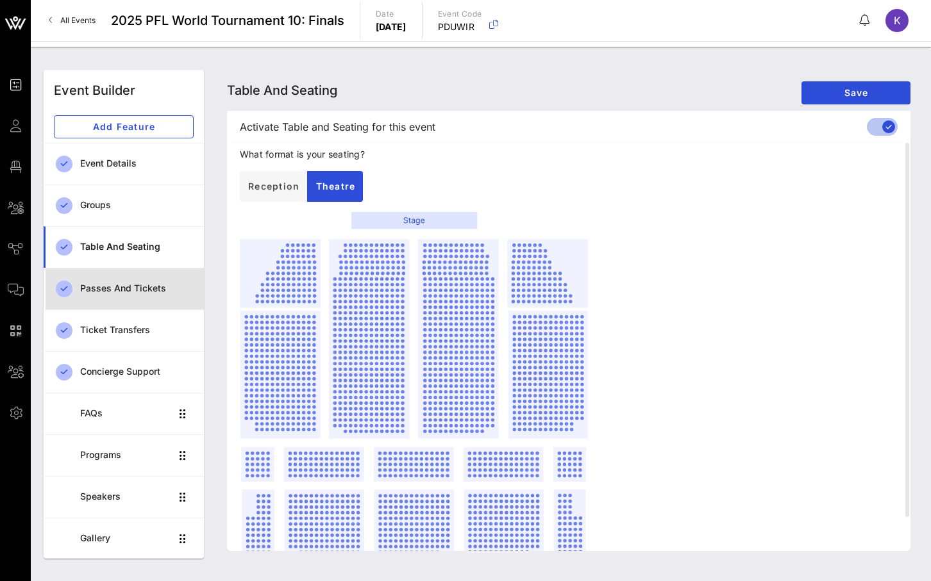
click at [142, 279] on div "Passes and Tickets" at bounding box center [136, 289] width 113 height 26
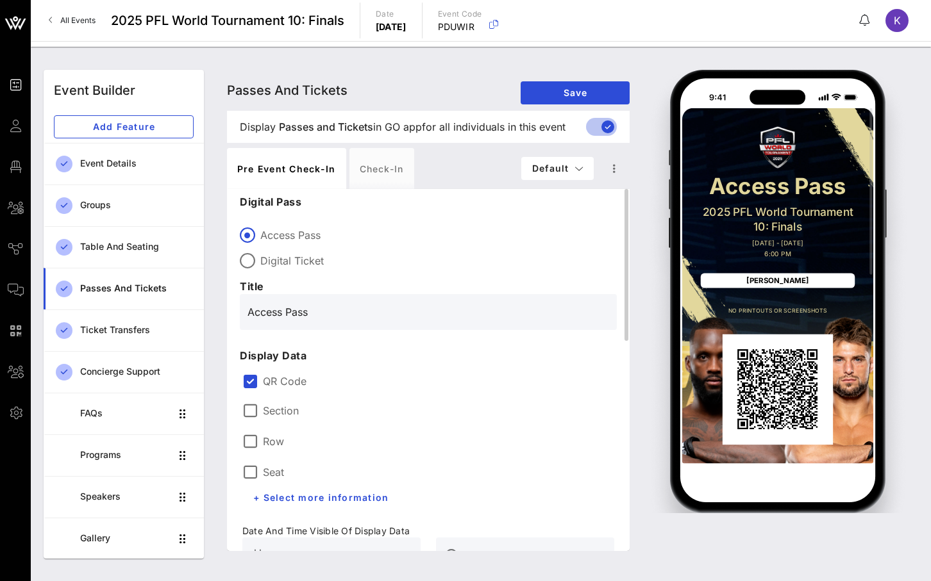
click at [279, 258] on label "Digital Ticket" at bounding box center [438, 260] width 356 height 13
type input "Digital Ticket"
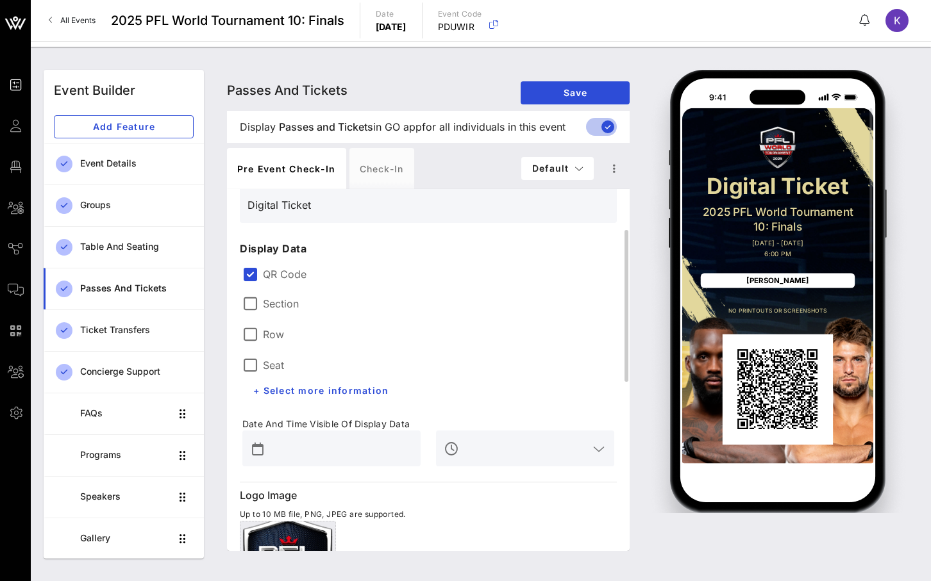
scroll to position [111, 0]
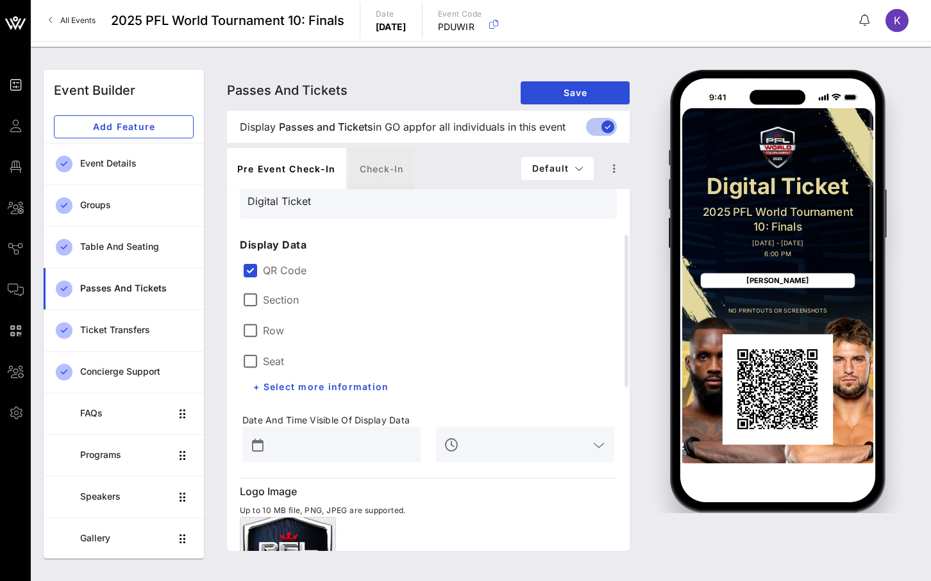
click at [381, 178] on div "Check-in" at bounding box center [381, 168] width 65 height 41
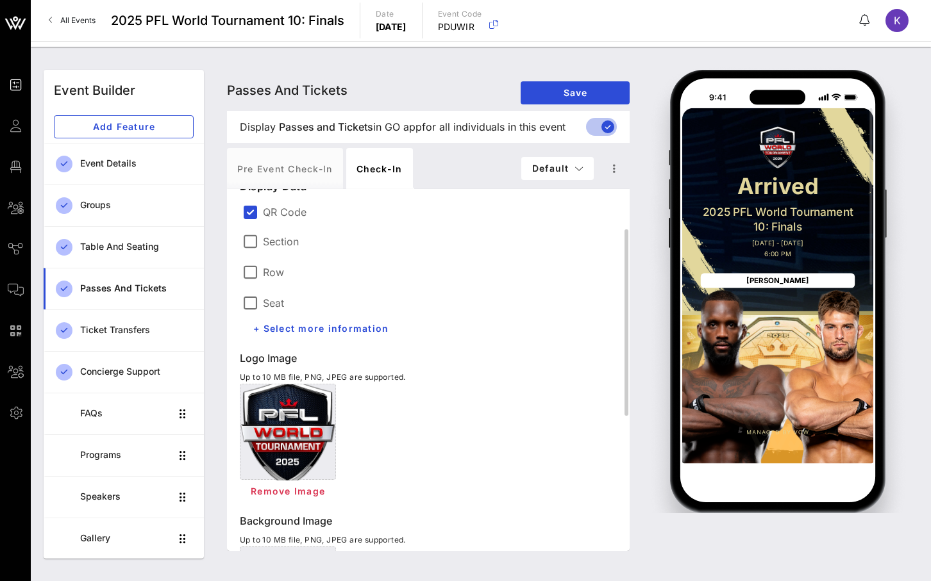
scroll to position [83, 0]
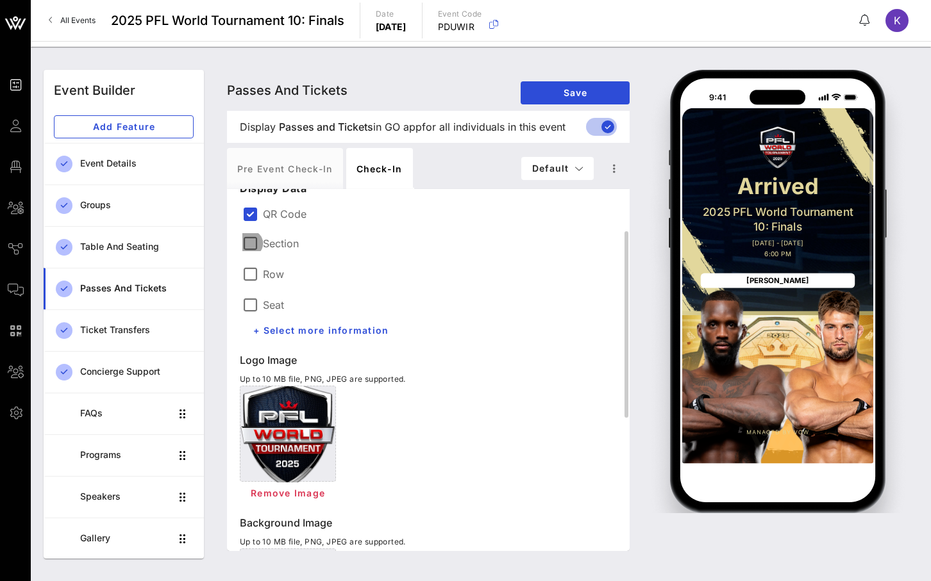
click at [251, 247] on div at bounding box center [250, 244] width 22 height 22
click at [251, 267] on div at bounding box center [250, 274] width 22 height 22
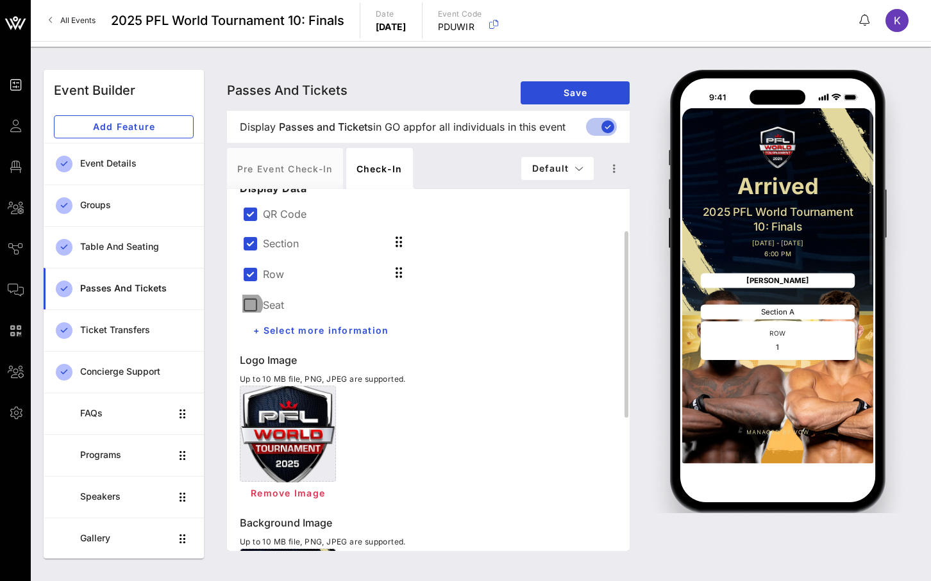
click at [251, 297] on div at bounding box center [250, 305] width 22 height 22
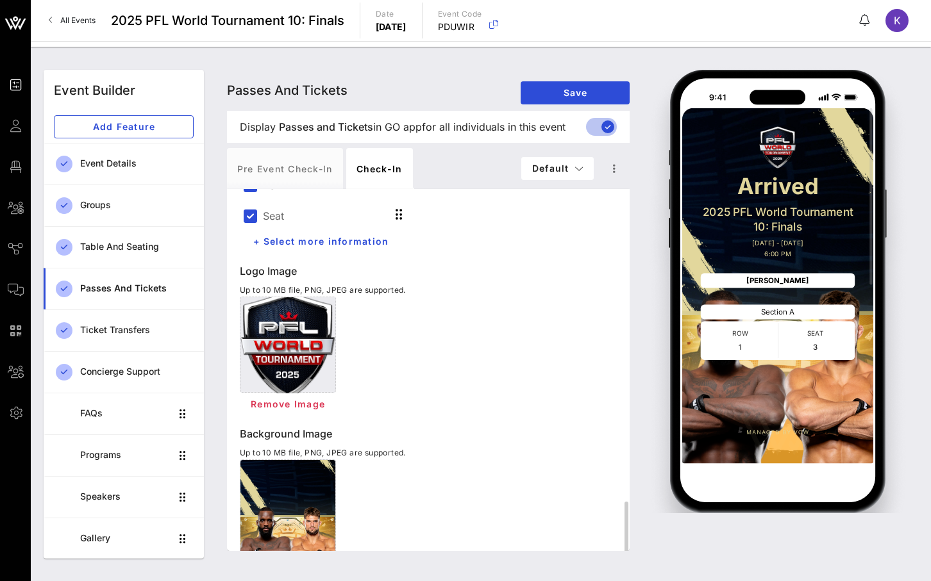
scroll to position [0, 0]
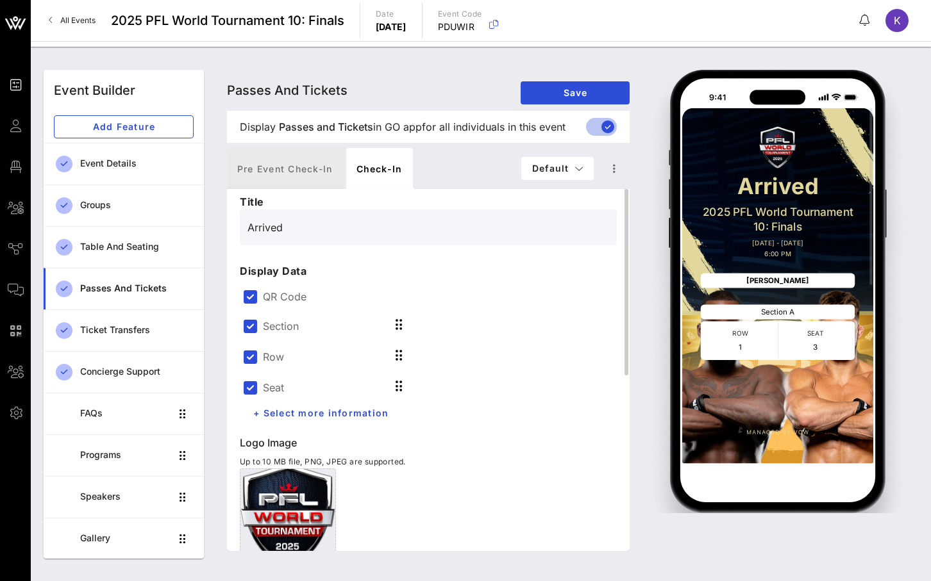
click at [297, 163] on div "Pre Event Check-in" at bounding box center [285, 168] width 116 height 41
type input "Digital Ticket"
type input "#2D23D7"
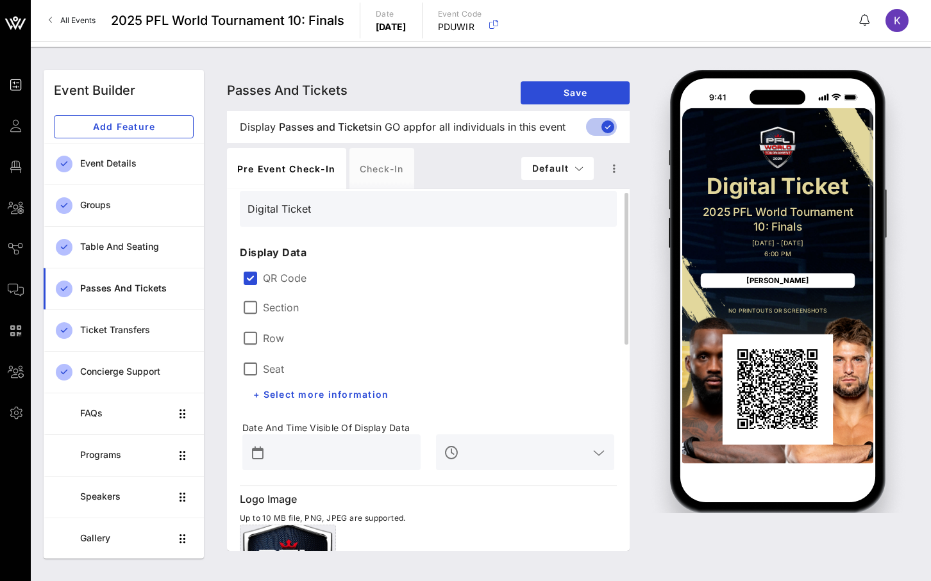
scroll to position [110, 0]
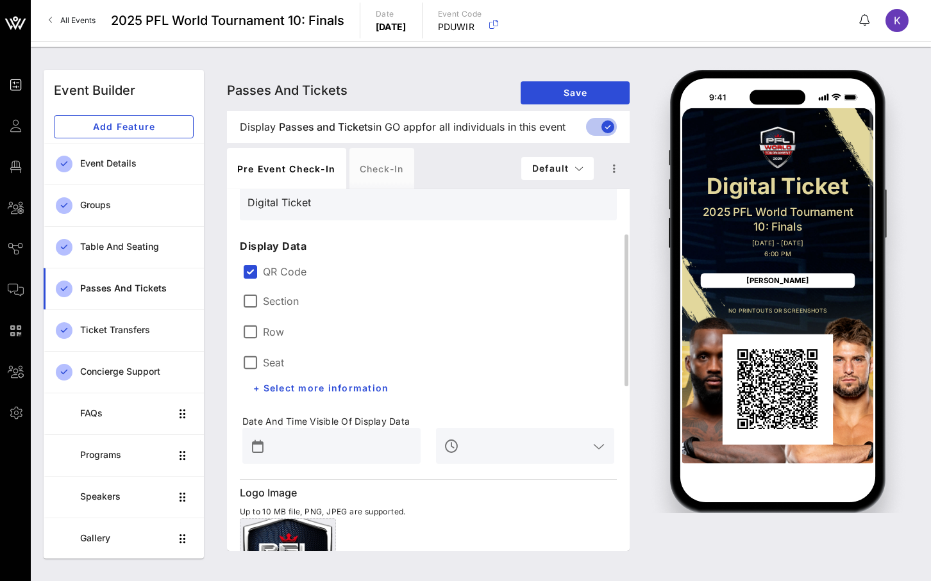
click at [317, 445] on input "text" at bounding box center [340, 446] width 145 height 21
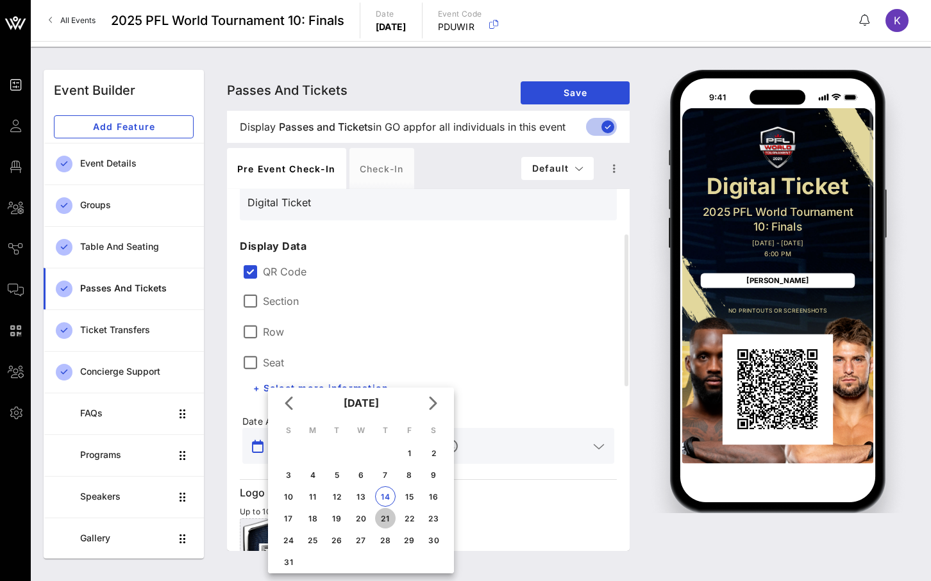
click at [387, 517] on div "21" at bounding box center [385, 519] width 21 height 10
type input "Aug 21, 2025"
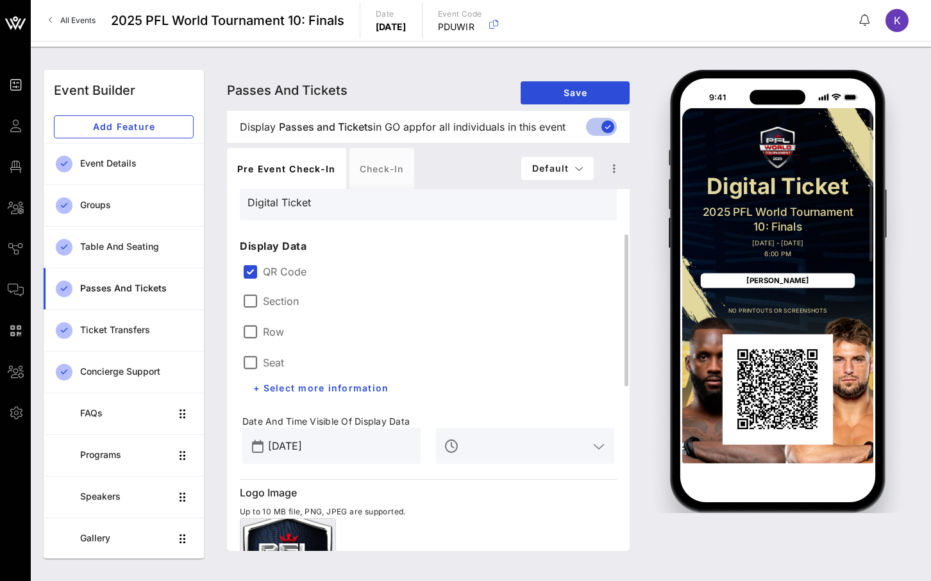
click at [504, 443] on input "text" at bounding box center [524, 446] width 127 height 21
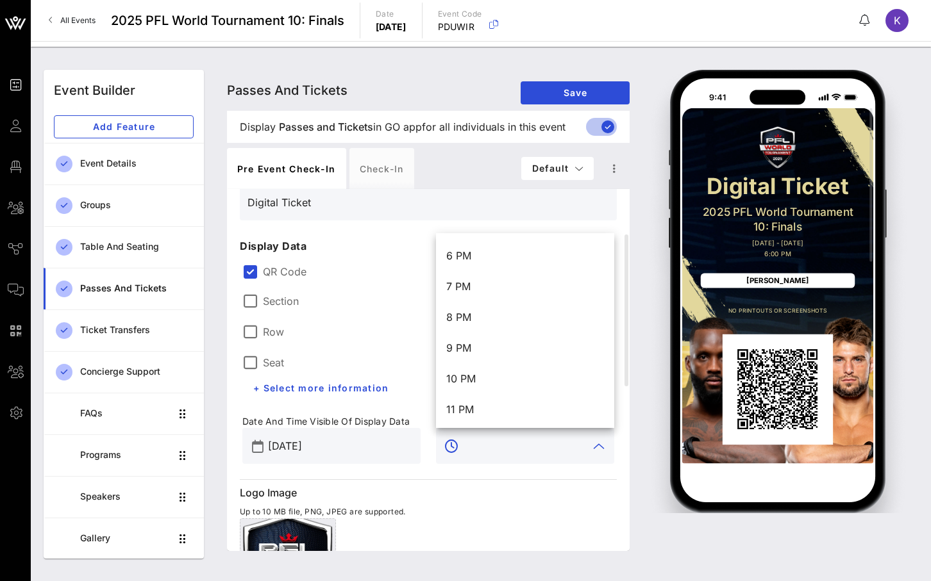
scroll to position [554, 0]
click at [376, 292] on div "Section" at bounding box center [326, 300] width 168 height 18
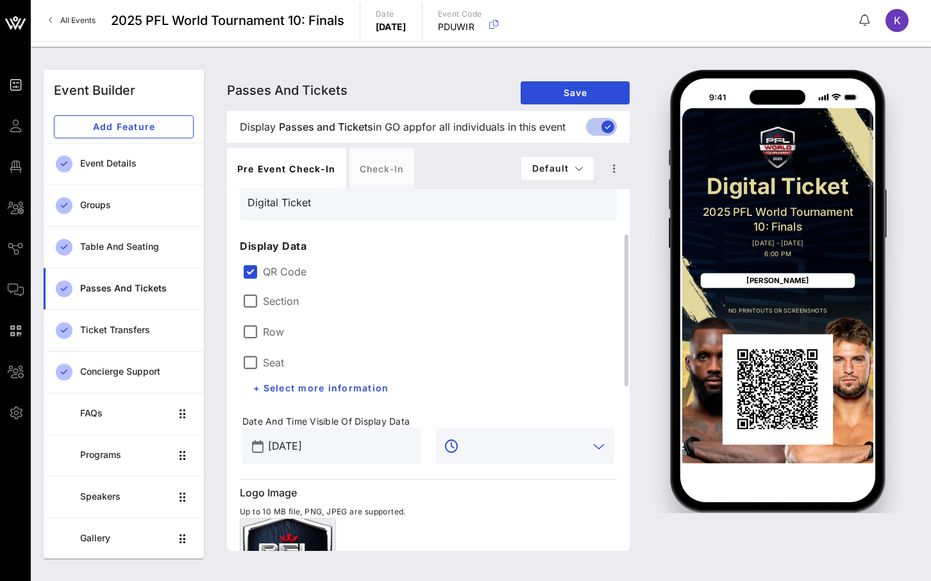
click at [489, 442] on input "text" at bounding box center [524, 446] width 127 height 21
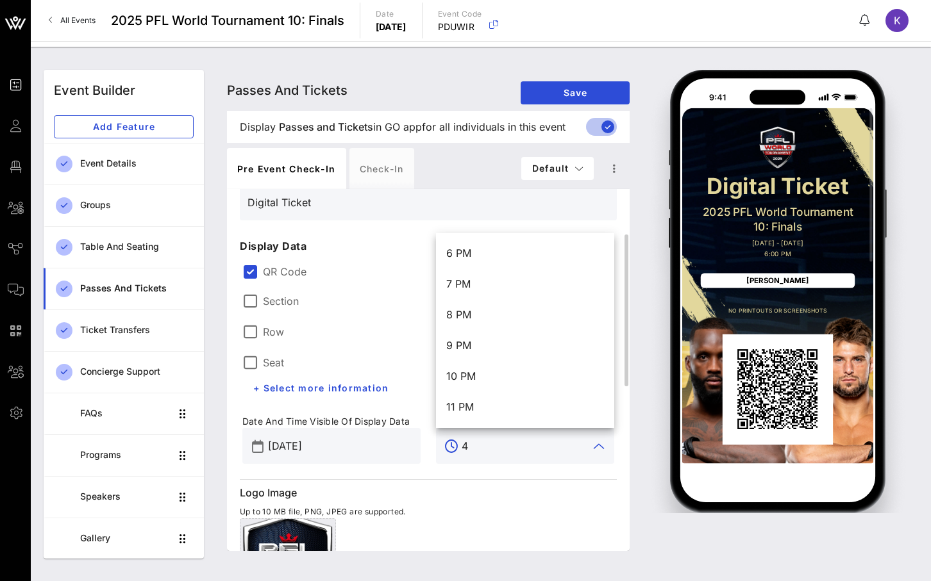
scroll to position [0, 0]
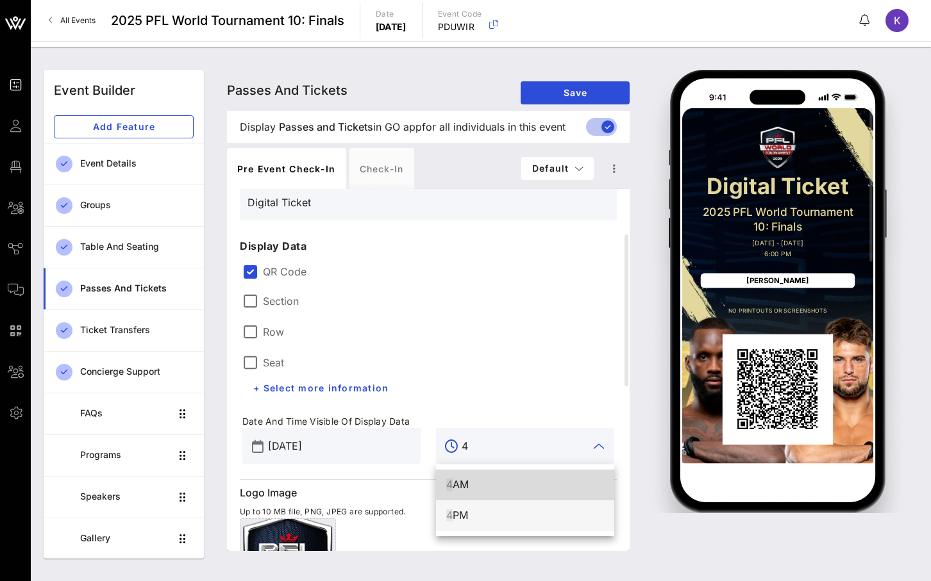
click at [470, 517] on div "4 PM" at bounding box center [525, 515] width 158 height 12
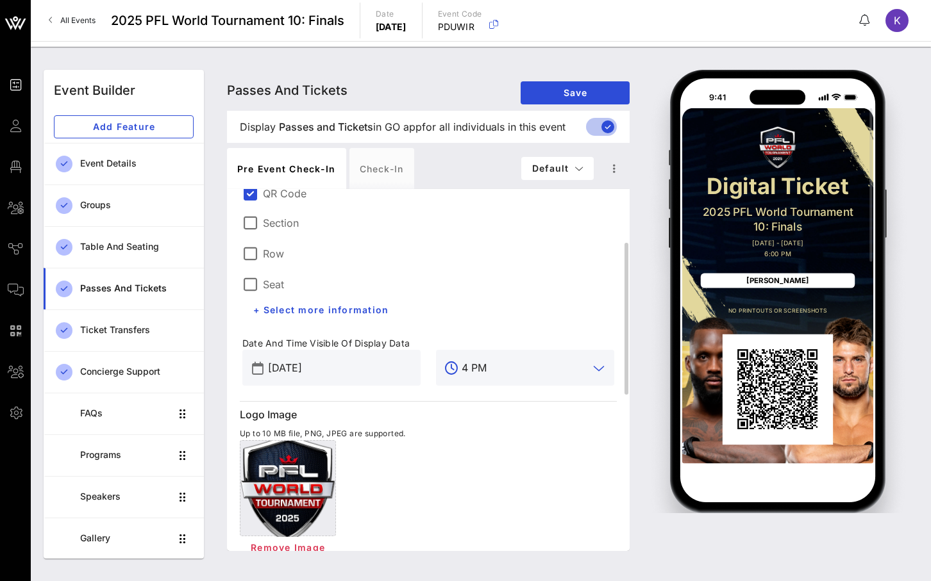
scroll to position [188, 0]
type input "4 PM"
click at [563, 94] on span "Save" at bounding box center [575, 92] width 88 height 11
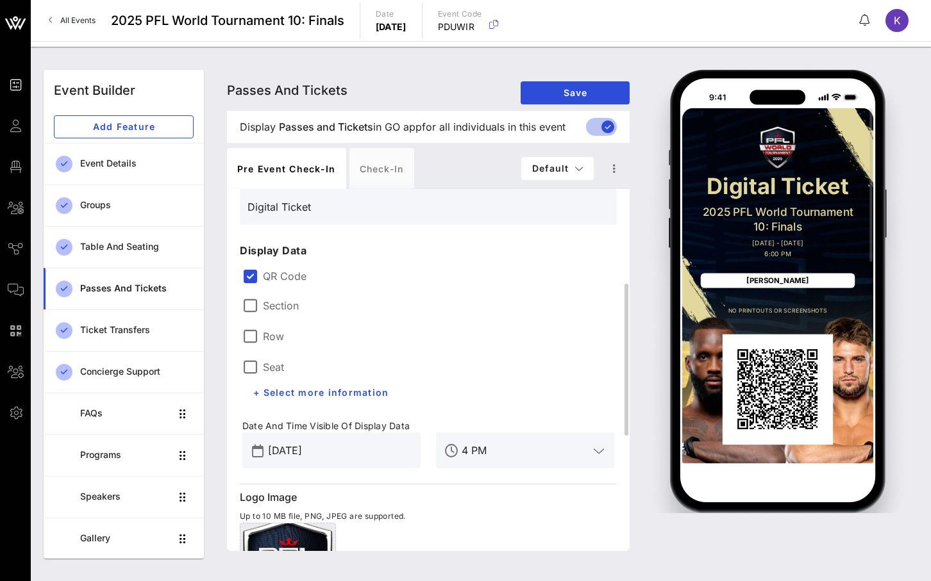
scroll to position [0, 0]
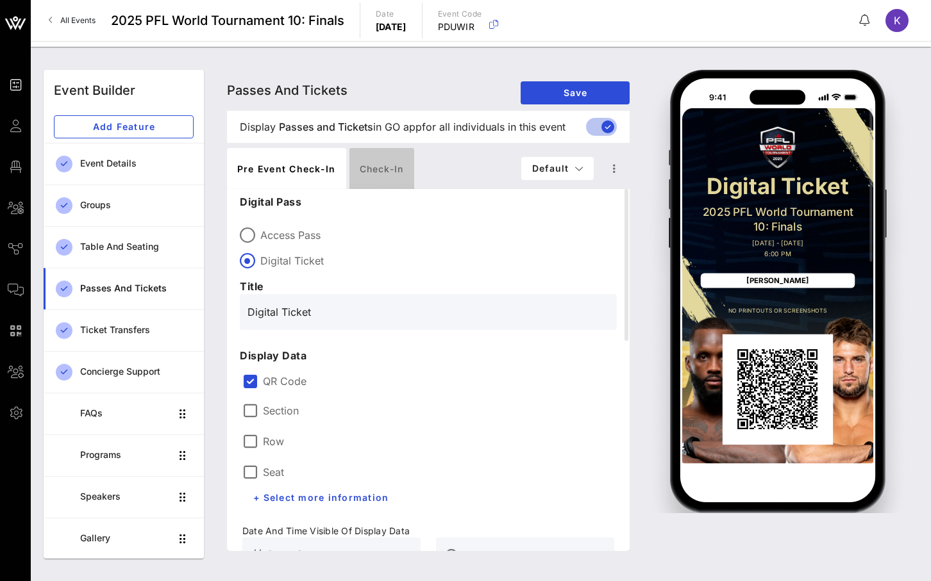
click at [388, 159] on div "Check-in" at bounding box center [381, 168] width 65 height 41
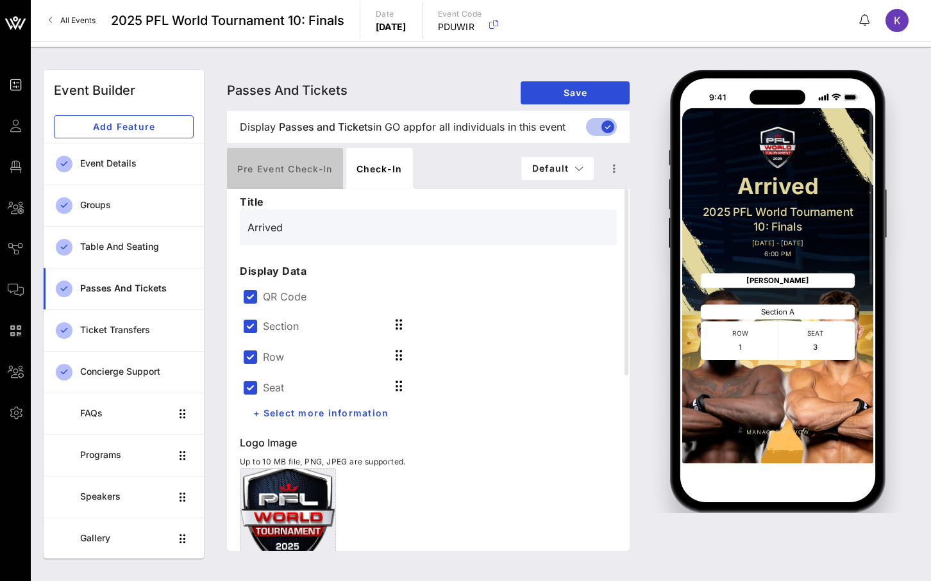
click at [294, 176] on div "Pre Event Check-in" at bounding box center [285, 168] width 116 height 41
type input "Digital Ticket"
type input "#2D23D7"
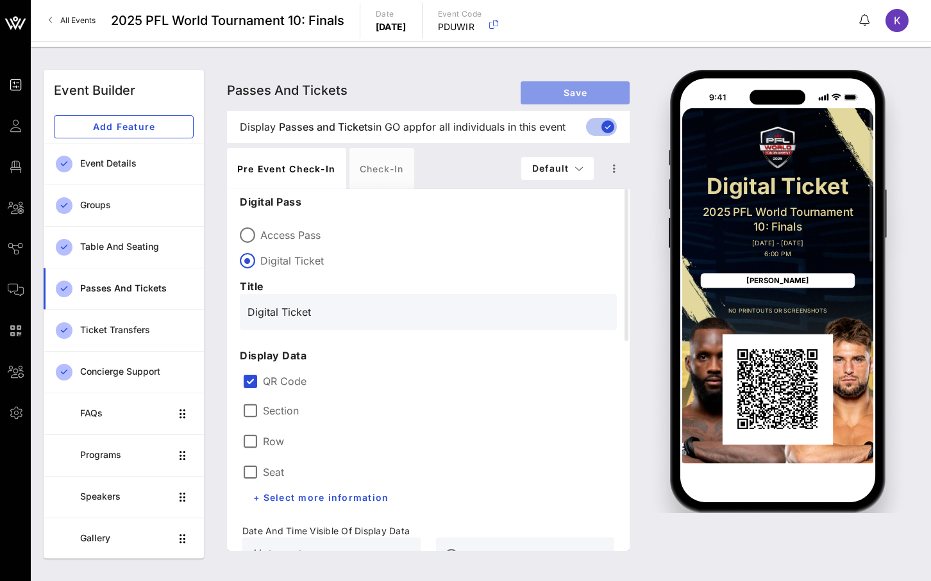
click at [567, 96] on span "Save" at bounding box center [575, 92] width 88 height 11
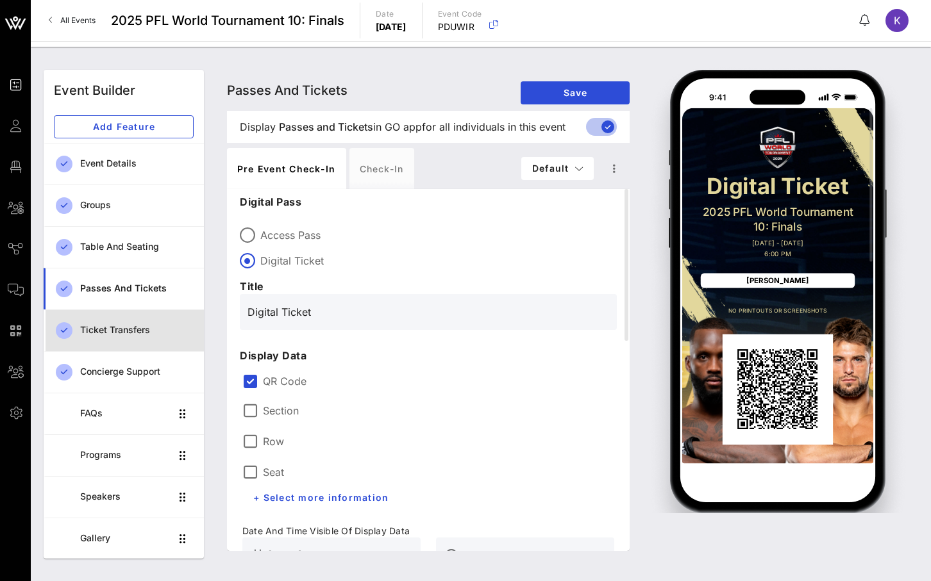
click at [157, 317] on div "Ticket Transfers" at bounding box center [136, 330] width 113 height 26
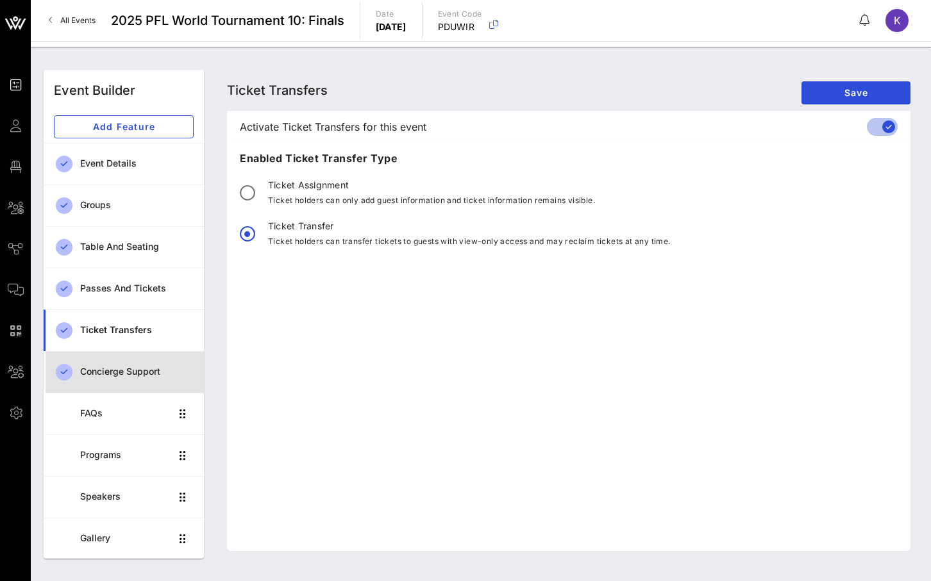
click at [101, 371] on div "Concierge Support" at bounding box center [136, 372] width 113 height 11
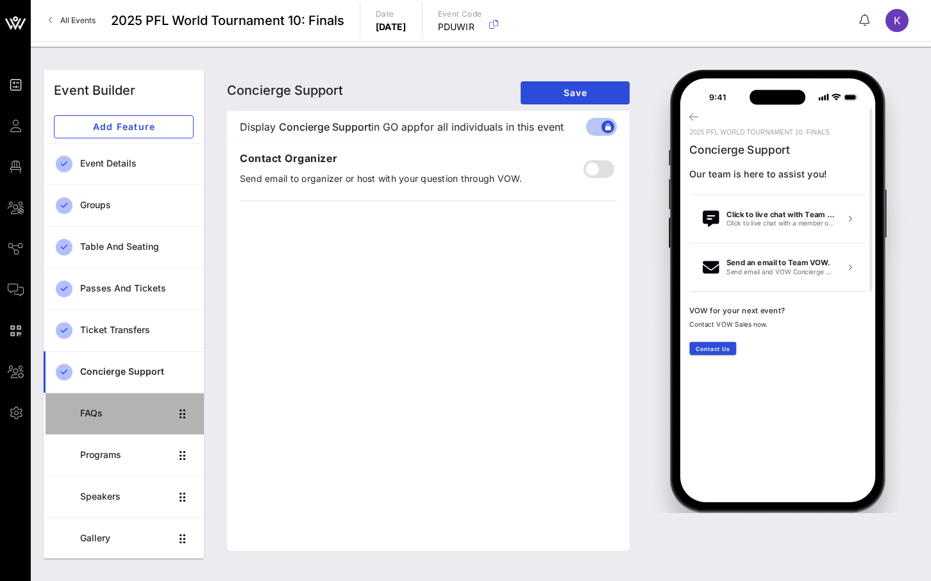
click at [138, 414] on div "FAQs" at bounding box center [125, 413] width 90 height 11
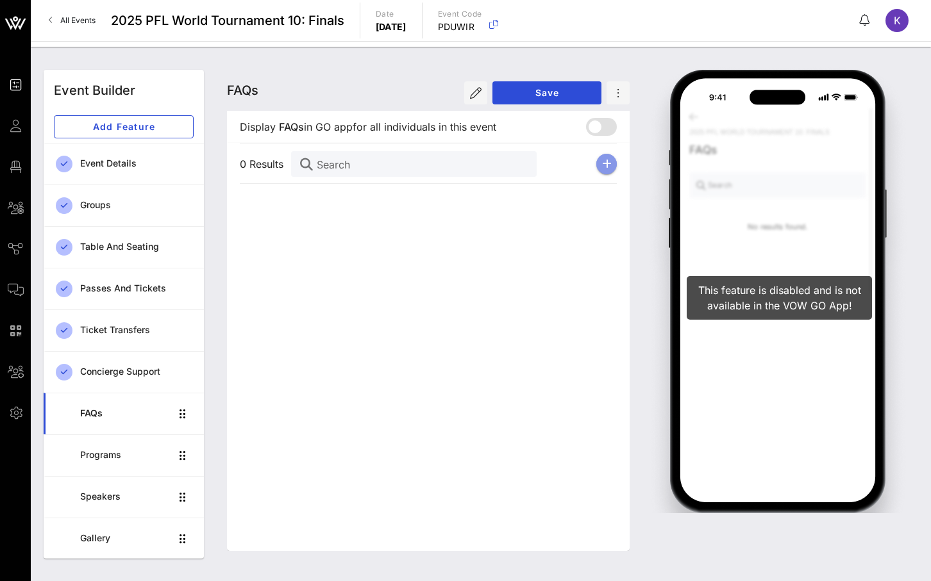
click at [611, 162] on button "button" at bounding box center [606, 164] width 21 height 21
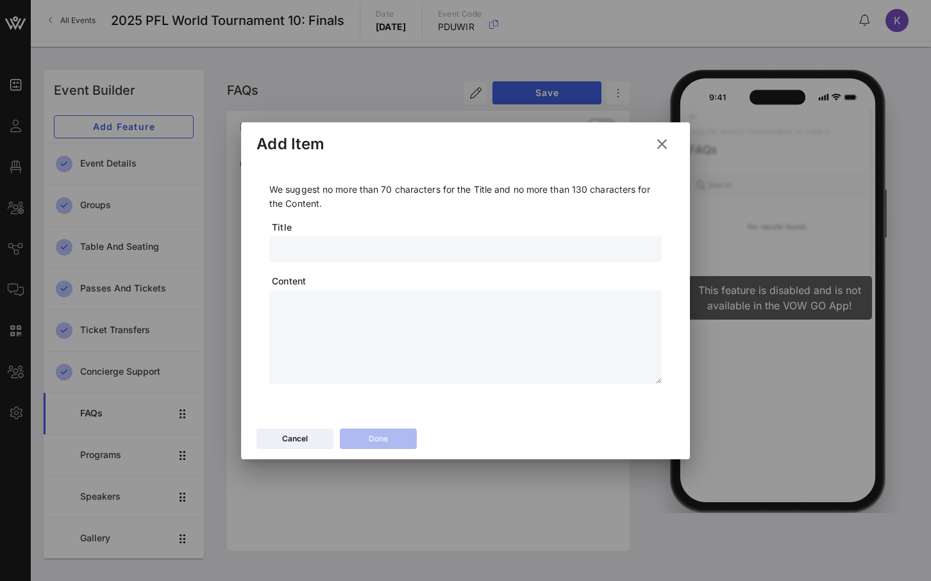
click at [295, 255] on input "text" at bounding box center [465, 249] width 377 height 17
type input "VIP Check in"
click at [286, 293] on div at bounding box center [469, 337] width 385 height 94
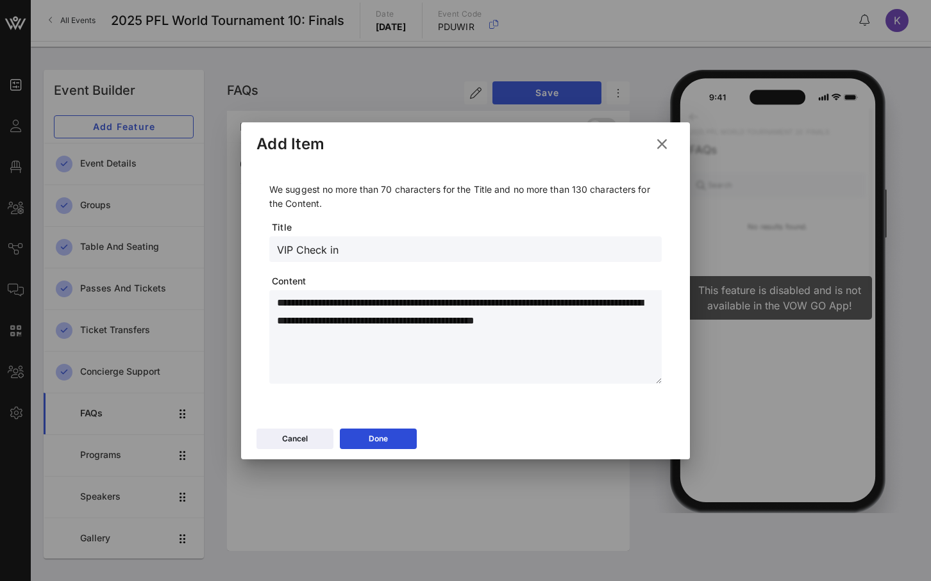
click at [343, 320] on textarea "**********" at bounding box center [469, 339] width 385 height 90
click at [602, 322] on textarea "**********" at bounding box center [469, 339] width 385 height 90
click at [574, 320] on textarea "**********" at bounding box center [469, 339] width 385 height 90
click at [620, 331] on textarea "**********" at bounding box center [469, 339] width 385 height 90
click at [340, 321] on textarea "**********" at bounding box center [469, 339] width 385 height 90
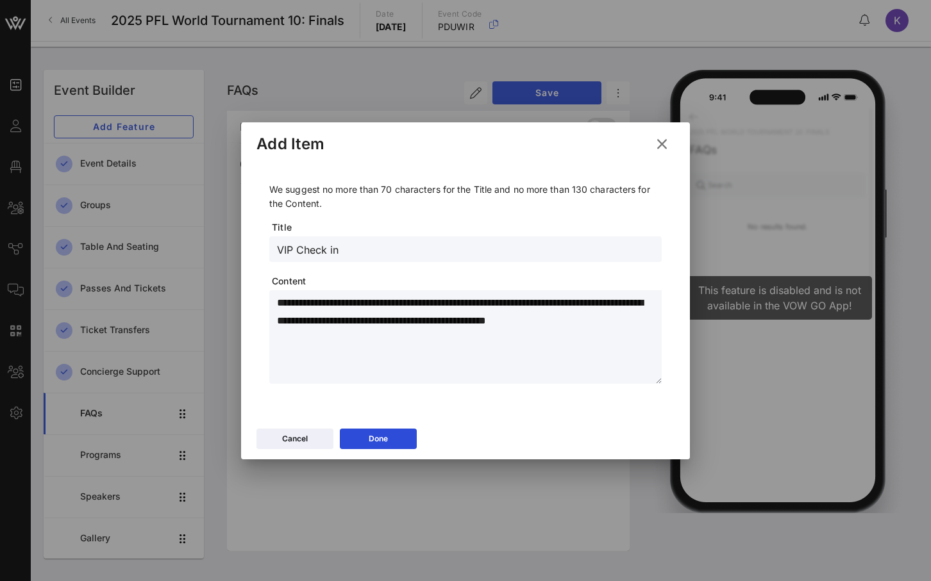
click at [631, 324] on textarea "**********" at bounding box center [469, 339] width 385 height 90
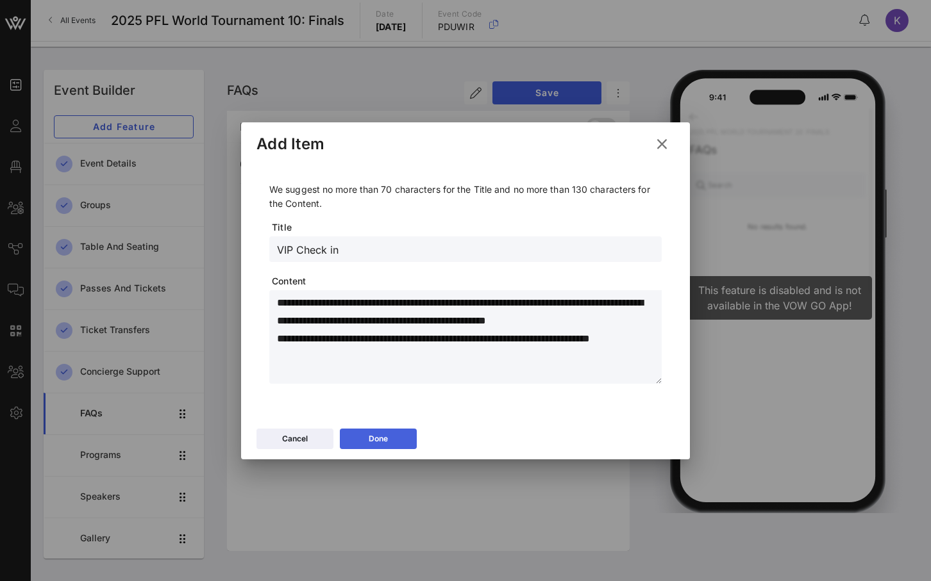
type textarea "**********"
click at [387, 436] on div "Done" at bounding box center [377, 439] width 19 height 13
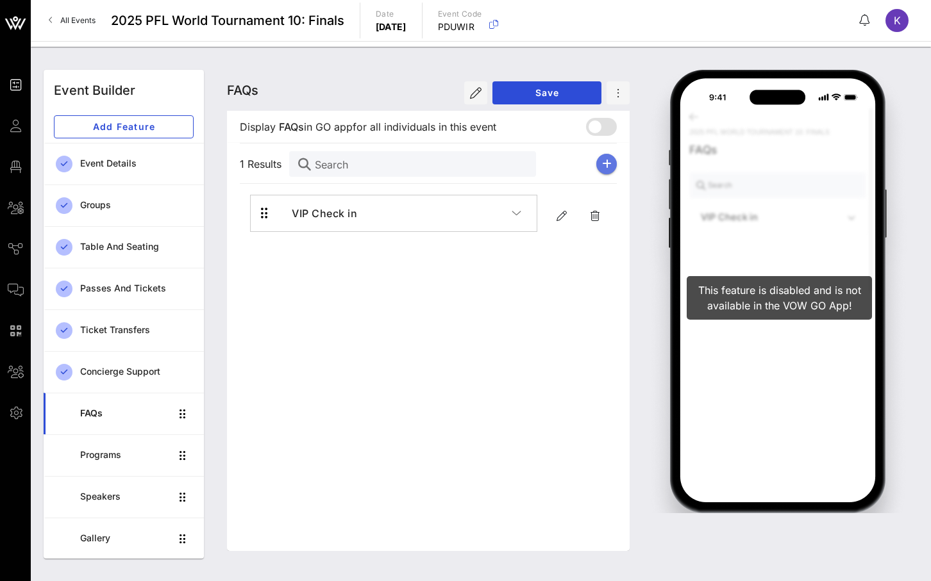
click at [606, 168] on icon "button" at bounding box center [607, 164] width 10 height 10
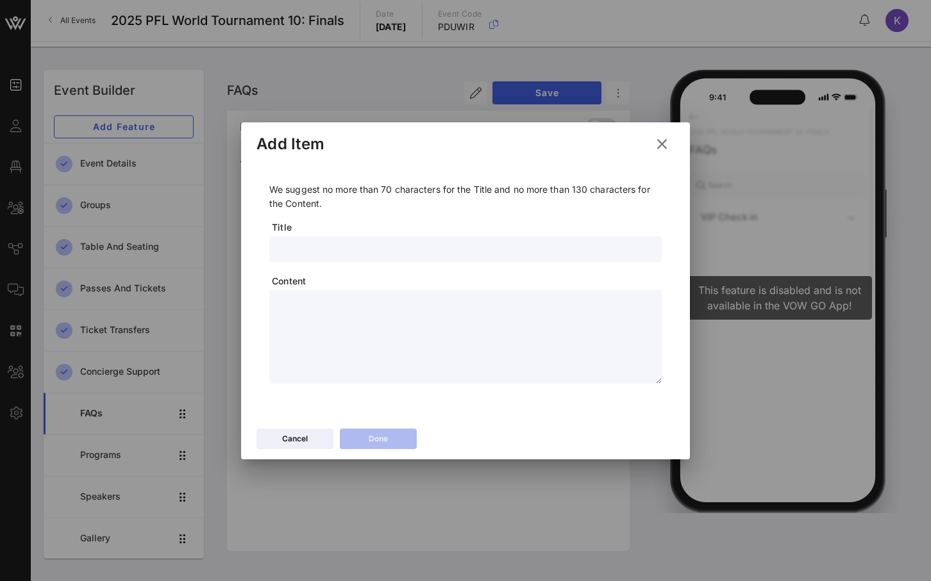
click at [315, 254] on input "text" at bounding box center [465, 249] width 377 height 17
type input "Event Timing"
click at [302, 301] on textarea at bounding box center [469, 339] width 385 height 90
click at [298, 322] on textarea "**********" at bounding box center [469, 339] width 385 height 90
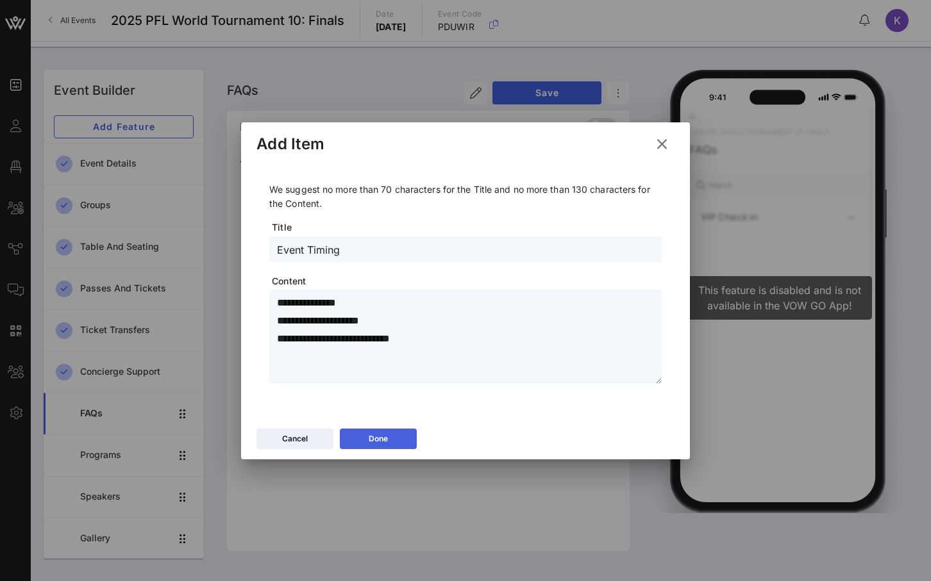
type textarea "**********"
click at [382, 439] on icon at bounding box center [379, 438] width 10 height 8
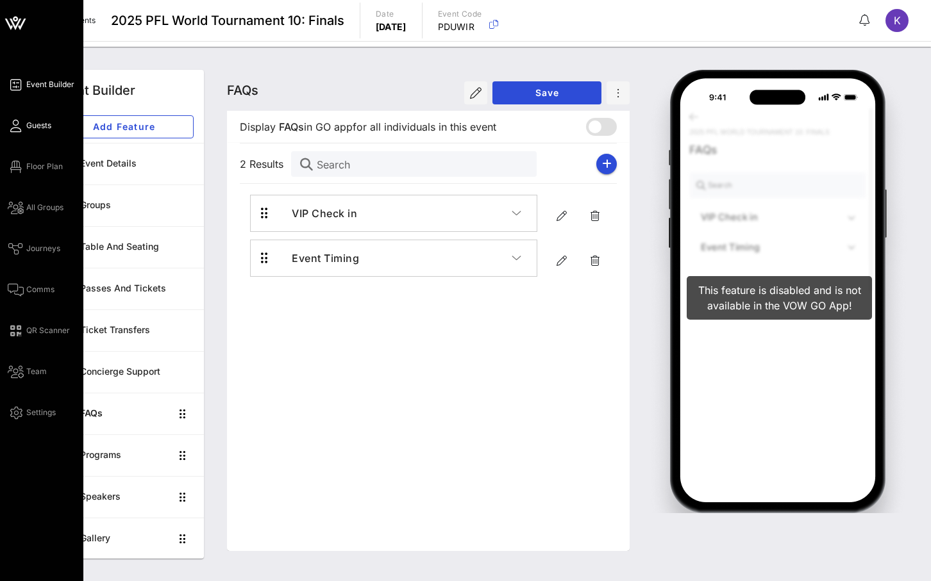
click at [35, 125] on span "Guests" at bounding box center [38, 126] width 25 height 12
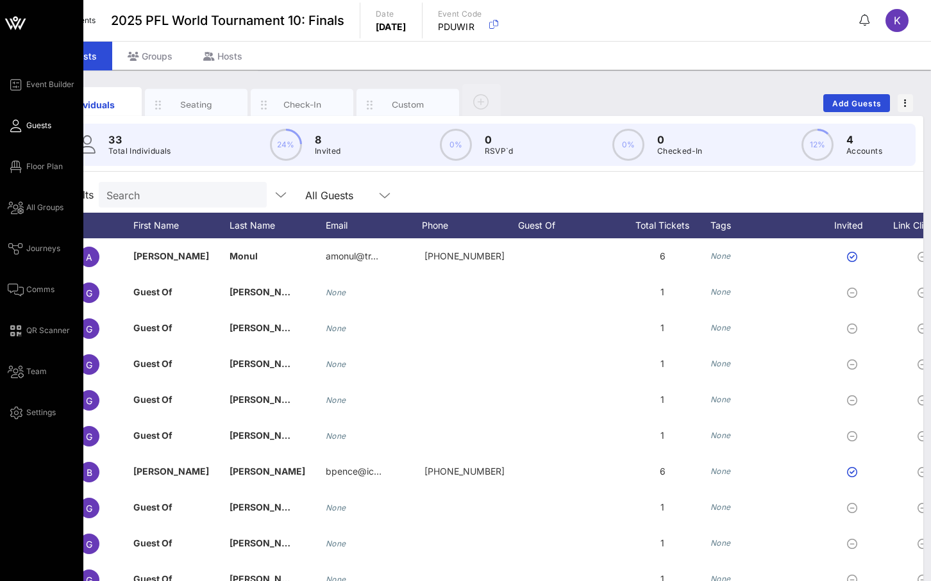
click at [15, 28] on icon at bounding box center [16, 24] width 12 height 11
